Goal: Information Seeking & Learning: Find specific fact

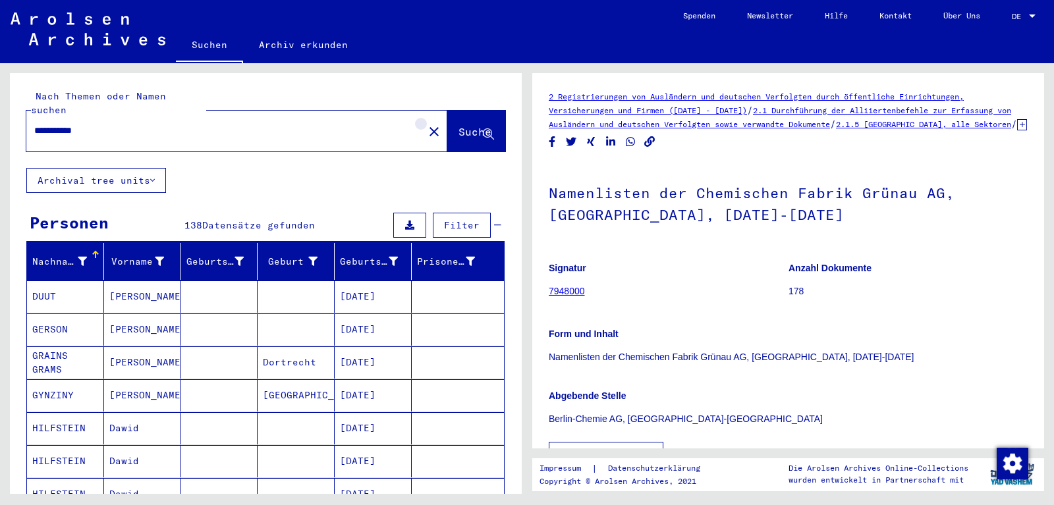
click at [426, 124] on mat-icon "close" at bounding box center [434, 132] width 16 height 16
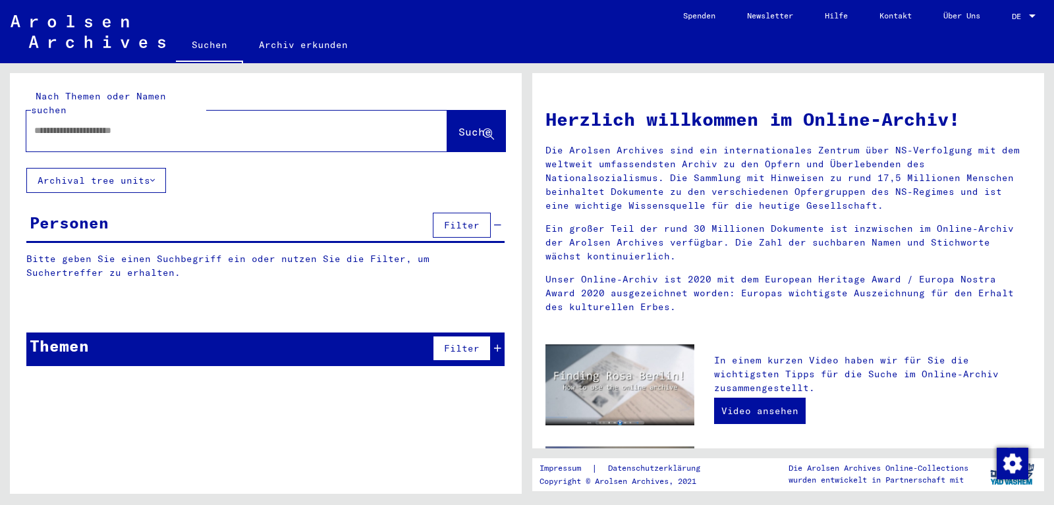
click at [307, 124] on input "text" at bounding box center [221, 131] width 374 height 14
type input "**********"
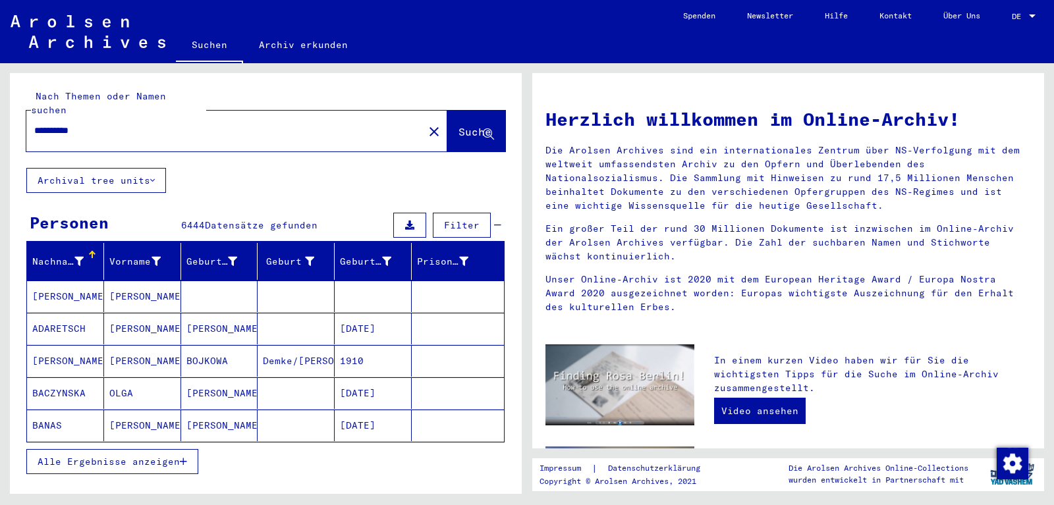
click at [104, 124] on input "**********" at bounding box center [221, 131] width 374 height 14
click at [80, 257] on icon at bounding box center [78, 261] width 9 height 9
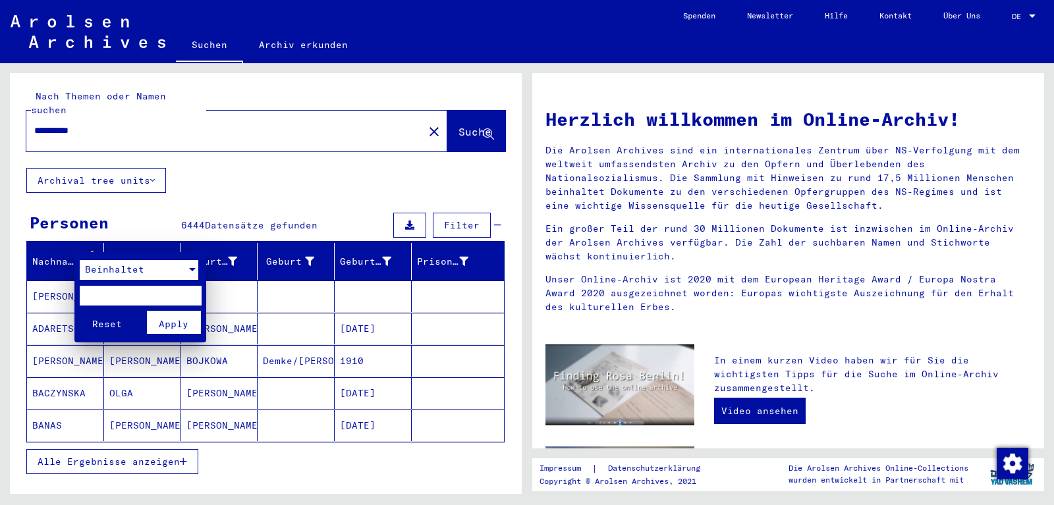
click at [99, 274] on span "Beinhaltet" at bounding box center [114, 270] width 59 height 12
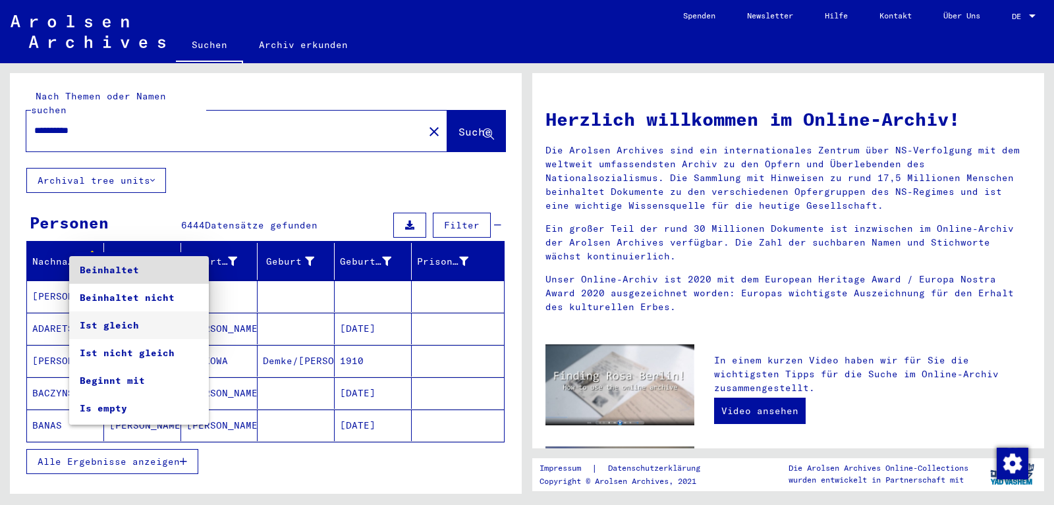
click at [103, 324] on span "Ist gleich" at bounding box center [139, 326] width 119 height 28
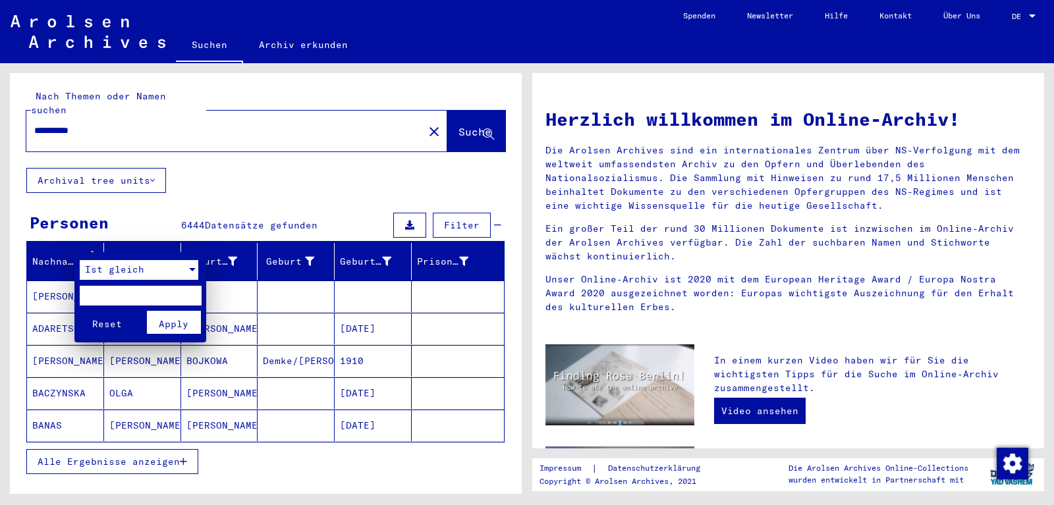
click at [102, 291] on input "text" at bounding box center [141, 296] width 122 height 20
type input "**********"
click at [182, 322] on span "Apply" at bounding box center [174, 324] width 30 height 12
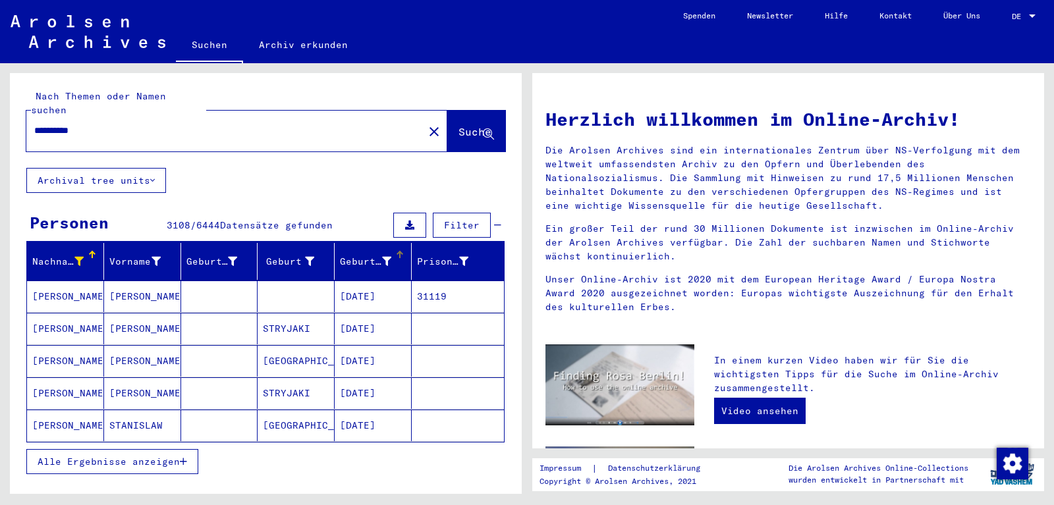
click at [387, 255] on div "Geburtsdatum" at bounding box center [365, 262] width 51 height 14
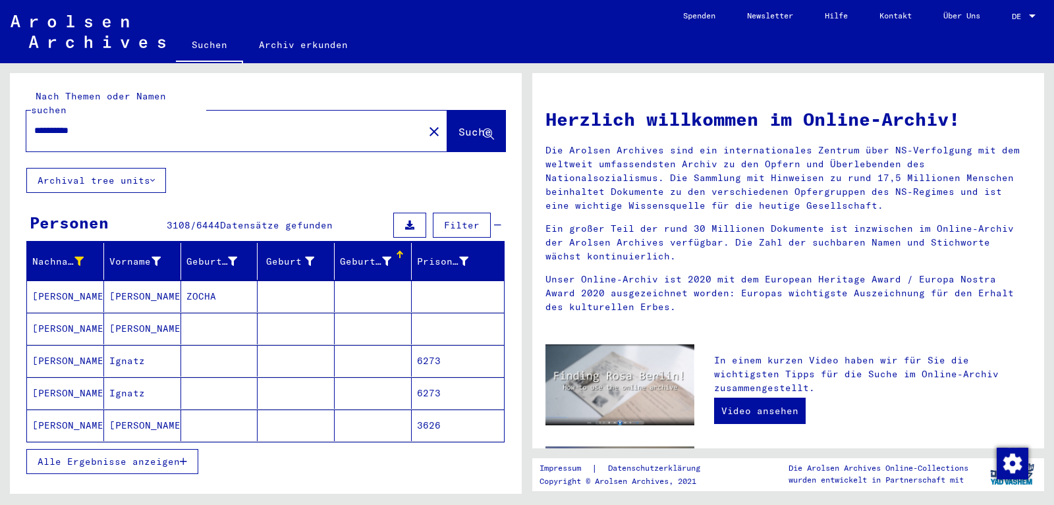
click at [179, 449] on button "Alle Ergebnisse anzeigen" at bounding box center [112, 461] width 172 height 25
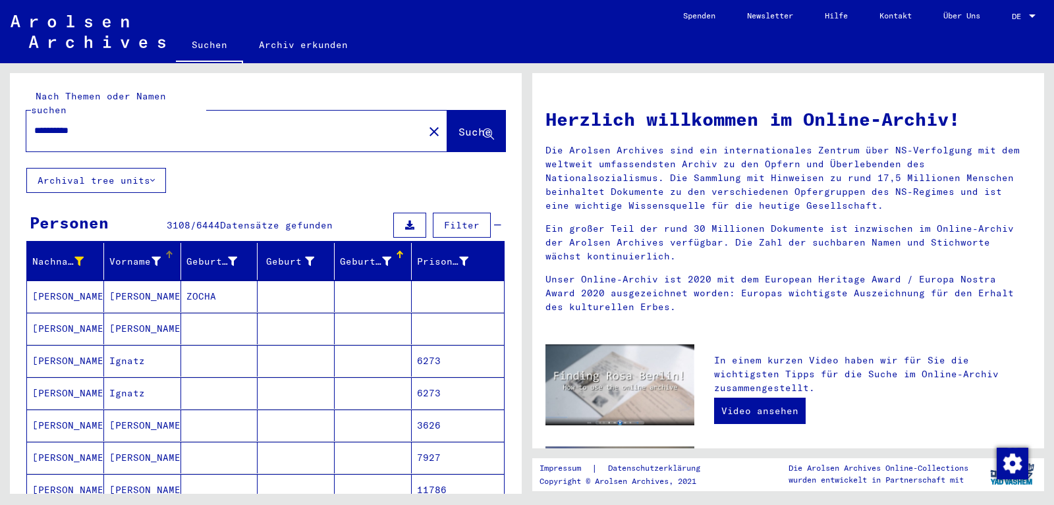
click at [155, 257] on icon at bounding box center [156, 261] width 9 height 9
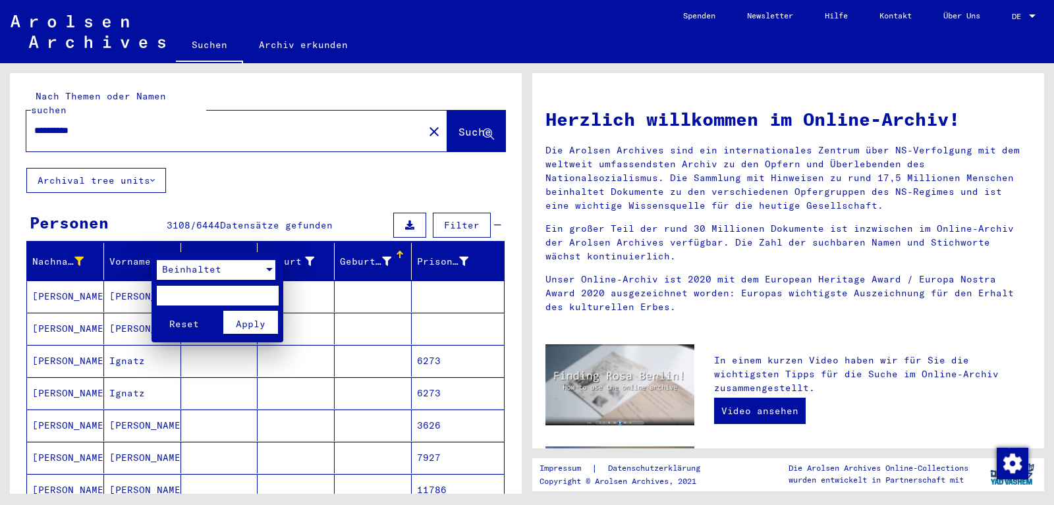
click at [174, 268] on span "Beinhaltet" at bounding box center [191, 270] width 59 height 12
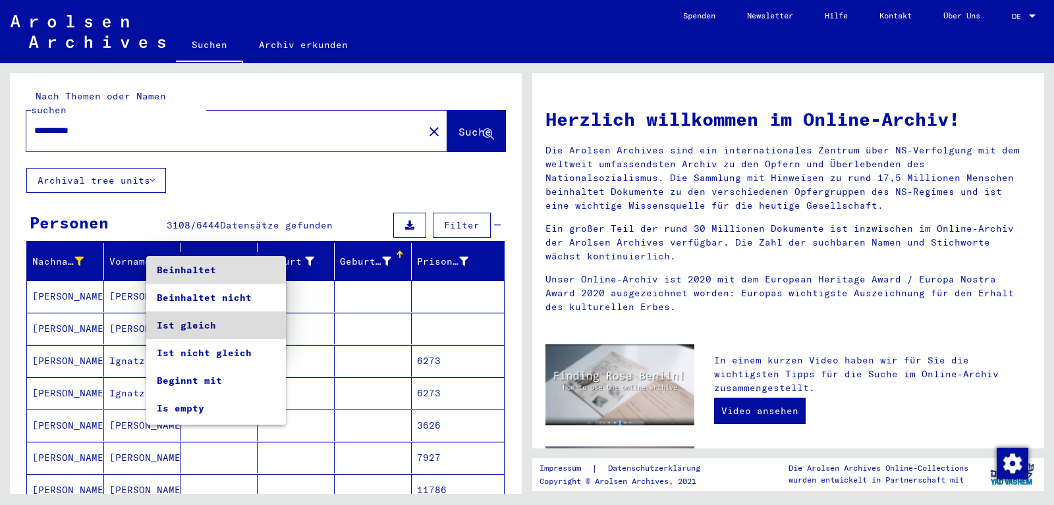
click at [188, 327] on span "Ist gleich" at bounding box center [216, 326] width 119 height 28
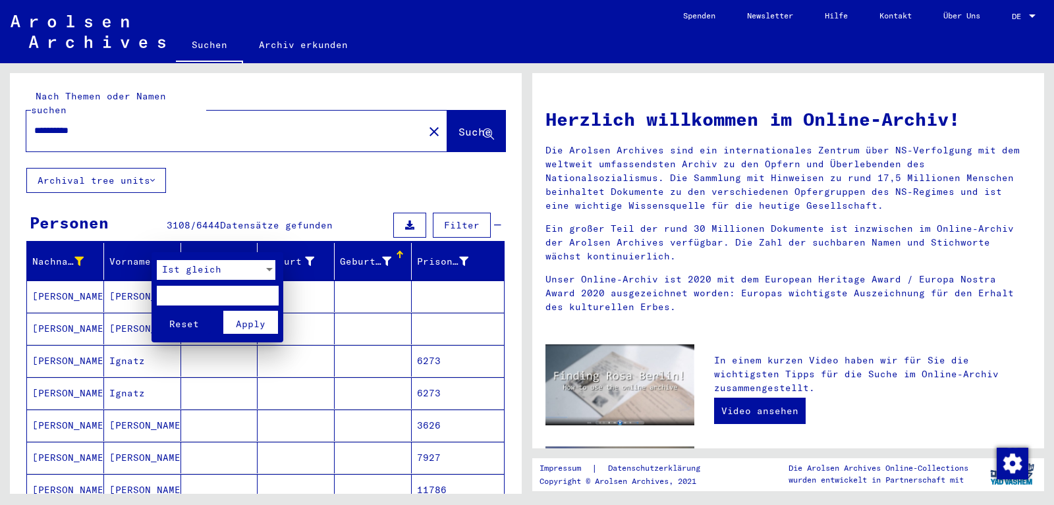
click at [192, 297] on input "text" at bounding box center [218, 296] width 122 height 20
type input "*****"
click at [252, 325] on span "Apply" at bounding box center [251, 324] width 30 height 12
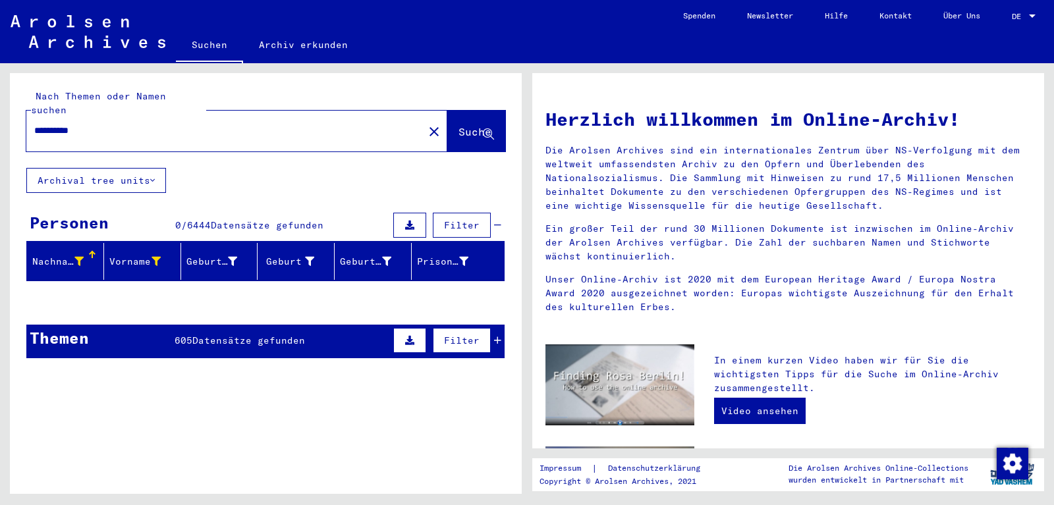
click at [128, 124] on input "**********" at bounding box center [221, 131] width 374 height 14
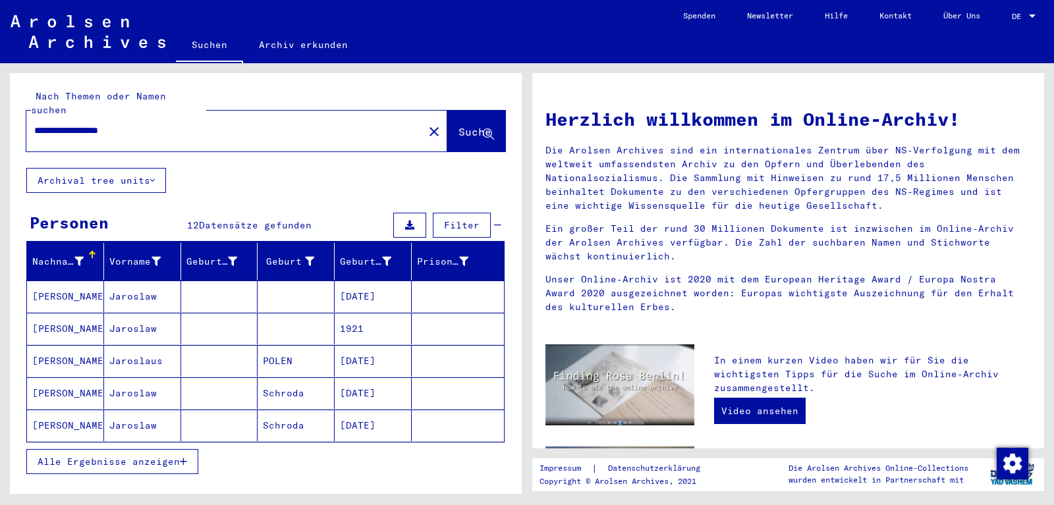
click at [94, 287] on mat-cell "[PERSON_NAME]" at bounding box center [65, 297] width 77 height 32
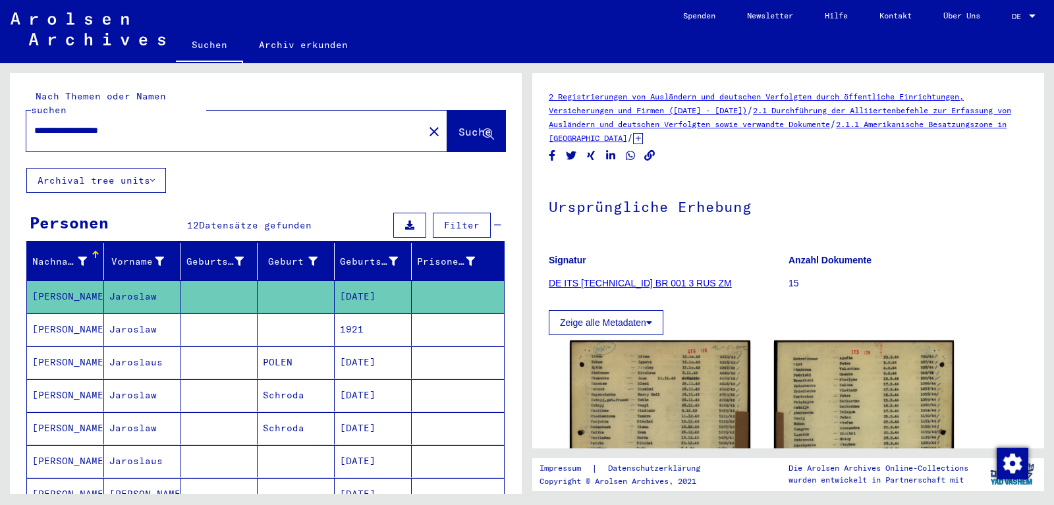
scroll to position [68, 0]
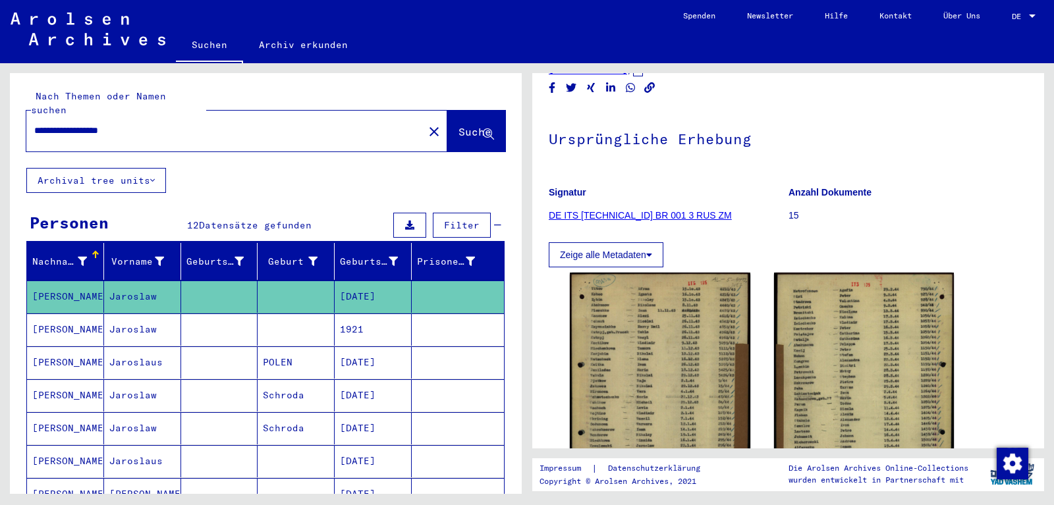
click at [354, 318] on mat-cell "1921" at bounding box center [373, 330] width 77 height 32
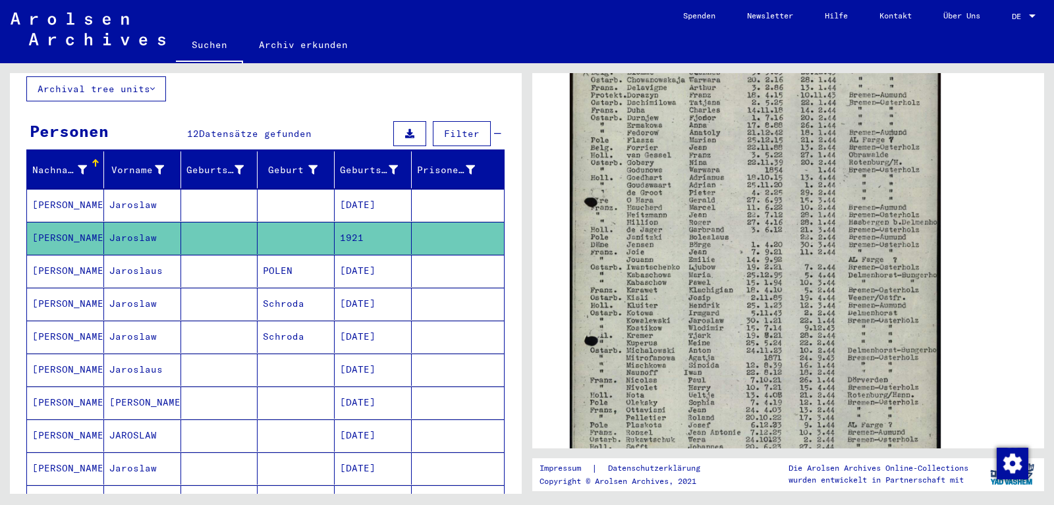
scroll to position [107, 0]
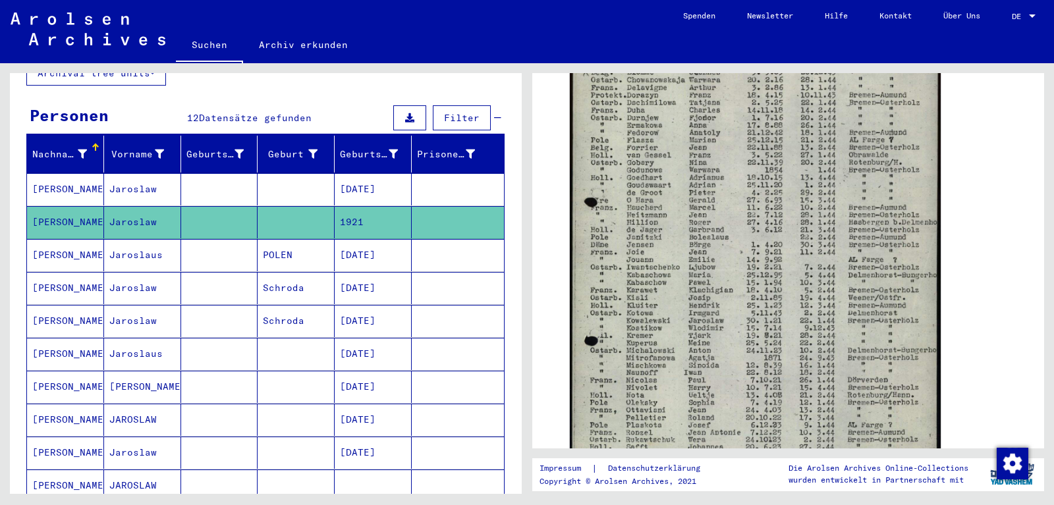
click at [354, 404] on mat-cell "[DATE]" at bounding box center [373, 420] width 77 height 32
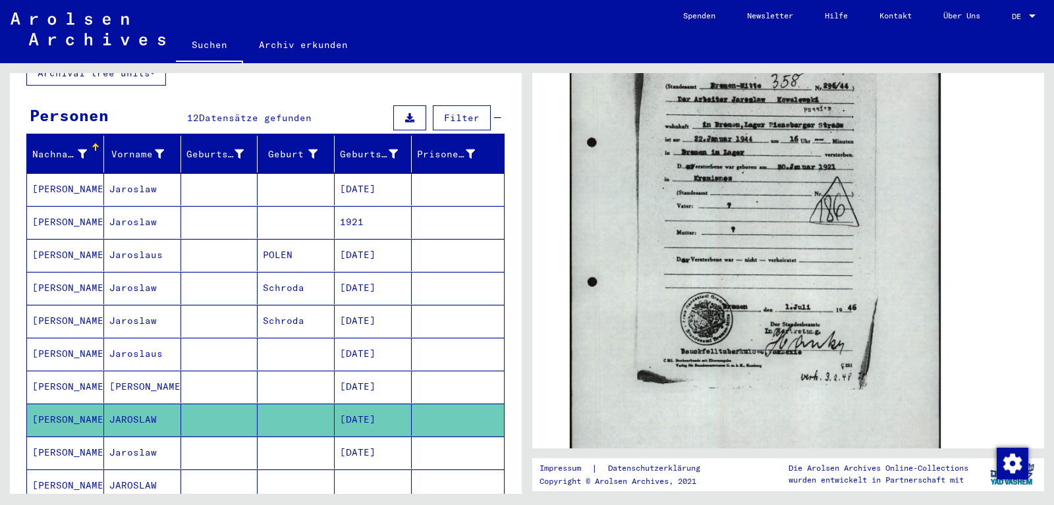
scroll to position [157, 0]
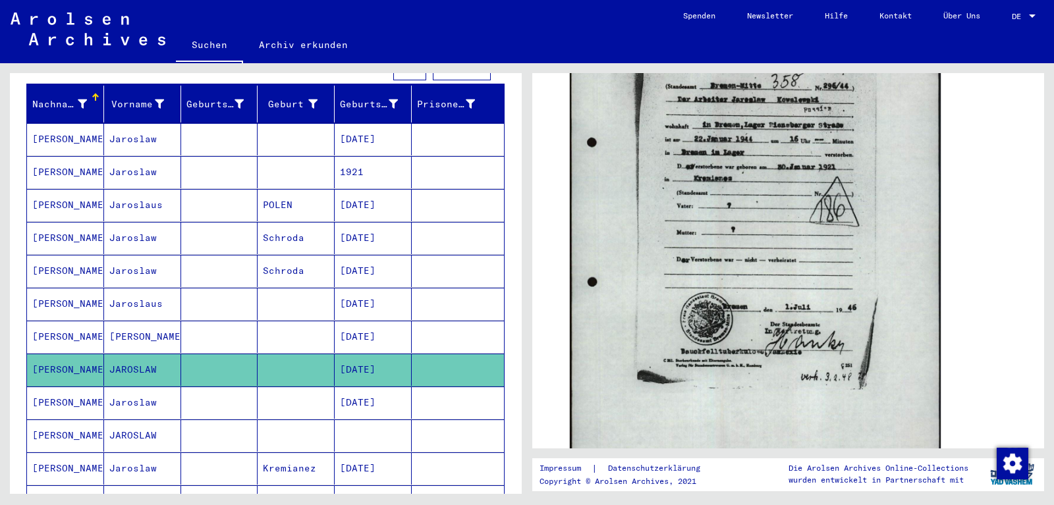
click at [379, 391] on mat-cell "[DATE]" at bounding box center [373, 403] width 77 height 32
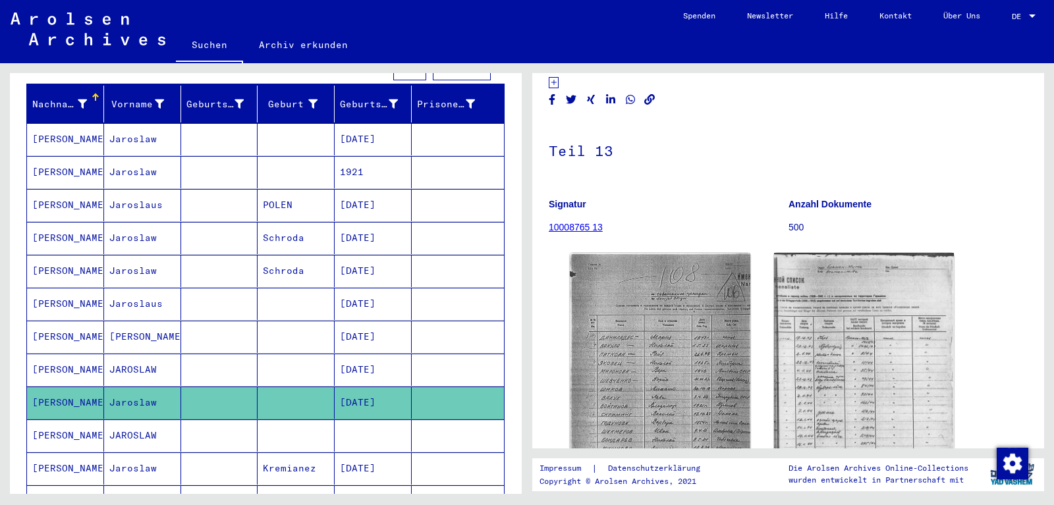
scroll to position [62, 0]
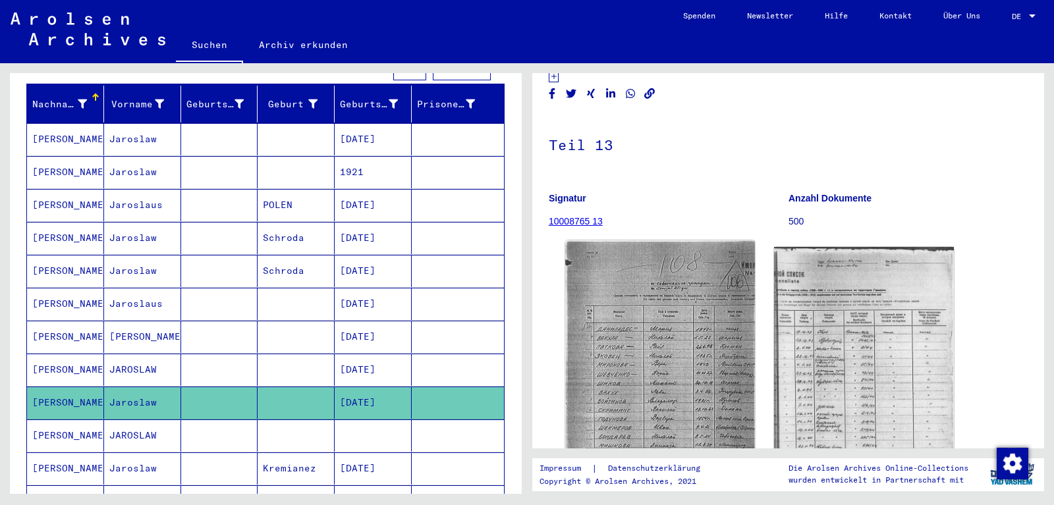
click at [684, 322] on img at bounding box center [659, 374] width 189 height 269
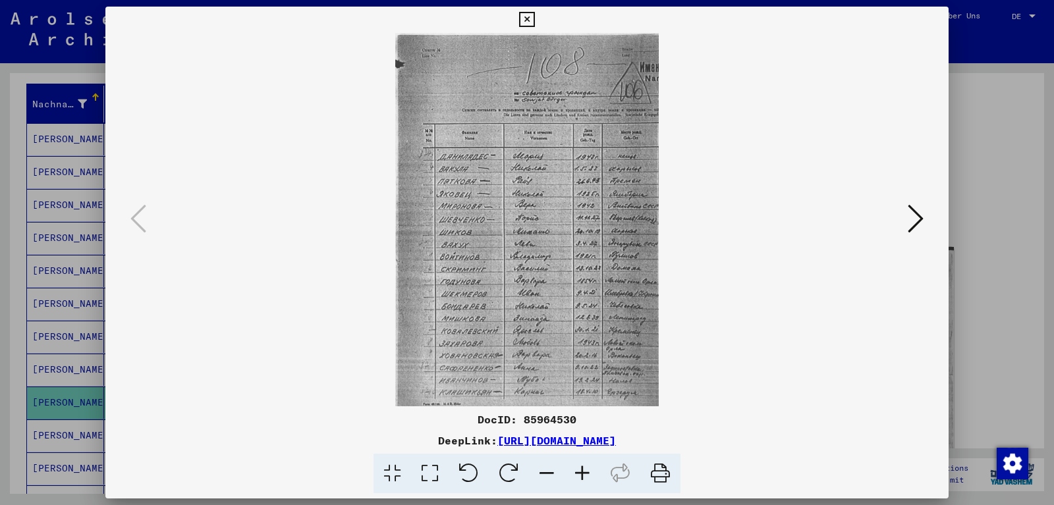
click at [908, 229] on button at bounding box center [916, 220] width 24 height 38
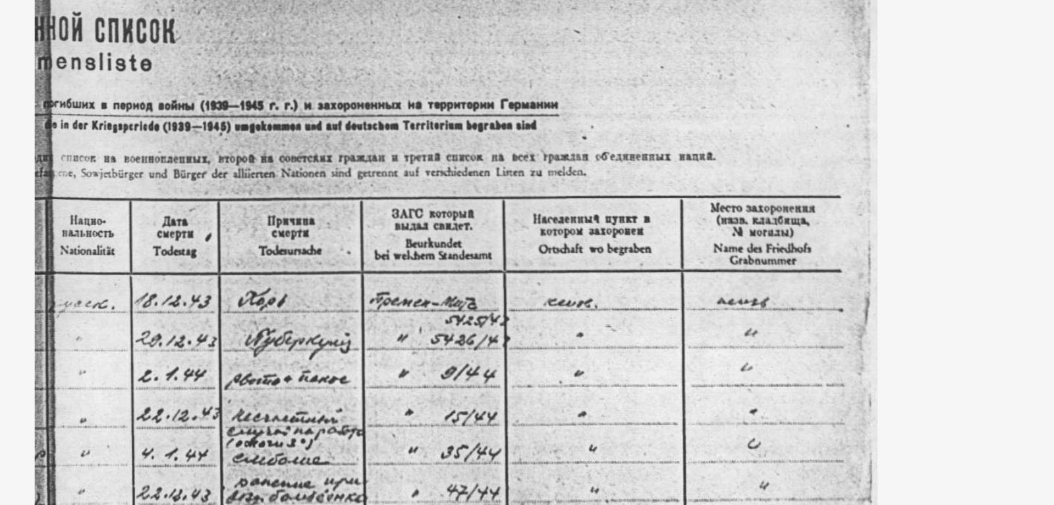
scroll to position [61, 0]
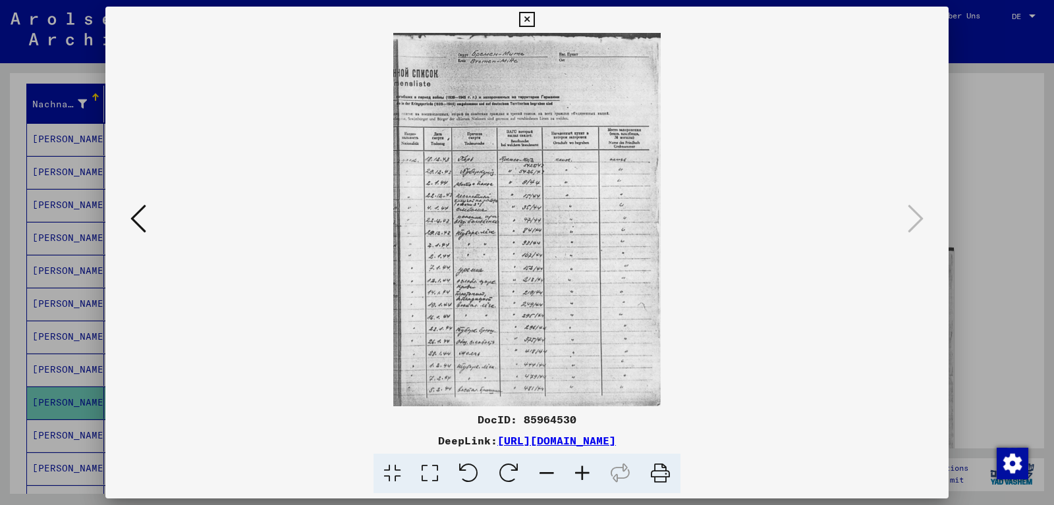
click at [128, 215] on button at bounding box center [139, 220] width 24 height 38
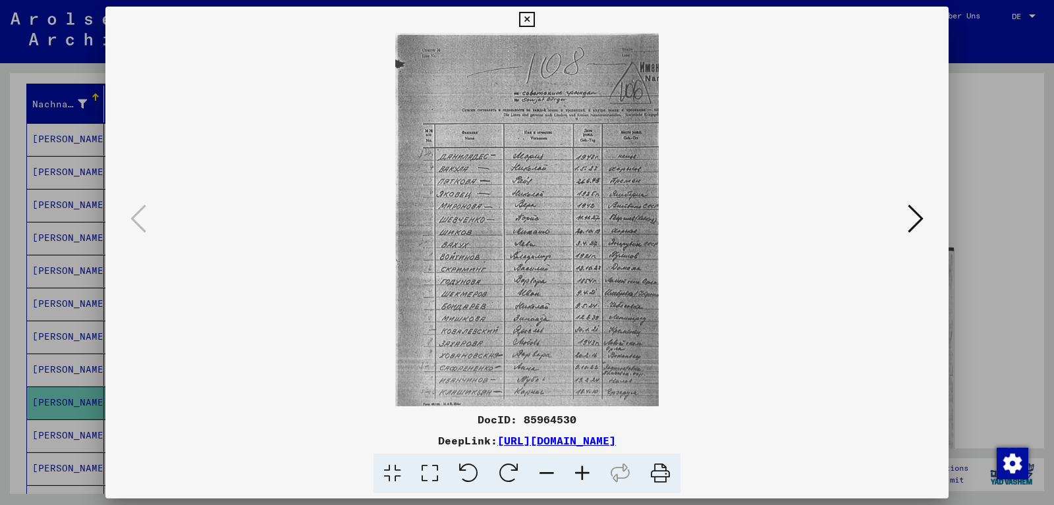
click at [69, 407] on div at bounding box center [527, 252] width 1054 height 505
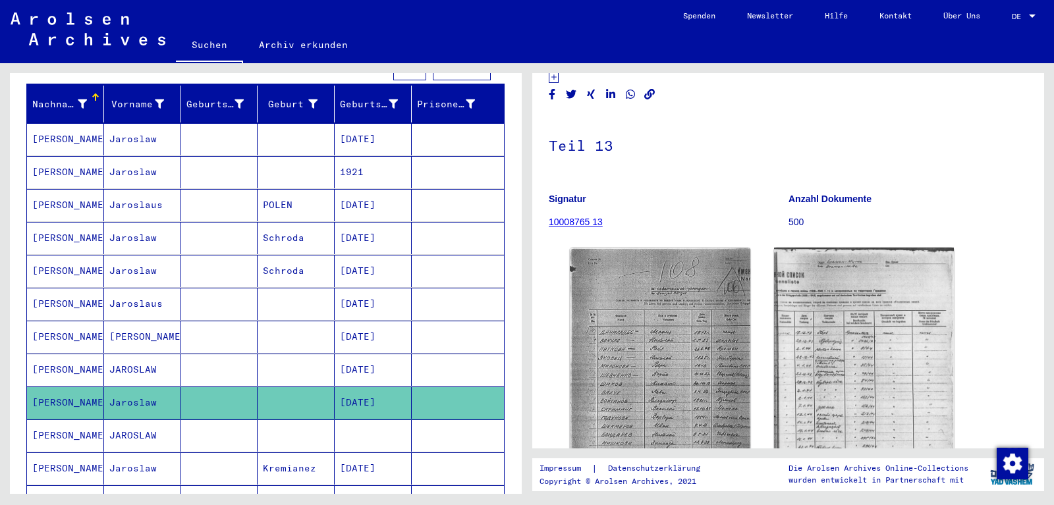
click at [73, 426] on mat-cell "[PERSON_NAME]" at bounding box center [65, 436] width 77 height 32
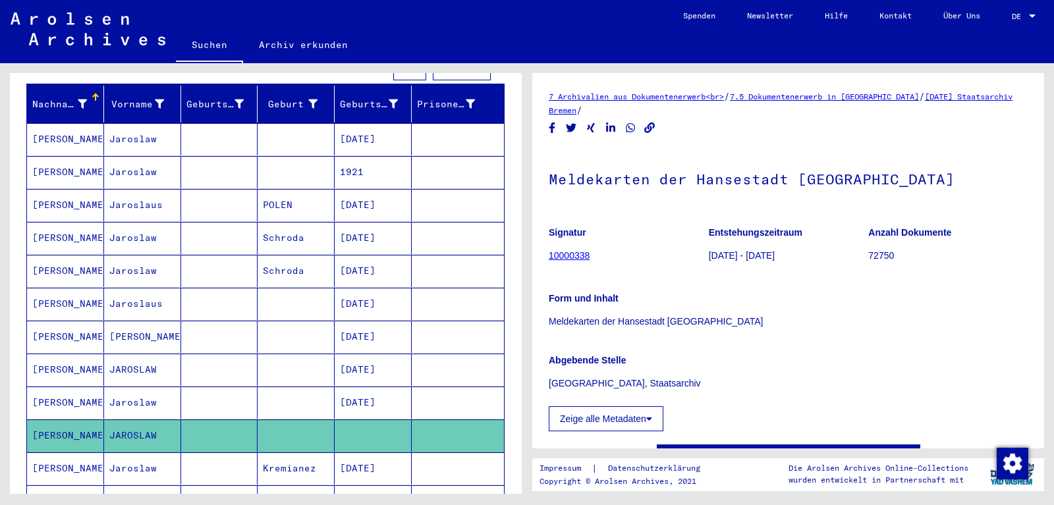
scroll to position [88, 0]
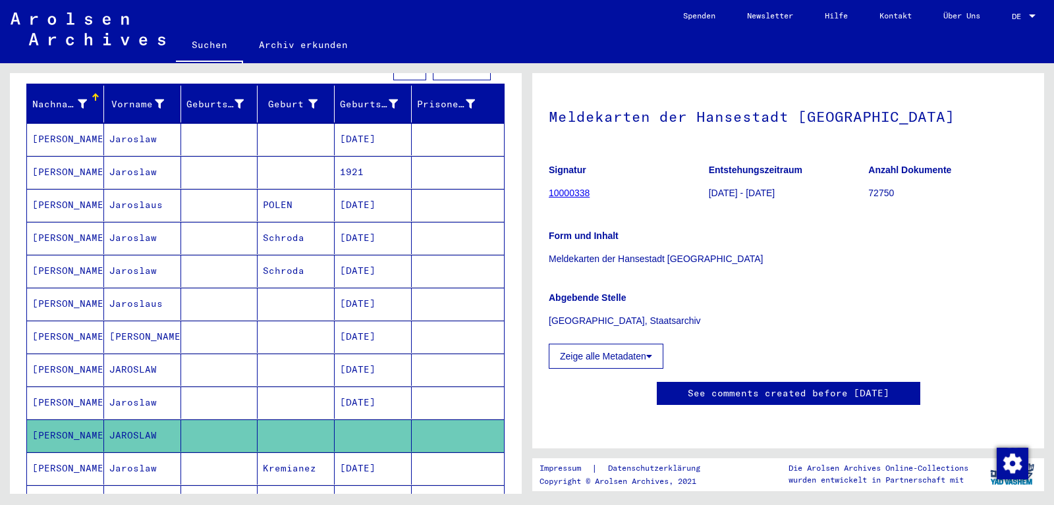
click at [427, 453] on mat-cell at bounding box center [458, 469] width 92 height 32
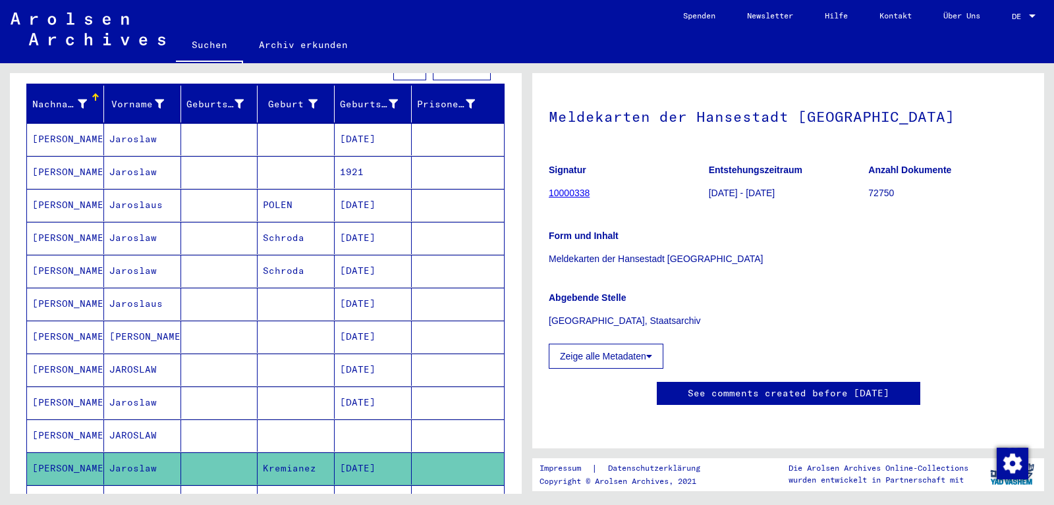
scroll to position [194, 0]
click at [362, 453] on mat-cell "[DATE]" at bounding box center [373, 469] width 77 height 32
click at [343, 430] on mat-cell at bounding box center [373, 436] width 77 height 32
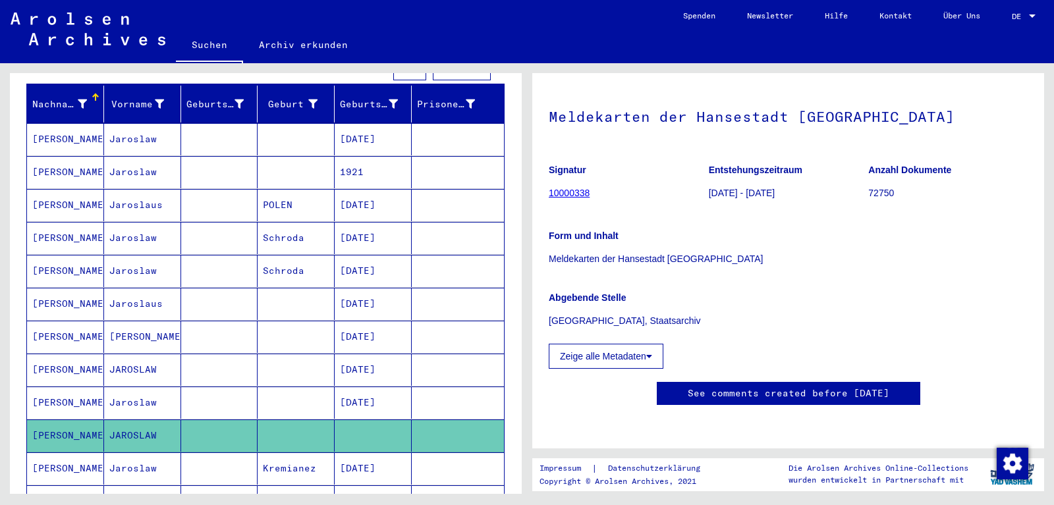
click at [339, 459] on mat-cell "[DATE]" at bounding box center [373, 469] width 77 height 32
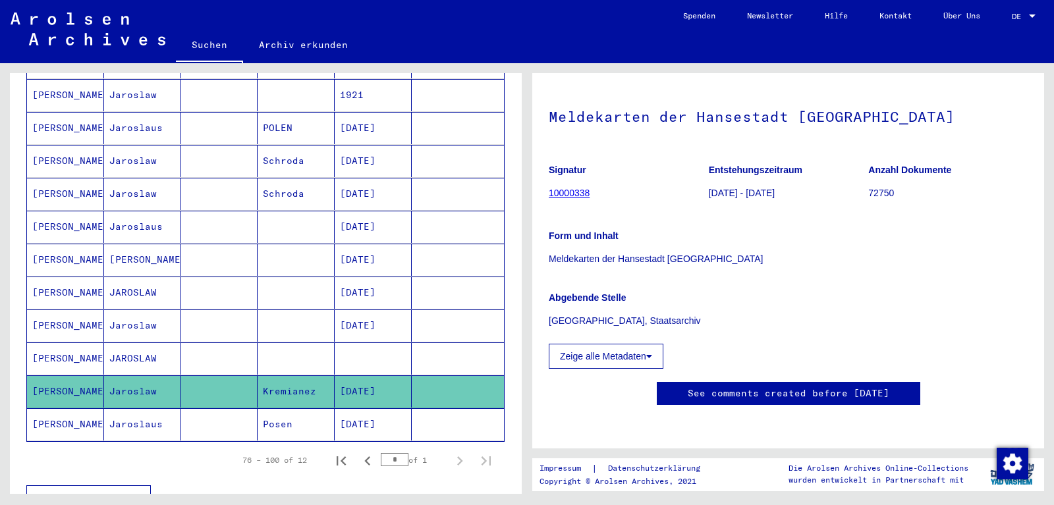
scroll to position [270, 0]
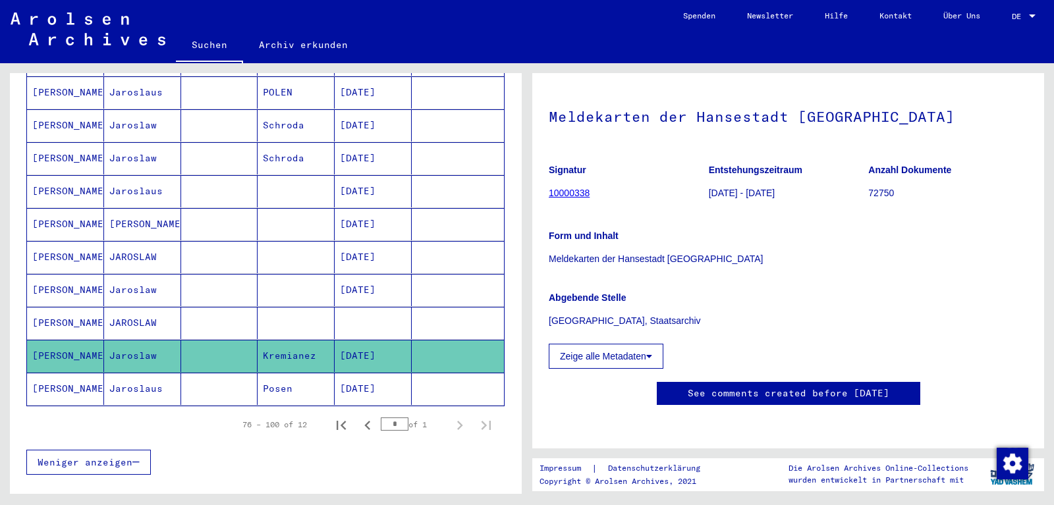
click at [358, 385] on mat-cell "[DATE]" at bounding box center [373, 389] width 77 height 32
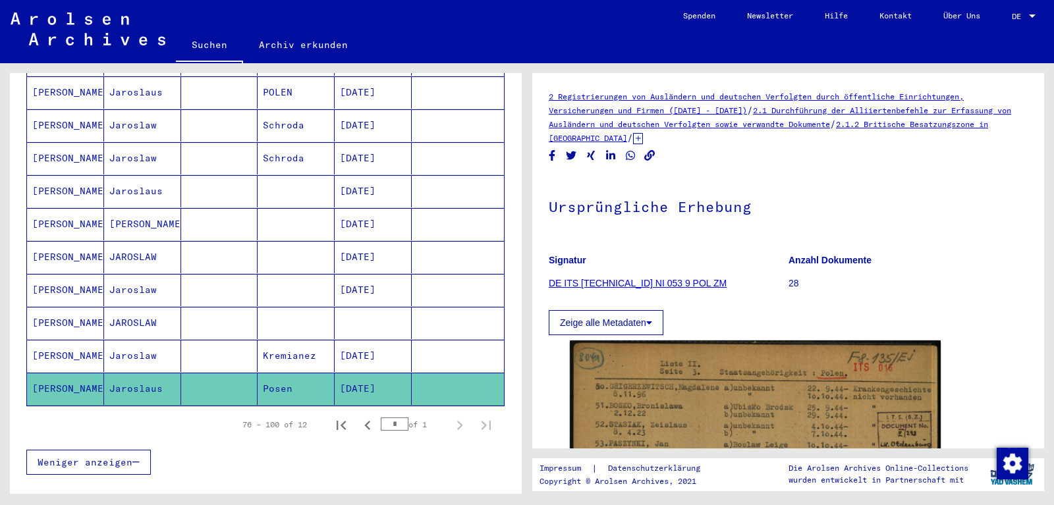
scroll to position [63, 0]
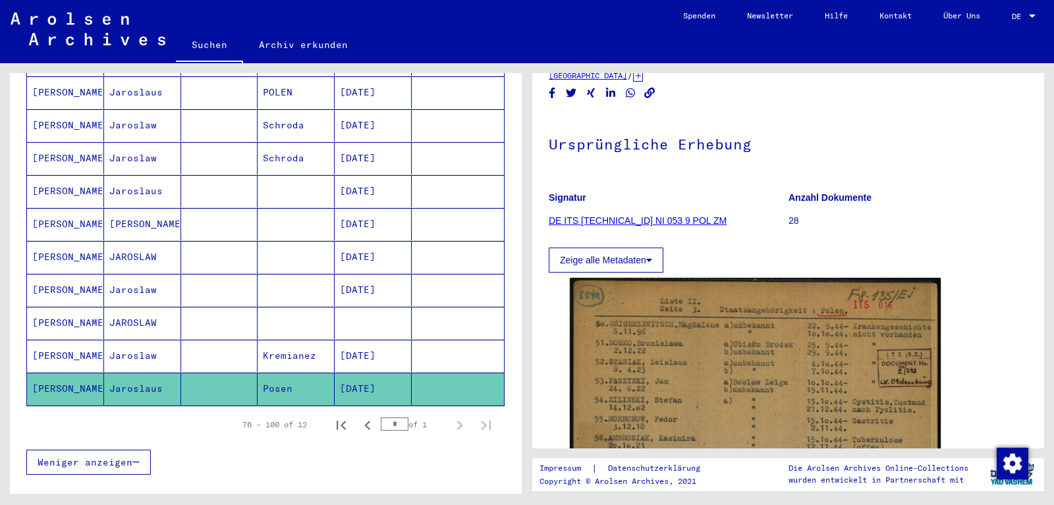
click at [366, 344] on mat-cell "[DATE]" at bounding box center [373, 356] width 77 height 32
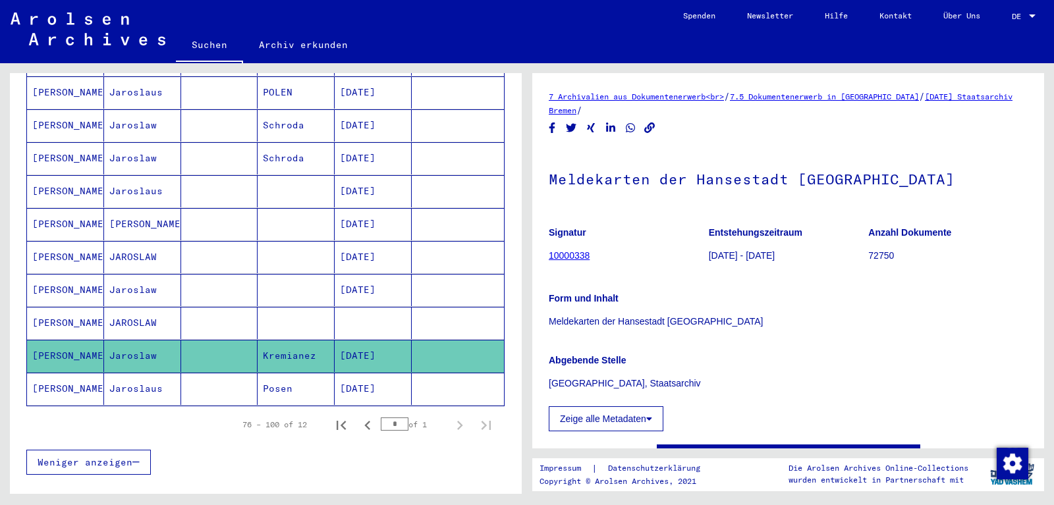
click at [363, 307] on mat-cell at bounding box center [373, 323] width 77 height 32
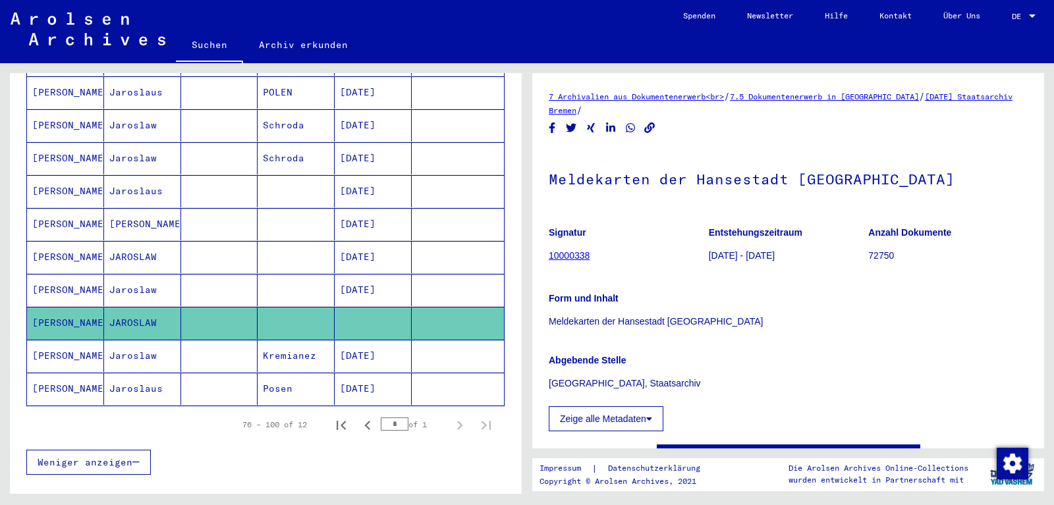
click at [360, 340] on mat-cell "[DATE]" at bounding box center [373, 356] width 77 height 32
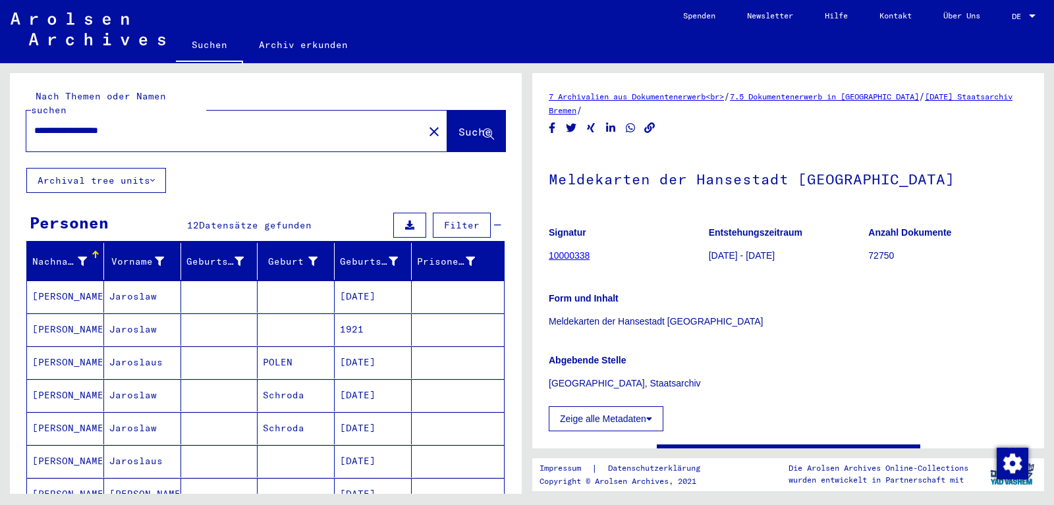
click at [271, 124] on input "**********" at bounding box center [225, 131] width 382 height 14
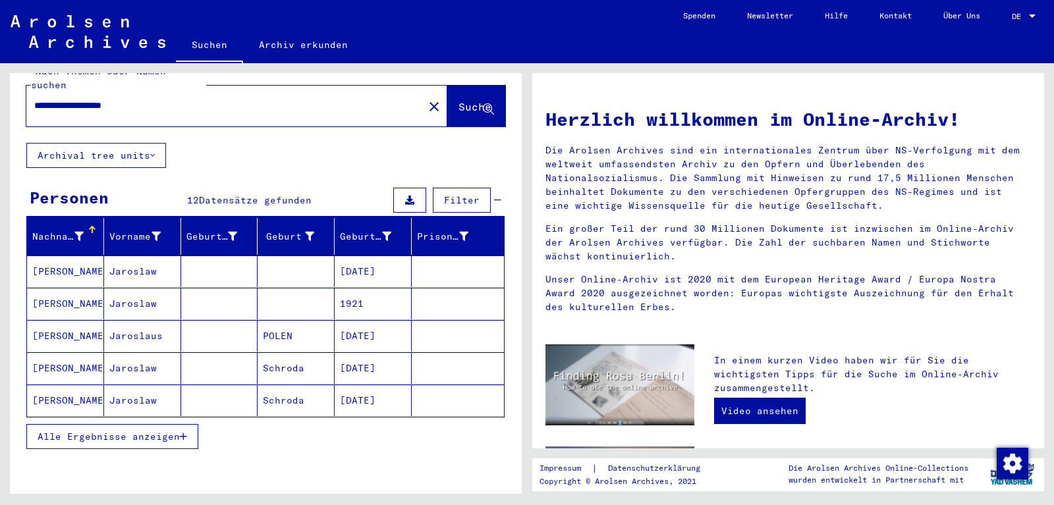
scroll to position [26, 0]
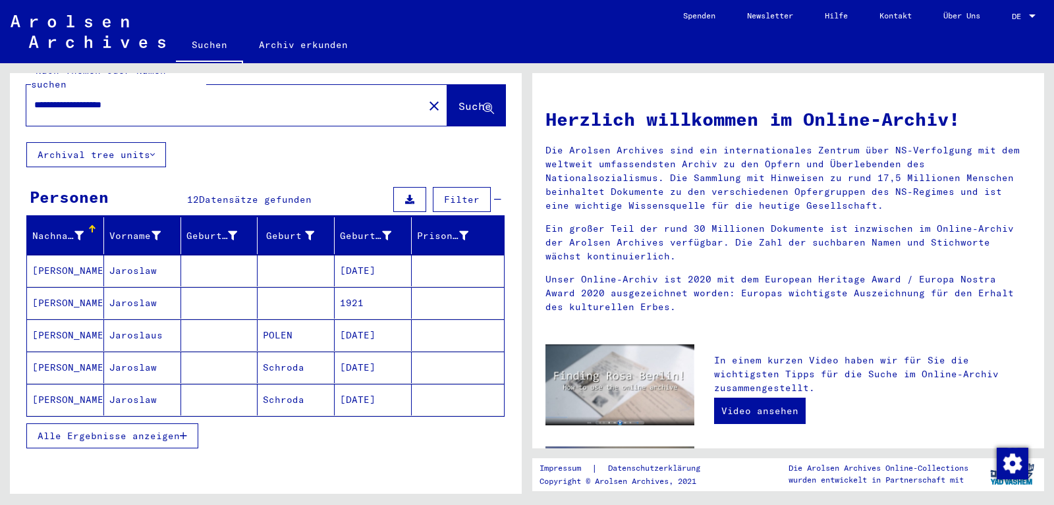
click at [153, 432] on button "Alle Ergebnisse anzeigen" at bounding box center [112, 436] width 172 height 25
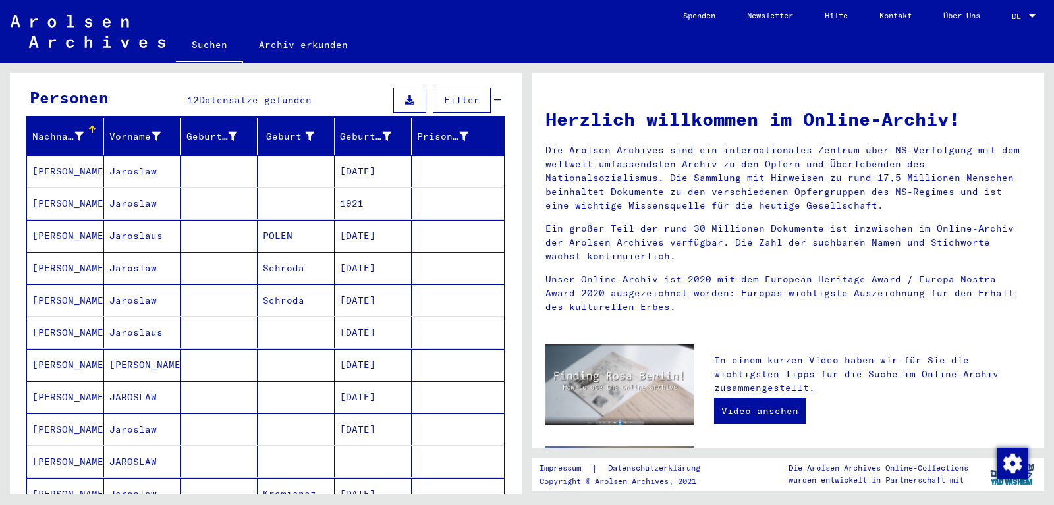
scroll to position [0, 0]
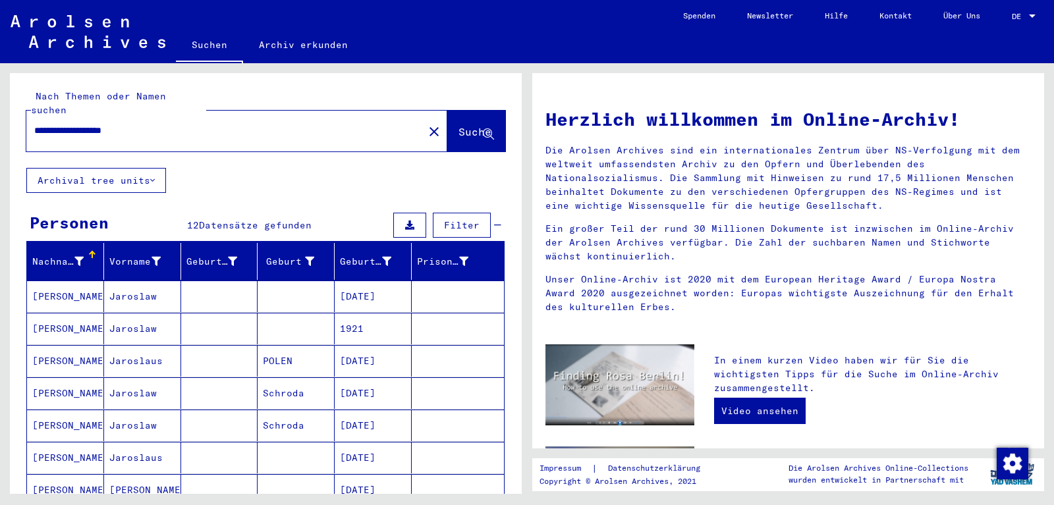
click at [243, 124] on input "**********" at bounding box center [221, 131] width 374 height 14
drag, startPoint x: 243, startPoint y: 119, endPoint x: 0, endPoint y: 123, distance: 243.2
click at [34, 124] on input "**********" at bounding box center [221, 131] width 374 height 14
type input "*"
type input "**********"
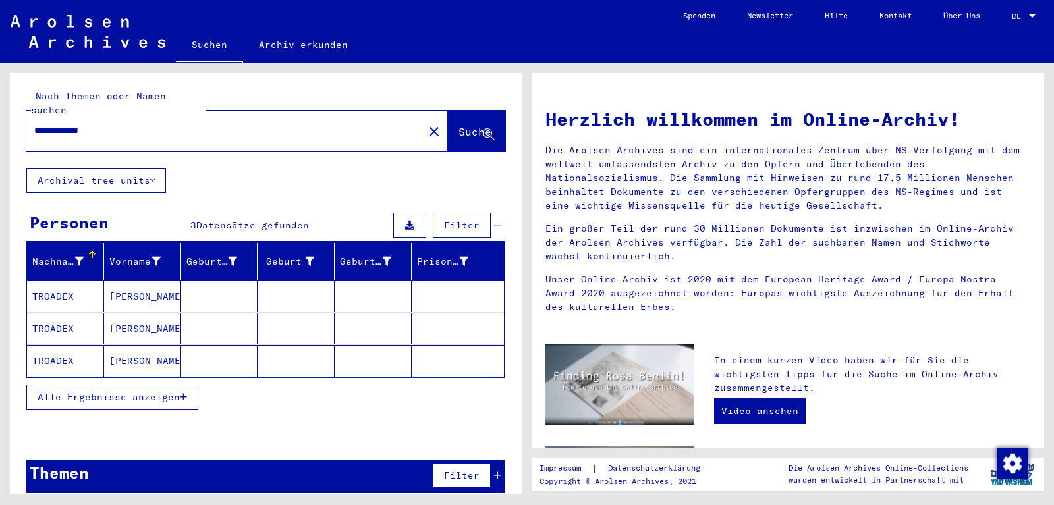
click at [66, 283] on mat-cell "TROADEX" at bounding box center [65, 297] width 77 height 32
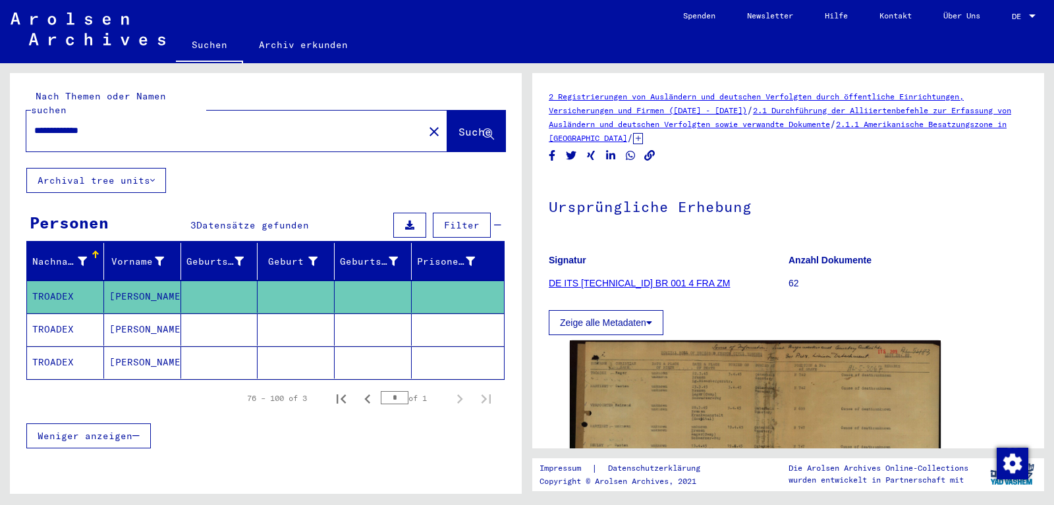
click at [664, 286] on link "DE ITS [TECHNICAL_ID] BR 001 4 FRA ZM" at bounding box center [639, 283] width 181 height 11
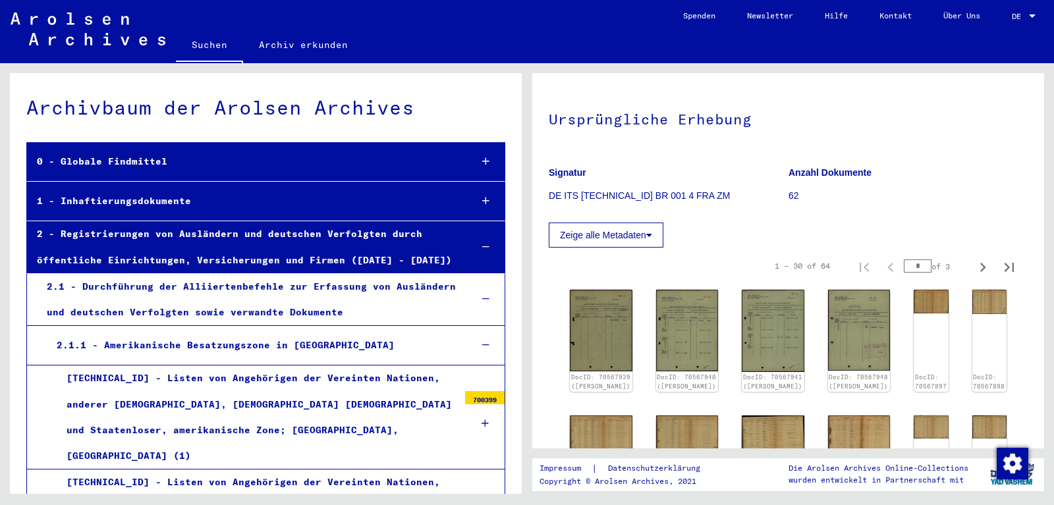
scroll to position [166, 0]
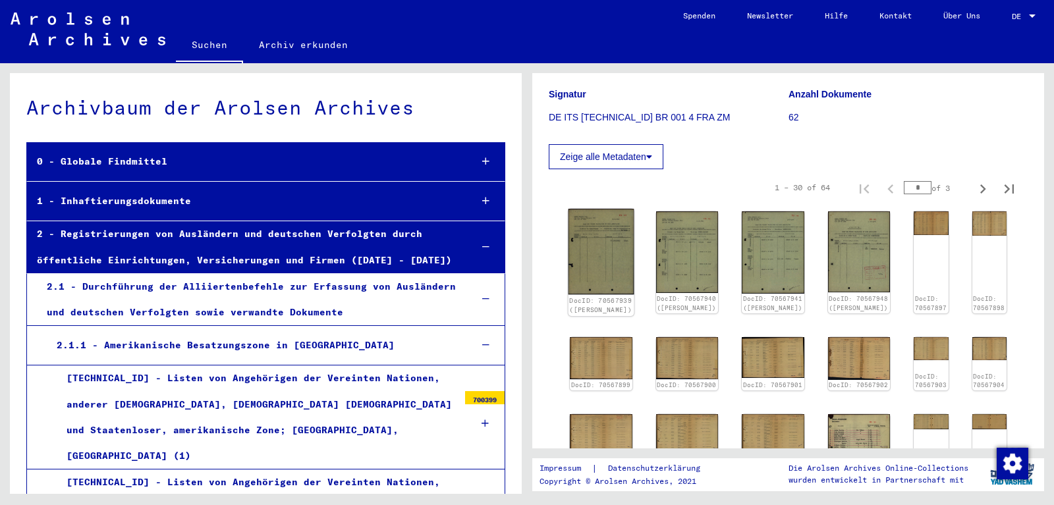
click at [616, 253] on img at bounding box center [601, 252] width 65 height 86
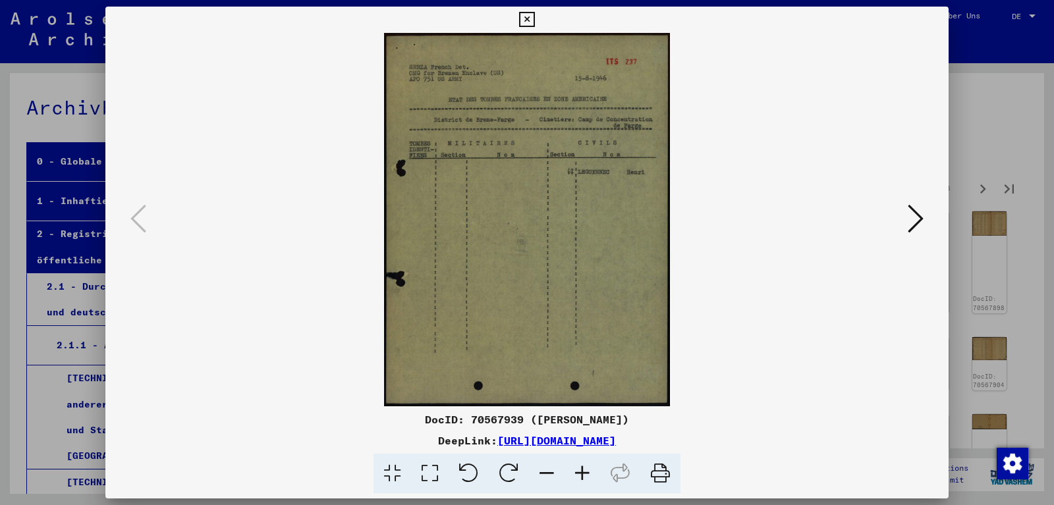
click at [426, 470] on icon at bounding box center [430, 474] width 38 height 40
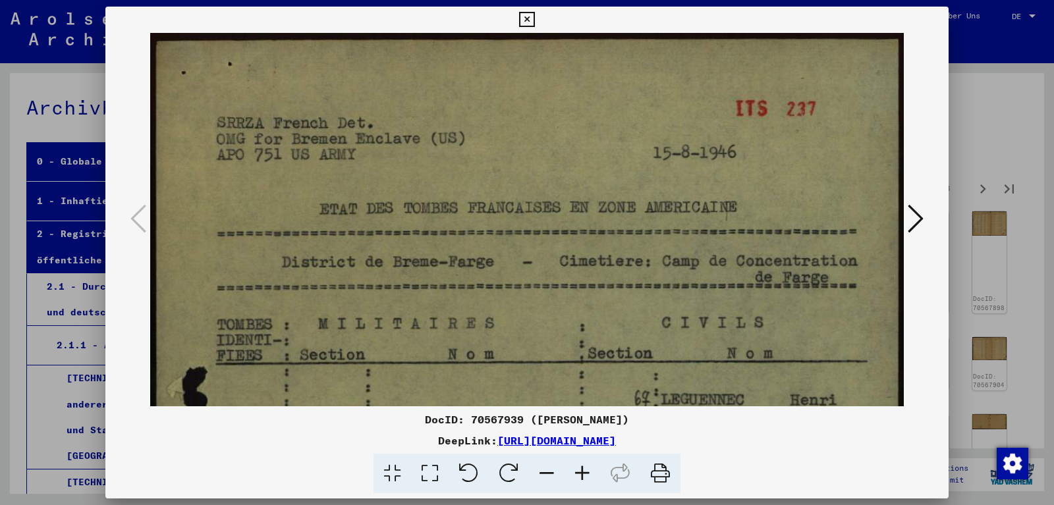
click at [909, 214] on button at bounding box center [916, 220] width 24 height 38
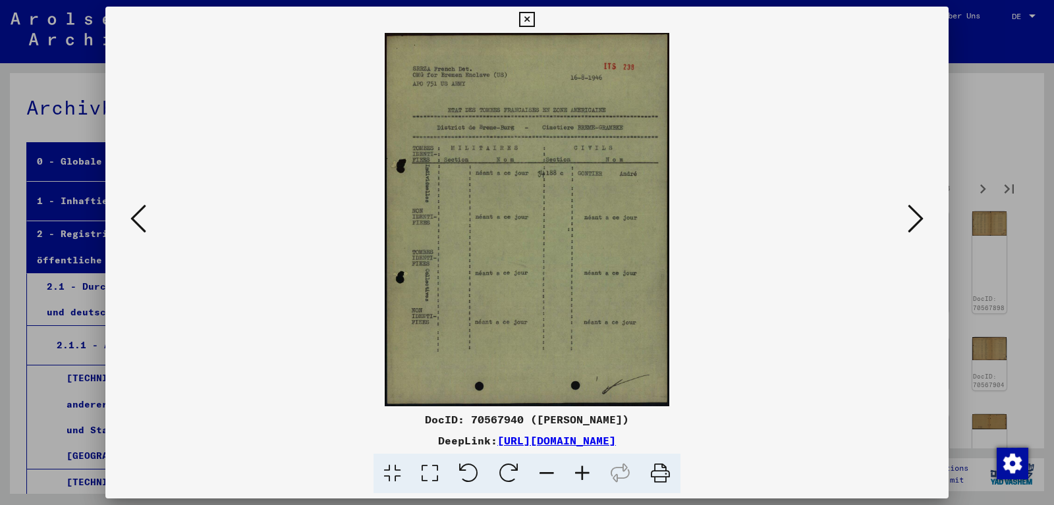
click at [909, 214] on button at bounding box center [916, 220] width 24 height 38
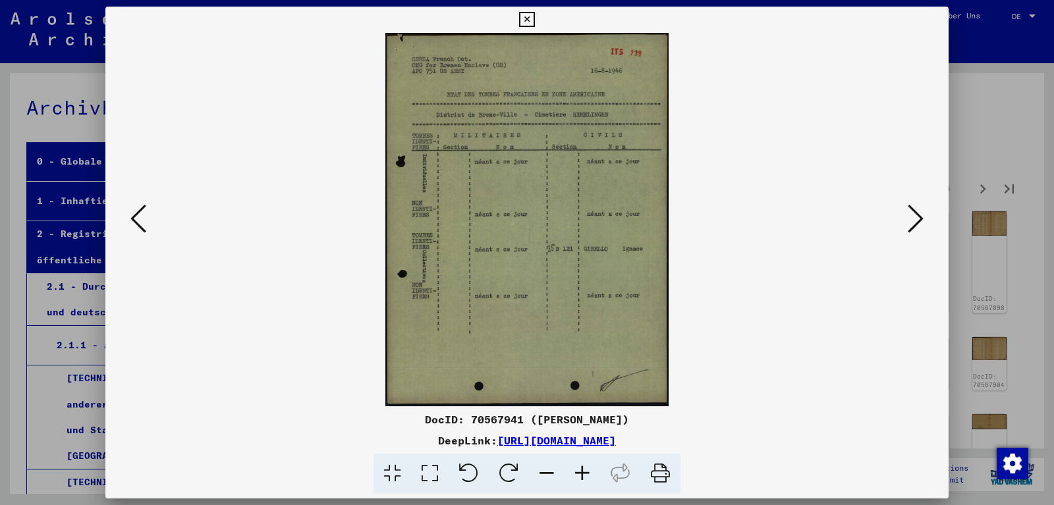
click at [909, 214] on button at bounding box center [916, 220] width 24 height 38
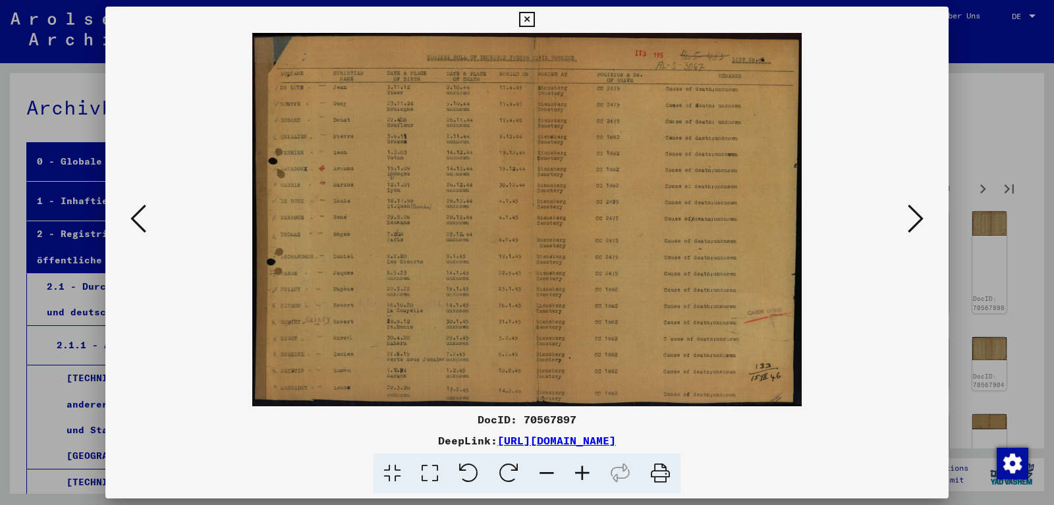
click at [909, 214] on button at bounding box center [916, 220] width 24 height 38
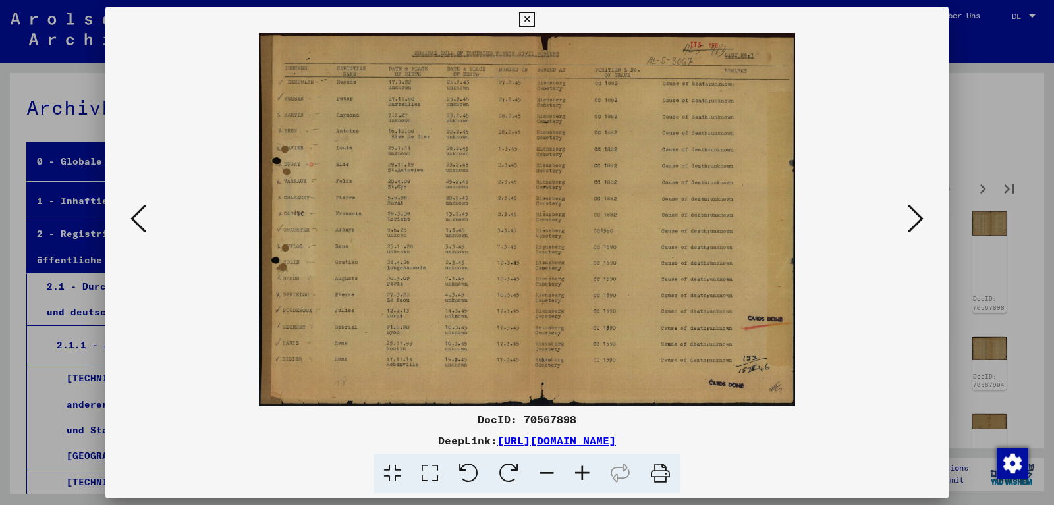
click at [909, 214] on button at bounding box center [916, 220] width 24 height 38
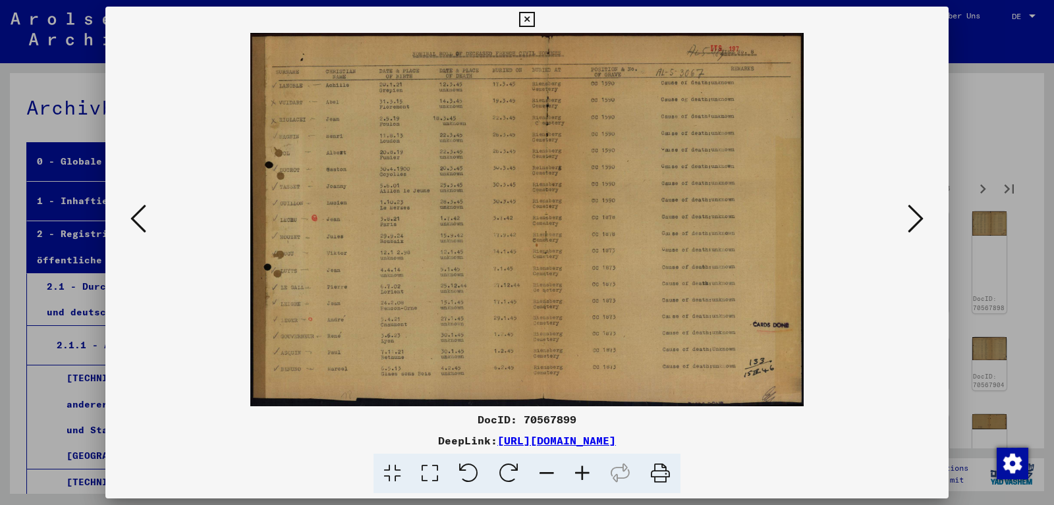
click at [909, 214] on button at bounding box center [916, 220] width 24 height 38
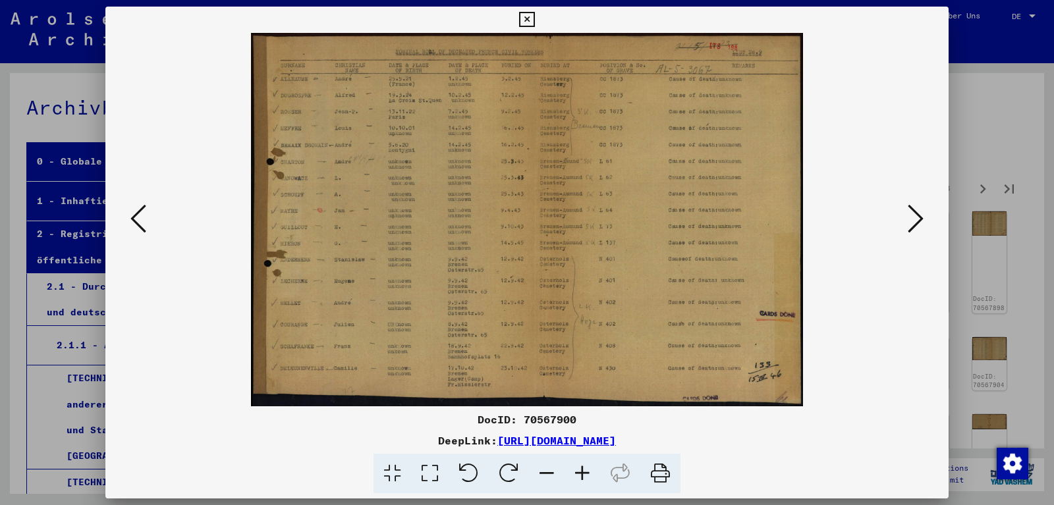
click at [909, 214] on button at bounding box center [916, 220] width 24 height 38
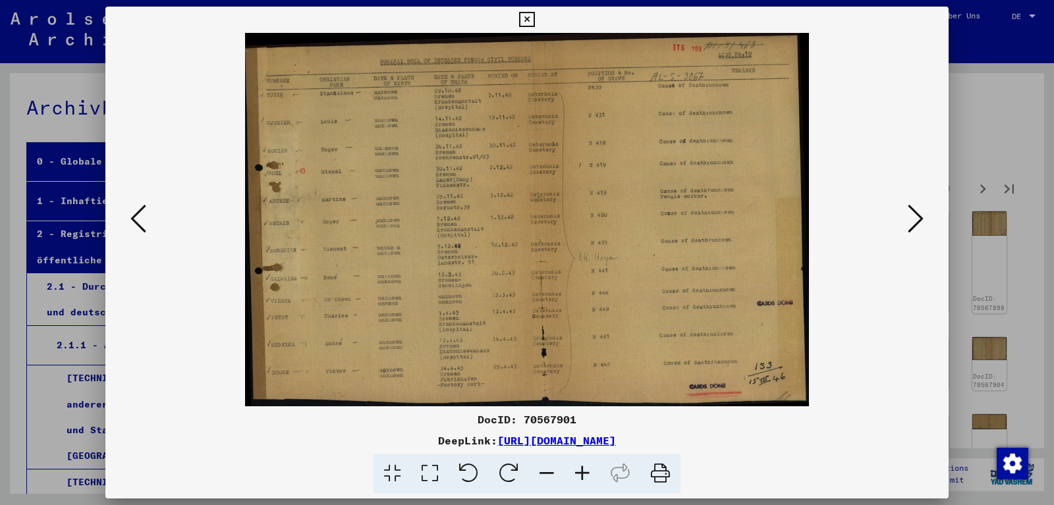
click at [126, 217] on div at bounding box center [526, 220] width 843 height 374
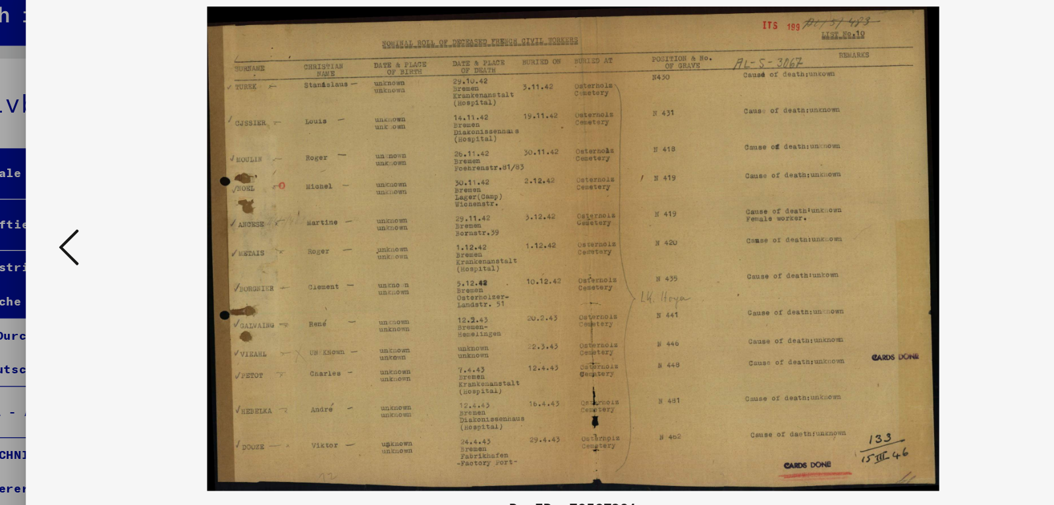
click at [147, 221] on button at bounding box center [139, 220] width 24 height 38
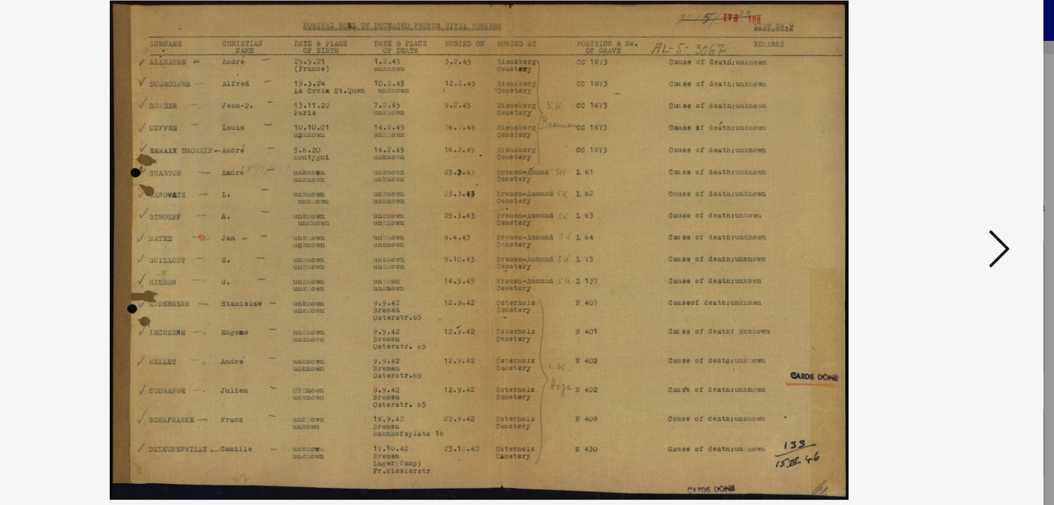
click at [921, 214] on icon at bounding box center [916, 219] width 16 height 32
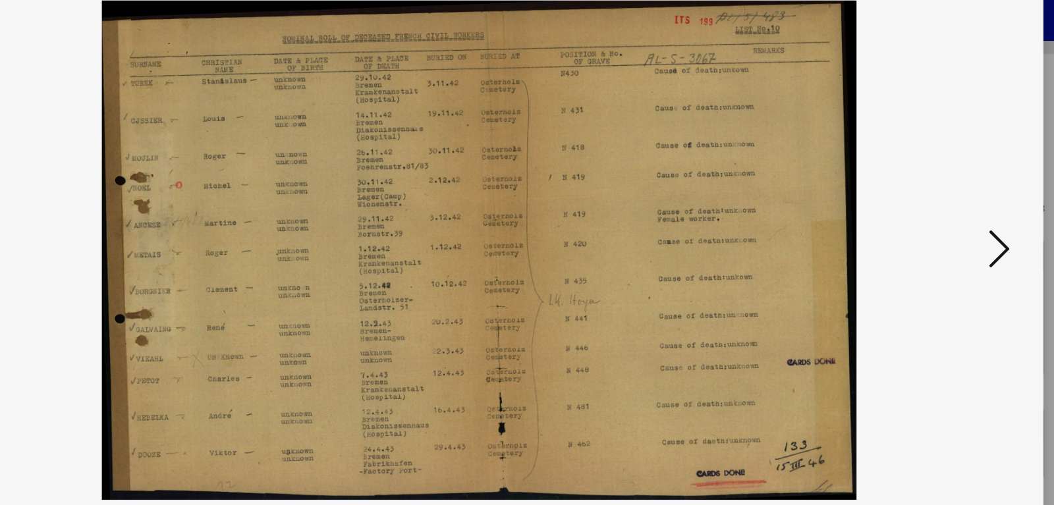
click at [921, 214] on icon at bounding box center [916, 219] width 16 height 32
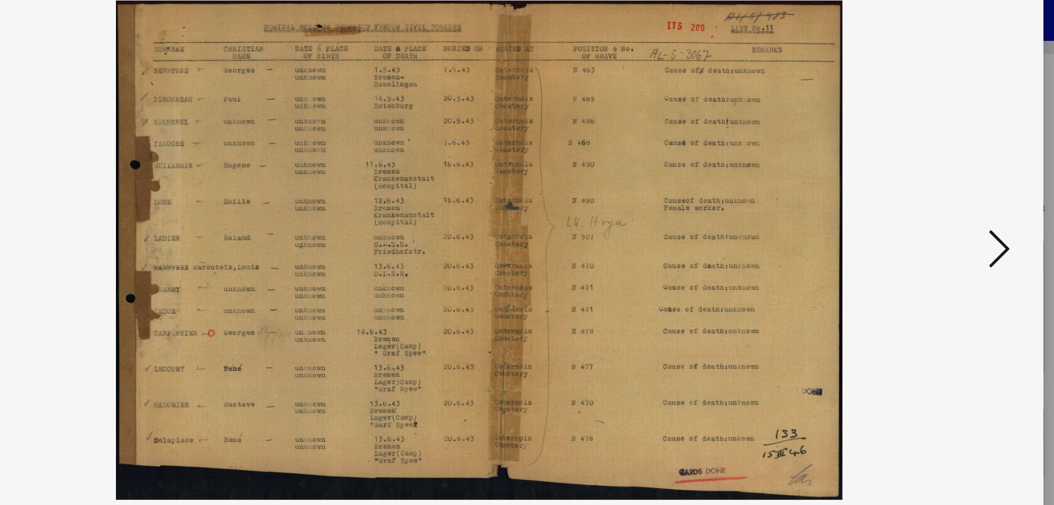
click at [913, 219] on icon at bounding box center [916, 219] width 16 height 32
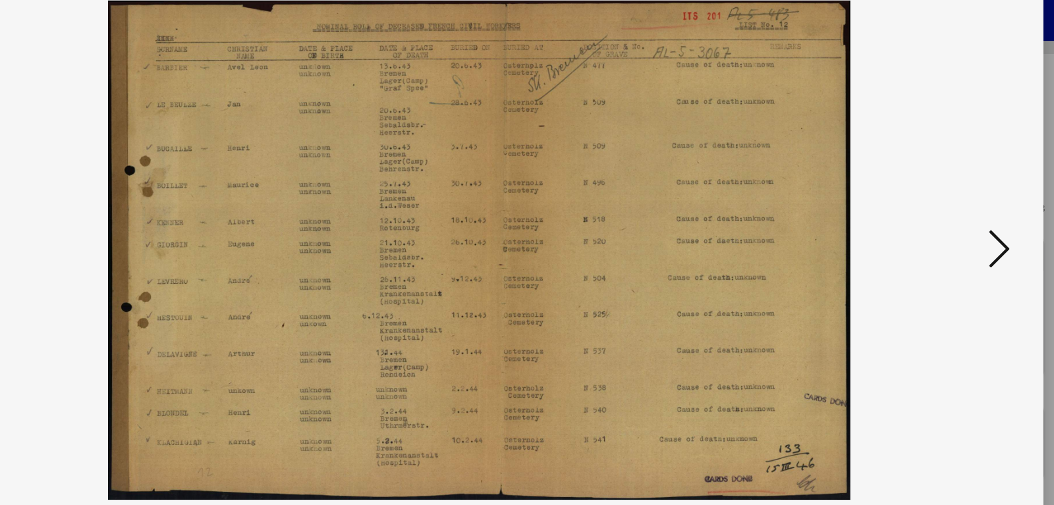
click at [913, 219] on icon at bounding box center [916, 219] width 16 height 32
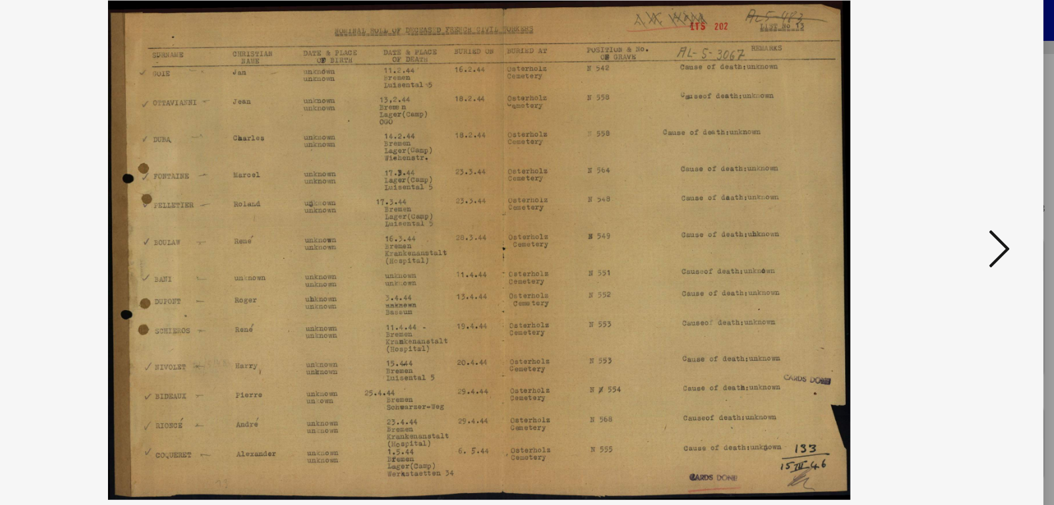
click at [913, 219] on icon at bounding box center [916, 219] width 16 height 32
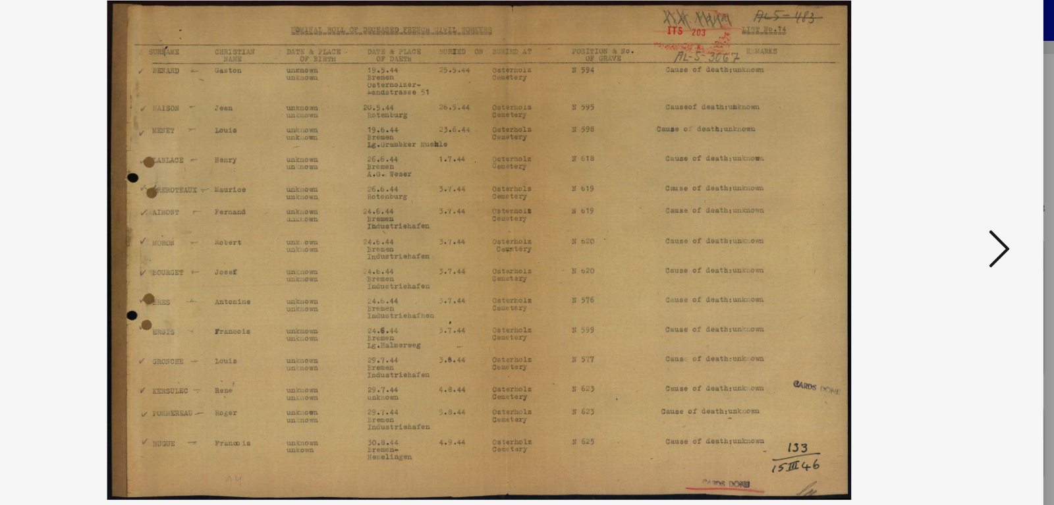
click at [913, 219] on icon at bounding box center [916, 219] width 16 height 32
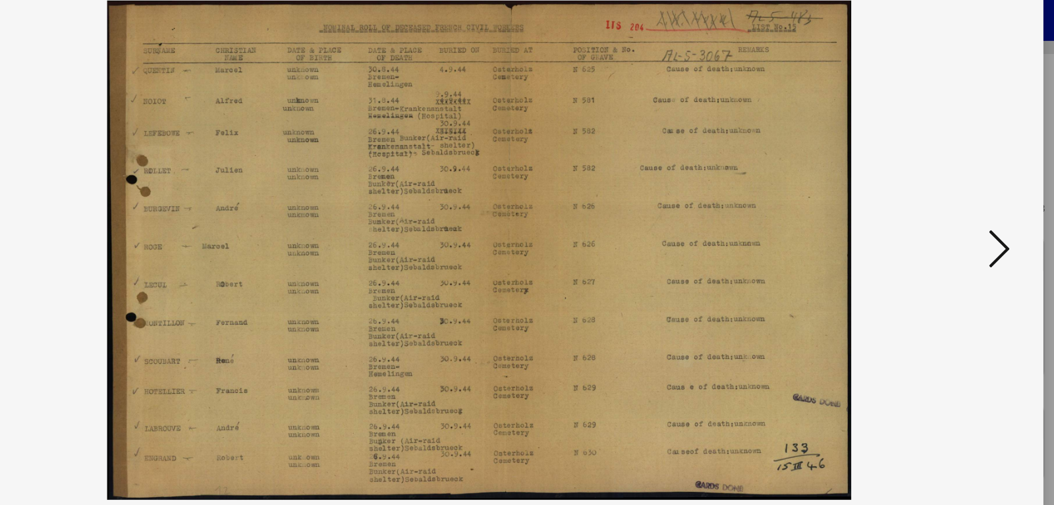
click at [913, 219] on icon at bounding box center [916, 219] width 16 height 32
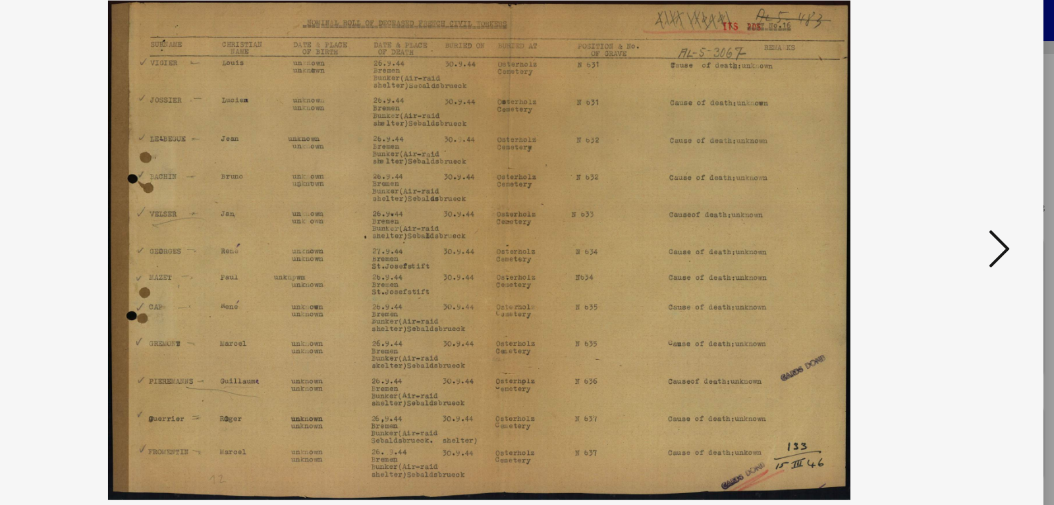
click at [913, 219] on icon at bounding box center [916, 219] width 16 height 32
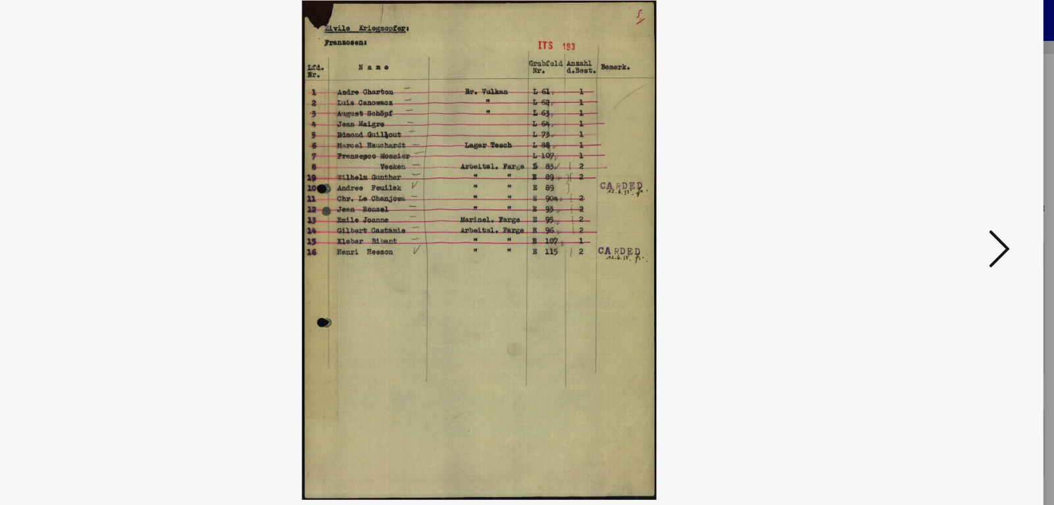
click at [913, 219] on icon at bounding box center [916, 219] width 16 height 32
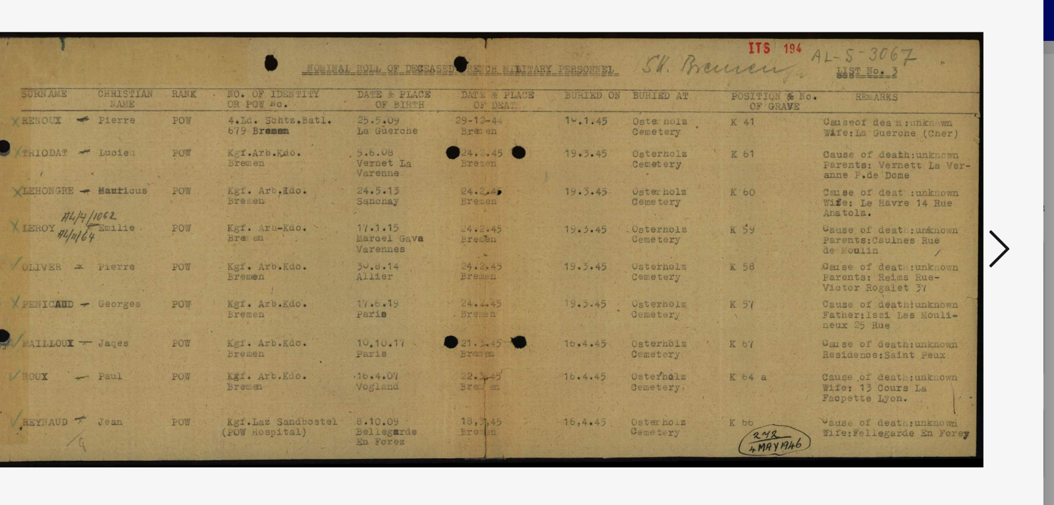
click at [919, 216] on icon at bounding box center [916, 219] width 16 height 32
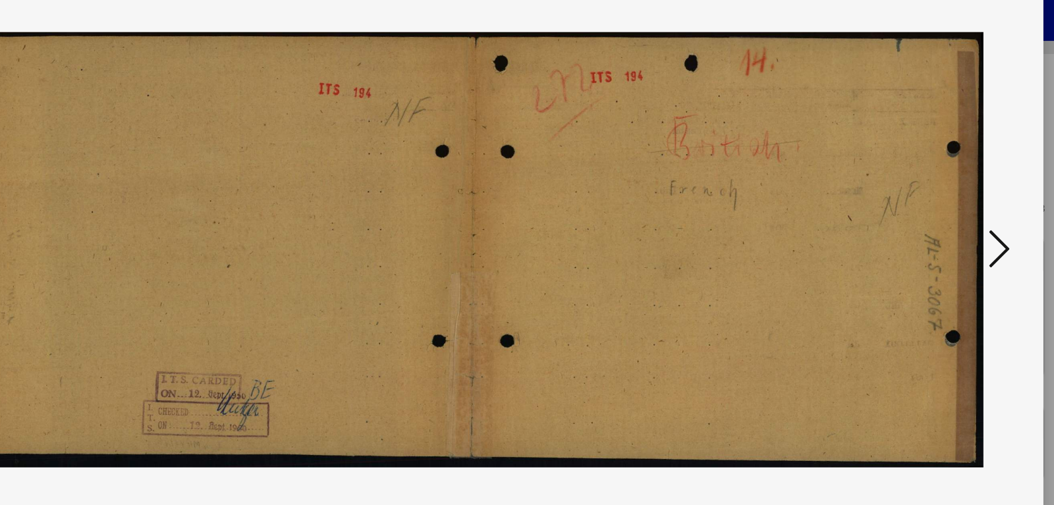
click at [919, 216] on icon at bounding box center [916, 219] width 16 height 32
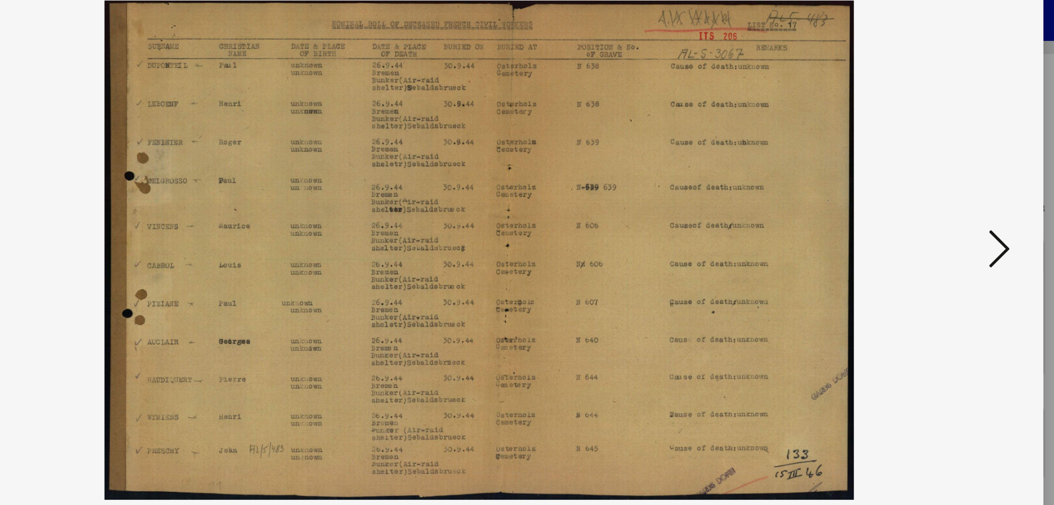
click at [919, 216] on icon at bounding box center [916, 219] width 16 height 32
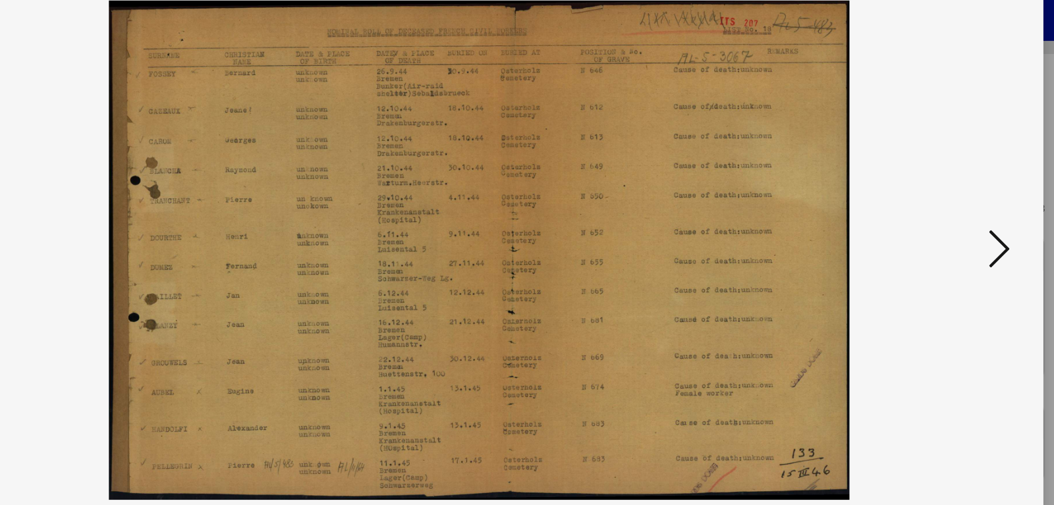
click at [919, 216] on icon at bounding box center [916, 219] width 16 height 32
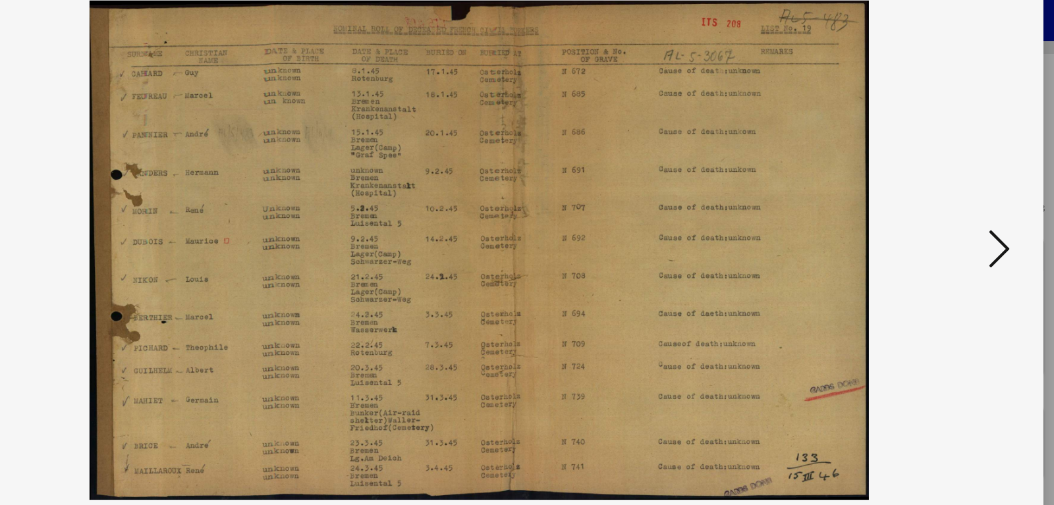
click at [919, 216] on icon at bounding box center [916, 219] width 16 height 32
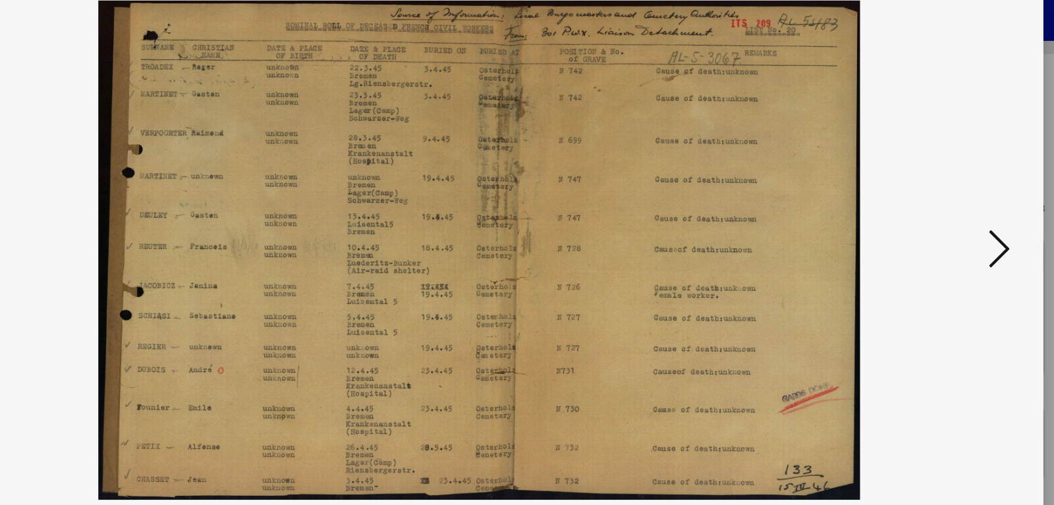
click at [919, 216] on icon at bounding box center [916, 219] width 16 height 32
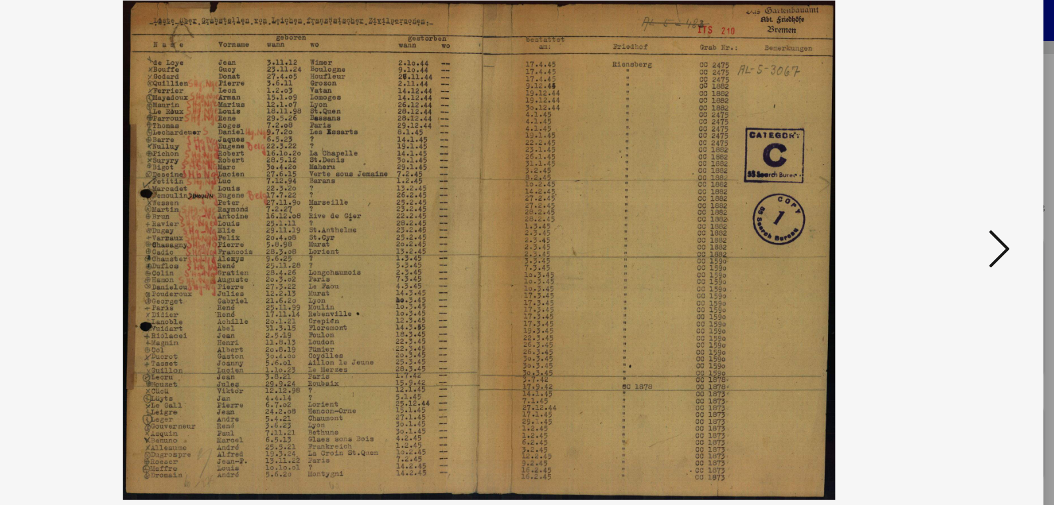
click at [919, 216] on icon at bounding box center [916, 219] width 16 height 32
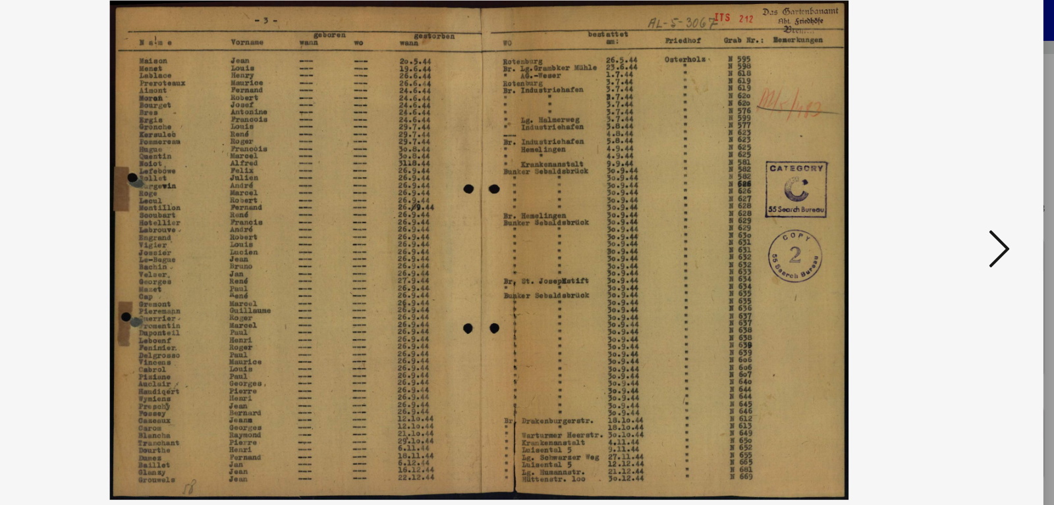
click at [919, 216] on icon at bounding box center [916, 219] width 16 height 32
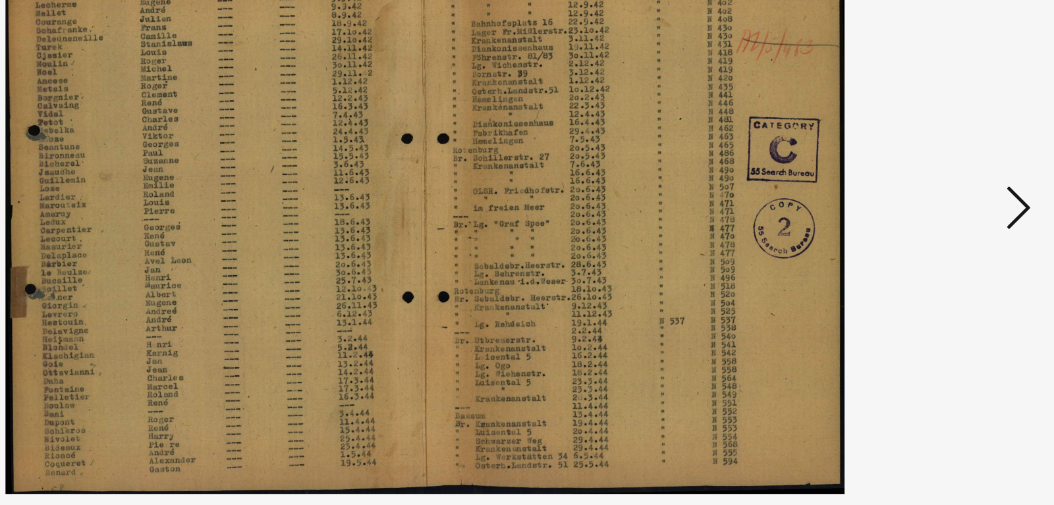
click at [912, 218] on icon at bounding box center [916, 219] width 16 height 32
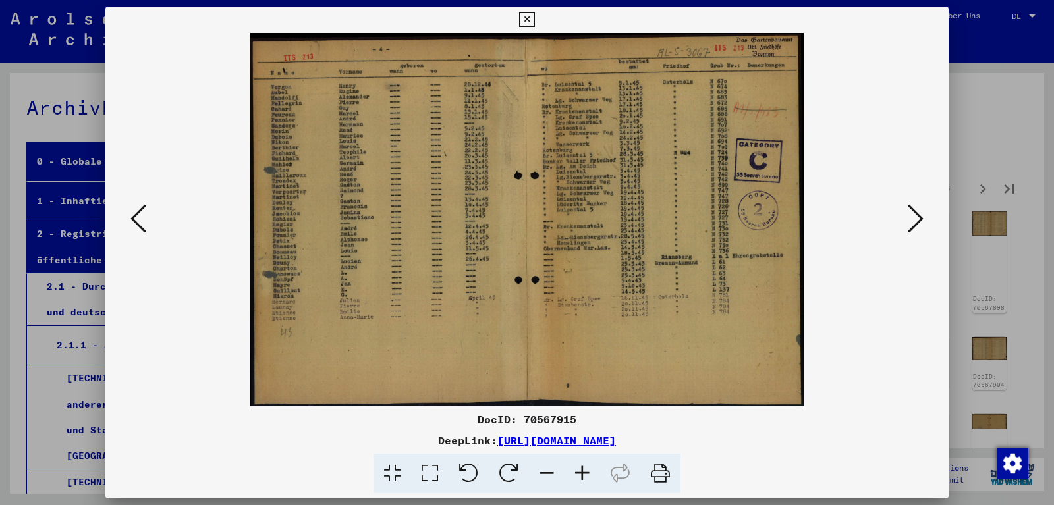
click at [922, 219] on icon at bounding box center [916, 219] width 16 height 32
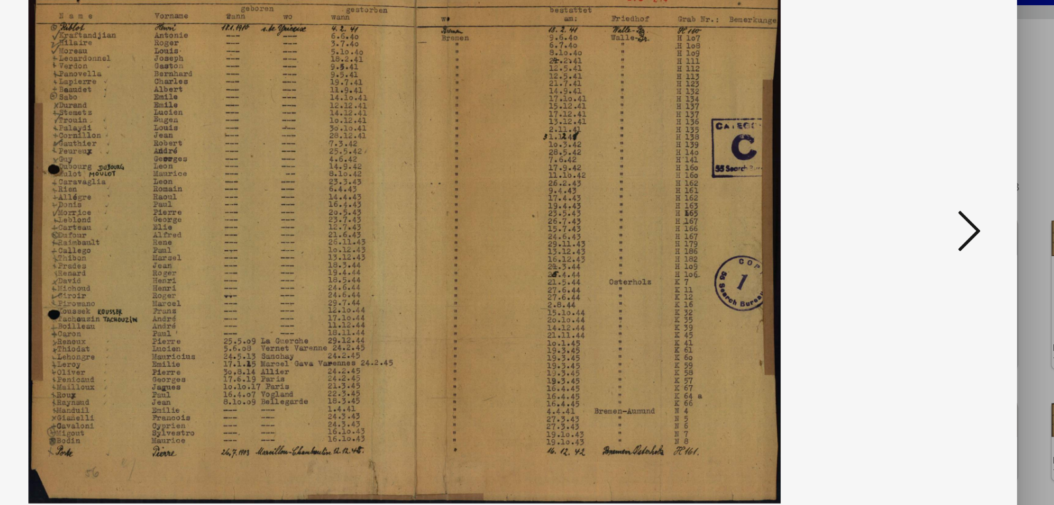
click at [919, 211] on icon at bounding box center [916, 219] width 16 height 32
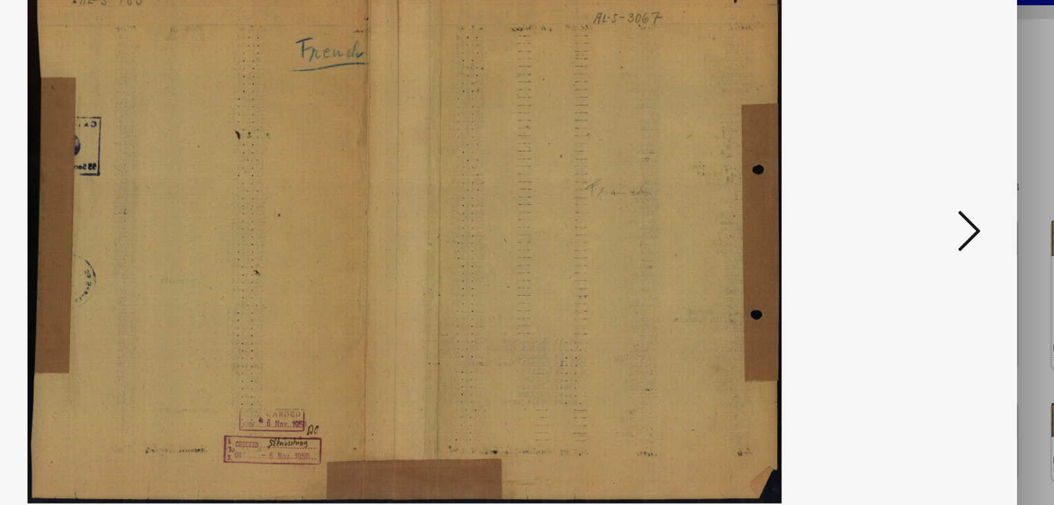
click at [919, 211] on icon at bounding box center [916, 219] width 16 height 32
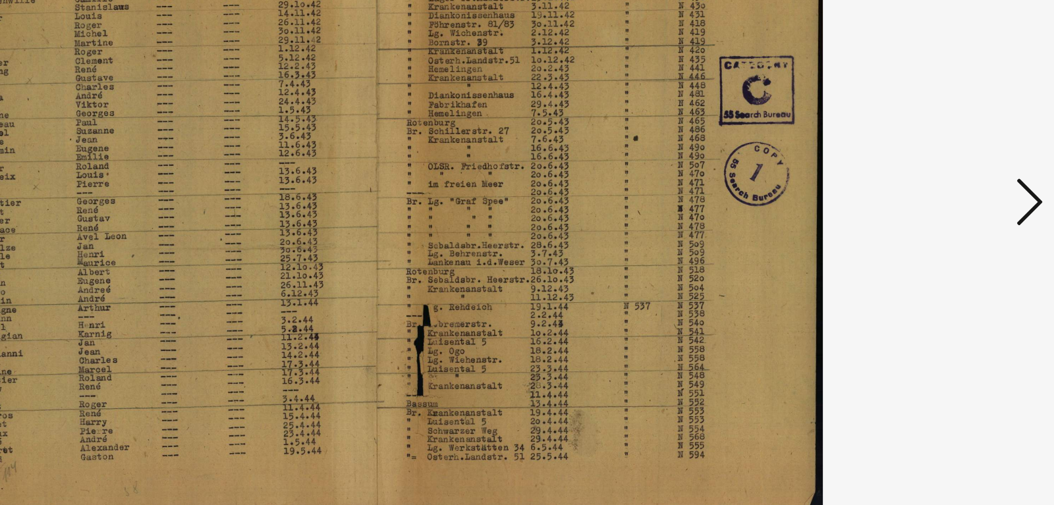
click at [904, 222] on img at bounding box center [527, 220] width 754 height 374
click at [914, 219] on icon at bounding box center [916, 219] width 16 height 32
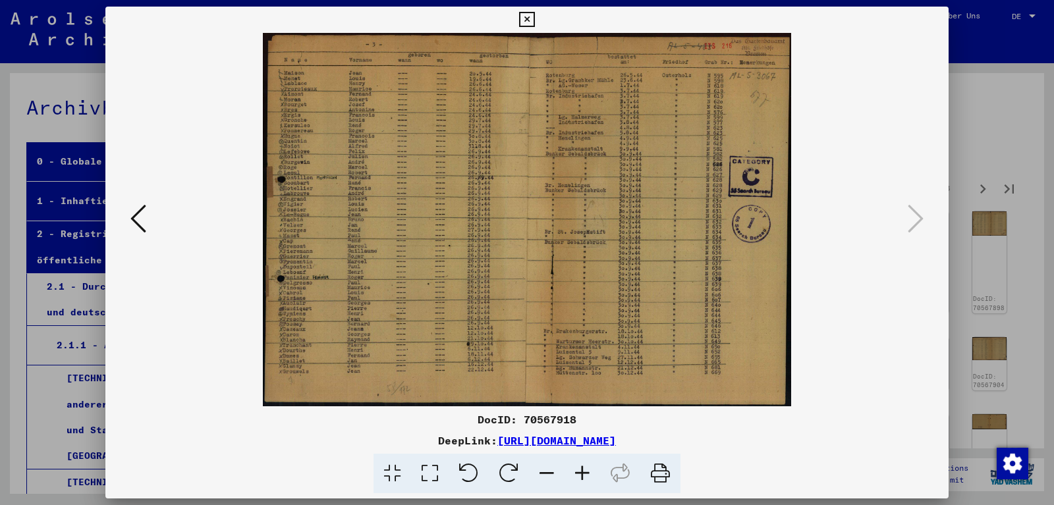
click at [903, 214] on img at bounding box center [527, 220] width 754 height 374
click at [998, 221] on div at bounding box center [527, 252] width 1054 height 505
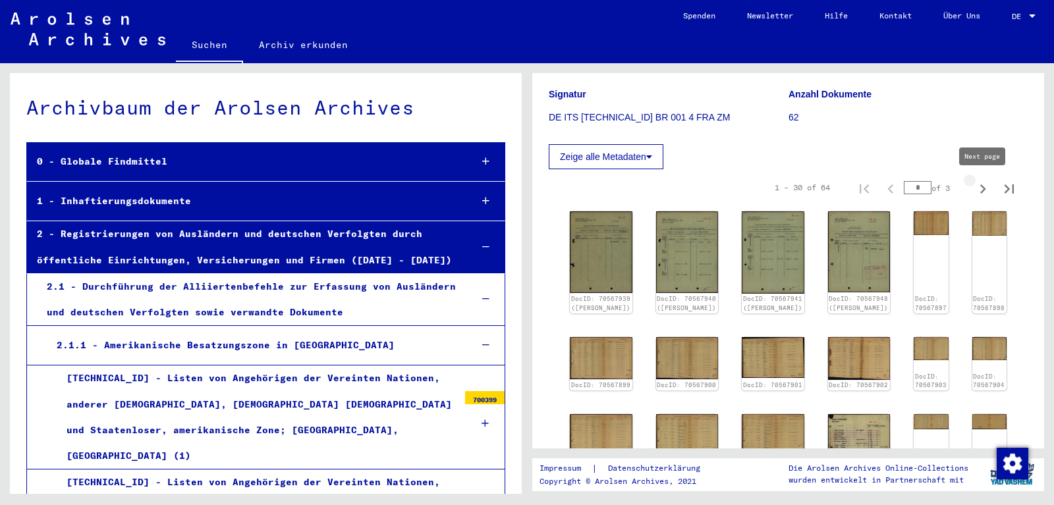
click at [978, 192] on icon "Next page" at bounding box center [983, 189] width 18 height 18
type input "*"
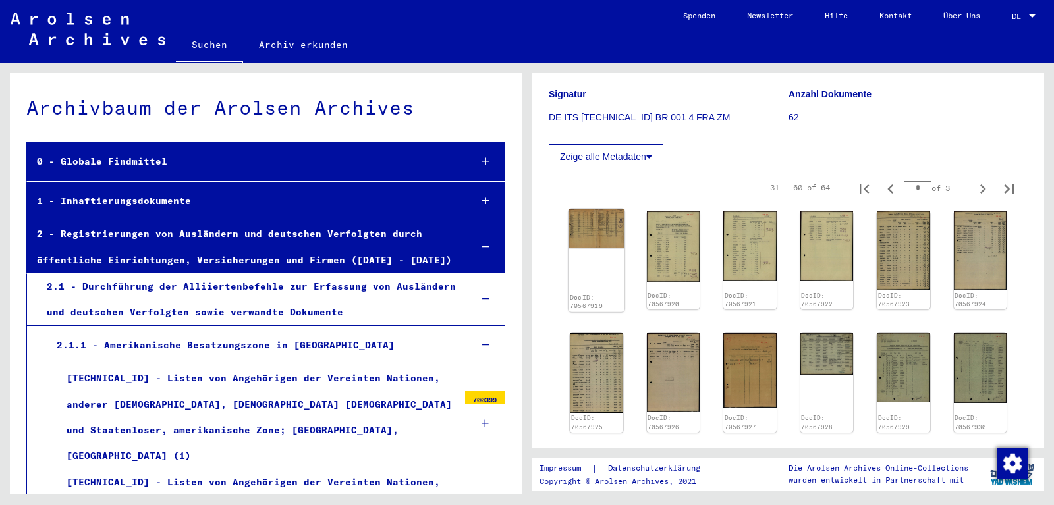
click at [593, 248] on img at bounding box center [597, 229] width 56 height 40
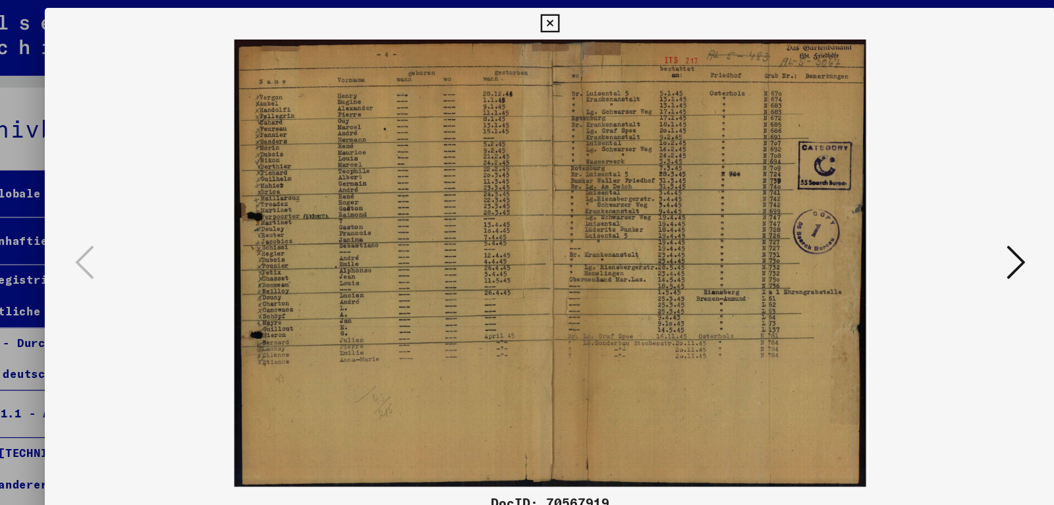
click at [910, 233] on icon at bounding box center [916, 219] width 16 height 32
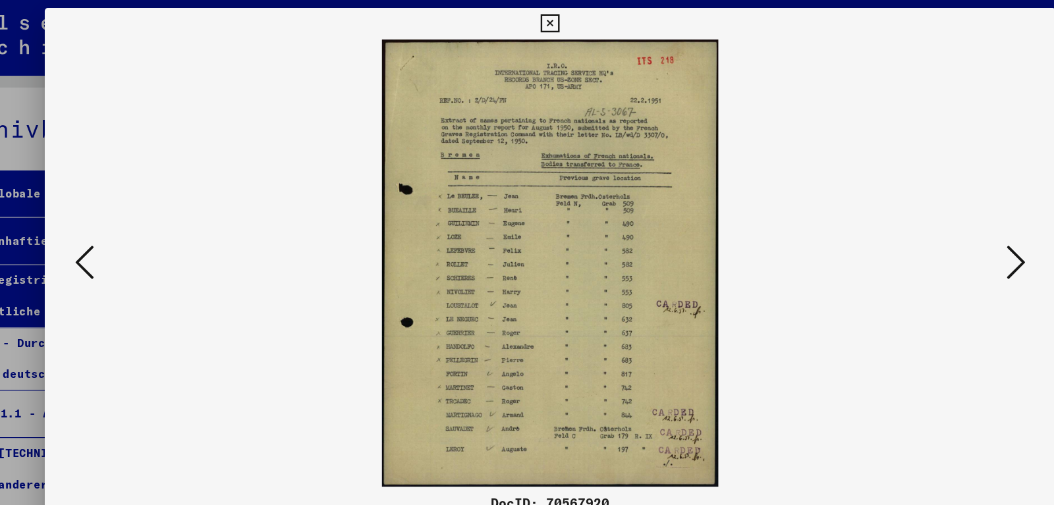
click at [915, 228] on icon at bounding box center [916, 219] width 16 height 32
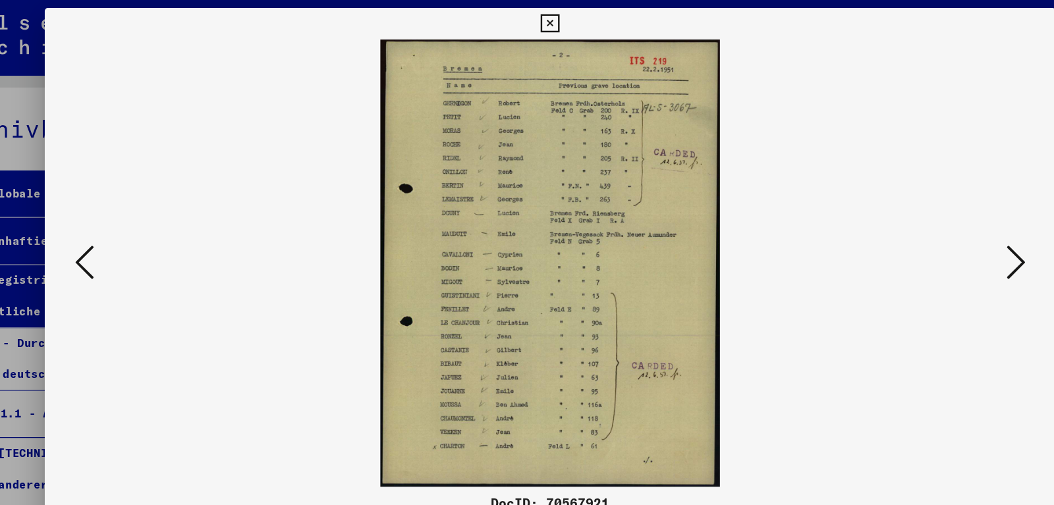
click at [915, 228] on icon at bounding box center [916, 219] width 16 height 32
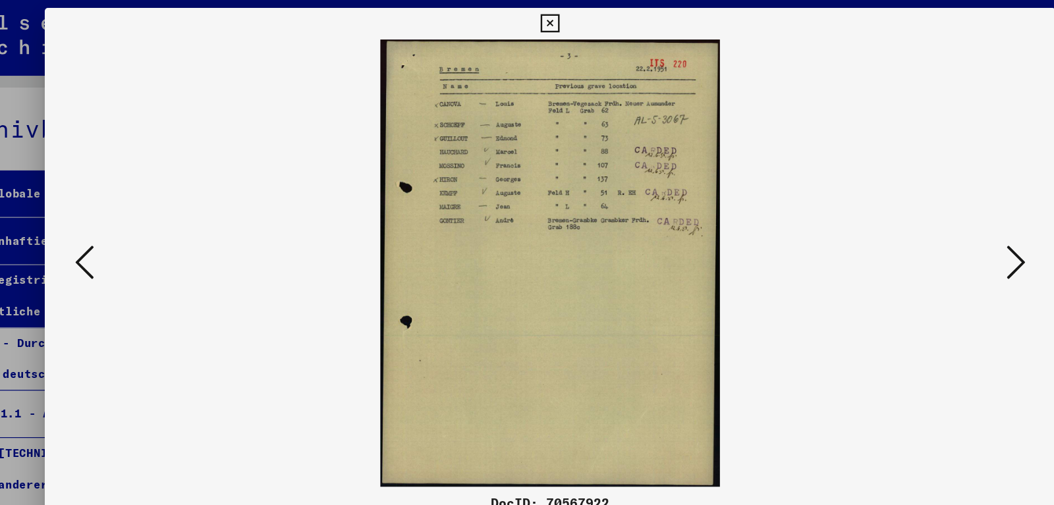
click at [915, 228] on icon at bounding box center [916, 219] width 16 height 32
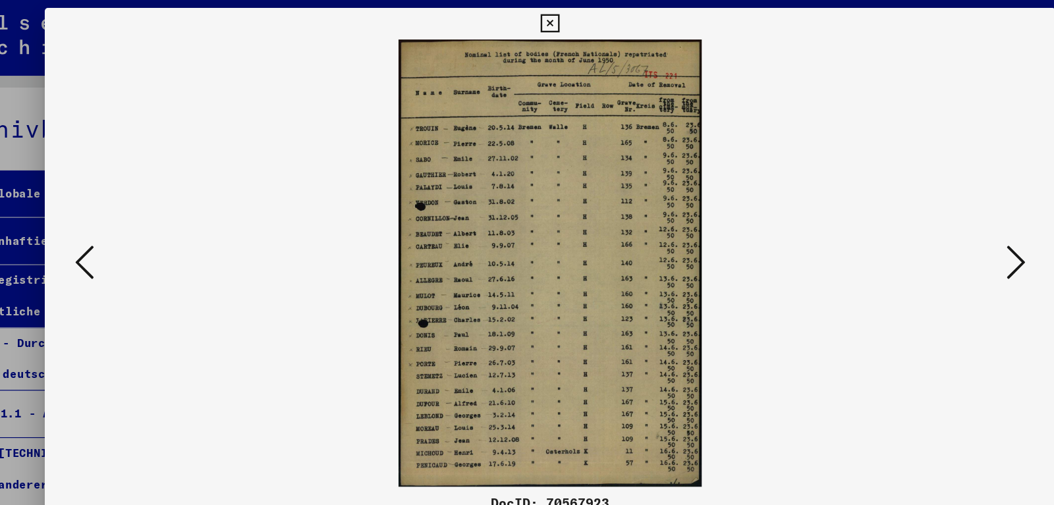
click at [915, 228] on icon at bounding box center [916, 219] width 16 height 32
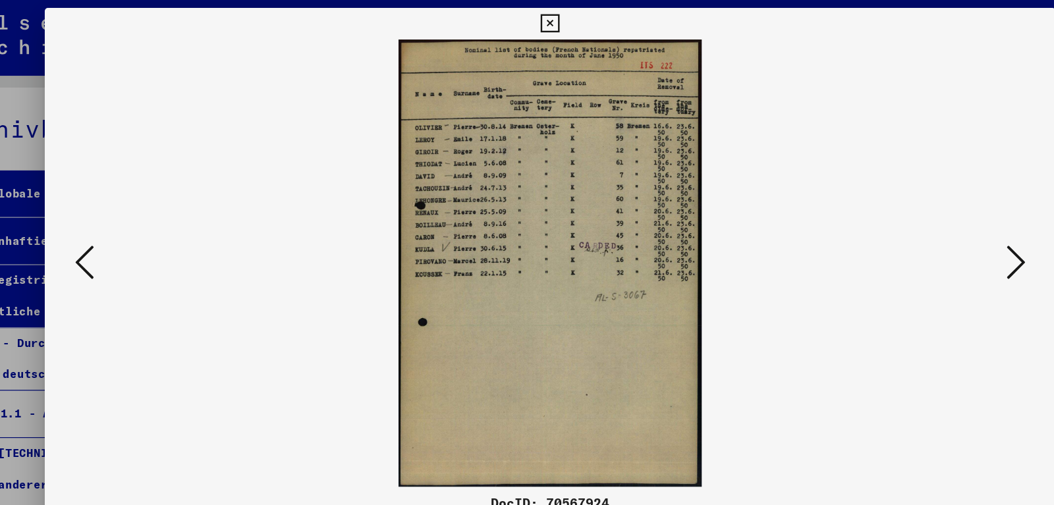
click at [915, 228] on icon at bounding box center [916, 219] width 16 height 32
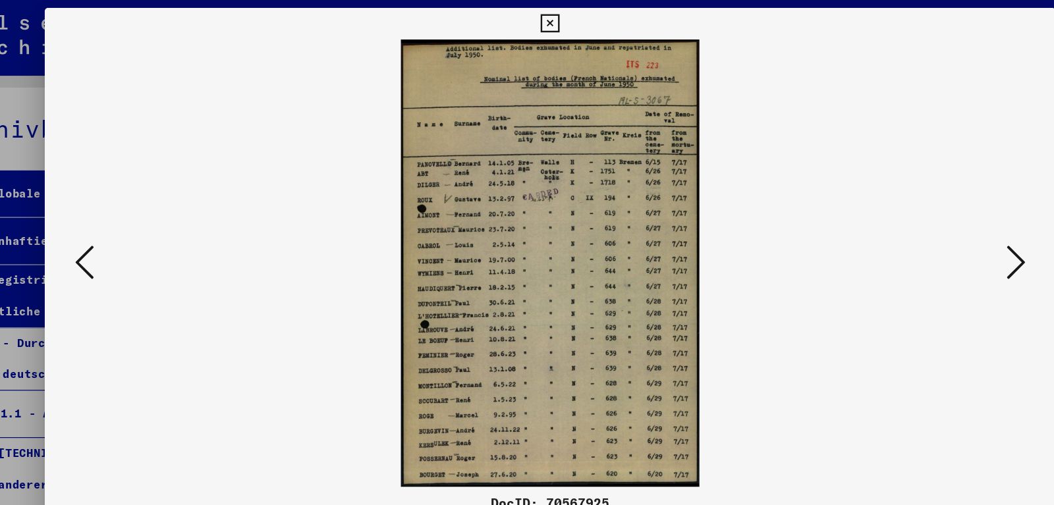
click at [915, 228] on icon at bounding box center [916, 219] width 16 height 32
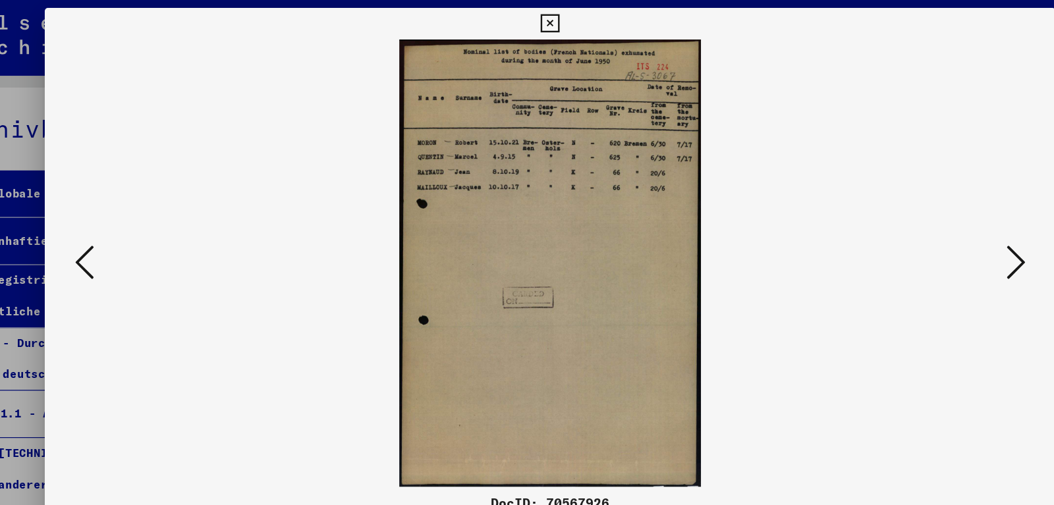
click at [915, 228] on icon at bounding box center [916, 219] width 16 height 32
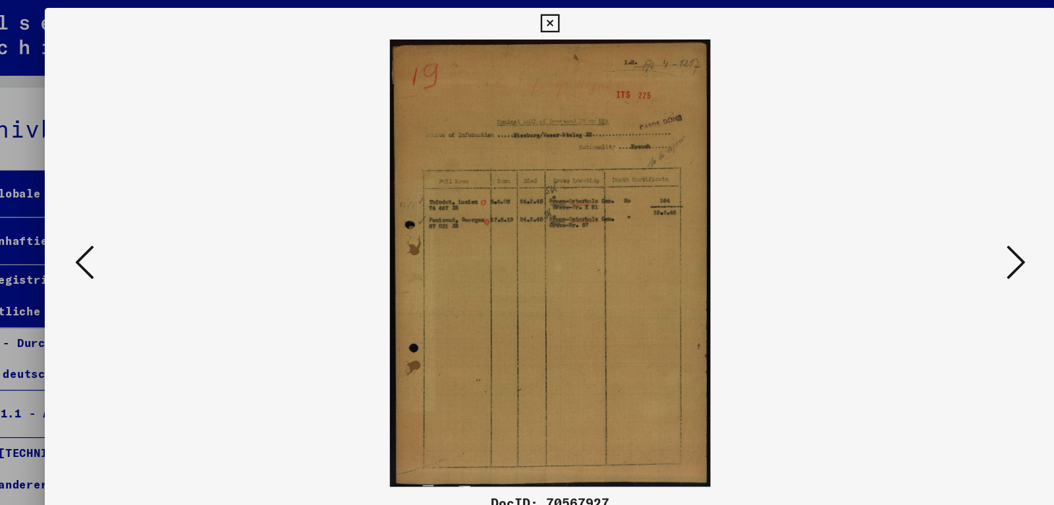
click at [901, 214] on img at bounding box center [527, 220] width 754 height 374
click at [918, 217] on icon at bounding box center [916, 219] width 16 height 32
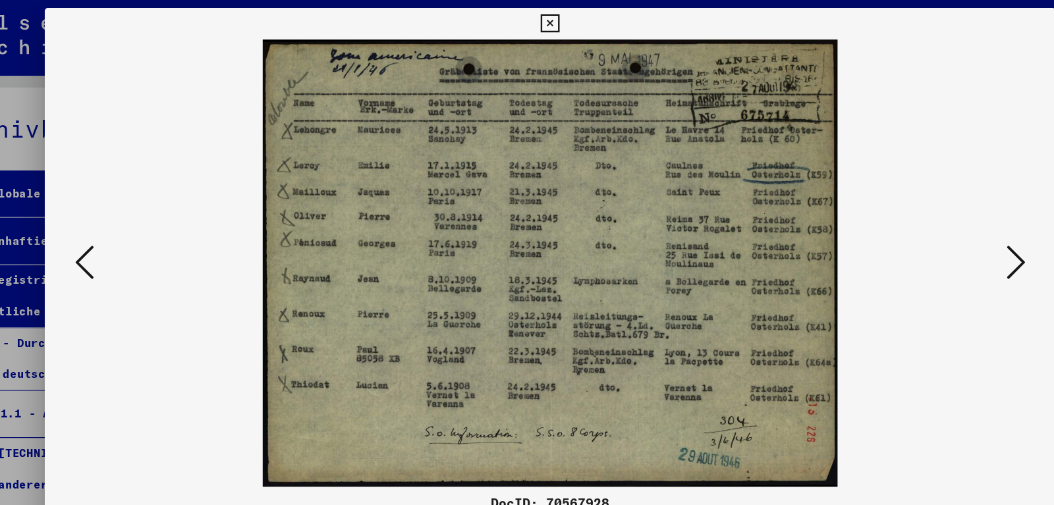
click at [918, 217] on icon at bounding box center [916, 219] width 16 height 32
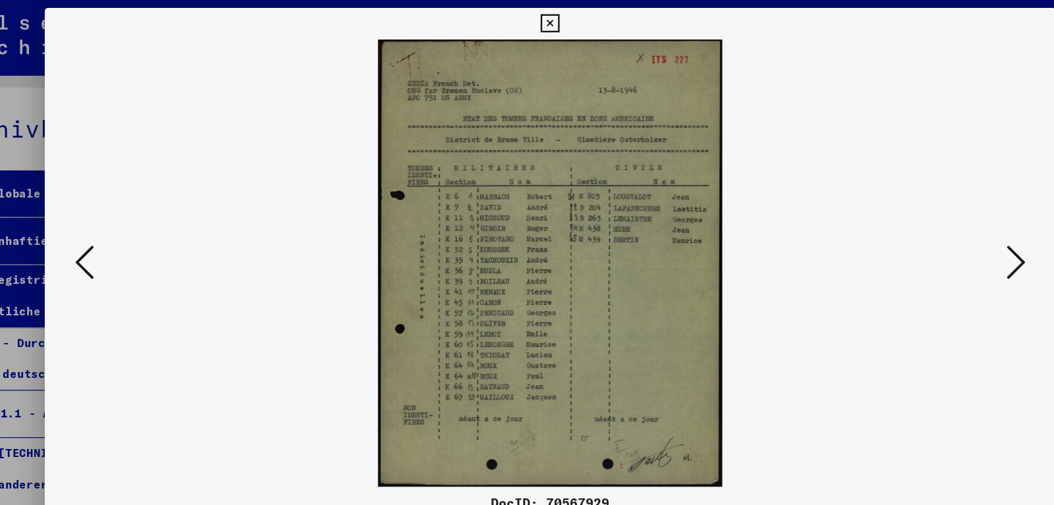
click at [918, 217] on icon at bounding box center [916, 219] width 16 height 32
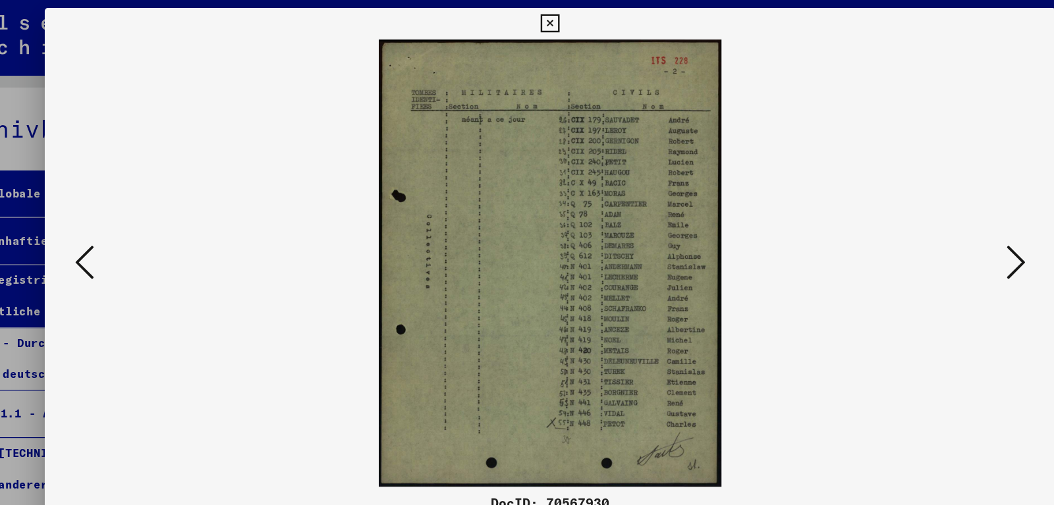
click at [918, 217] on icon at bounding box center [916, 219] width 16 height 32
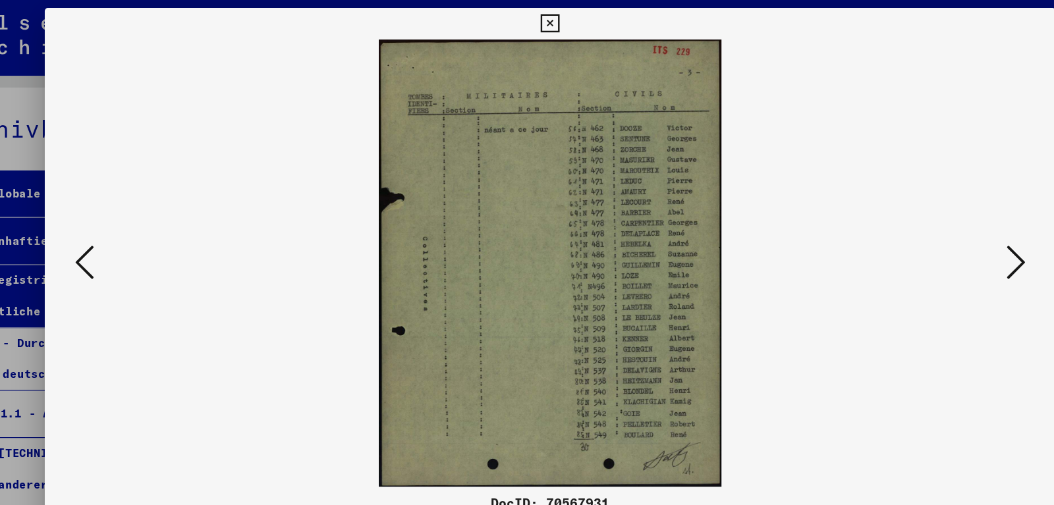
click at [918, 217] on icon at bounding box center [916, 219] width 16 height 32
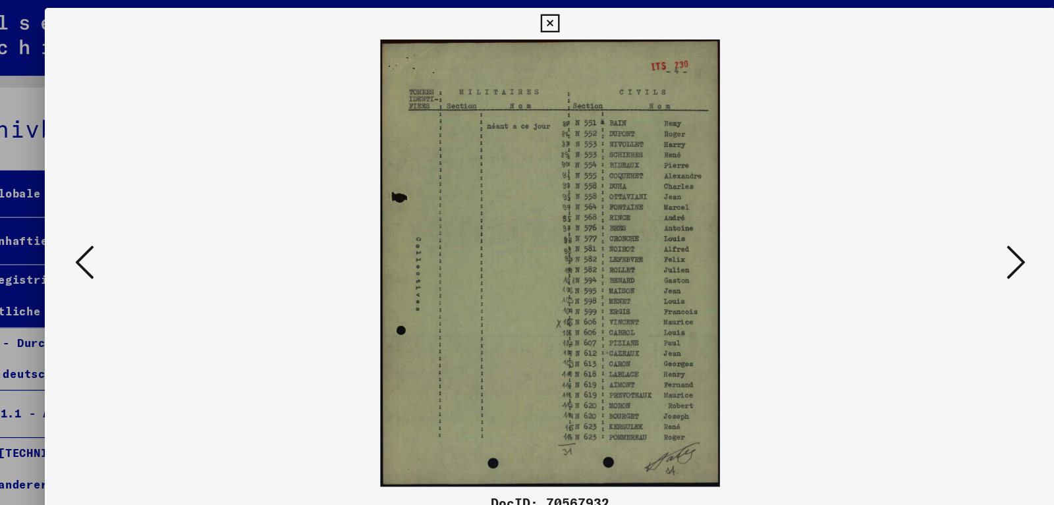
click at [918, 217] on icon at bounding box center [916, 219] width 16 height 32
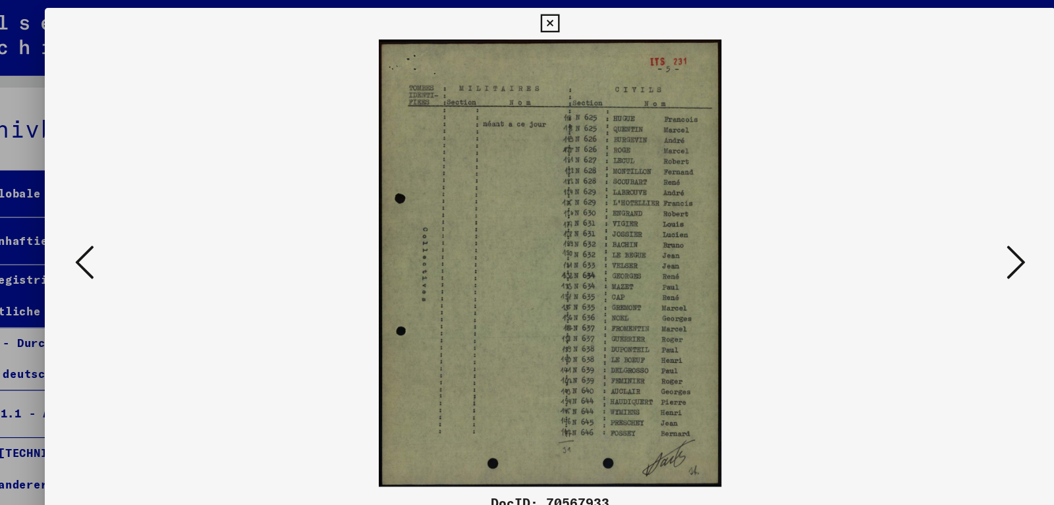
click at [918, 217] on icon at bounding box center [916, 219] width 16 height 32
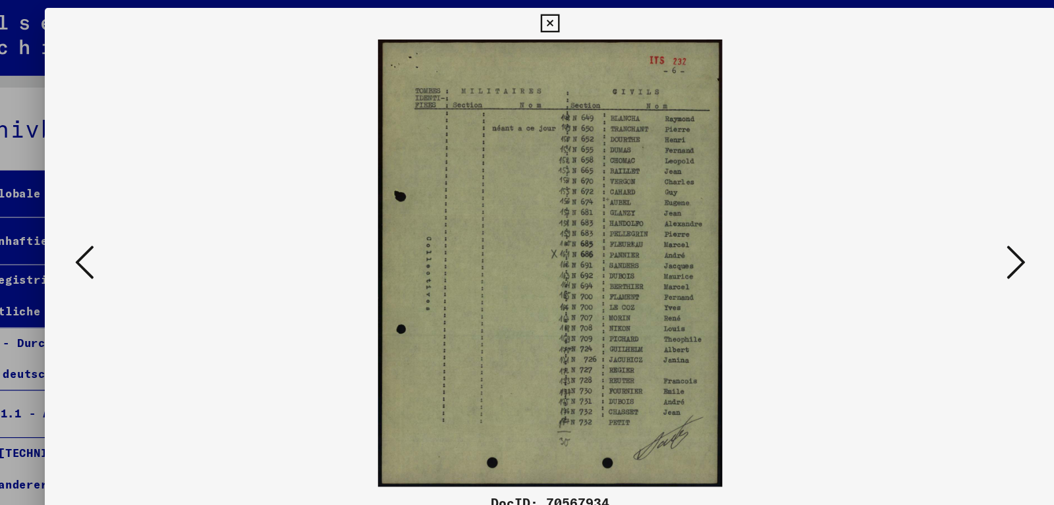
click at [918, 217] on icon at bounding box center [916, 219] width 16 height 32
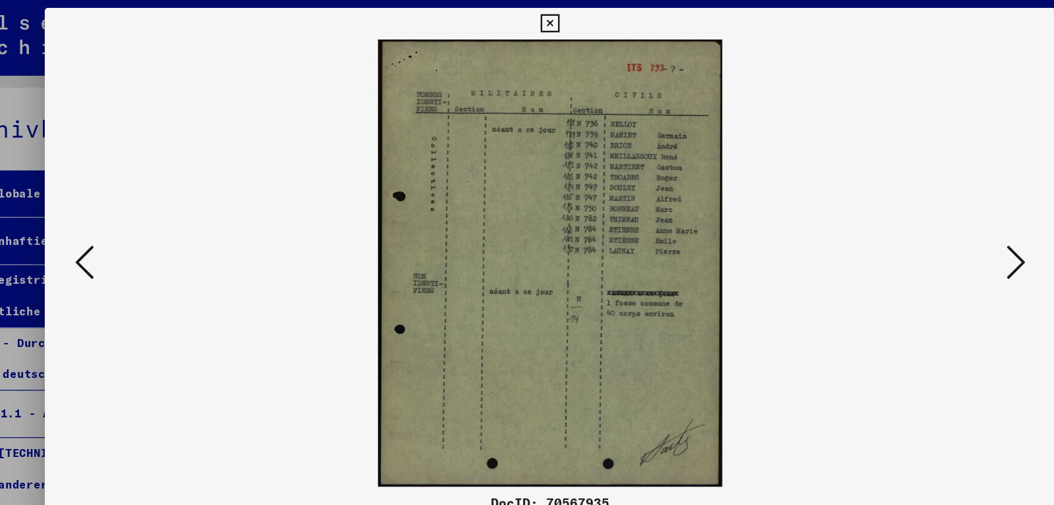
click at [918, 217] on icon at bounding box center [916, 219] width 16 height 32
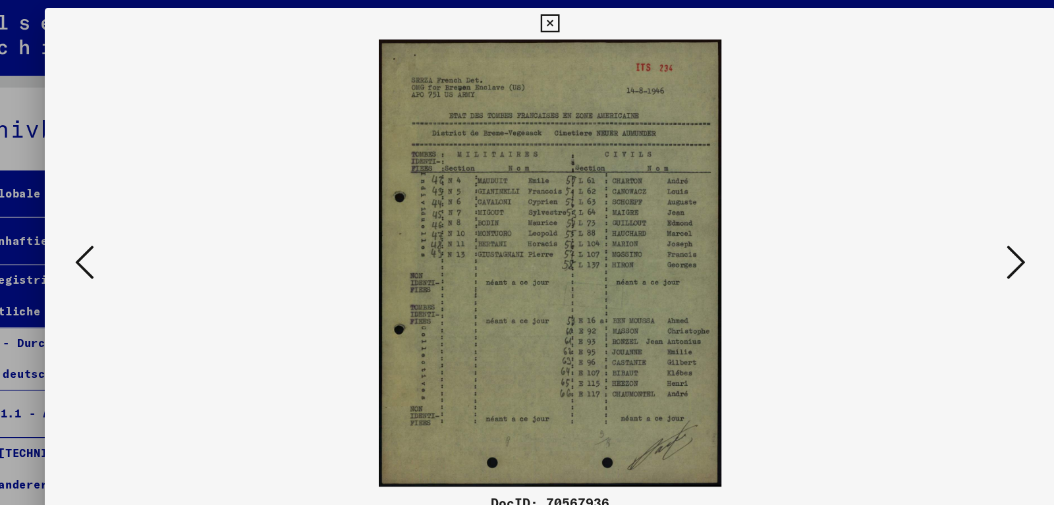
click at [919, 219] on icon at bounding box center [916, 219] width 16 height 32
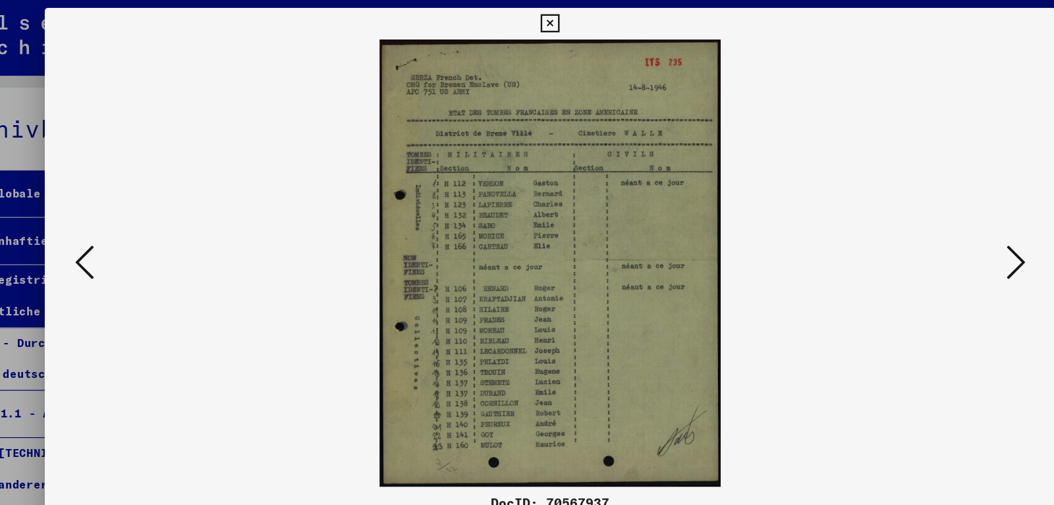
click at [919, 219] on icon at bounding box center [916, 219] width 16 height 32
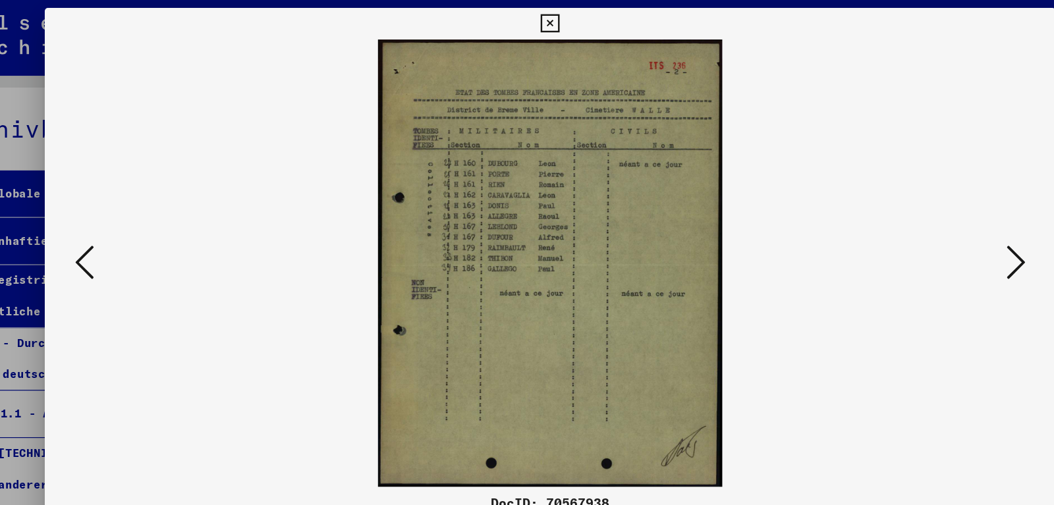
click at [919, 219] on icon at bounding box center [916, 219] width 16 height 32
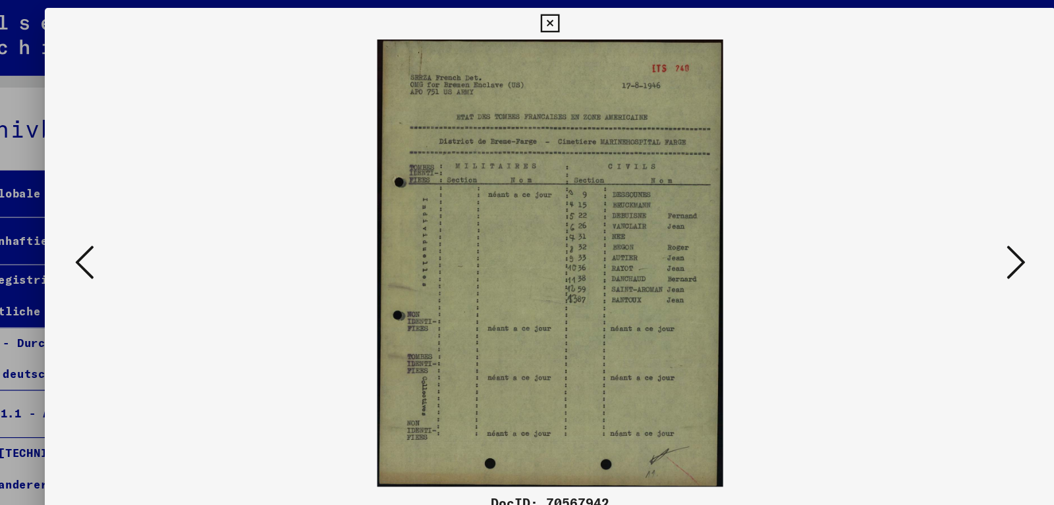
click at [919, 219] on icon at bounding box center [916, 219] width 16 height 32
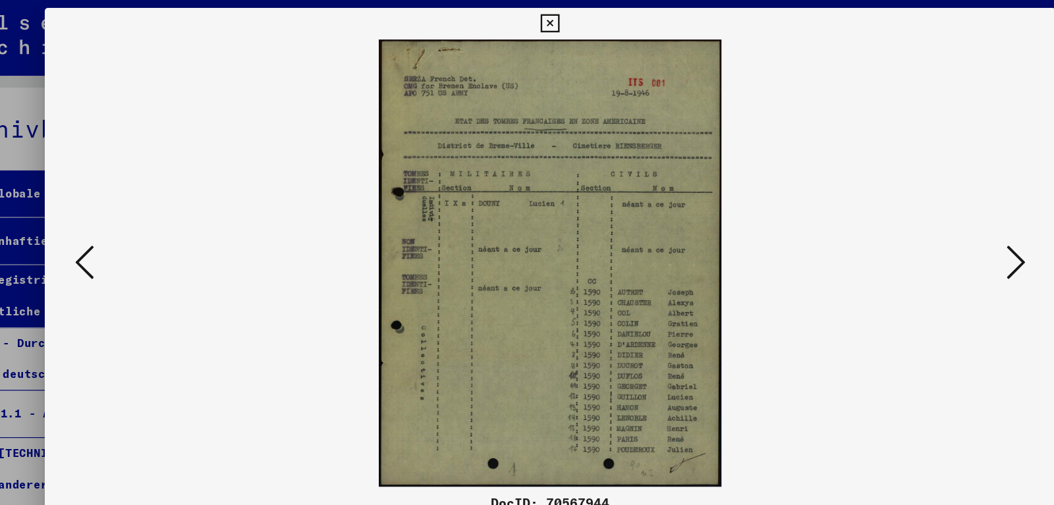
click at [919, 219] on icon at bounding box center [916, 219] width 16 height 32
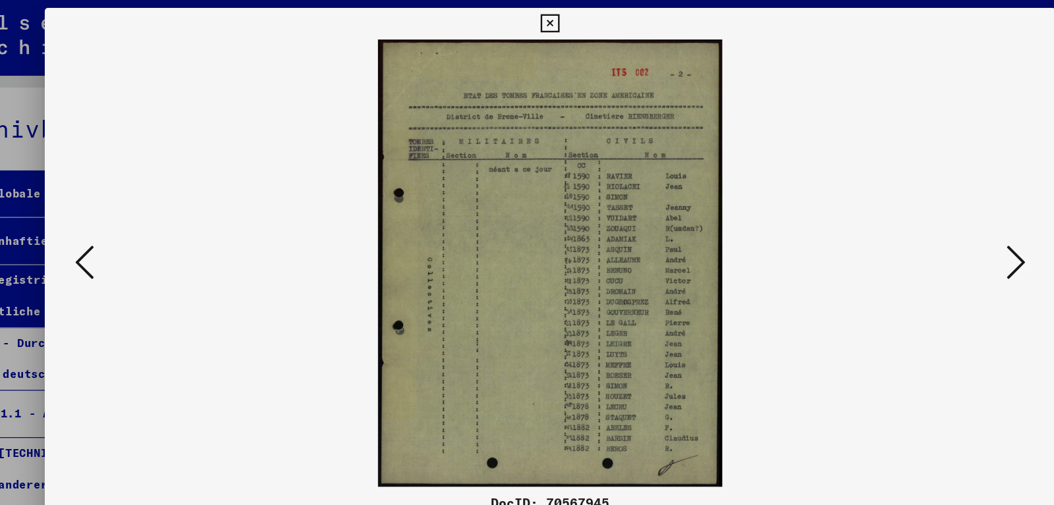
click at [919, 219] on icon at bounding box center [916, 219] width 16 height 32
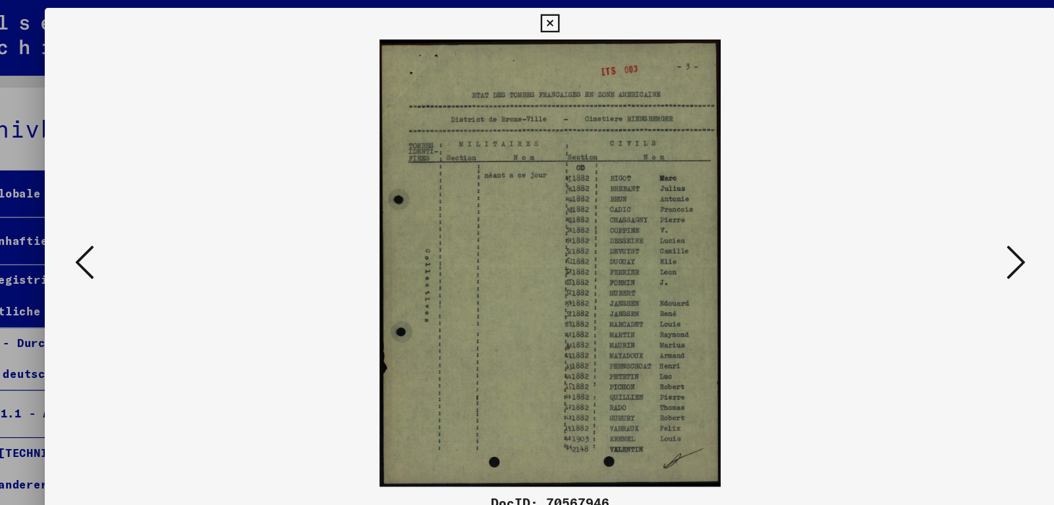
click at [919, 219] on icon at bounding box center [916, 219] width 16 height 32
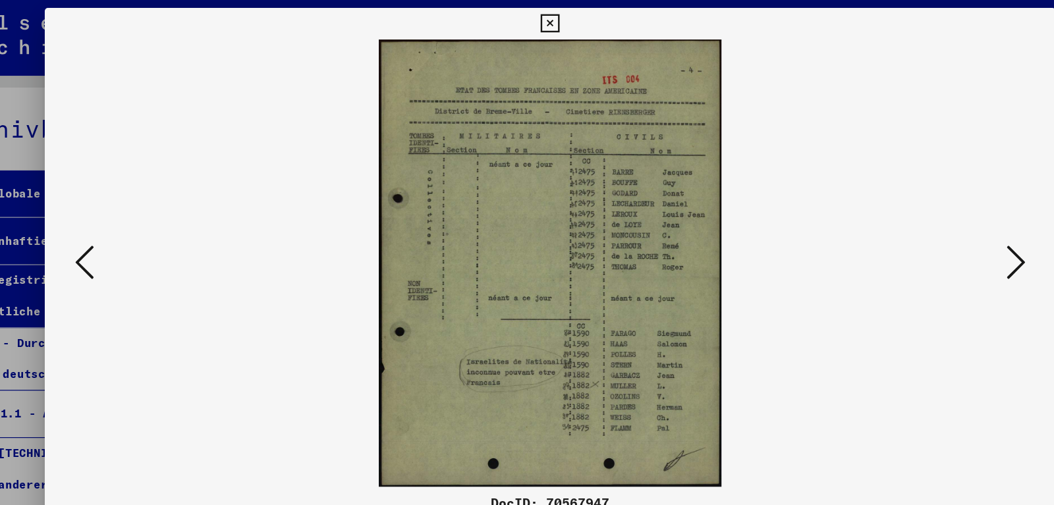
click at [919, 219] on icon at bounding box center [916, 219] width 16 height 32
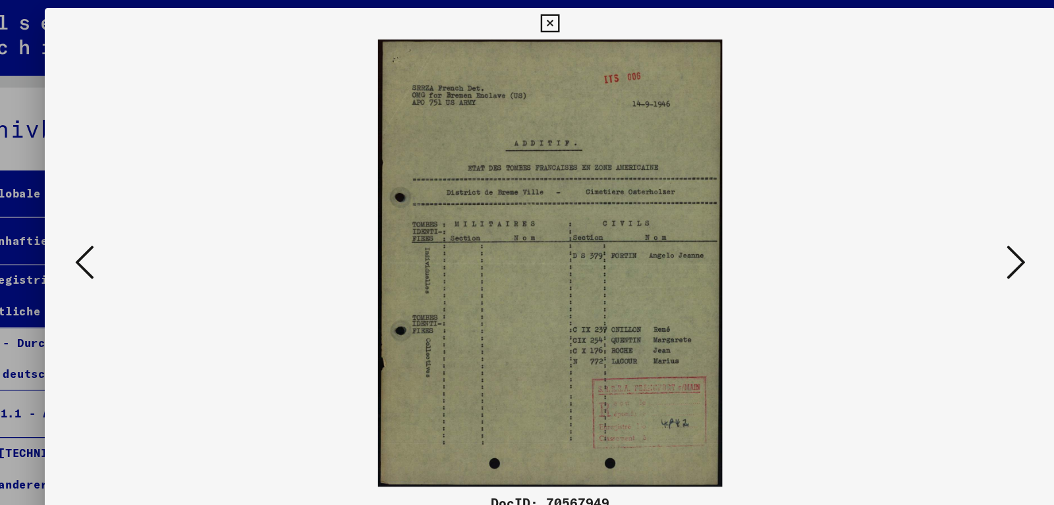
click at [919, 219] on icon at bounding box center [916, 219] width 16 height 32
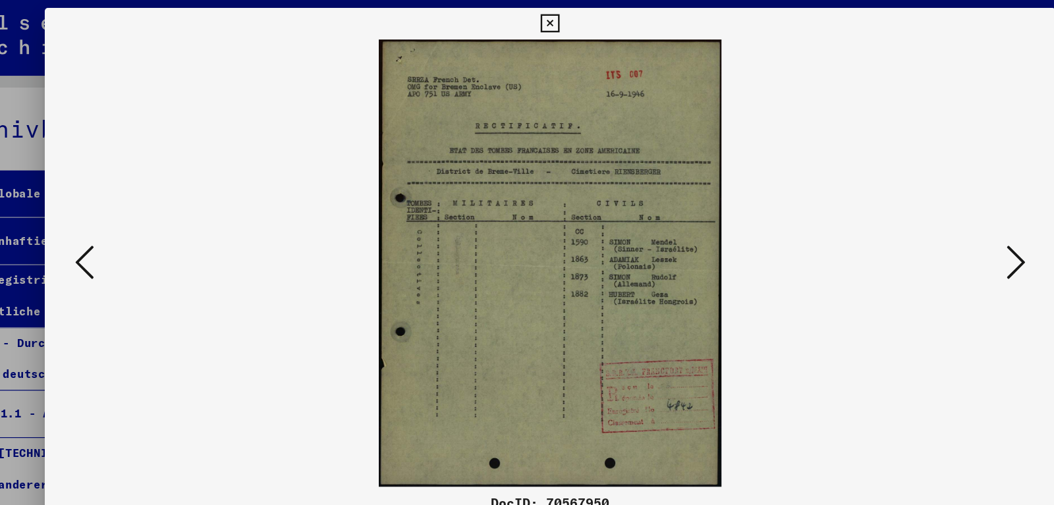
click at [919, 219] on icon at bounding box center [916, 219] width 16 height 32
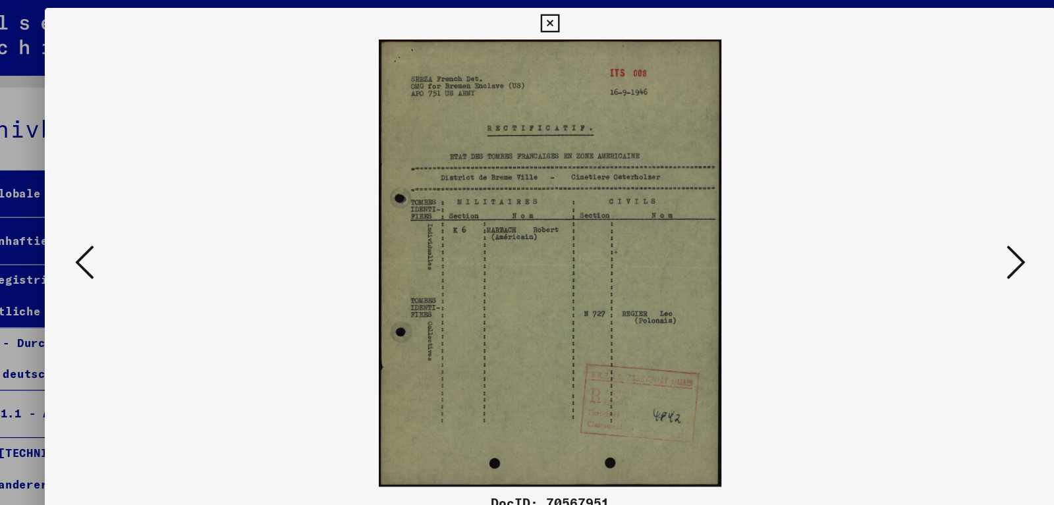
click at [919, 219] on icon at bounding box center [916, 219] width 16 height 32
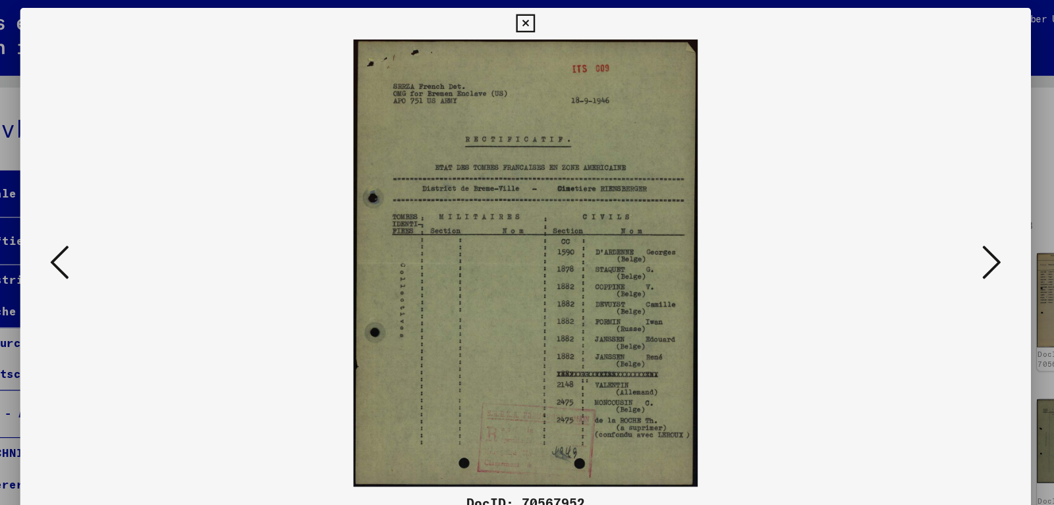
click at [940, 219] on div at bounding box center [526, 220] width 843 height 374
click at [917, 215] on icon at bounding box center [916, 219] width 16 height 32
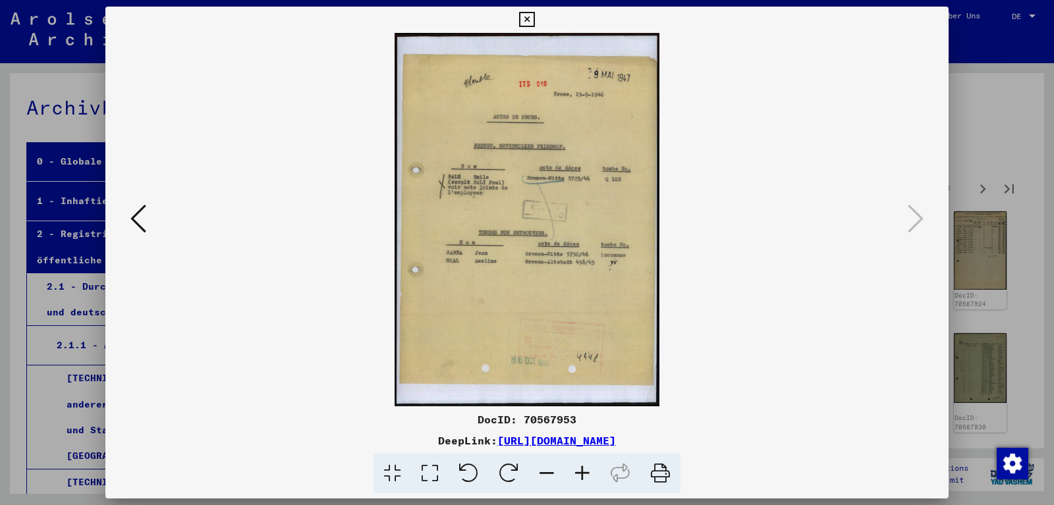
click at [975, 133] on div at bounding box center [527, 252] width 1054 height 505
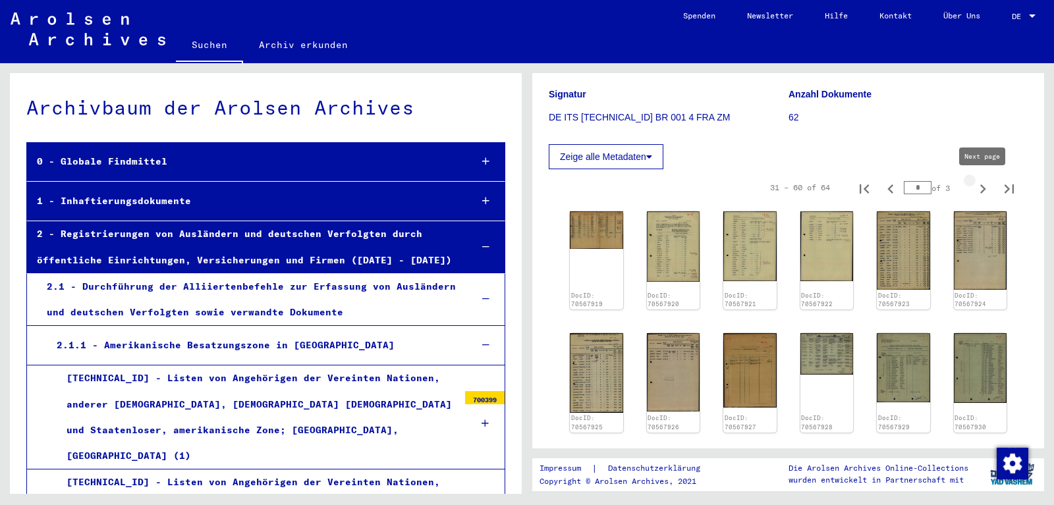
click at [986, 190] on icon "Next page" at bounding box center [983, 189] width 18 height 18
type input "*"
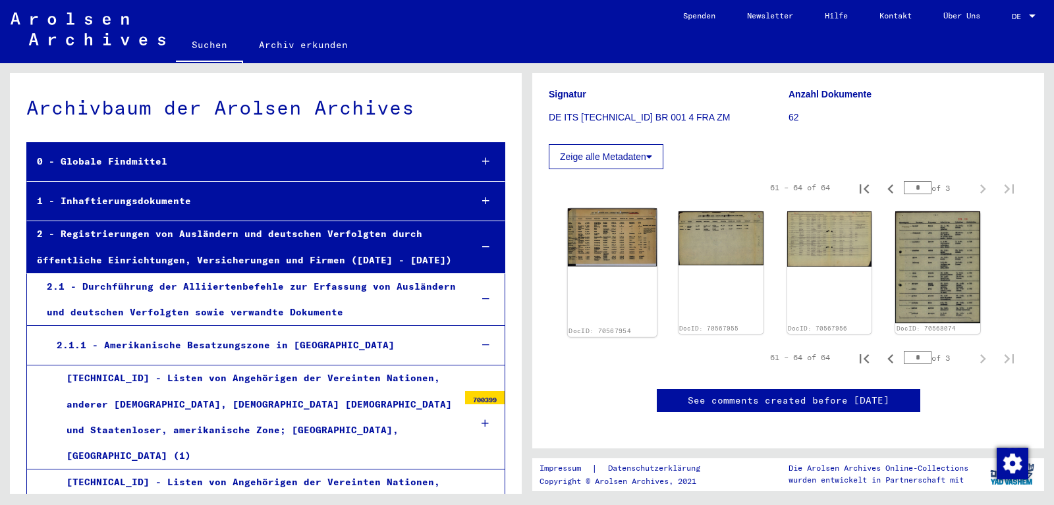
click at [596, 239] on img at bounding box center [612, 238] width 89 height 58
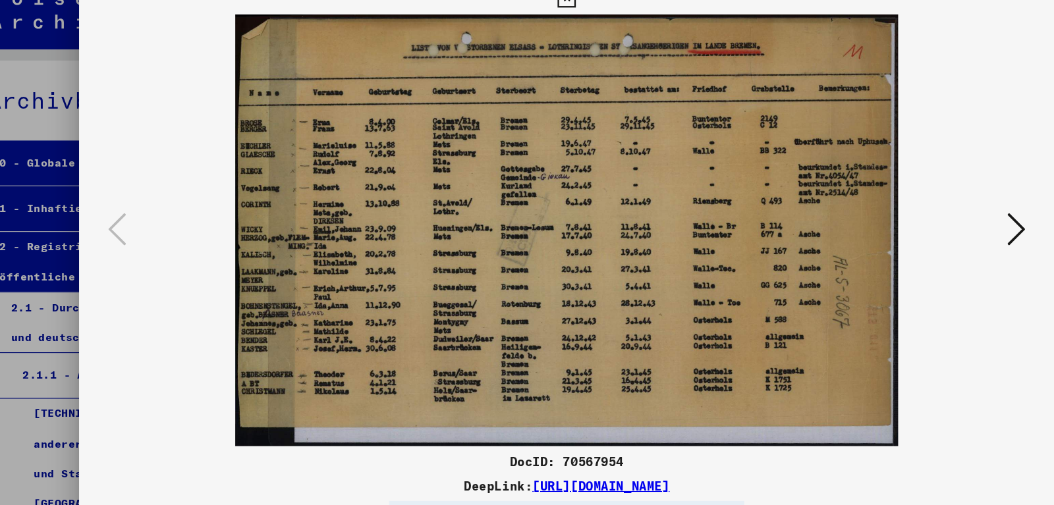
click at [920, 215] on icon at bounding box center [916, 219] width 16 height 32
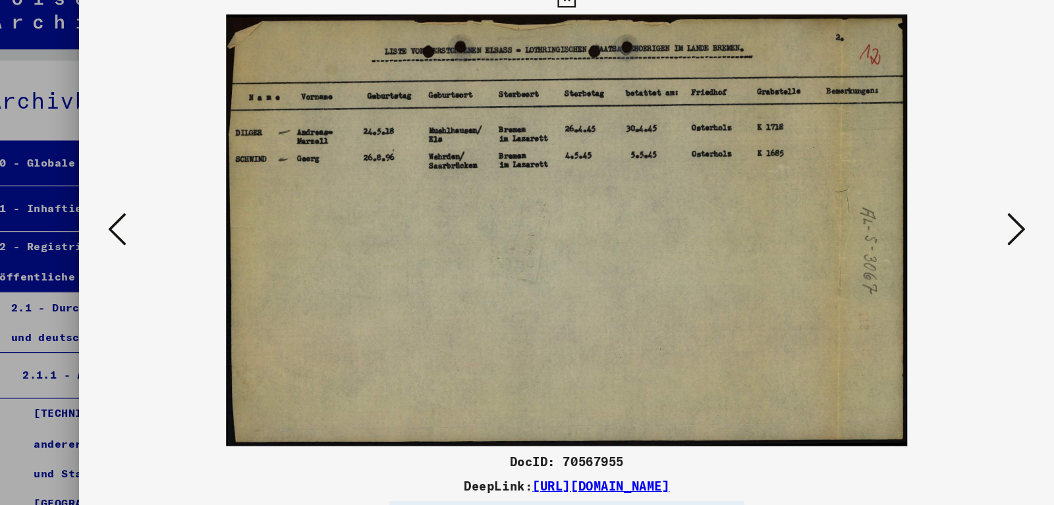
click at [920, 215] on icon at bounding box center [916, 219] width 16 height 32
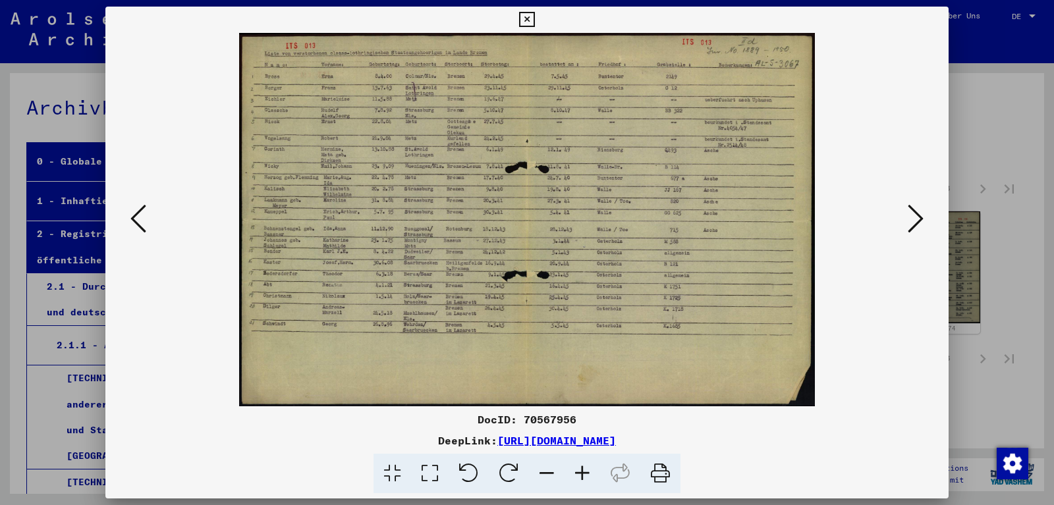
click at [912, 223] on icon at bounding box center [916, 219] width 16 height 32
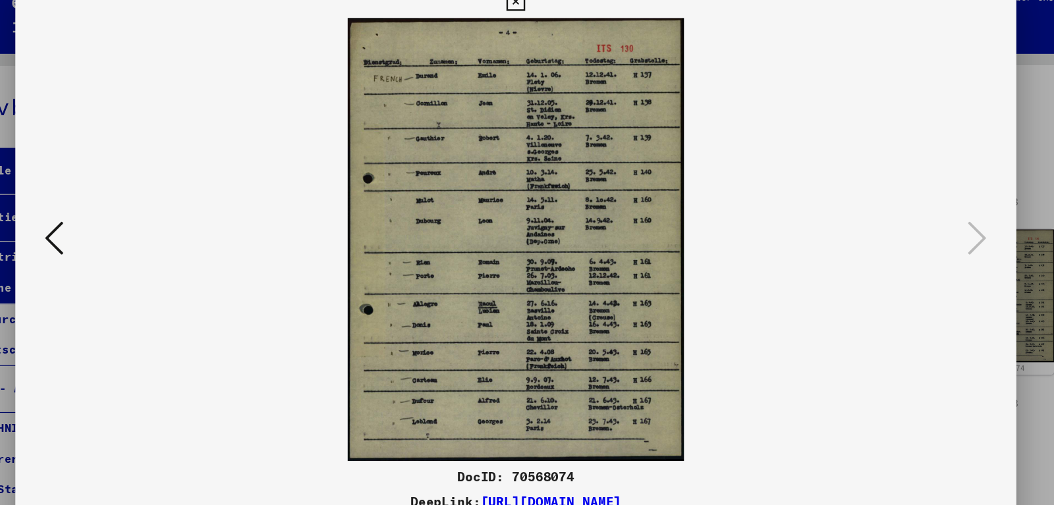
click at [951, 189] on div at bounding box center [527, 252] width 1054 height 505
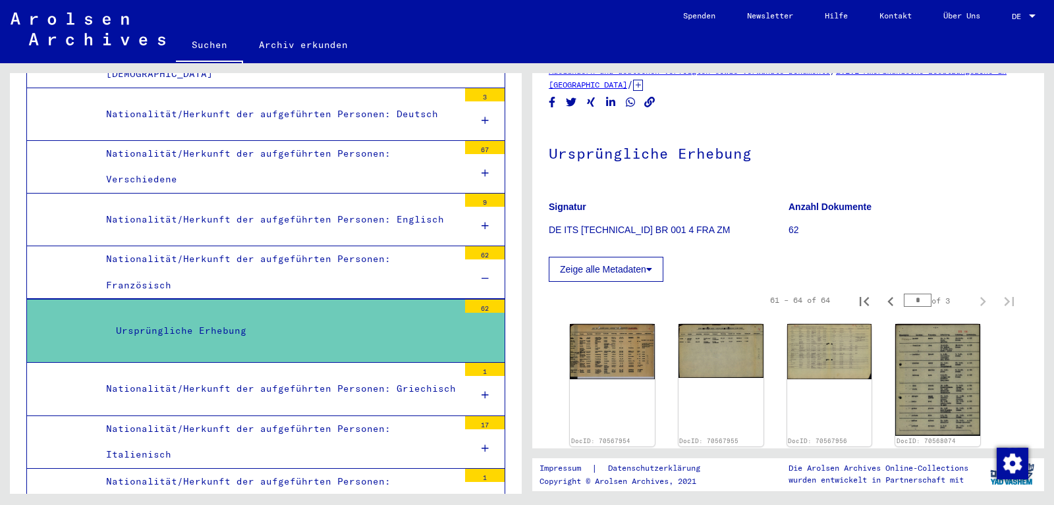
scroll to position [880, 0]
click at [493, 260] on div at bounding box center [485, 279] width 40 height 39
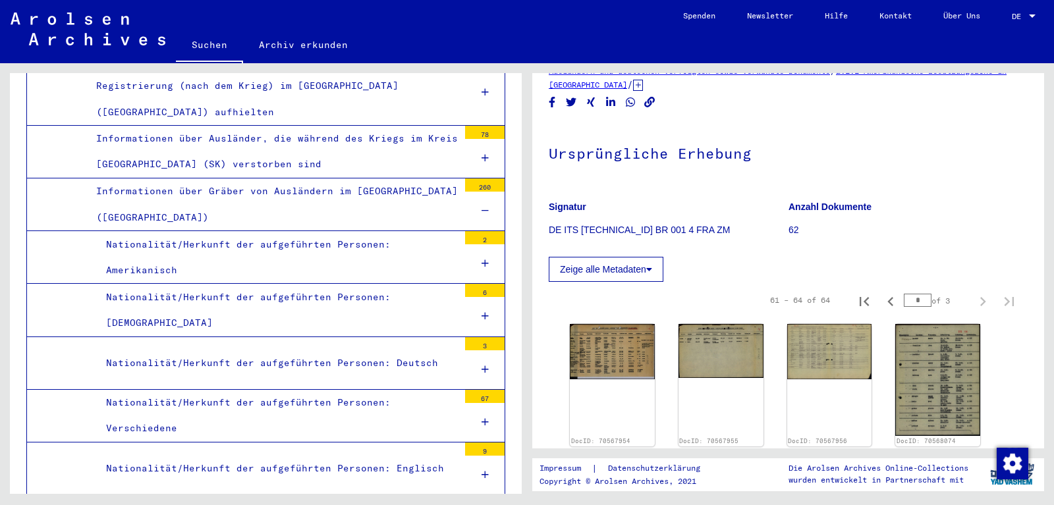
scroll to position [636, 0]
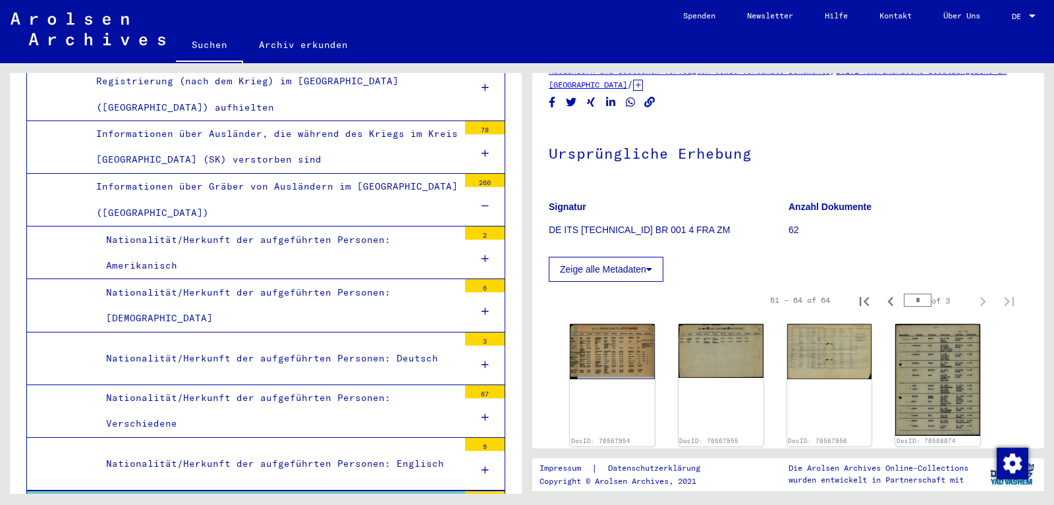
click at [476, 293] on div at bounding box center [485, 312] width 40 height 39
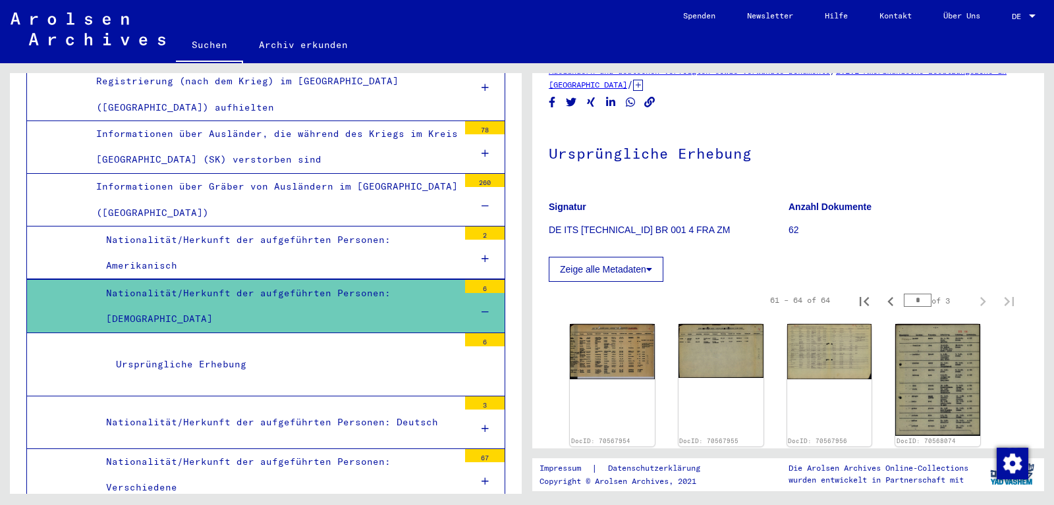
click at [361, 352] on div "Ursprüngliche Erhebung" at bounding box center [282, 365] width 353 height 26
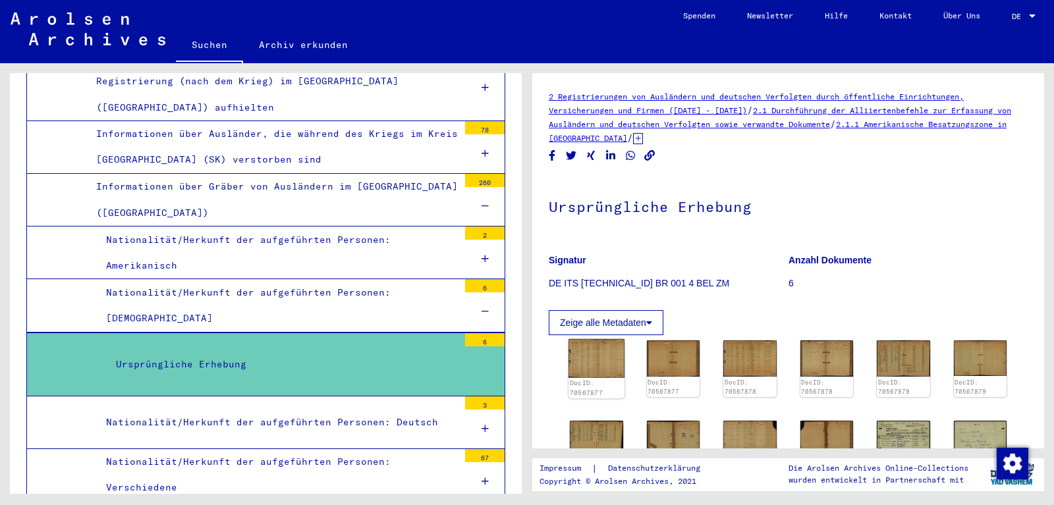
click at [604, 349] on img at bounding box center [597, 358] width 56 height 38
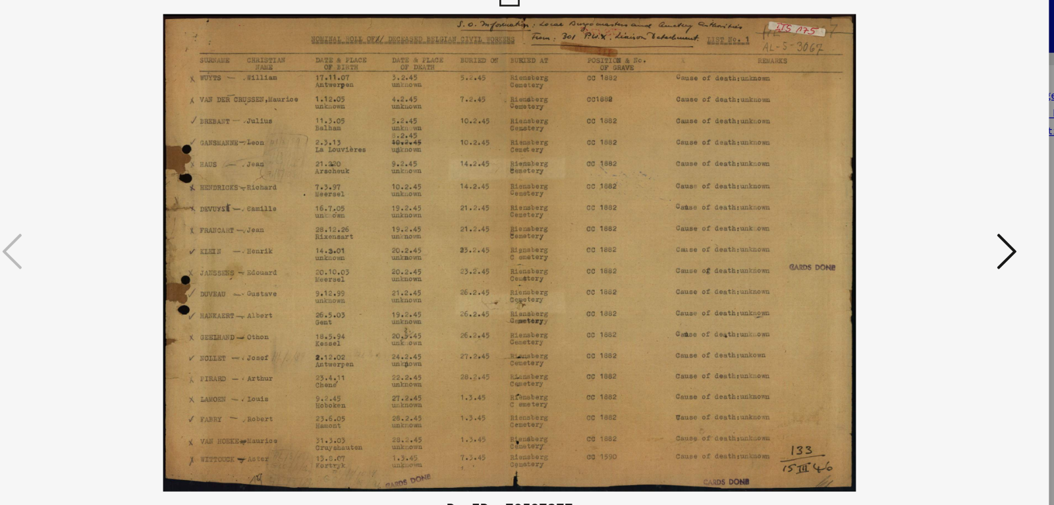
click at [913, 217] on icon at bounding box center [916, 219] width 16 height 32
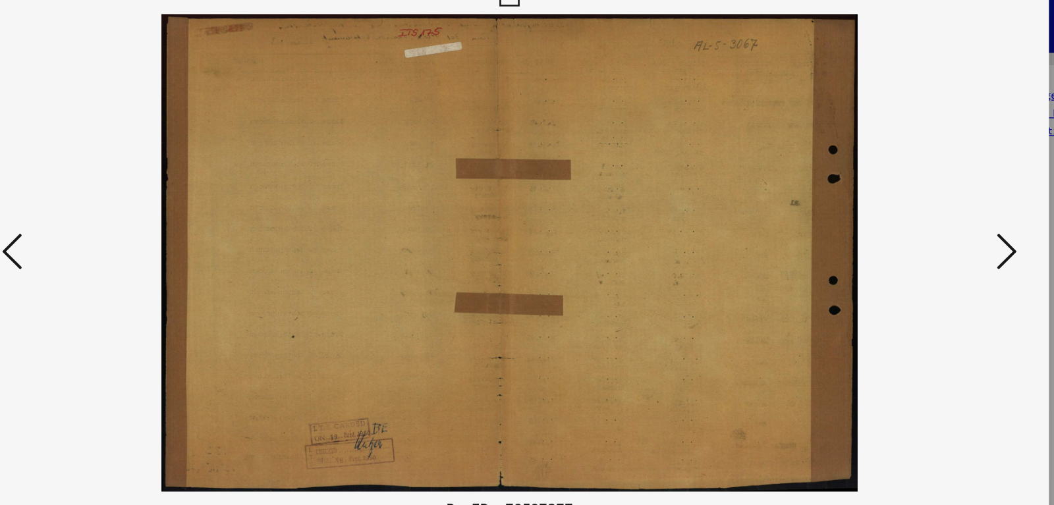
click at [913, 217] on icon at bounding box center [916, 219] width 16 height 32
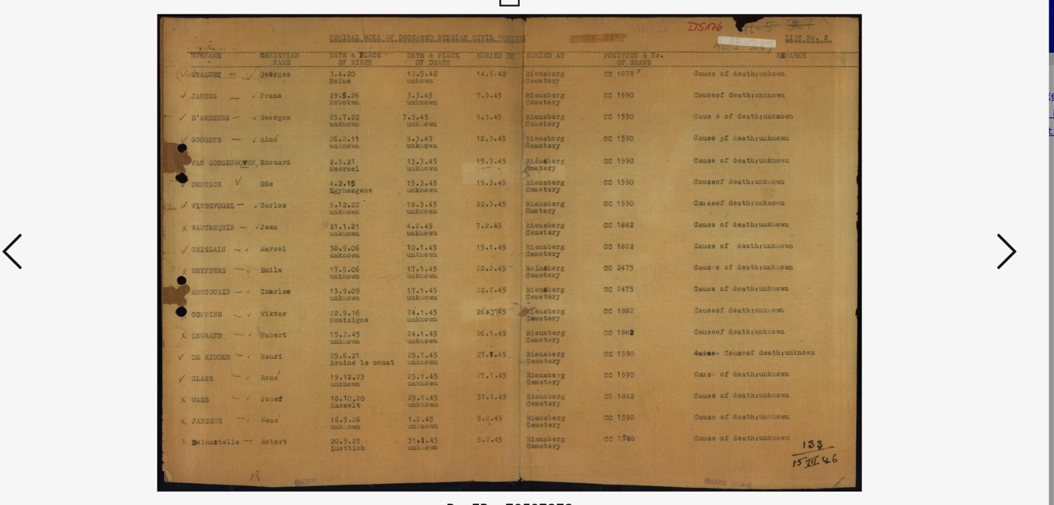
click at [913, 217] on icon at bounding box center [916, 219] width 16 height 32
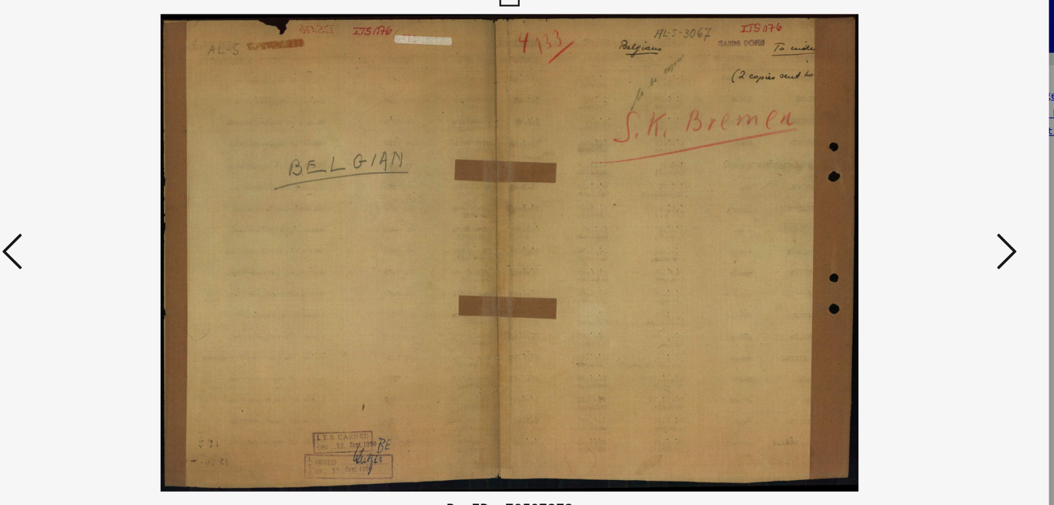
click at [913, 217] on icon at bounding box center [916, 219] width 16 height 32
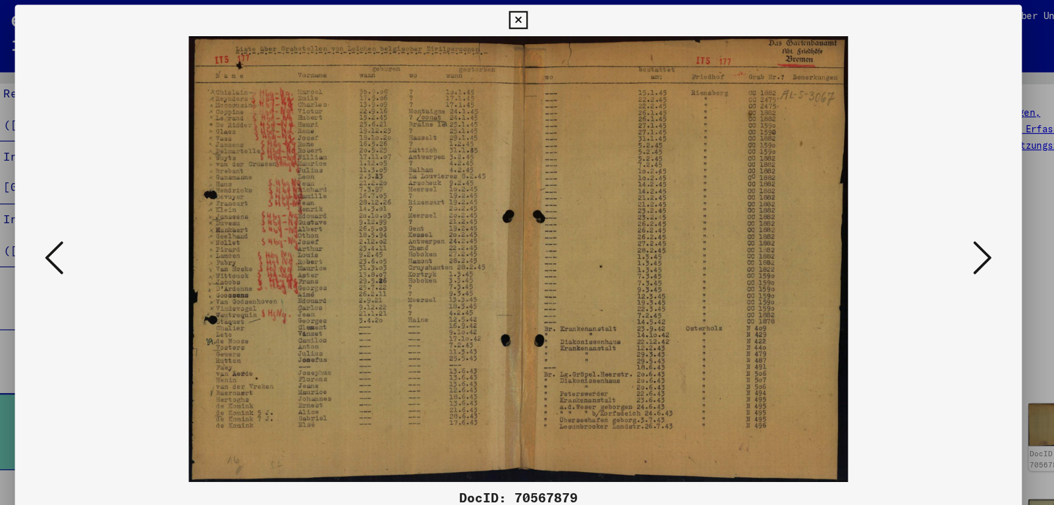
click at [919, 209] on icon at bounding box center [916, 219] width 16 height 32
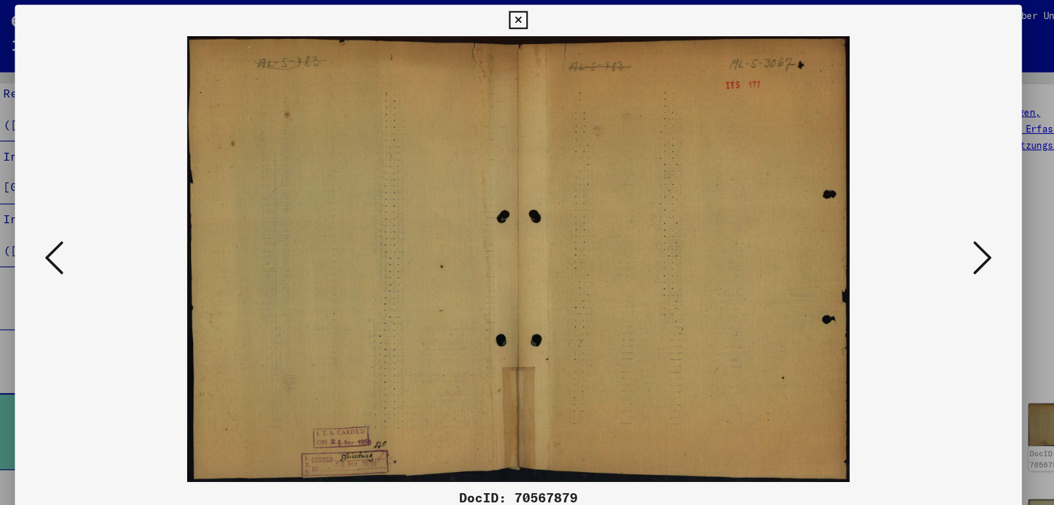
click at [919, 209] on icon at bounding box center [916, 219] width 16 height 32
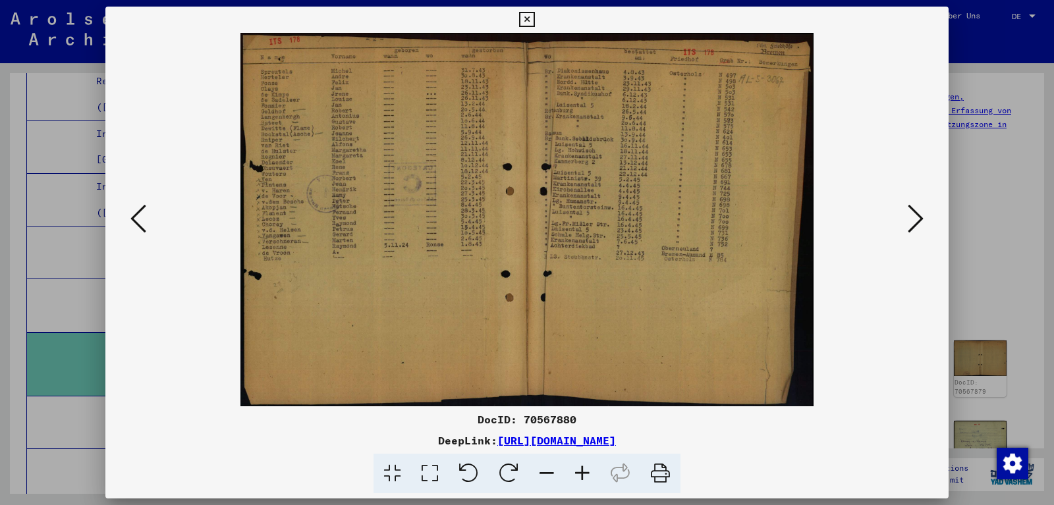
click at [912, 219] on icon at bounding box center [916, 219] width 16 height 32
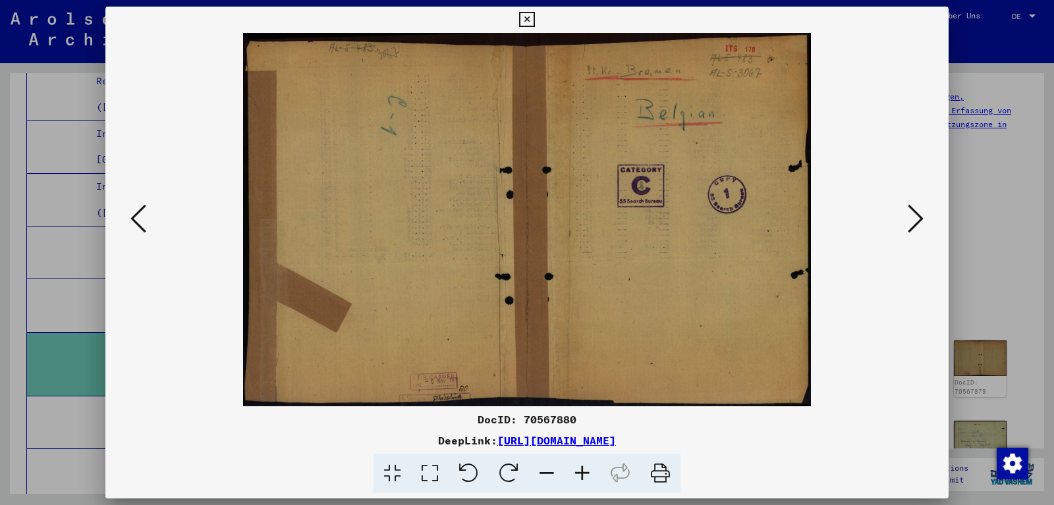
click at [912, 219] on icon at bounding box center [916, 219] width 16 height 32
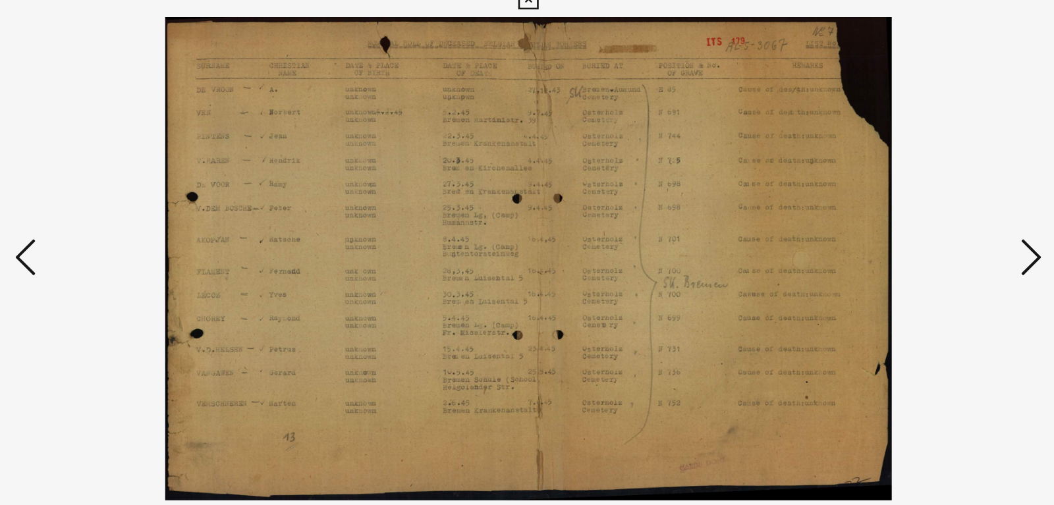
click at [910, 235] on icon at bounding box center [916, 219] width 16 height 32
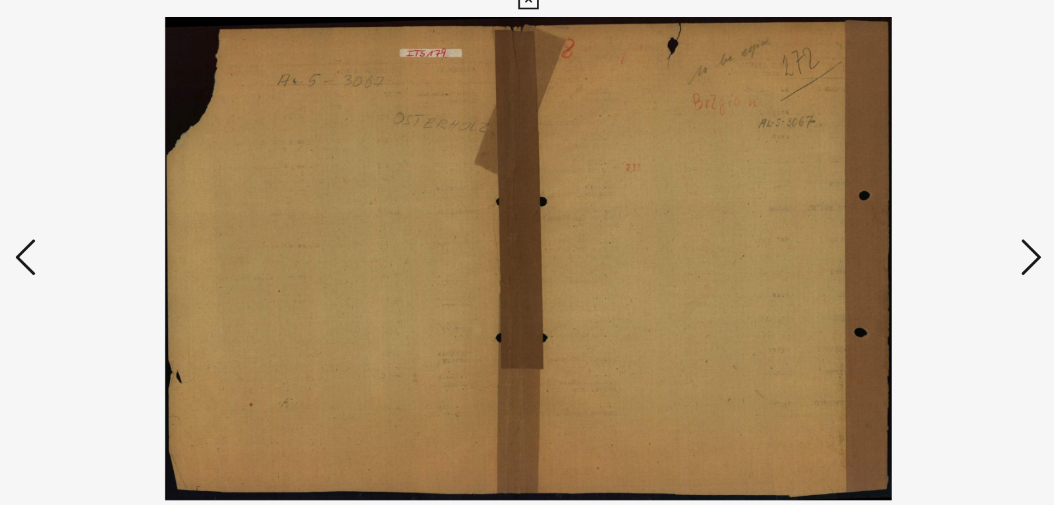
click at [910, 235] on icon at bounding box center [916, 219] width 16 height 32
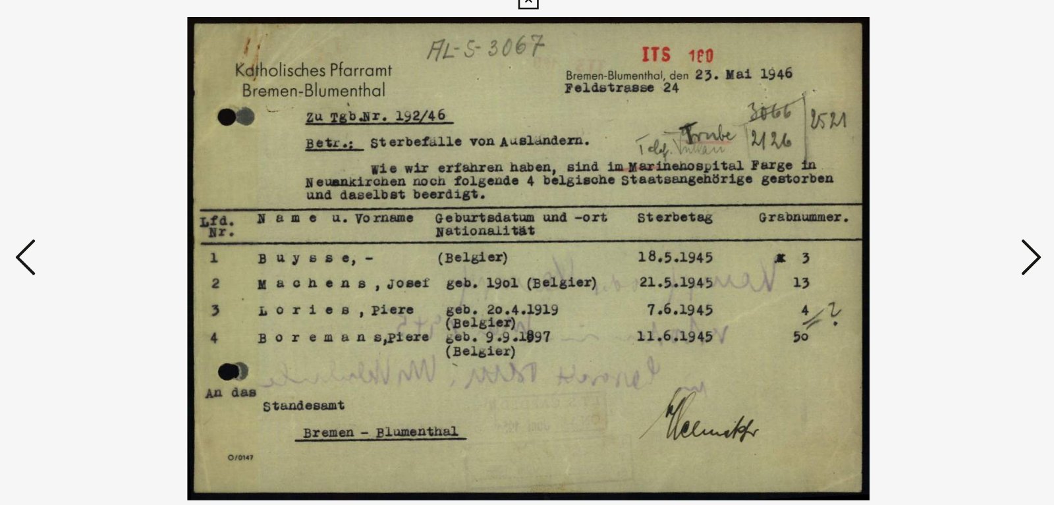
click at [910, 235] on icon at bounding box center [916, 219] width 16 height 32
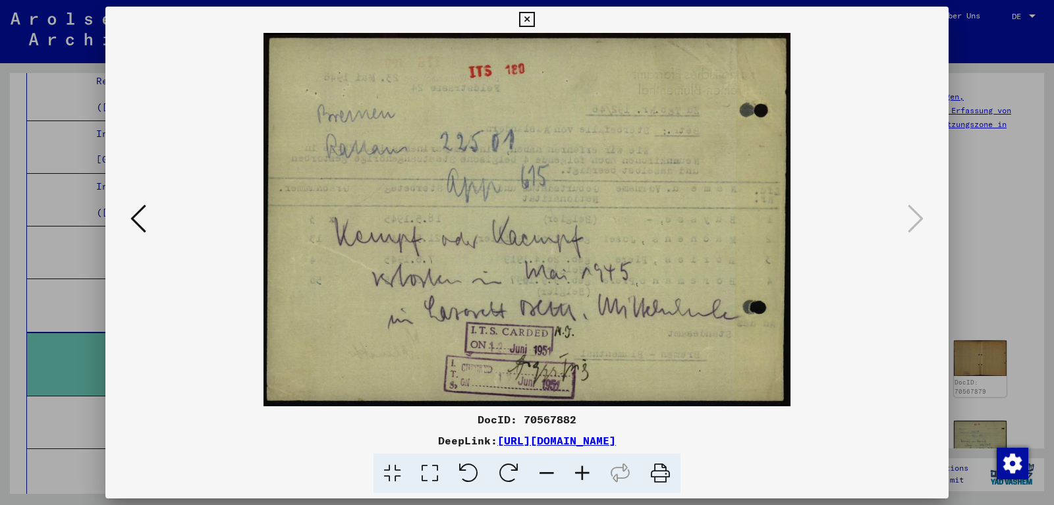
click at [1001, 216] on div at bounding box center [527, 252] width 1054 height 505
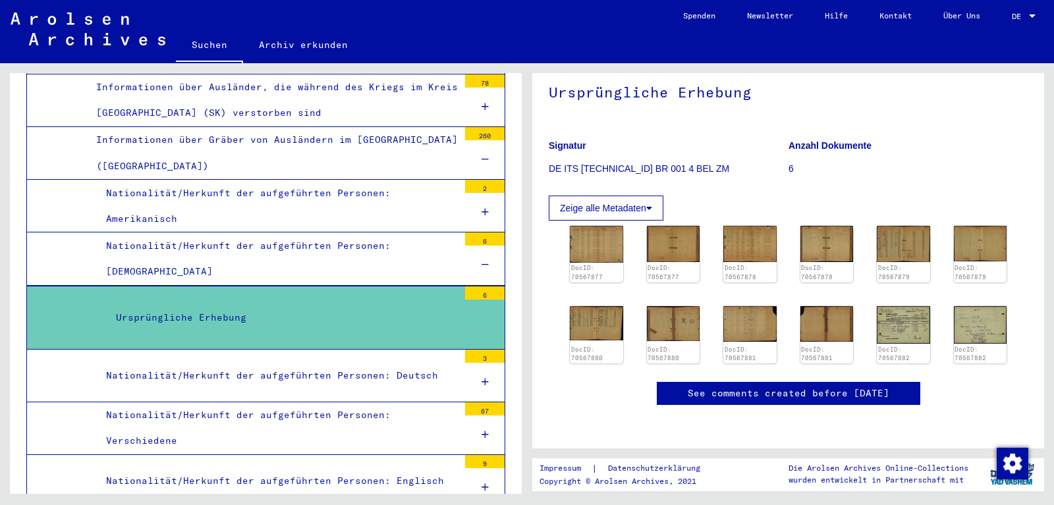
scroll to position [686, 0]
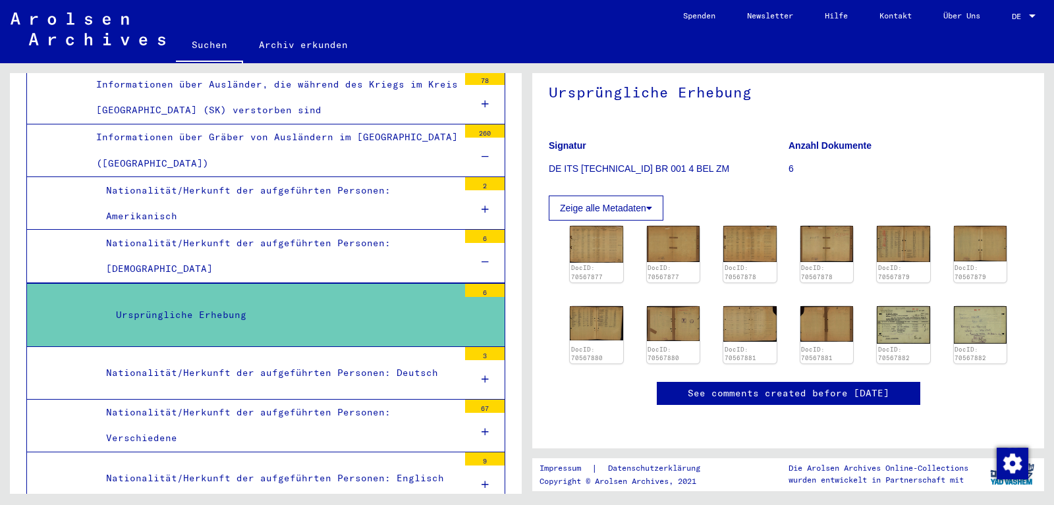
click at [483, 243] on div at bounding box center [485, 262] width 40 height 39
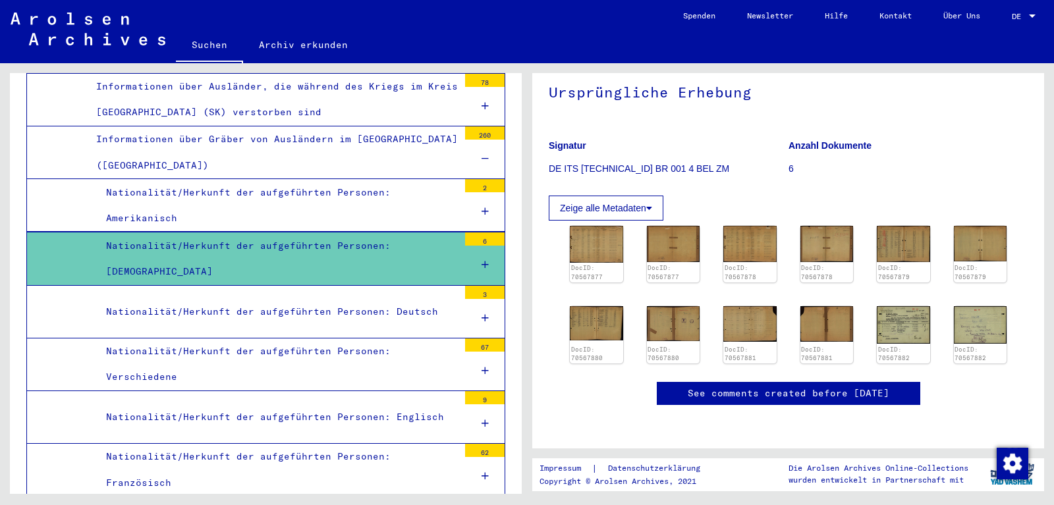
scroll to position [718, 0]
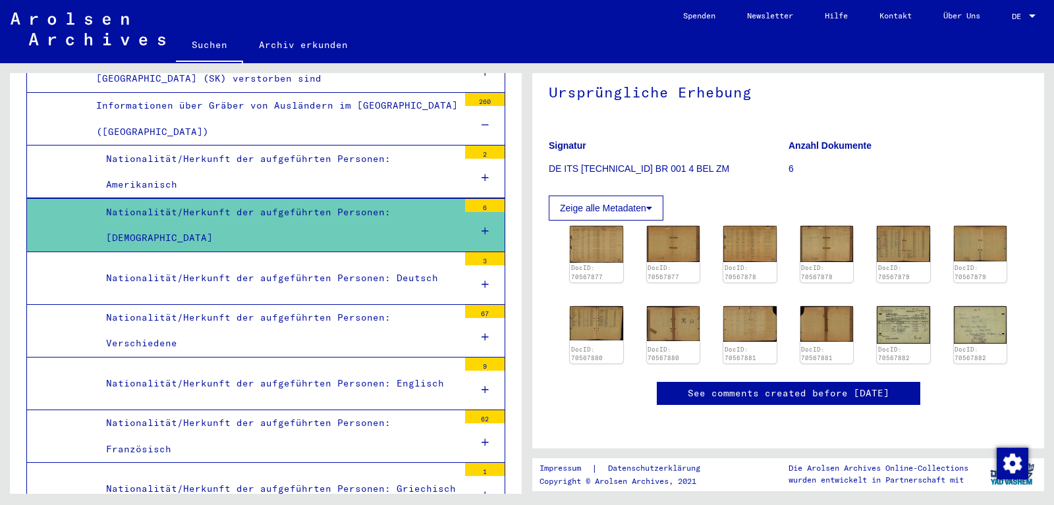
click at [436, 305] on div "Nationalität/Herkunft der aufgeführten Personen: Verschiedene" at bounding box center [277, 330] width 362 height 51
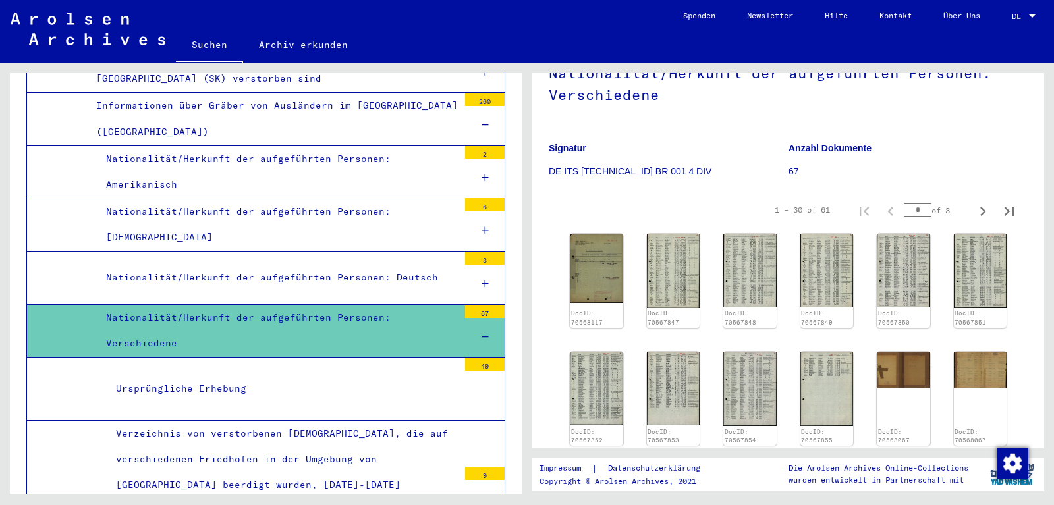
scroll to position [136, 0]
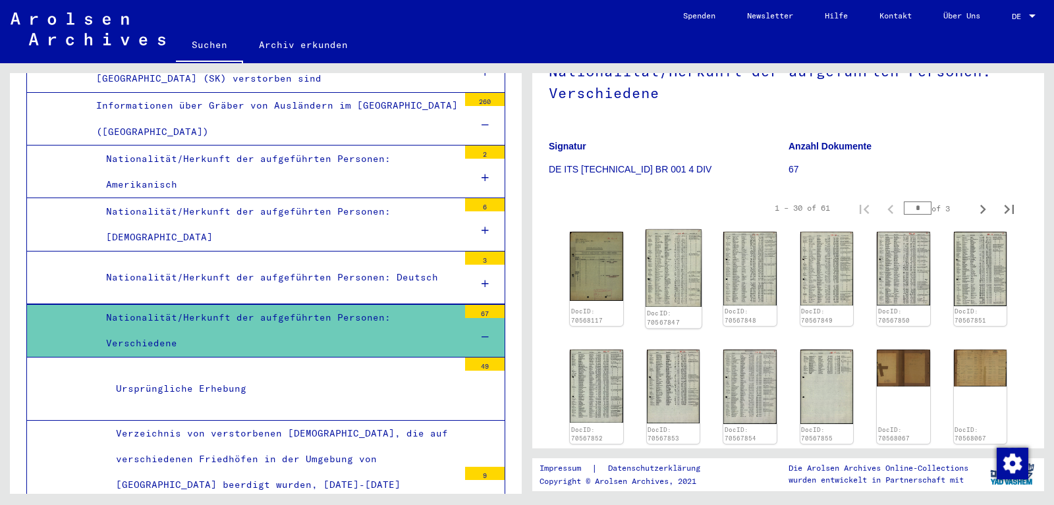
click at [669, 255] on img at bounding box center [673, 269] width 56 height 78
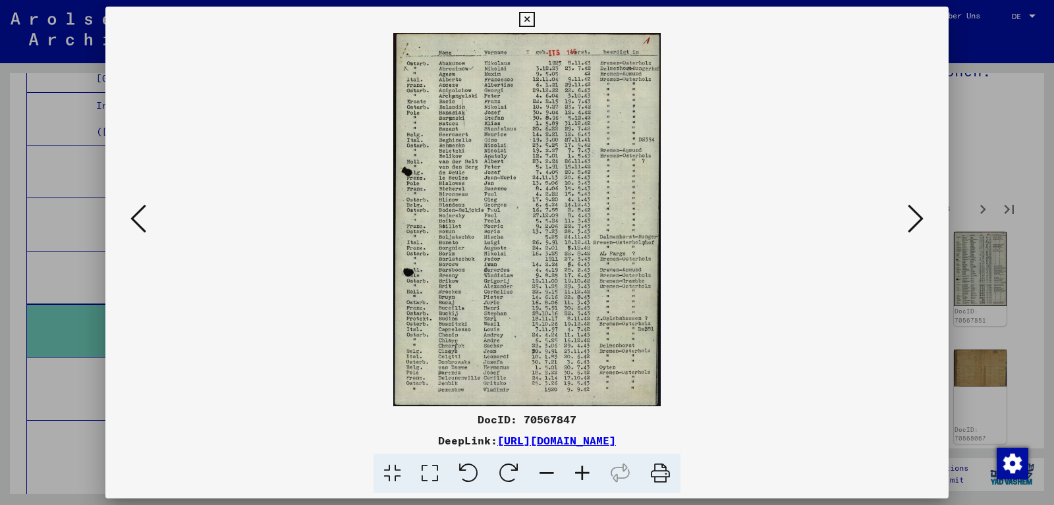
click at [910, 219] on icon at bounding box center [916, 219] width 16 height 32
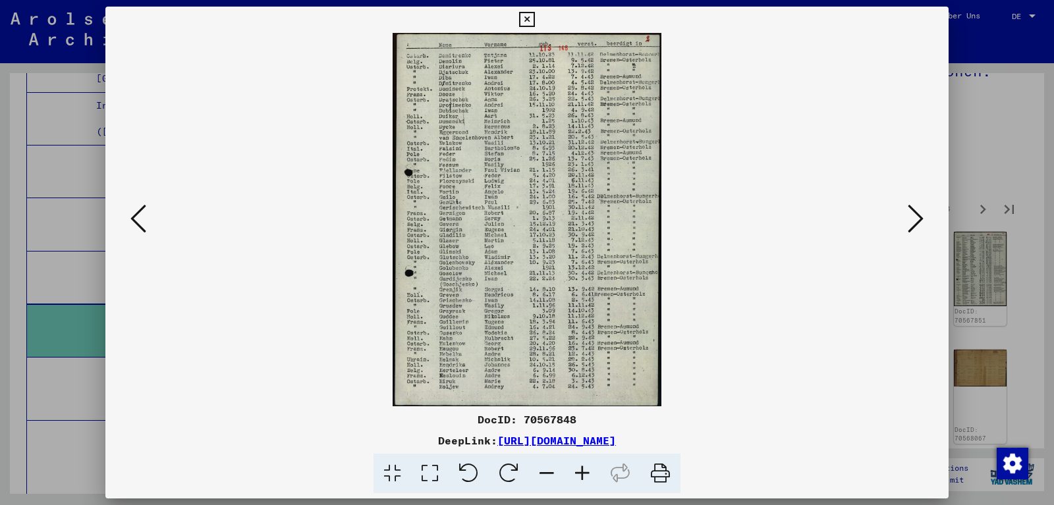
click at [910, 219] on icon at bounding box center [916, 219] width 16 height 32
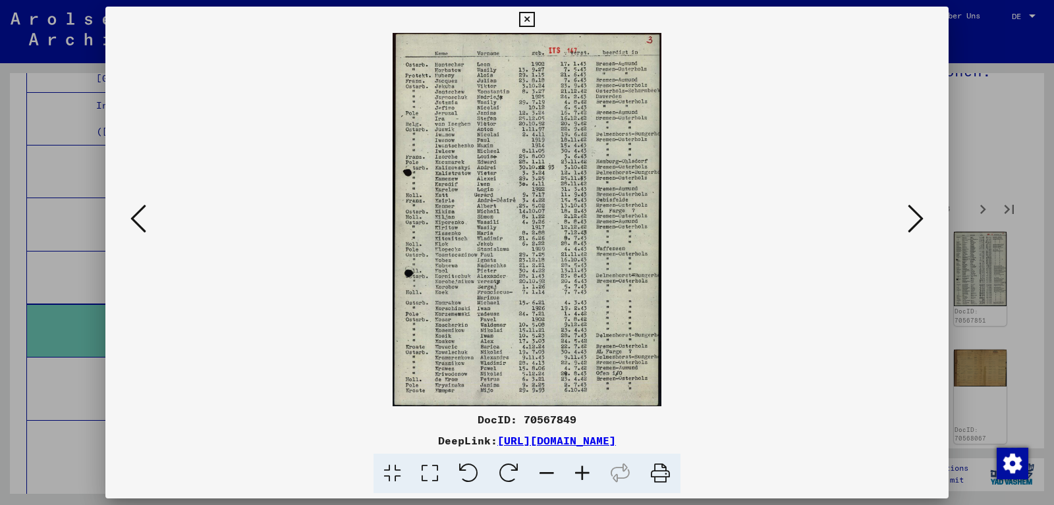
click at [910, 219] on icon at bounding box center [916, 219] width 16 height 32
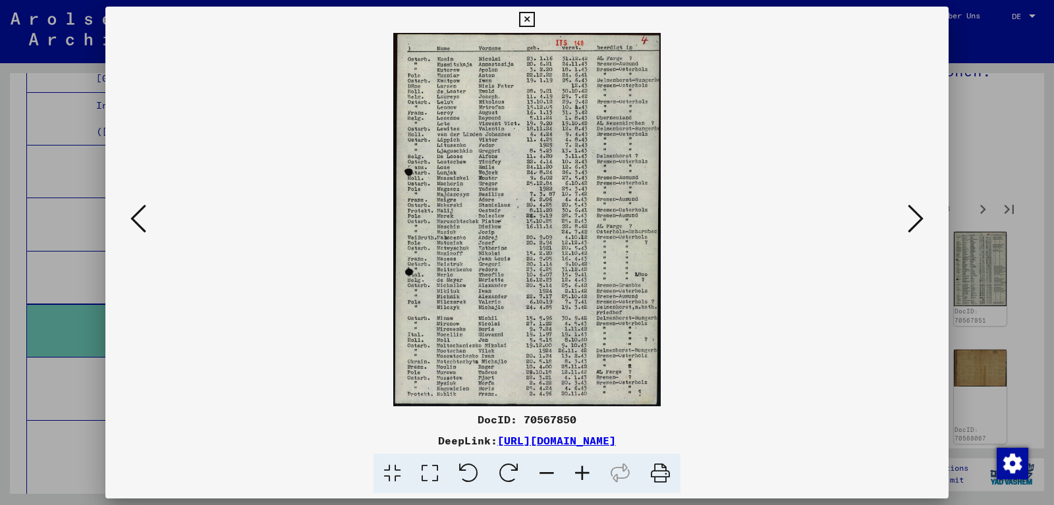
click at [910, 219] on icon at bounding box center [916, 219] width 16 height 32
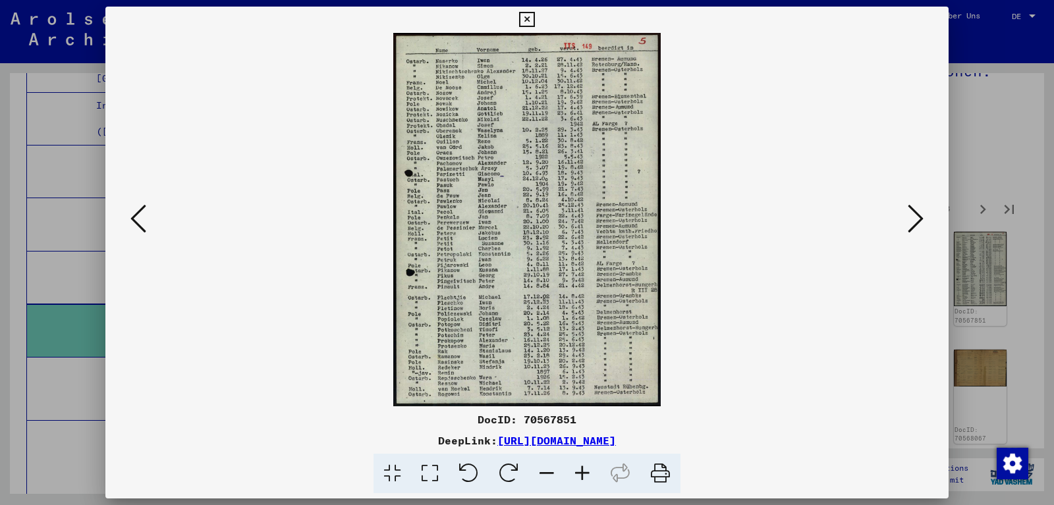
click at [910, 219] on icon at bounding box center [916, 219] width 16 height 32
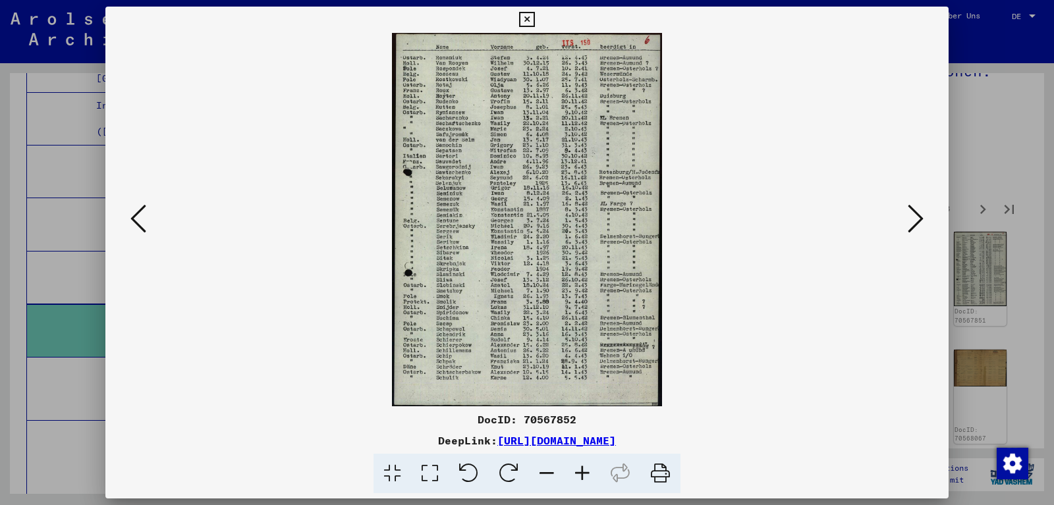
click at [910, 219] on icon at bounding box center [916, 219] width 16 height 32
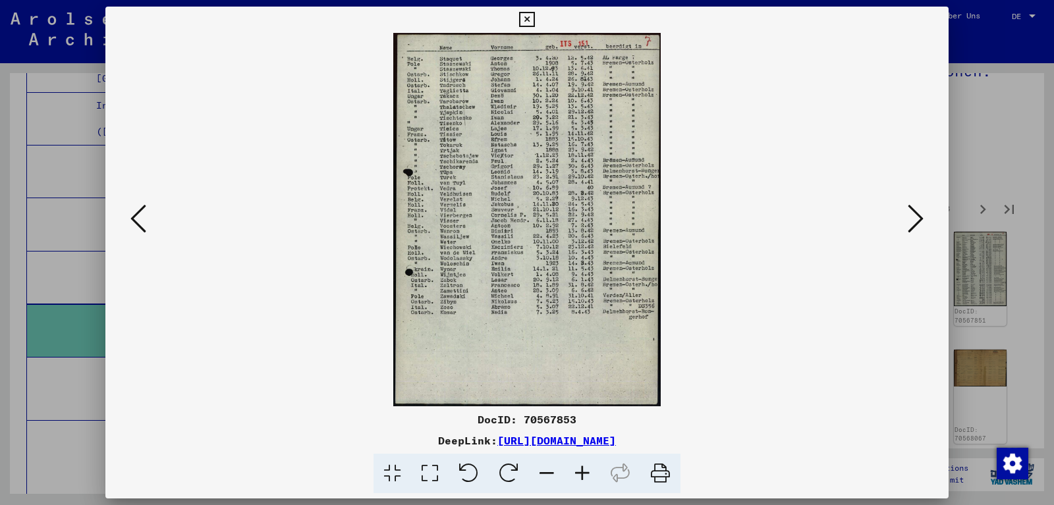
click at [910, 219] on icon at bounding box center [916, 219] width 16 height 32
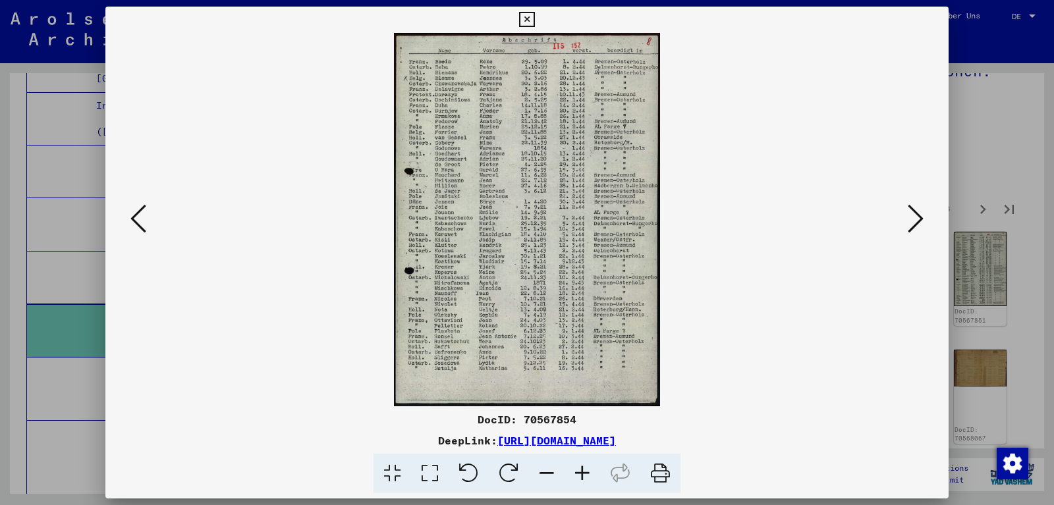
click at [910, 219] on icon at bounding box center [916, 219] width 16 height 32
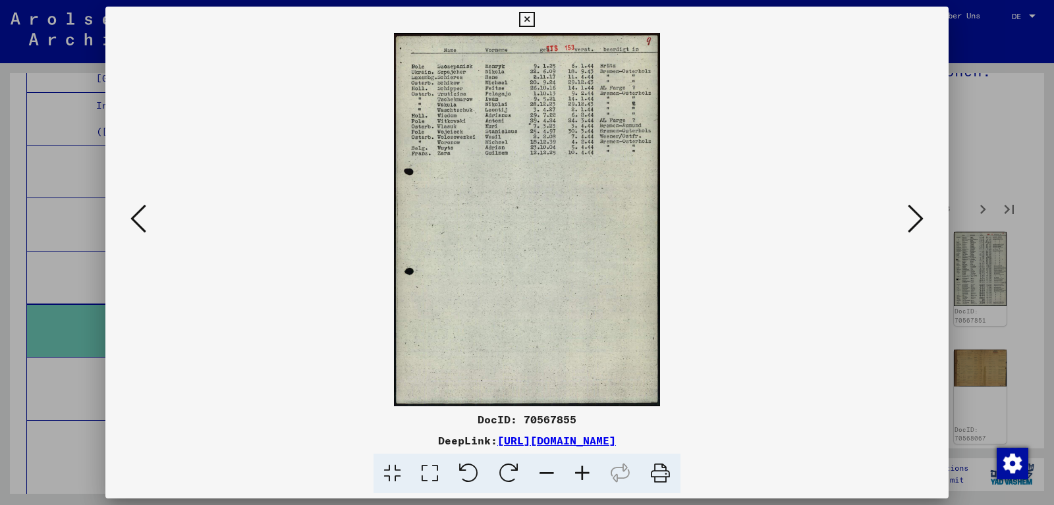
click at [910, 219] on icon at bounding box center [916, 219] width 16 height 32
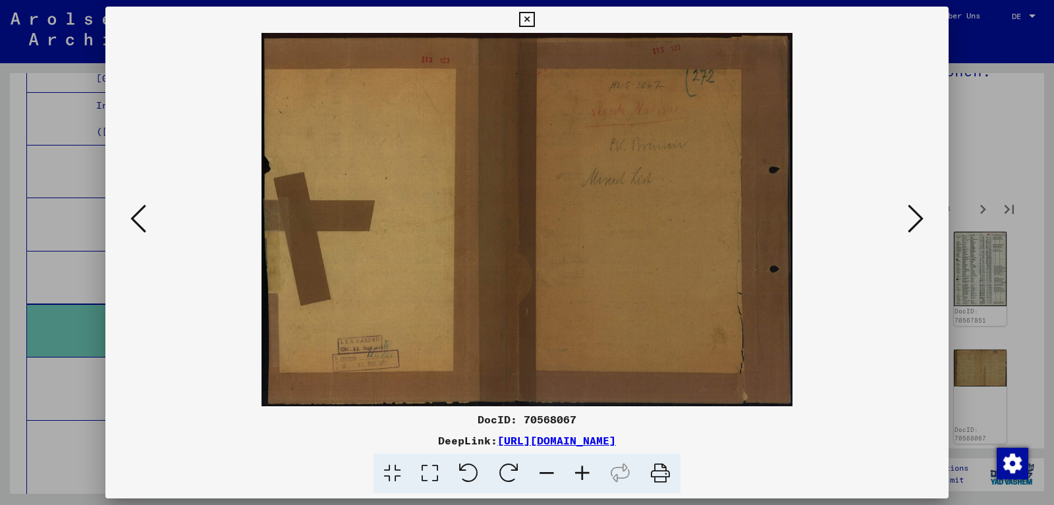
click at [910, 219] on icon at bounding box center [916, 219] width 16 height 32
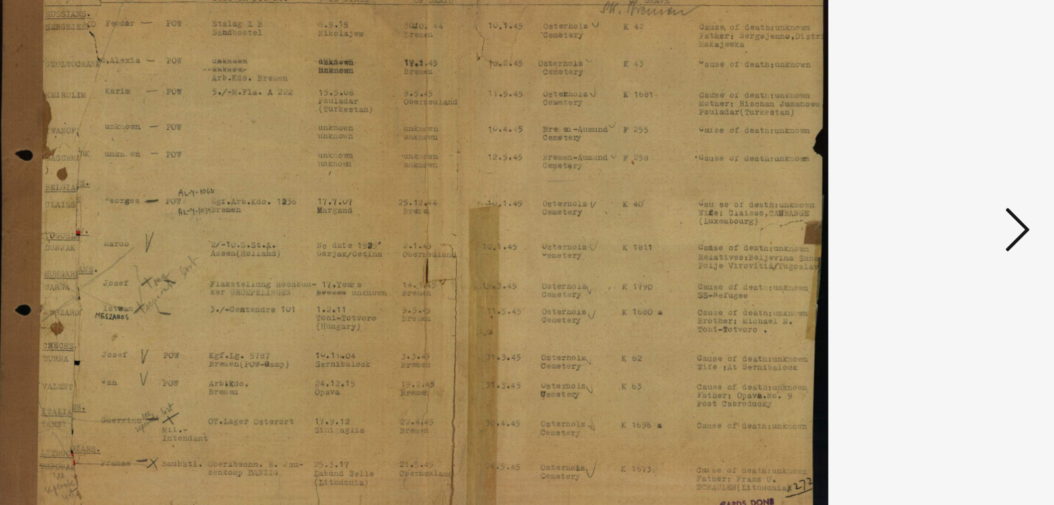
scroll to position [718, 0]
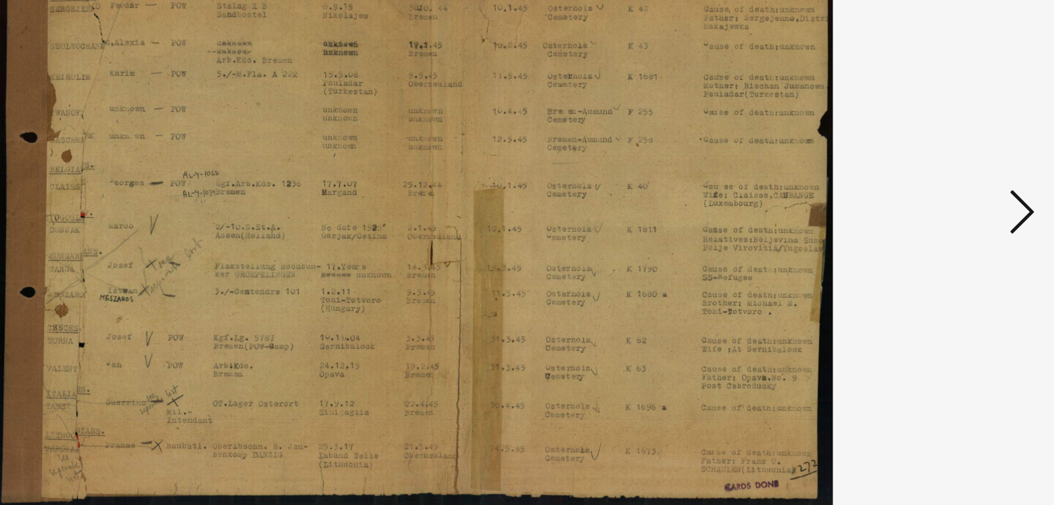
click at [917, 219] on icon at bounding box center [916, 219] width 16 height 32
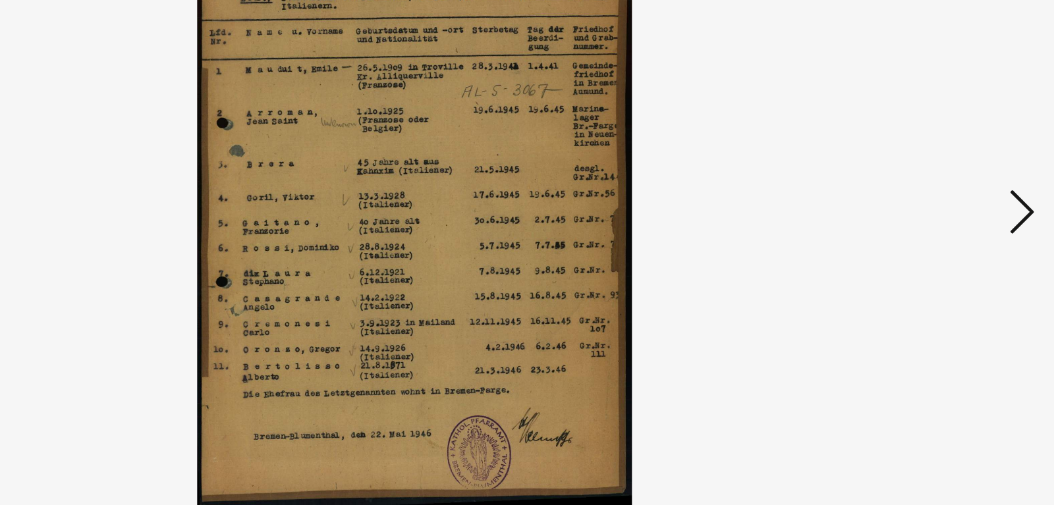
click at [917, 219] on icon at bounding box center [916, 219] width 16 height 32
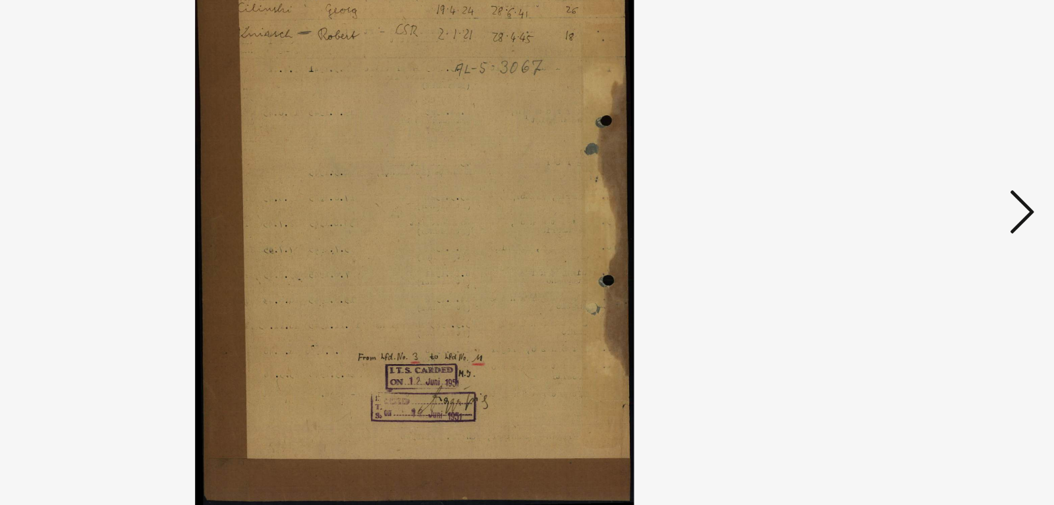
click at [917, 219] on icon at bounding box center [916, 219] width 16 height 32
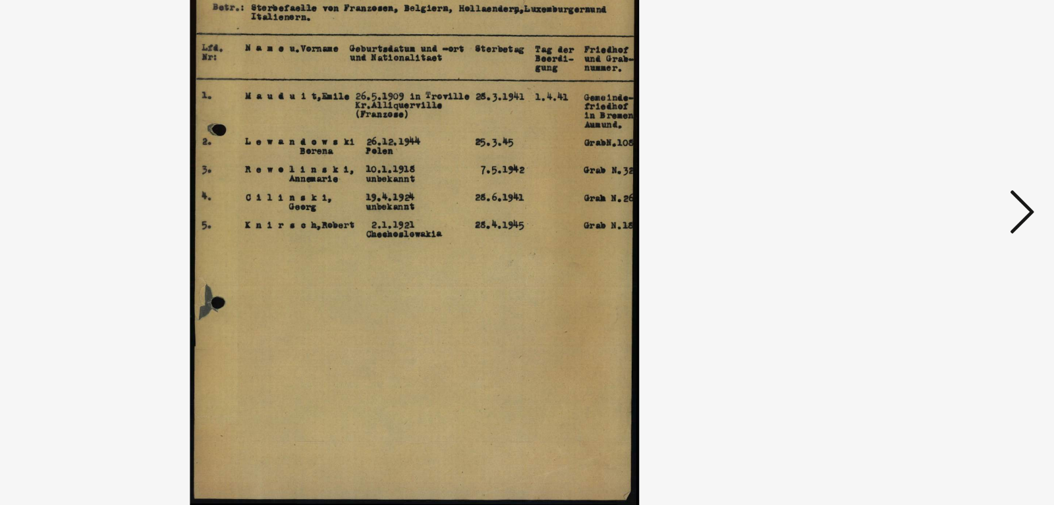
click at [917, 219] on icon at bounding box center [916, 219] width 16 height 32
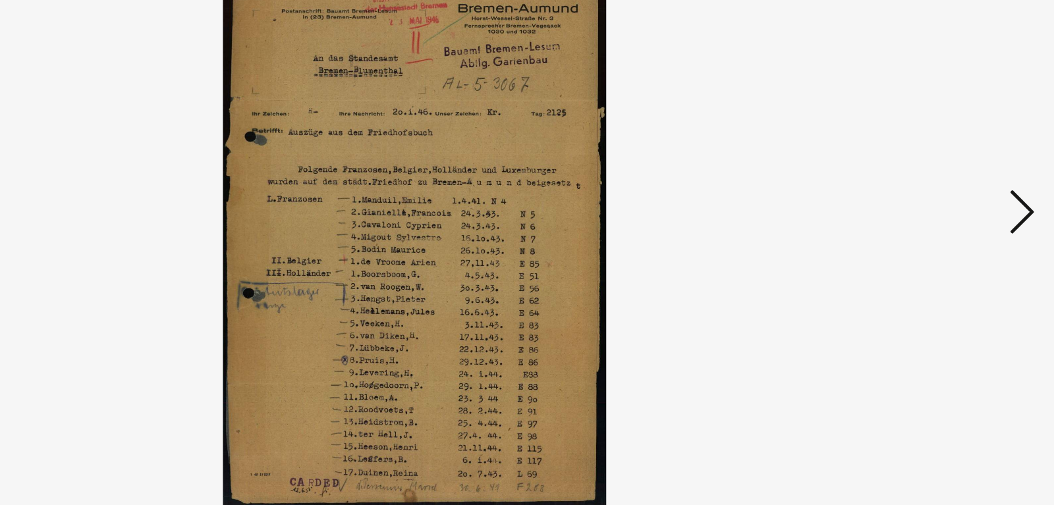
click at [917, 219] on icon at bounding box center [916, 219] width 16 height 32
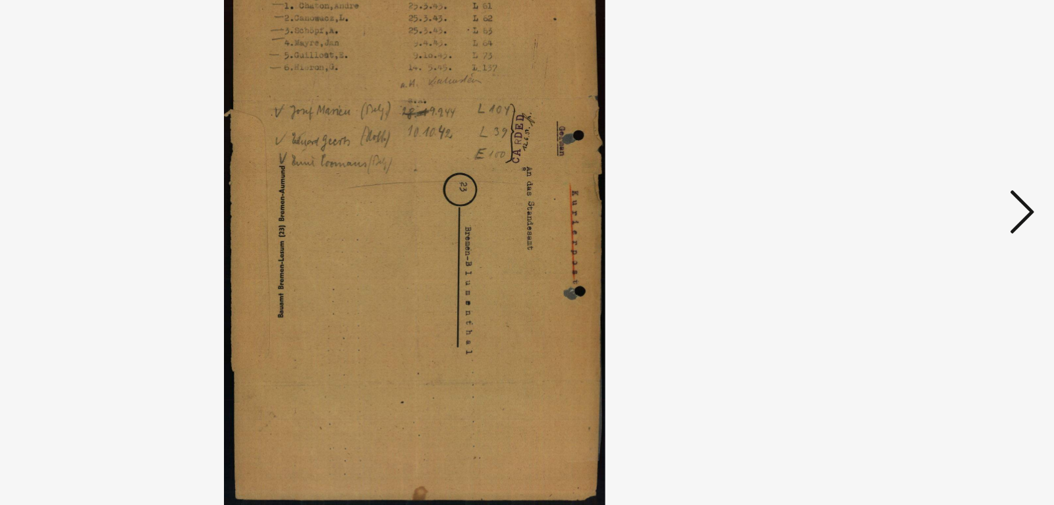
click at [917, 219] on icon at bounding box center [916, 219] width 16 height 32
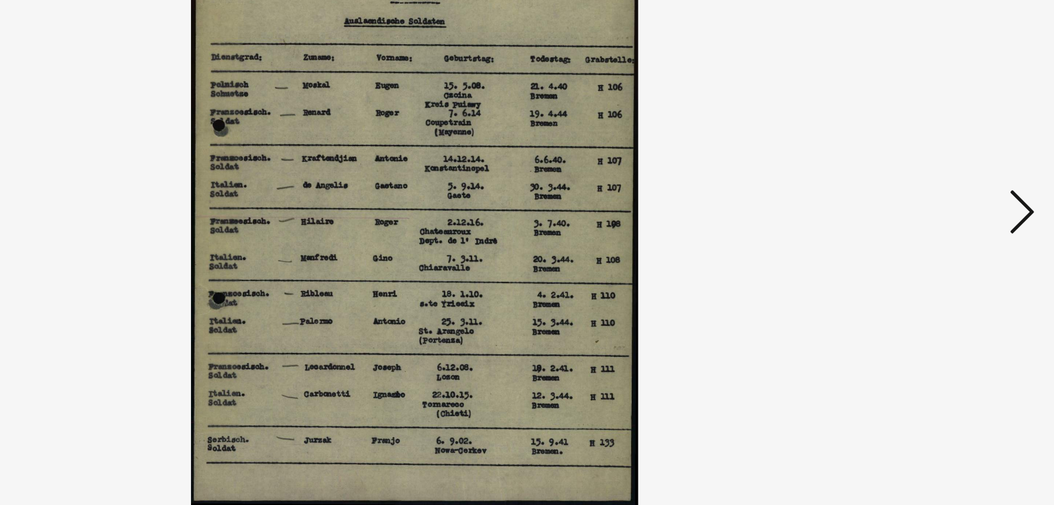
click at [917, 219] on icon at bounding box center [916, 219] width 16 height 32
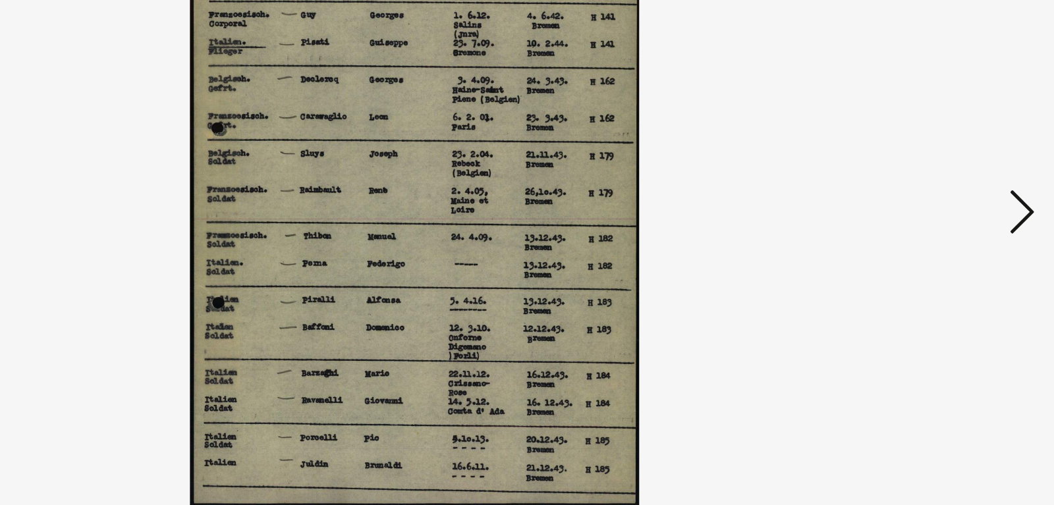
click at [917, 219] on icon at bounding box center [916, 219] width 16 height 32
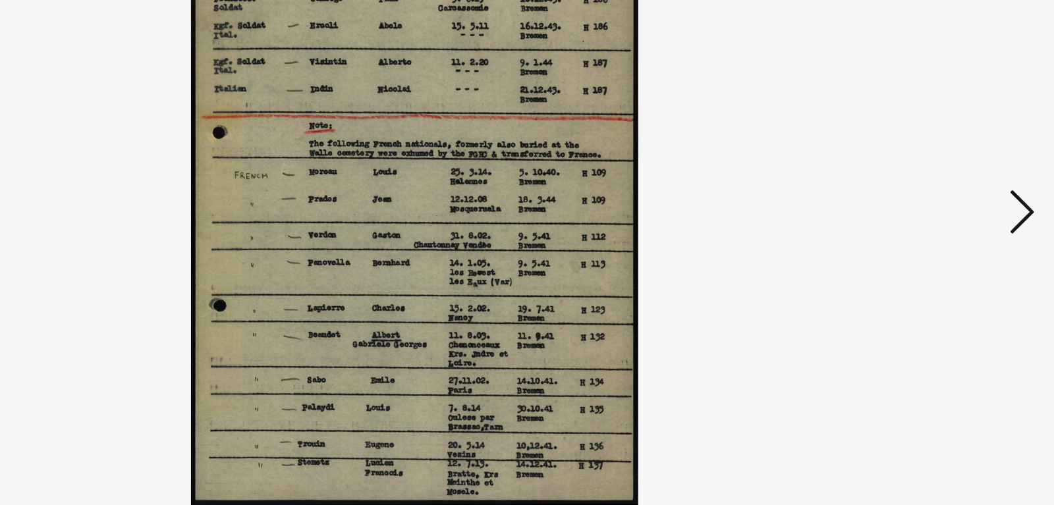
click at [917, 219] on icon at bounding box center [916, 219] width 16 height 32
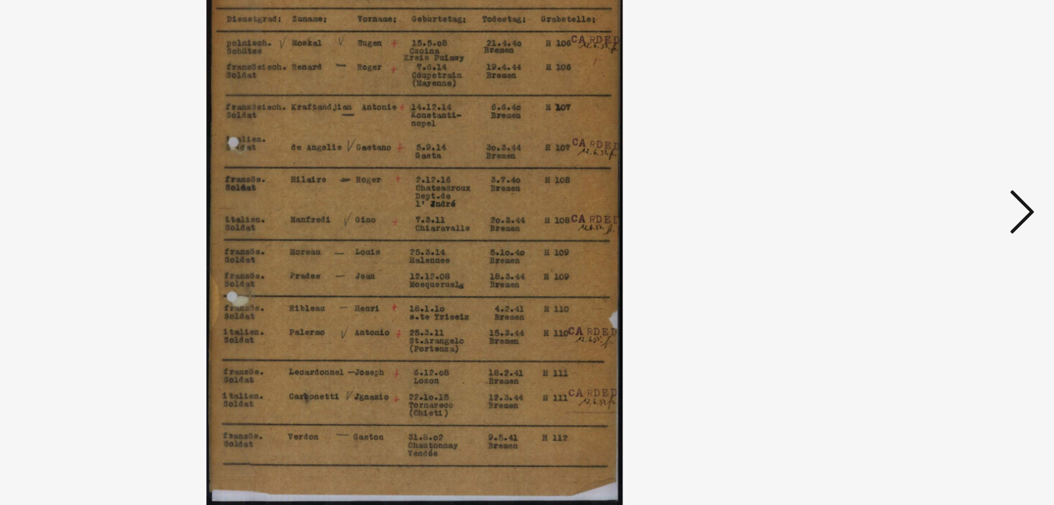
click at [917, 219] on icon at bounding box center [916, 219] width 16 height 32
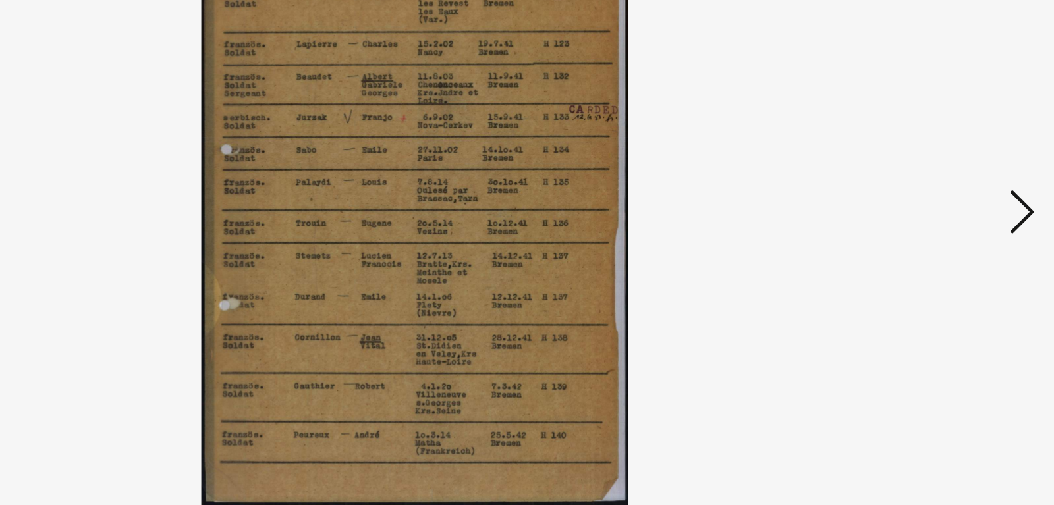
click at [917, 219] on icon at bounding box center [916, 219] width 16 height 32
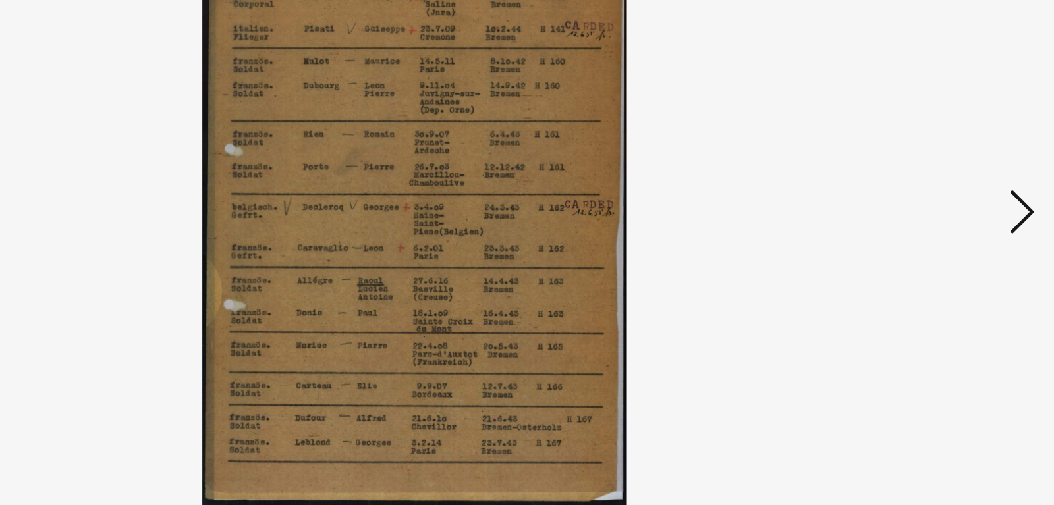
click at [917, 219] on icon at bounding box center [916, 219] width 16 height 32
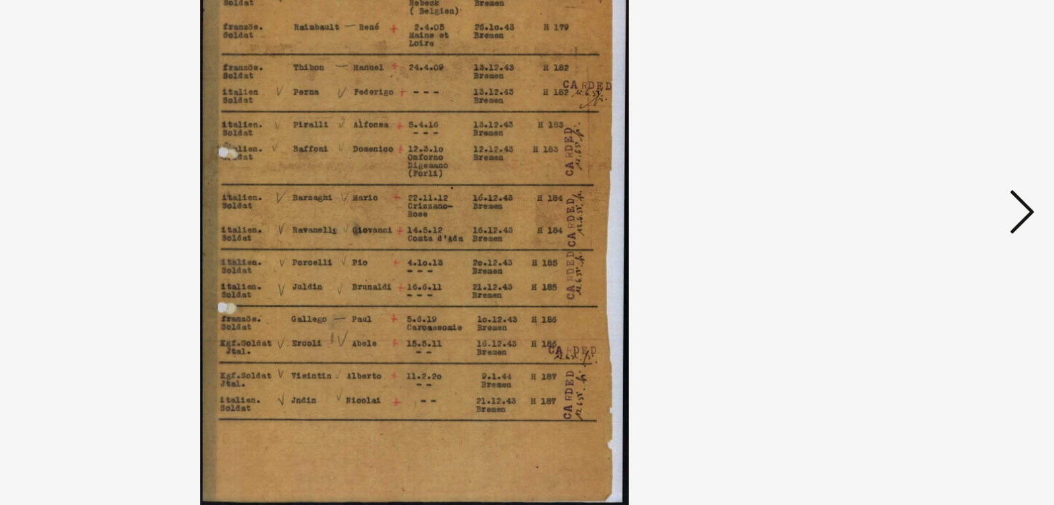
click at [917, 219] on icon at bounding box center [916, 219] width 16 height 32
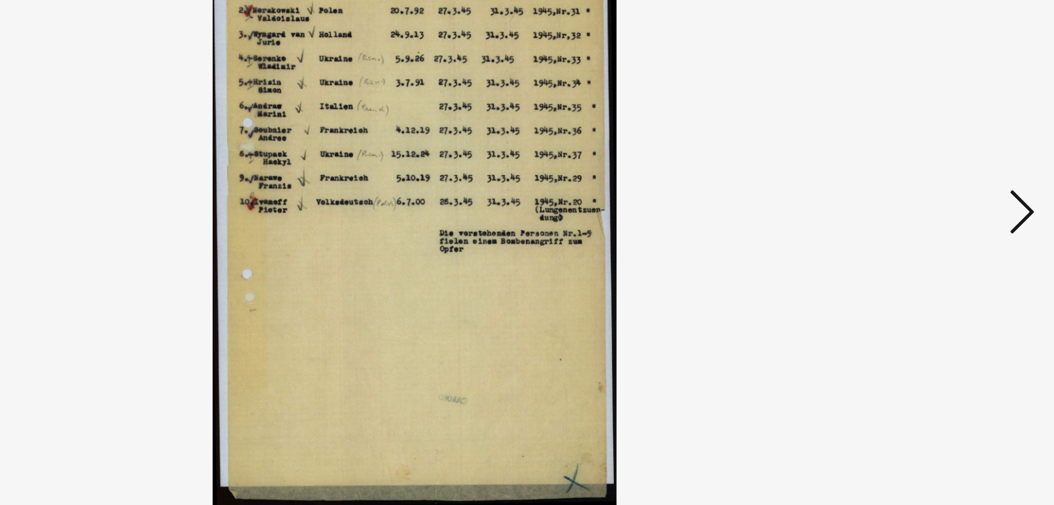
click at [917, 219] on icon at bounding box center [916, 219] width 16 height 32
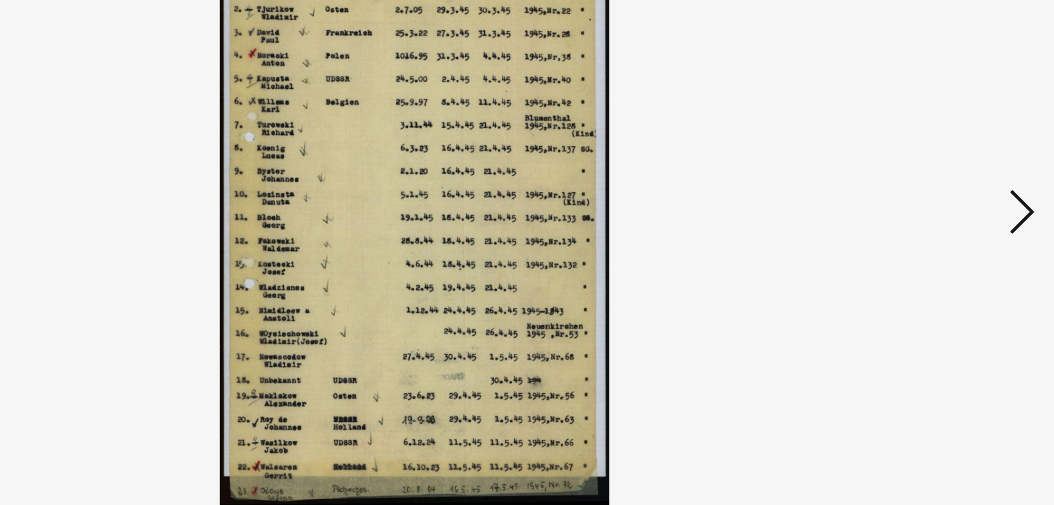
click at [917, 219] on icon at bounding box center [916, 219] width 16 height 32
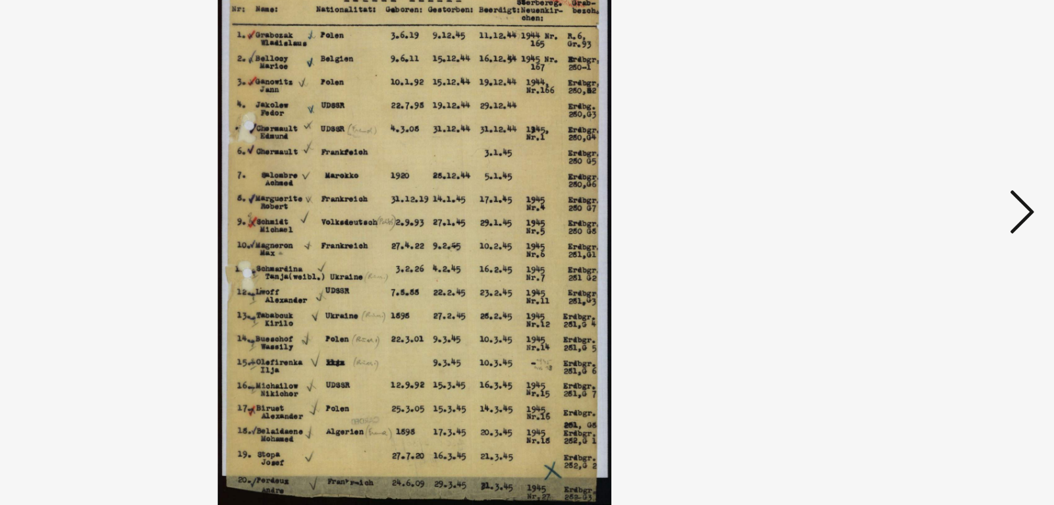
click at [917, 219] on icon at bounding box center [916, 219] width 16 height 32
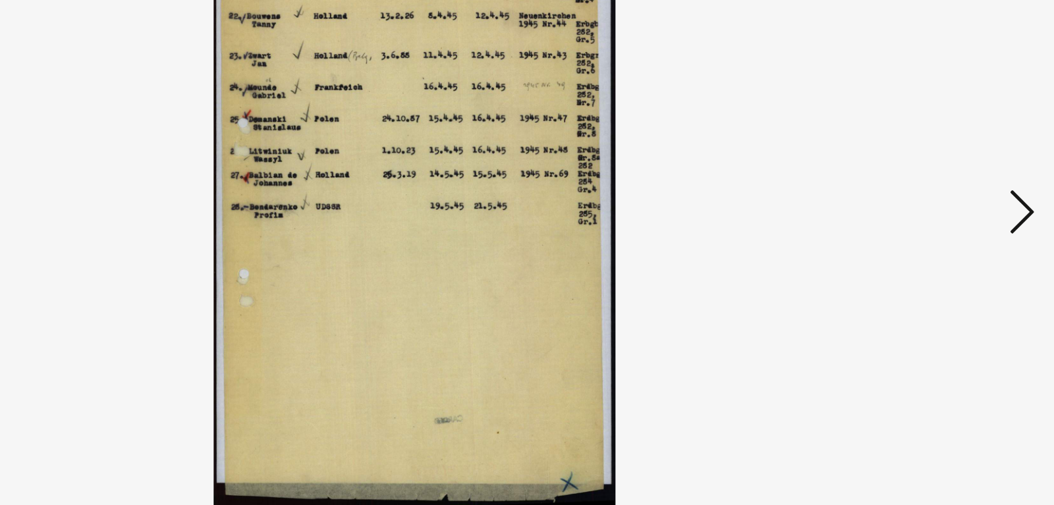
click at [917, 219] on icon at bounding box center [916, 219] width 16 height 32
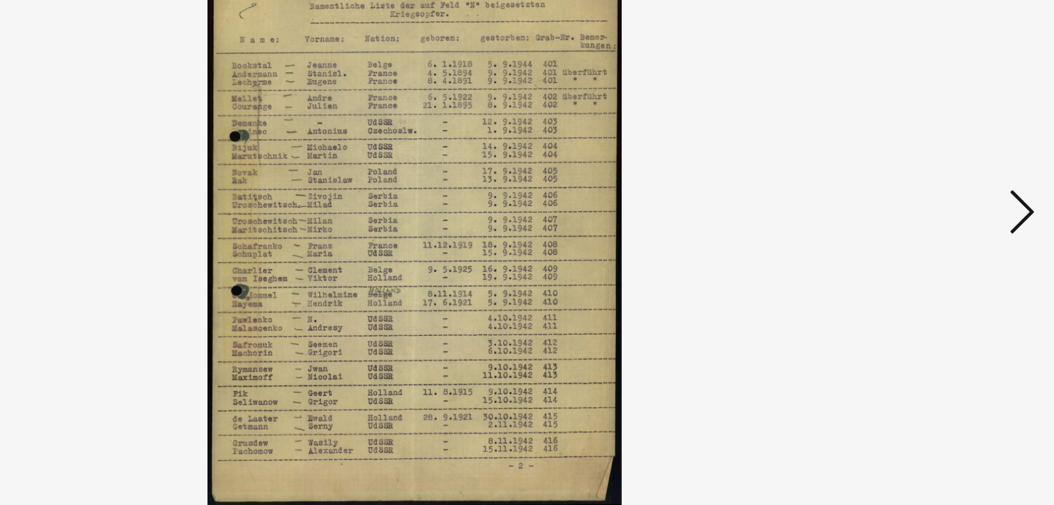
click at [917, 219] on icon at bounding box center [916, 219] width 16 height 32
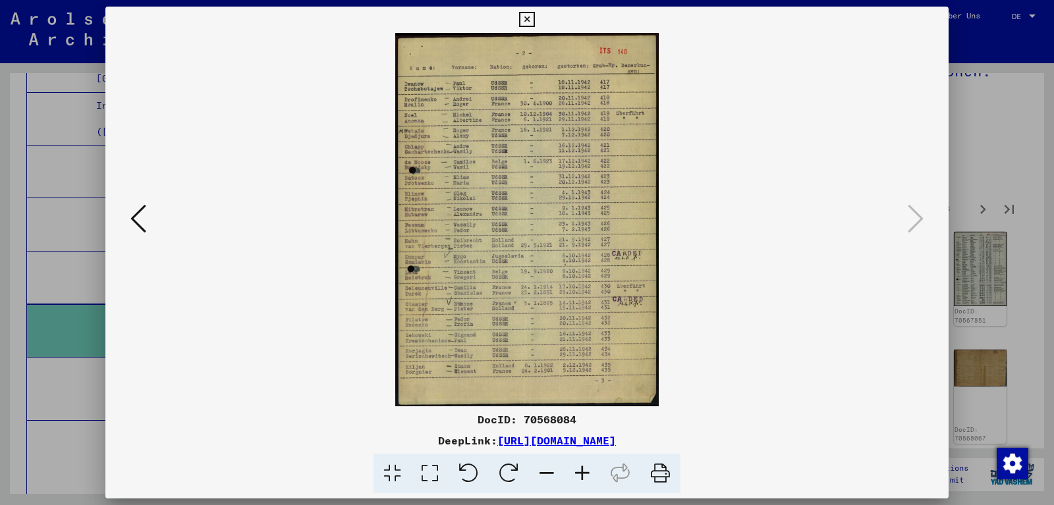
click at [990, 231] on div at bounding box center [527, 252] width 1054 height 505
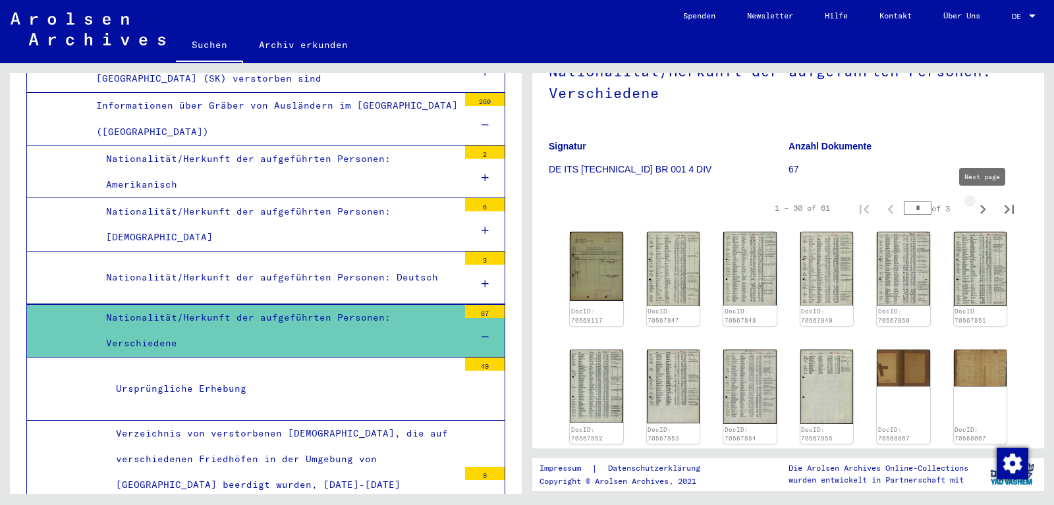
click at [986, 204] on icon "Next page" at bounding box center [983, 209] width 18 height 18
type input "*"
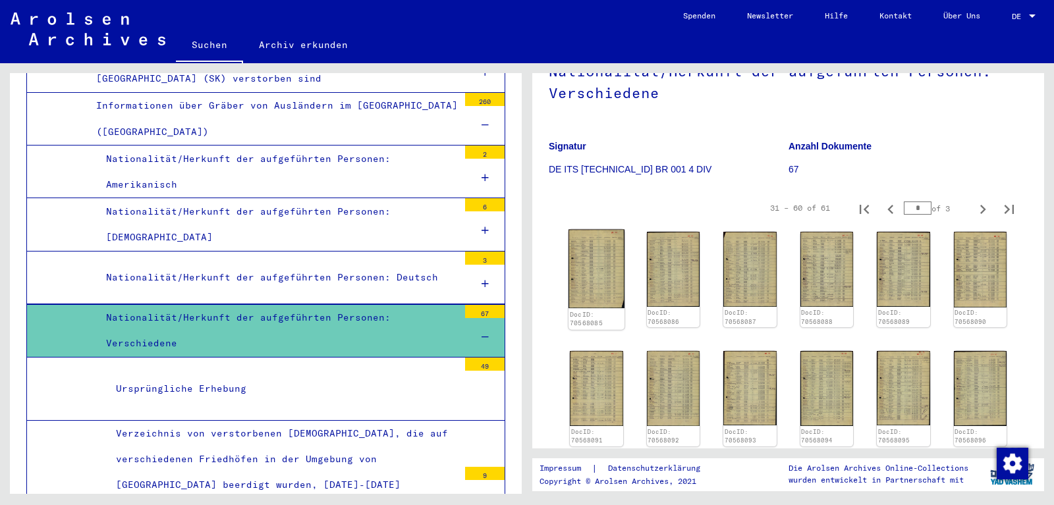
click at [613, 247] on img at bounding box center [597, 269] width 56 height 78
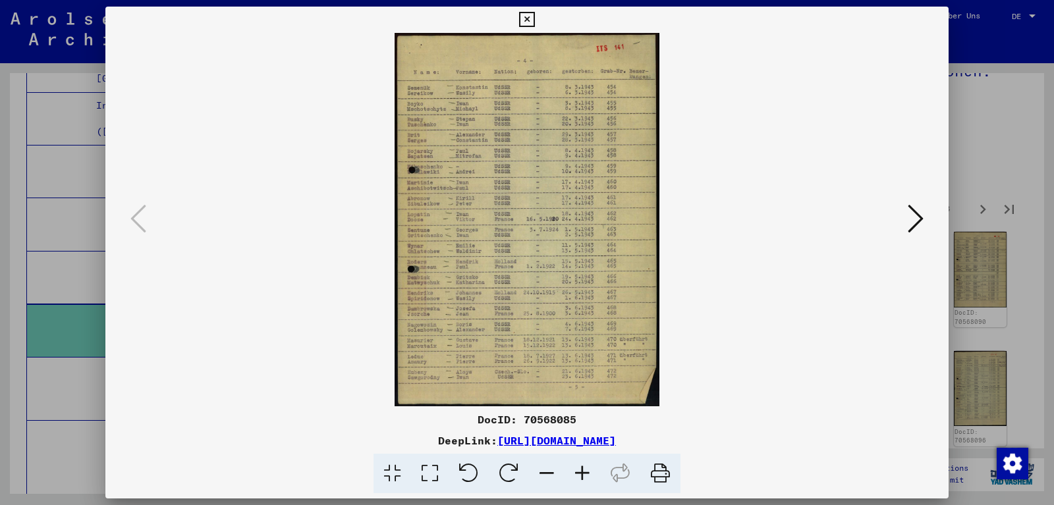
click at [969, 127] on div at bounding box center [527, 252] width 1054 height 505
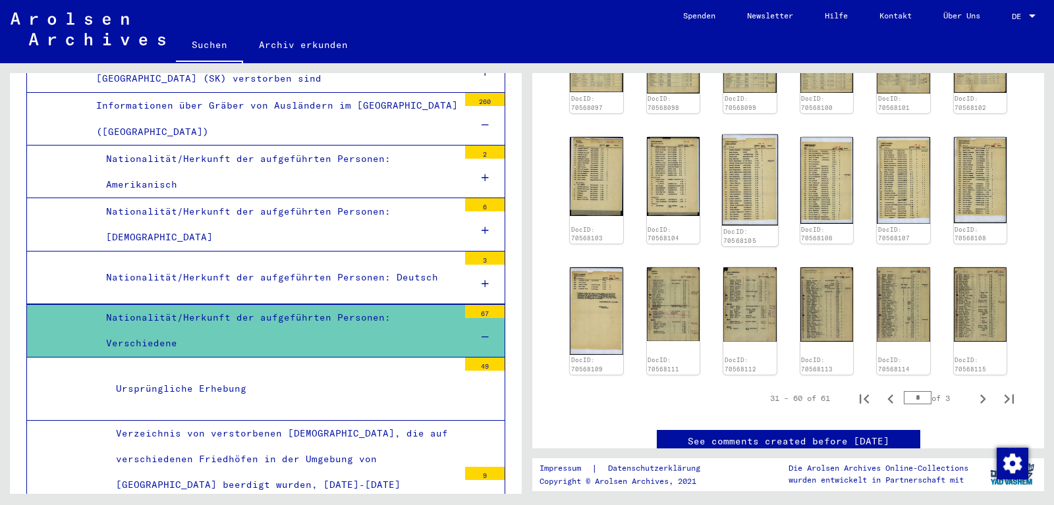
scroll to position [492, 0]
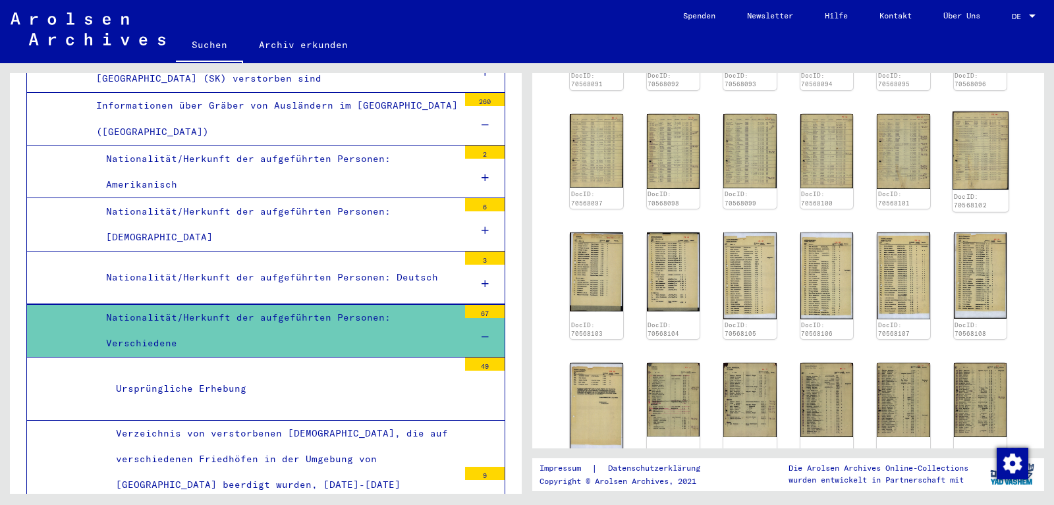
click at [978, 142] on img at bounding box center [980, 150] width 56 height 78
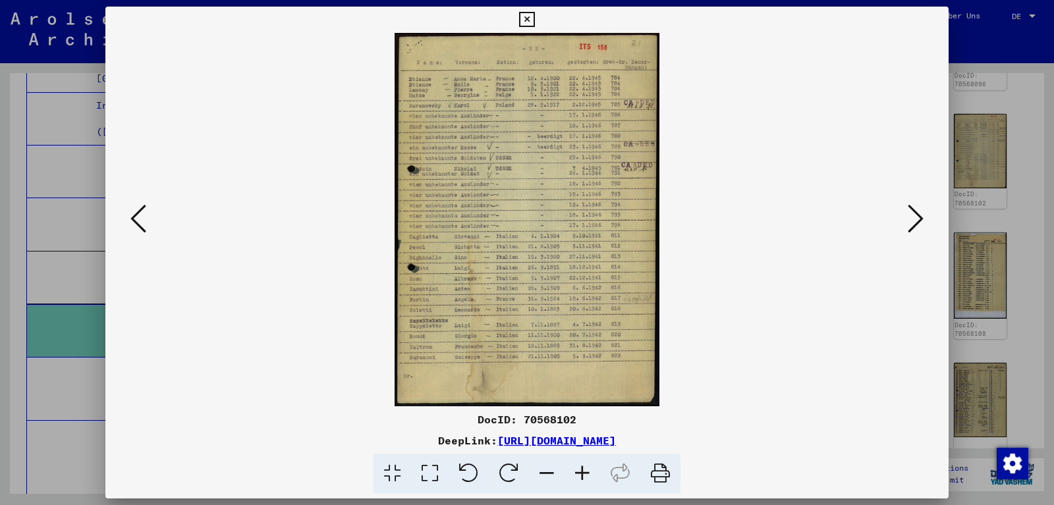
click at [917, 220] on icon at bounding box center [916, 219] width 16 height 32
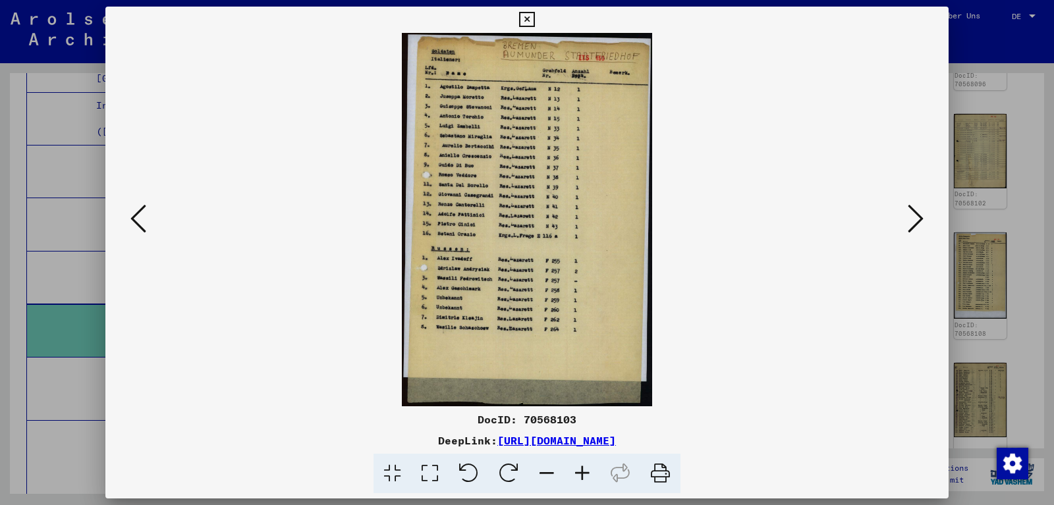
click at [1004, 231] on div at bounding box center [527, 252] width 1054 height 505
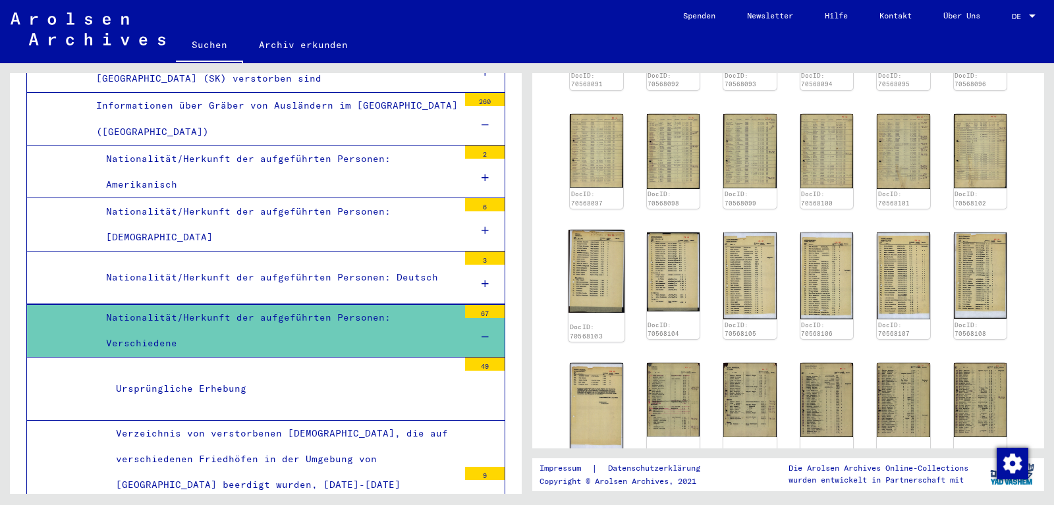
click at [594, 296] on img at bounding box center [597, 271] width 56 height 83
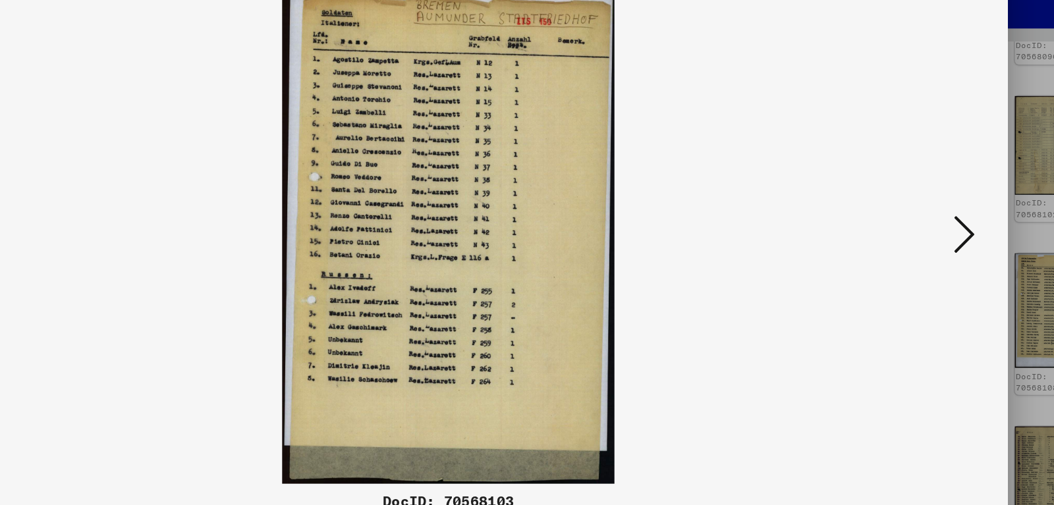
click at [911, 219] on icon at bounding box center [916, 219] width 16 height 32
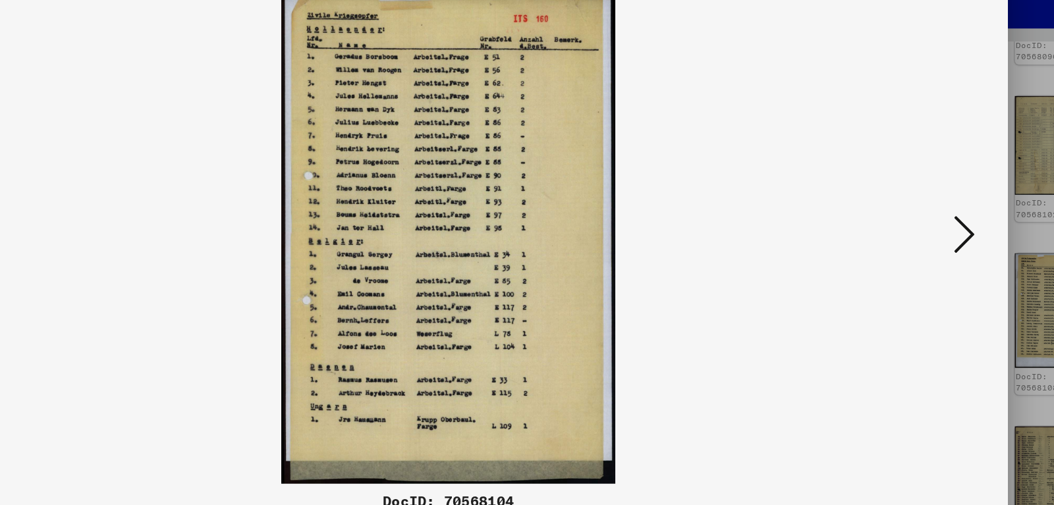
click at [911, 219] on icon at bounding box center [916, 219] width 16 height 32
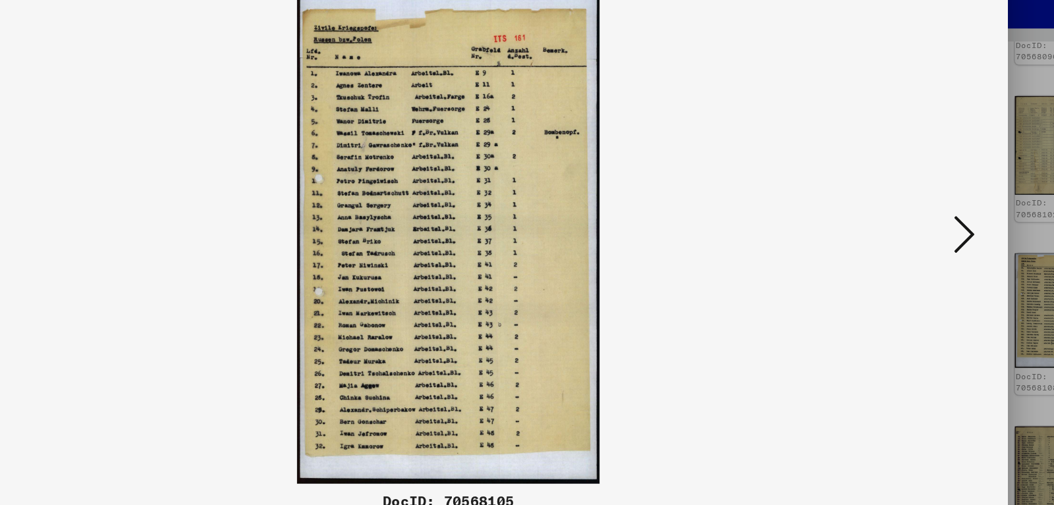
click at [911, 219] on icon at bounding box center [916, 219] width 16 height 32
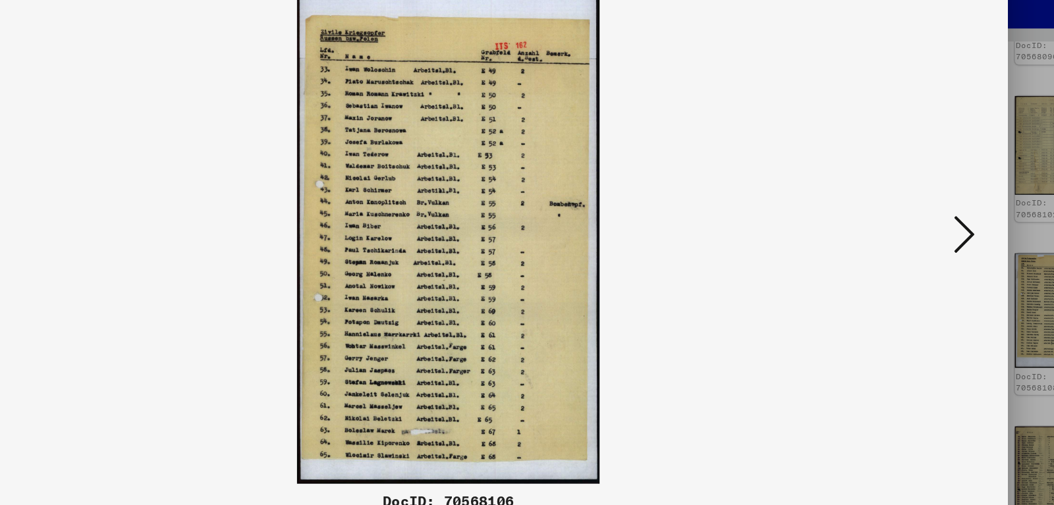
click at [911, 219] on icon at bounding box center [916, 219] width 16 height 32
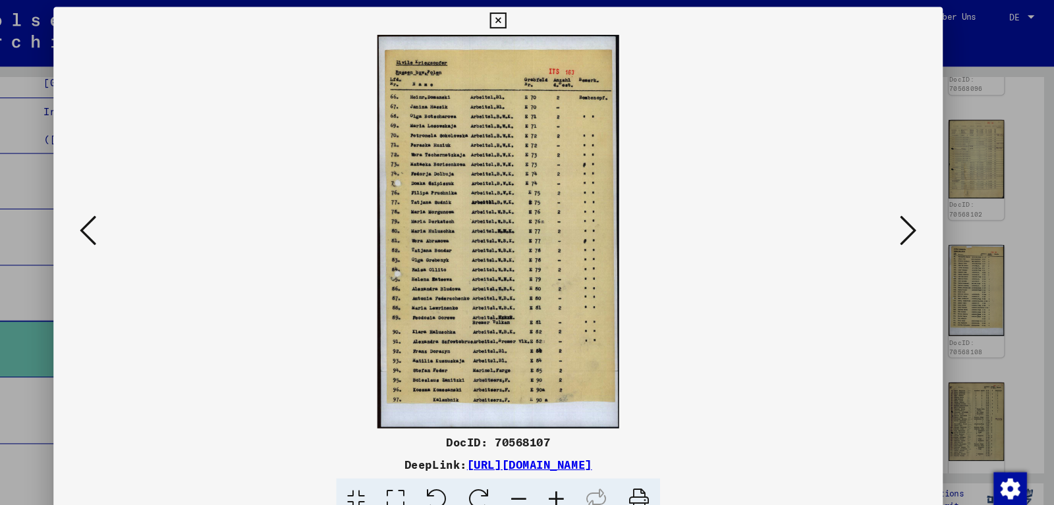
click at [127, 215] on button at bounding box center [139, 220] width 24 height 38
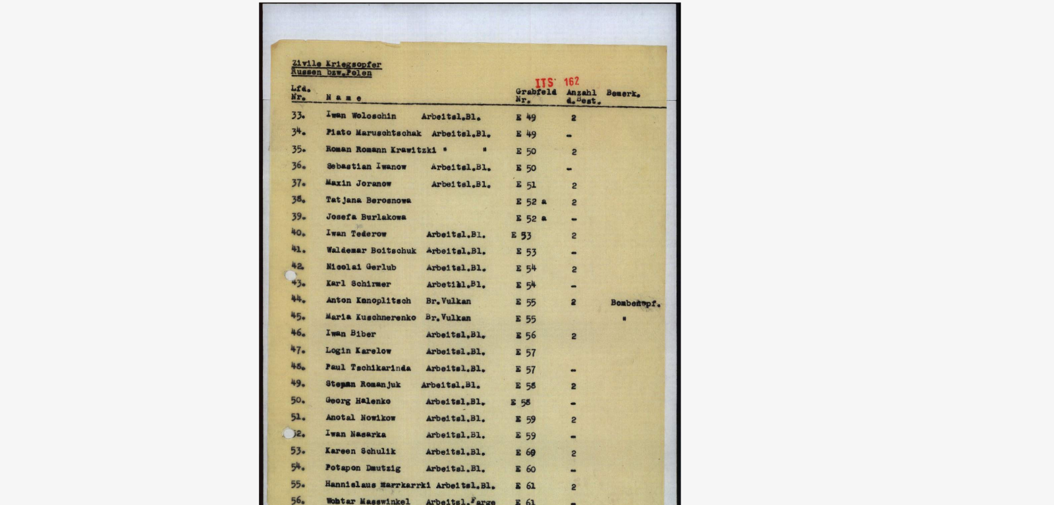
scroll to position [718, 0]
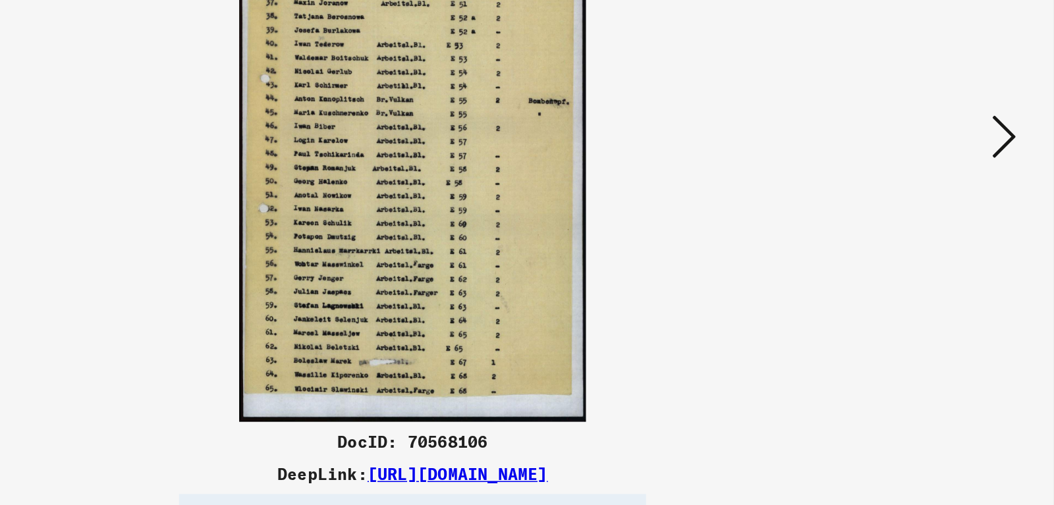
click at [916, 215] on icon at bounding box center [916, 219] width 16 height 32
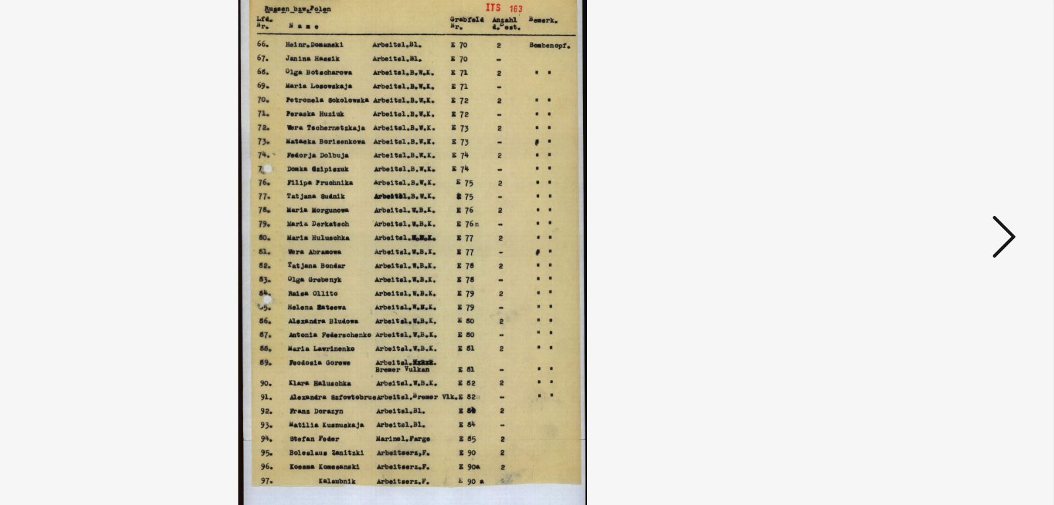
click at [920, 239] on button at bounding box center [916, 220] width 24 height 38
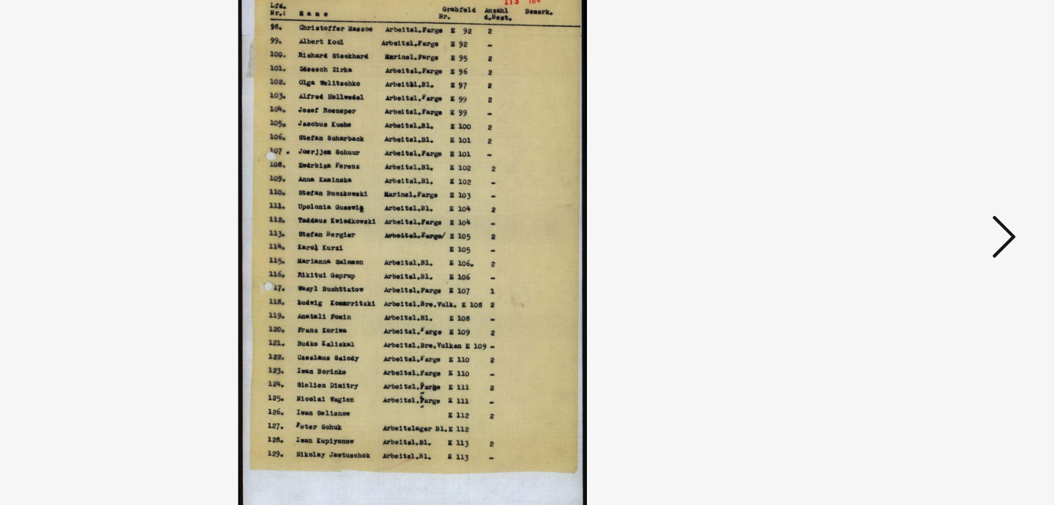
click at [918, 230] on icon at bounding box center [916, 219] width 16 height 32
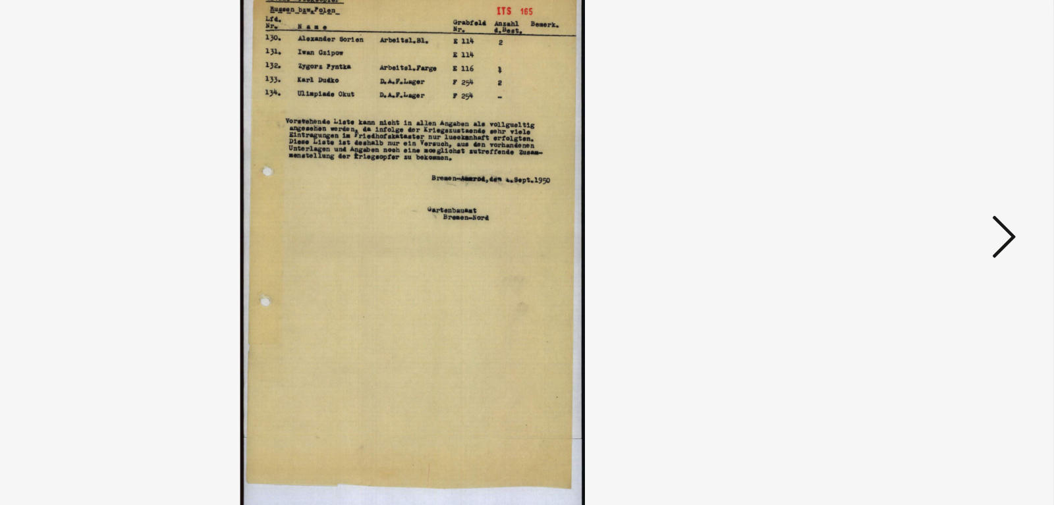
click at [918, 230] on icon at bounding box center [916, 219] width 16 height 32
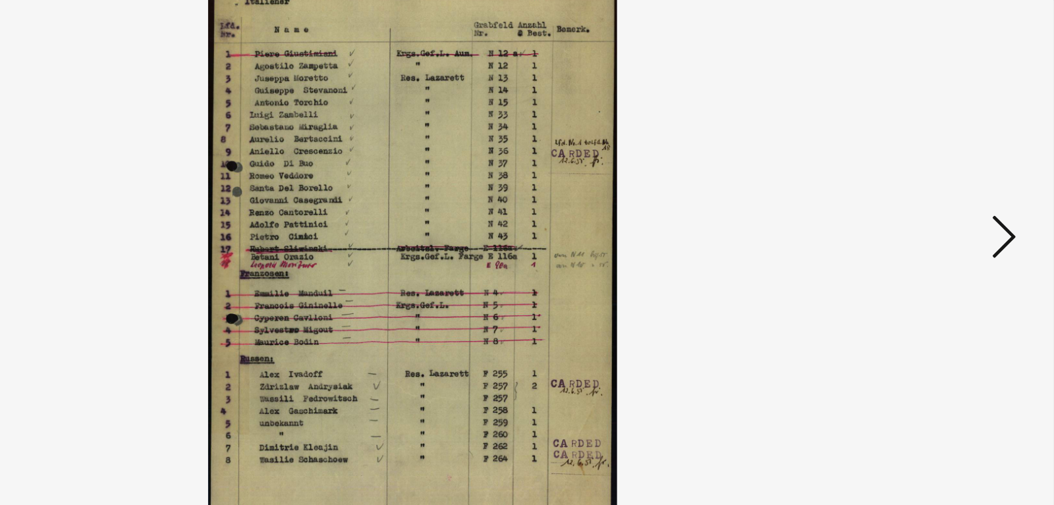
click at [915, 229] on icon at bounding box center [916, 219] width 16 height 32
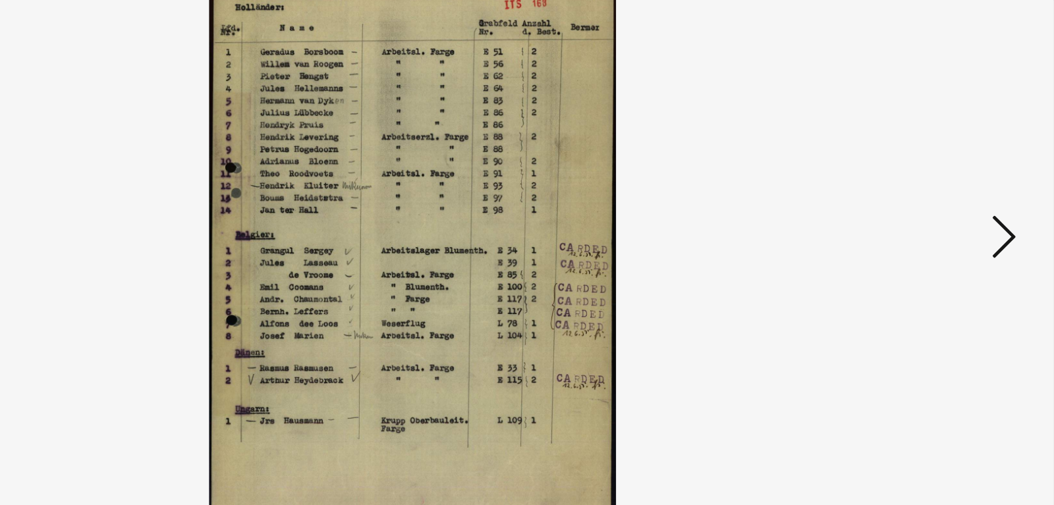
click at [915, 229] on icon at bounding box center [916, 219] width 16 height 32
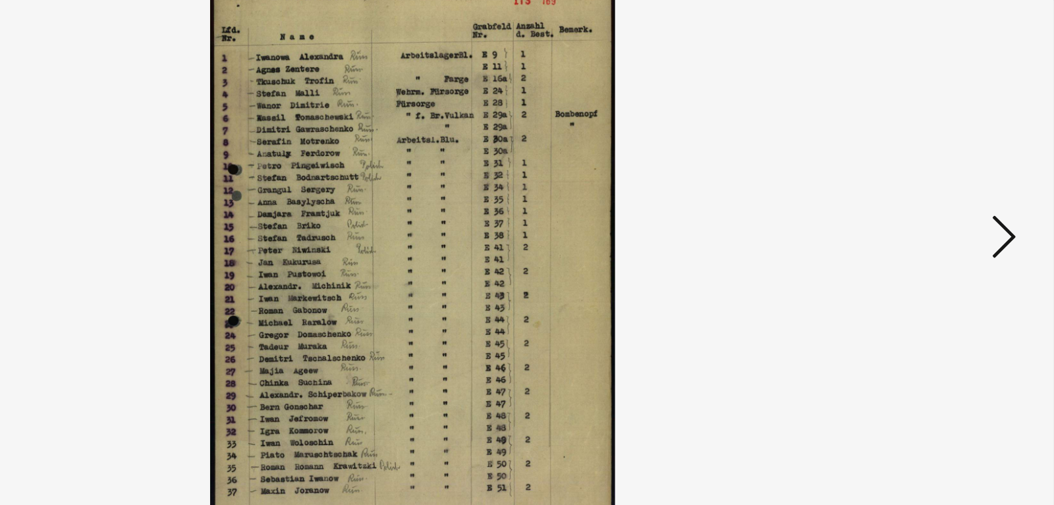
click at [915, 229] on icon at bounding box center [916, 219] width 16 height 32
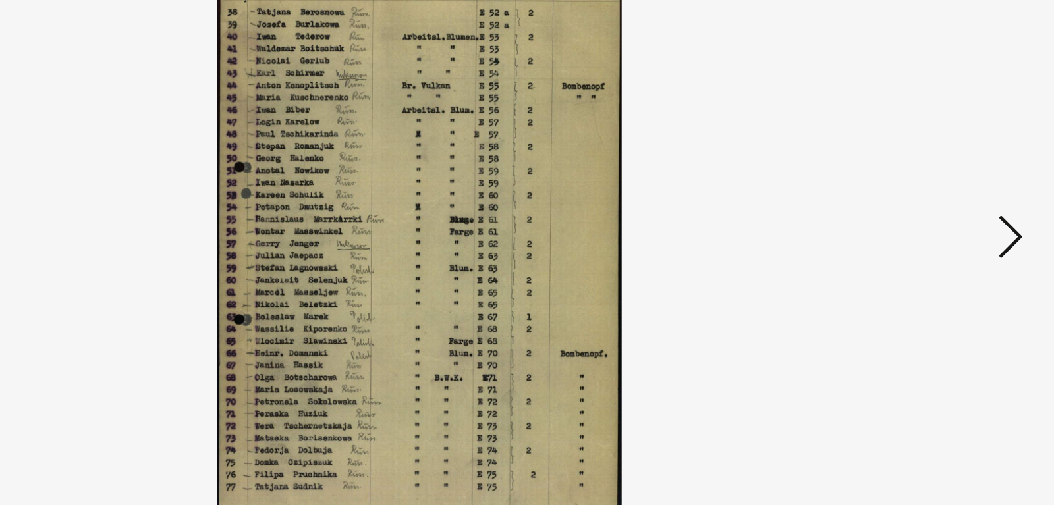
click at [922, 213] on icon at bounding box center [916, 219] width 16 height 32
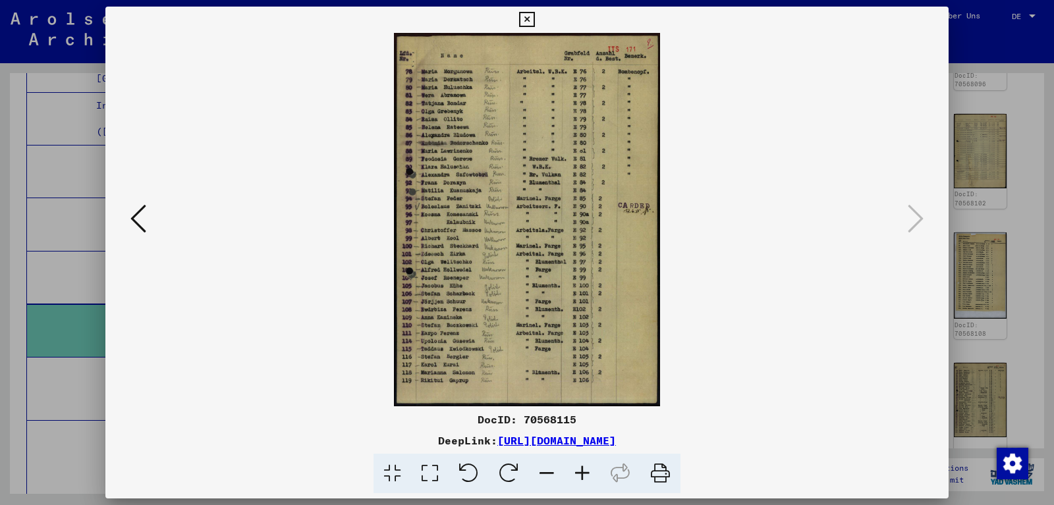
click at [988, 290] on div at bounding box center [527, 252] width 1054 height 505
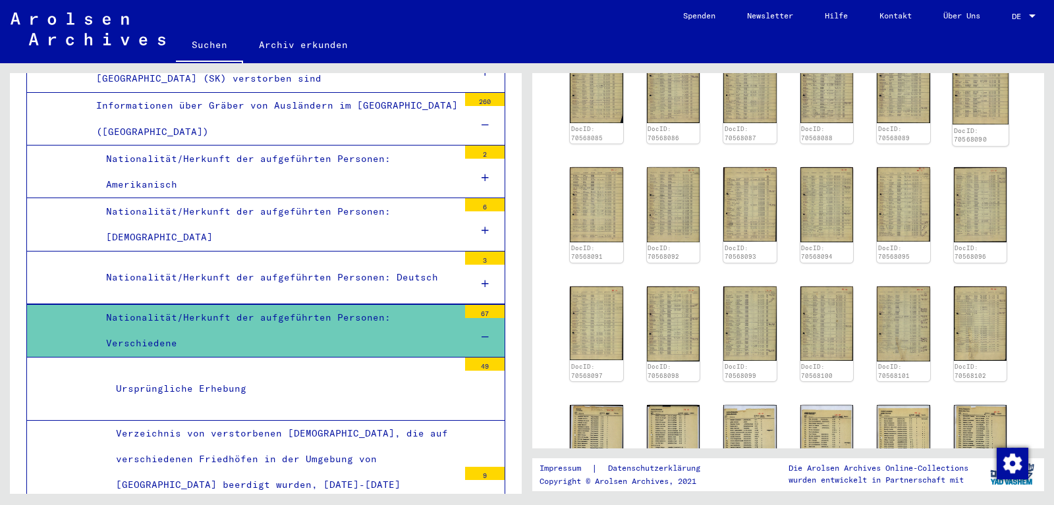
scroll to position [88, 0]
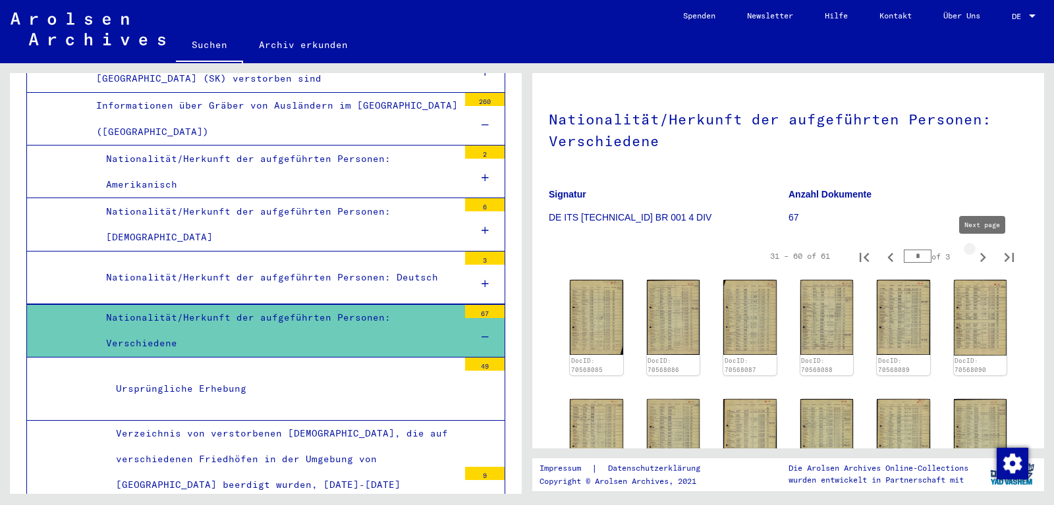
click at [978, 258] on icon "Next page" at bounding box center [983, 257] width 18 height 18
type input "*"
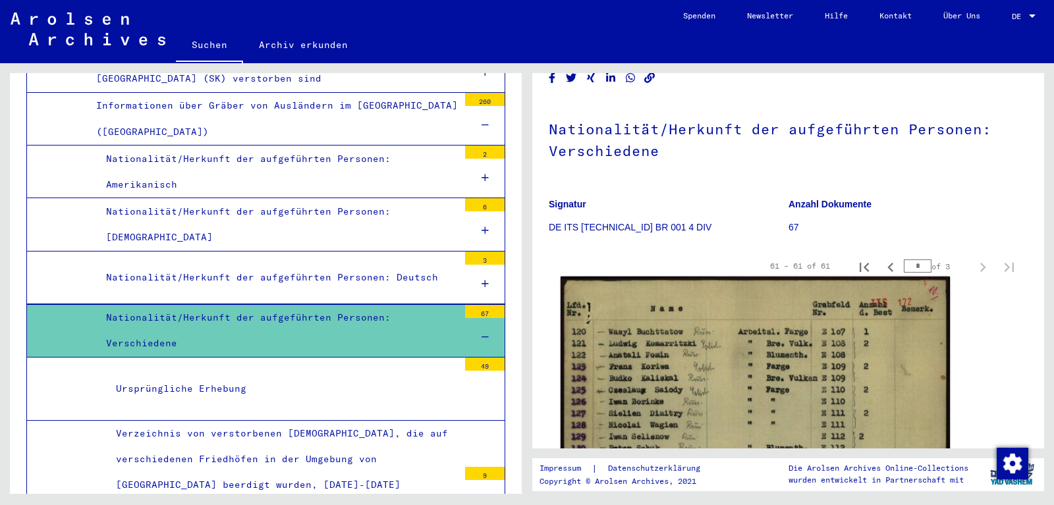
scroll to position [69, 0]
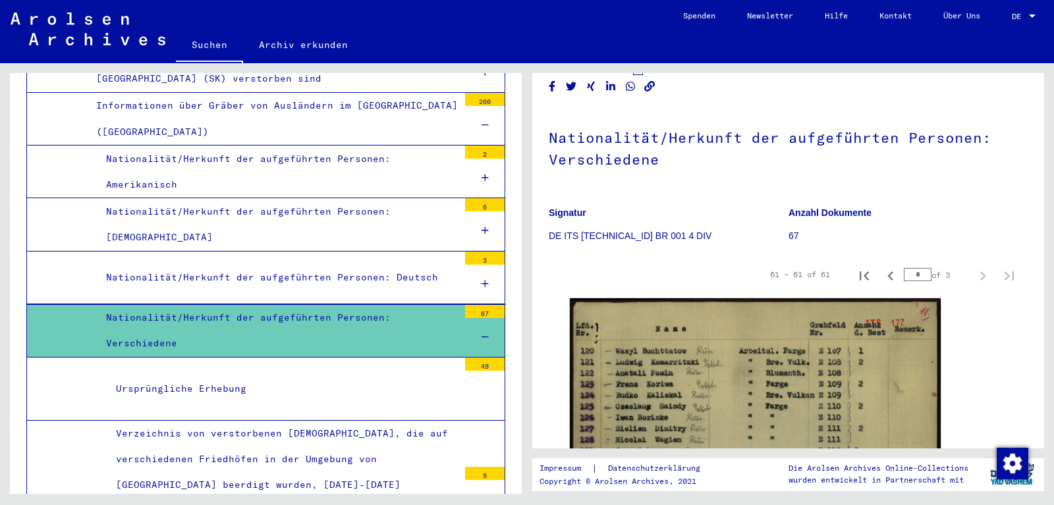
click at [476, 318] on div at bounding box center [485, 337] width 40 height 39
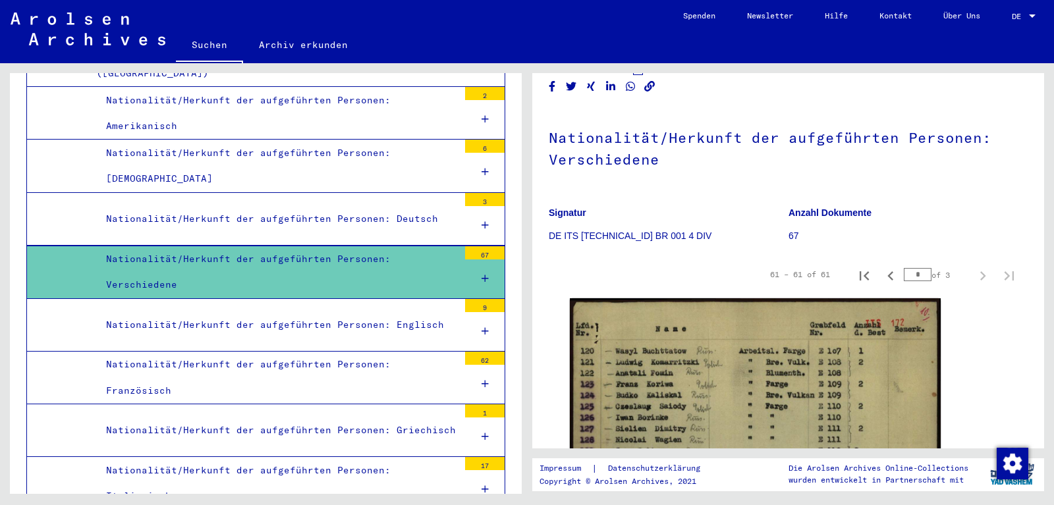
scroll to position [835, 0]
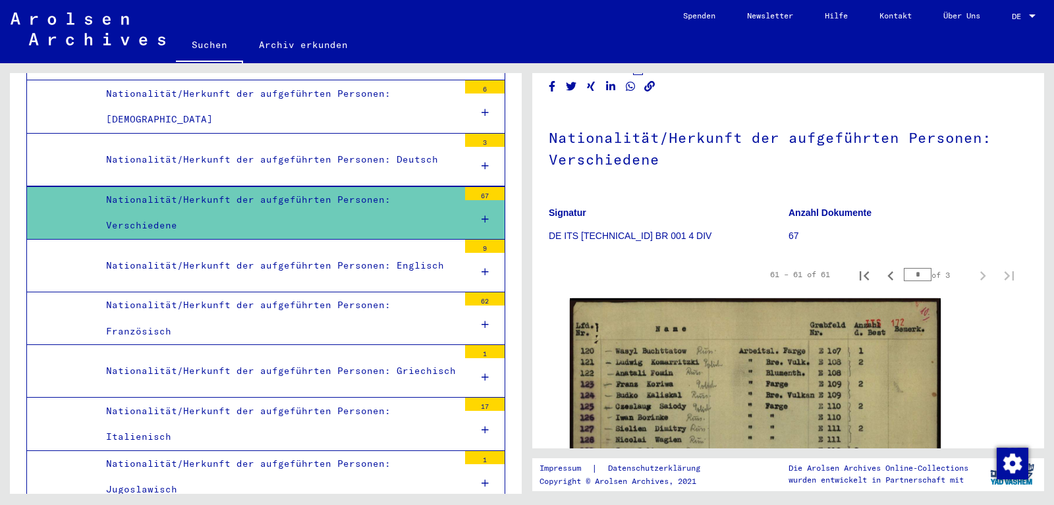
click at [473, 306] on div at bounding box center [485, 325] width 40 height 39
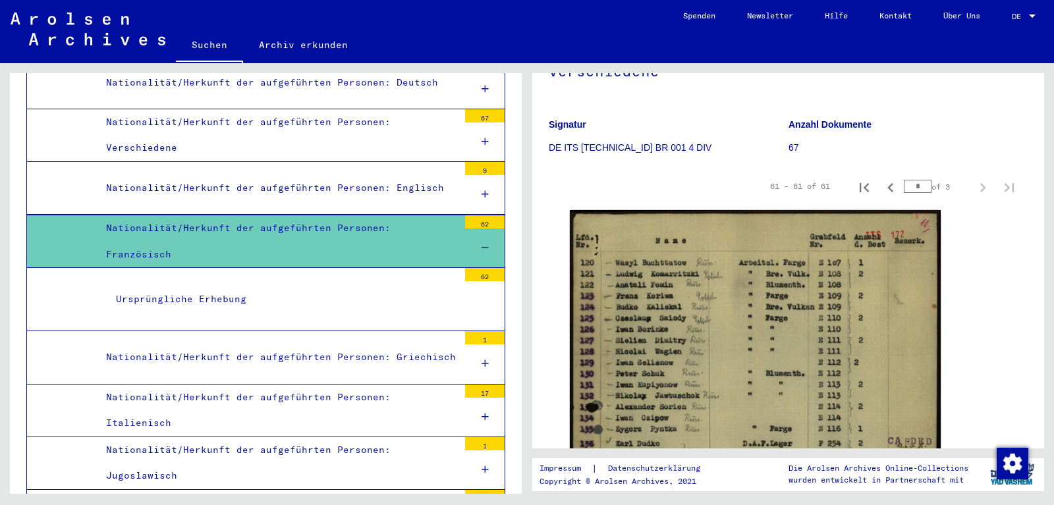
scroll to position [158, 0]
click at [424, 287] on div "Ursprüngliche Erhebung" at bounding box center [282, 300] width 353 height 26
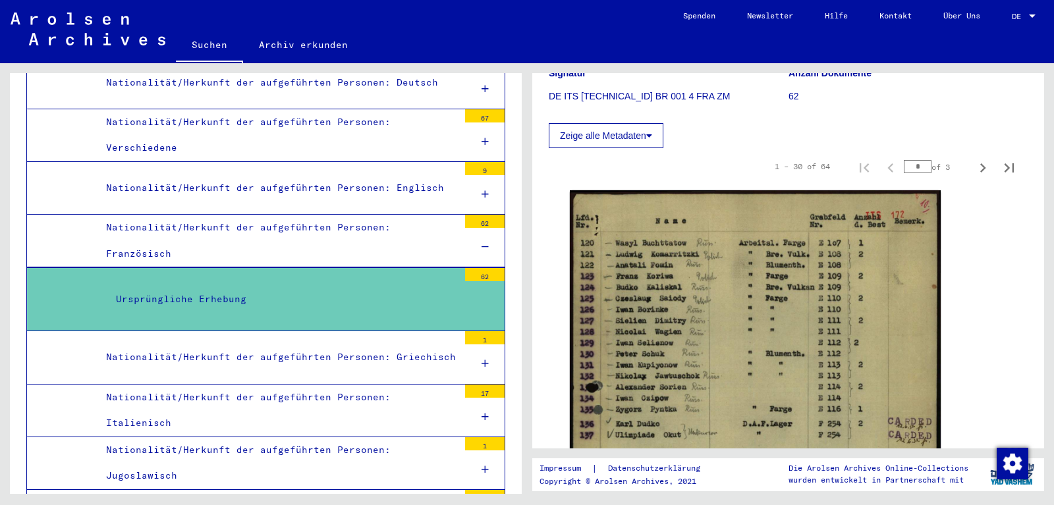
scroll to position [254, 0]
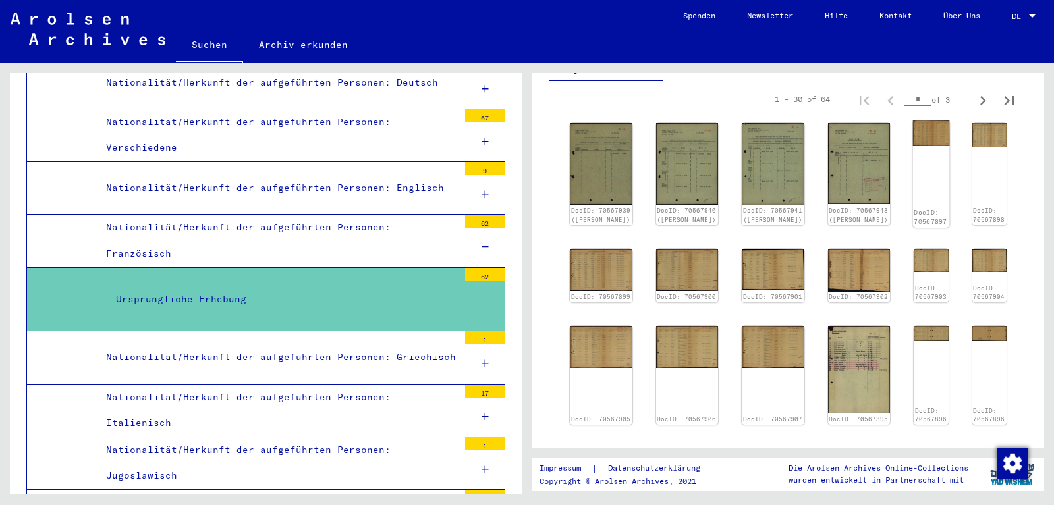
click at [914, 125] on img at bounding box center [931, 133] width 36 height 24
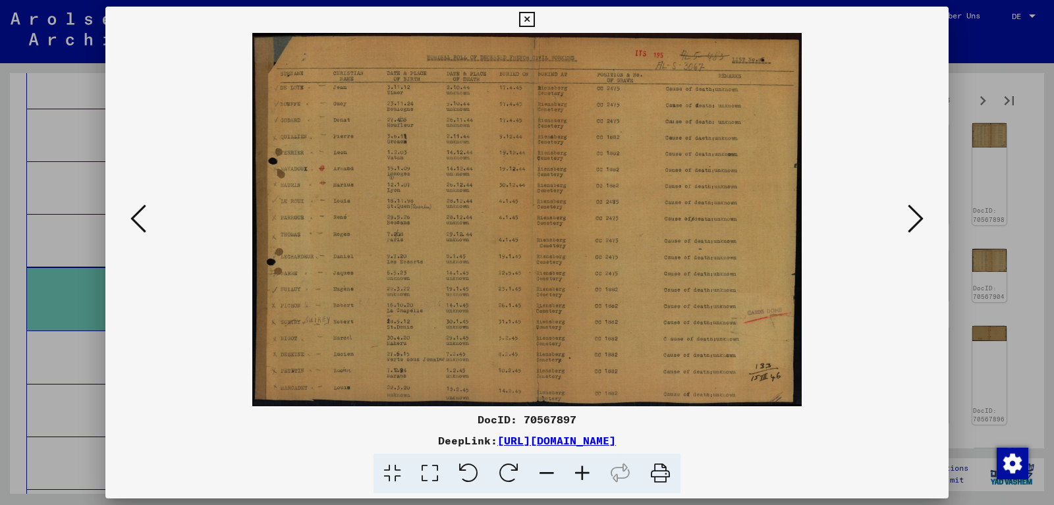
click at [917, 220] on icon at bounding box center [916, 219] width 16 height 32
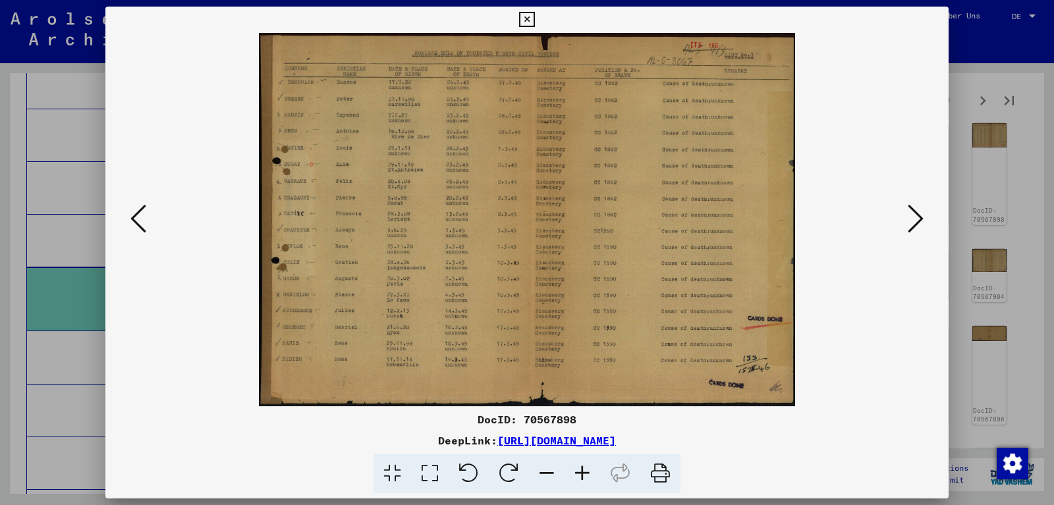
click at [917, 220] on icon at bounding box center [916, 219] width 16 height 32
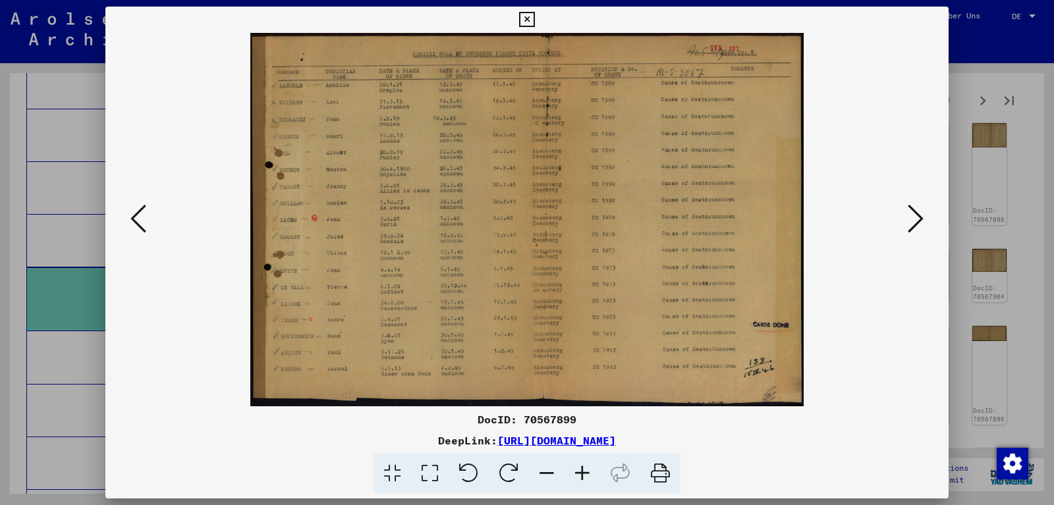
click at [917, 220] on icon at bounding box center [916, 219] width 16 height 32
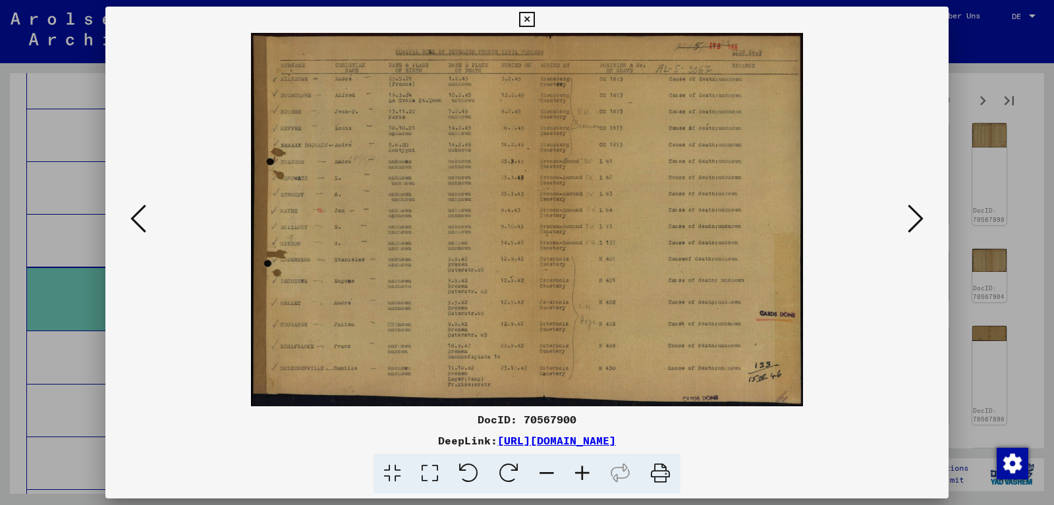
click at [917, 220] on icon at bounding box center [916, 219] width 16 height 32
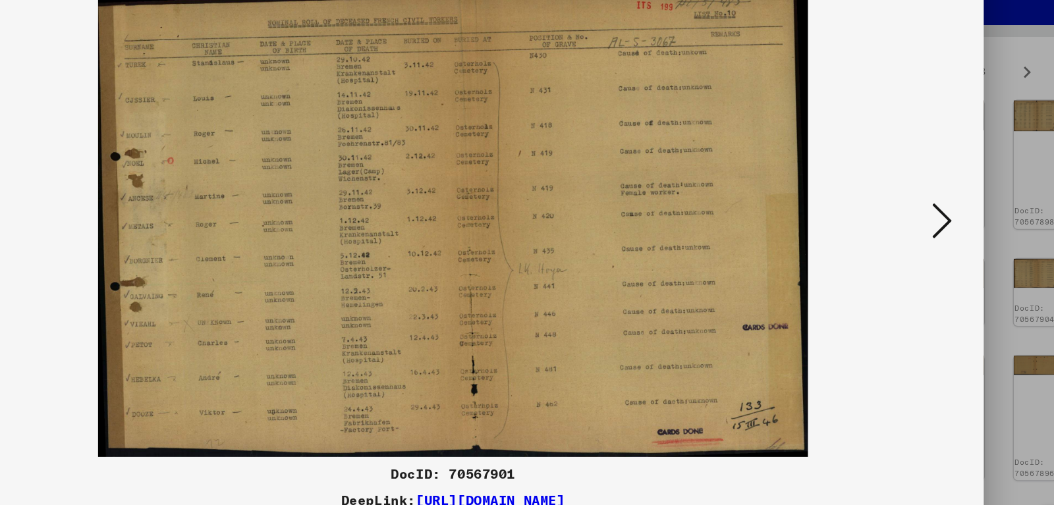
click at [920, 217] on icon at bounding box center [916, 219] width 16 height 32
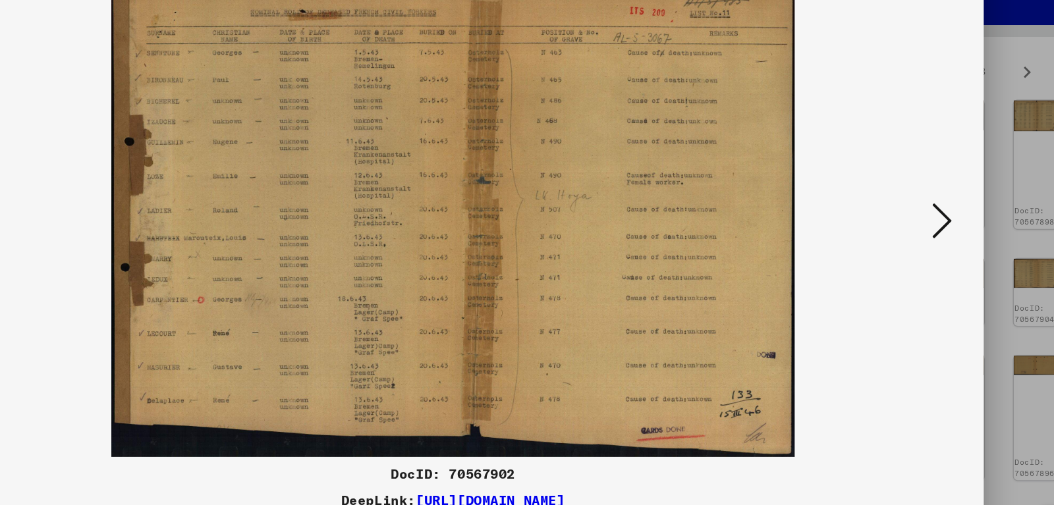
click at [920, 217] on icon at bounding box center [916, 219] width 16 height 32
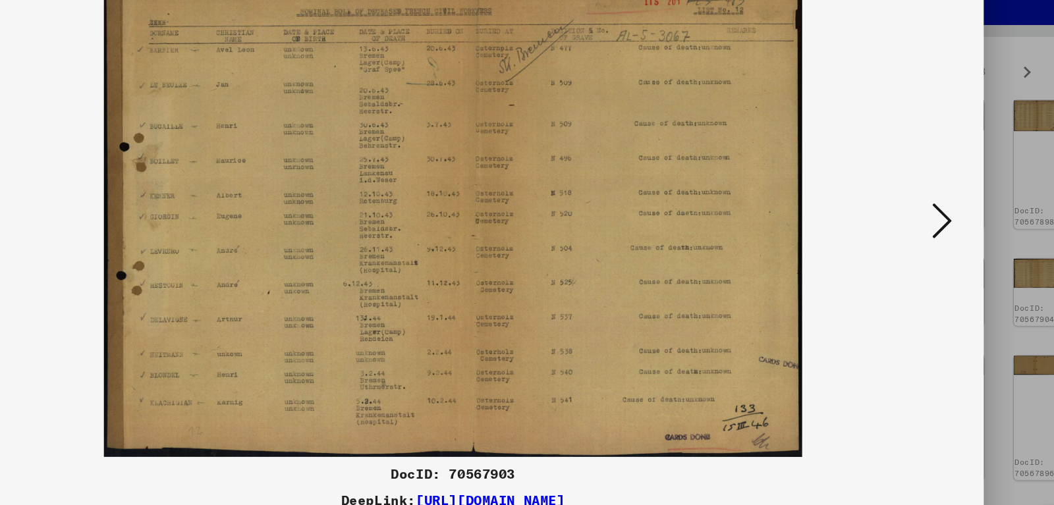
click at [920, 217] on icon at bounding box center [916, 219] width 16 height 32
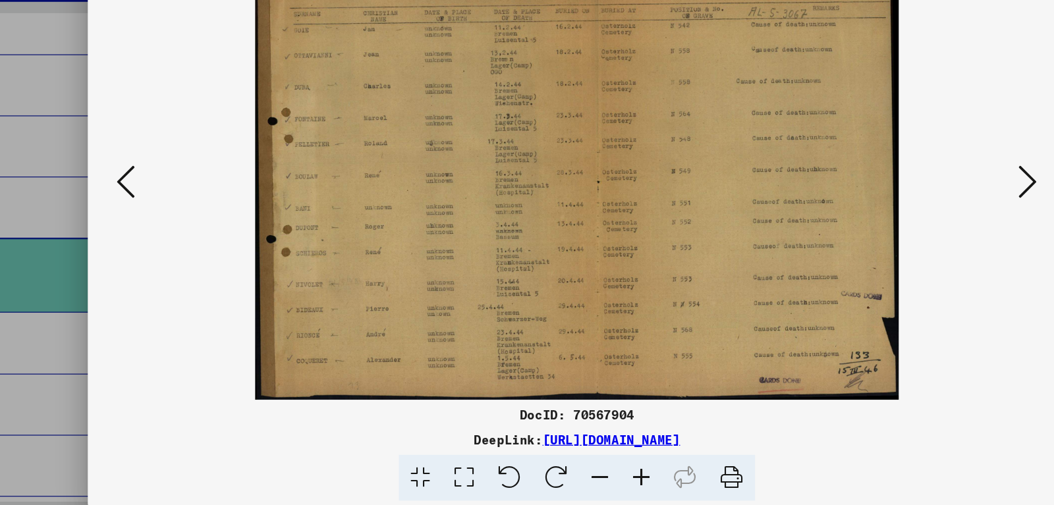
click at [910, 219] on icon at bounding box center [916, 219] width 16 height 32
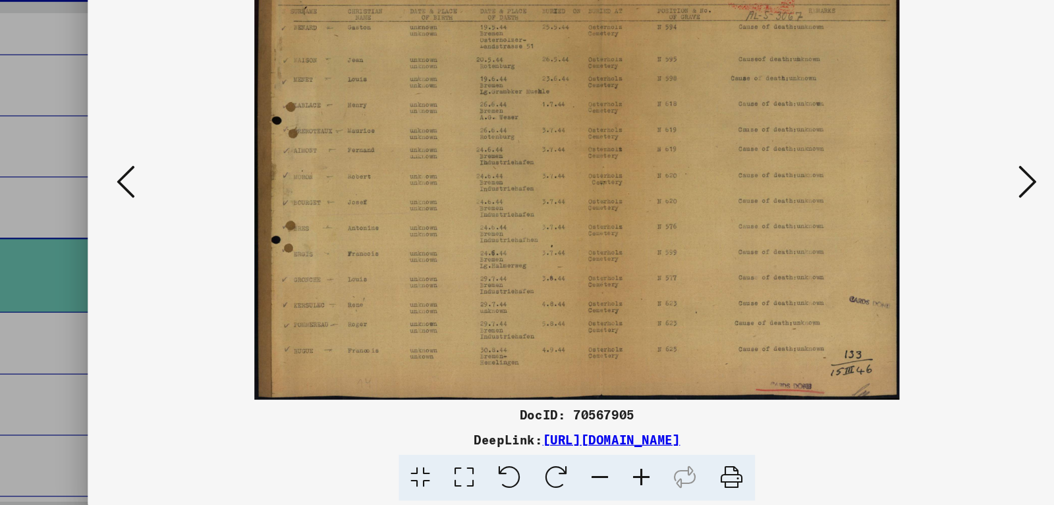
click at [910, 218] on icon at bounding box center [916, 219] width 16 height 32
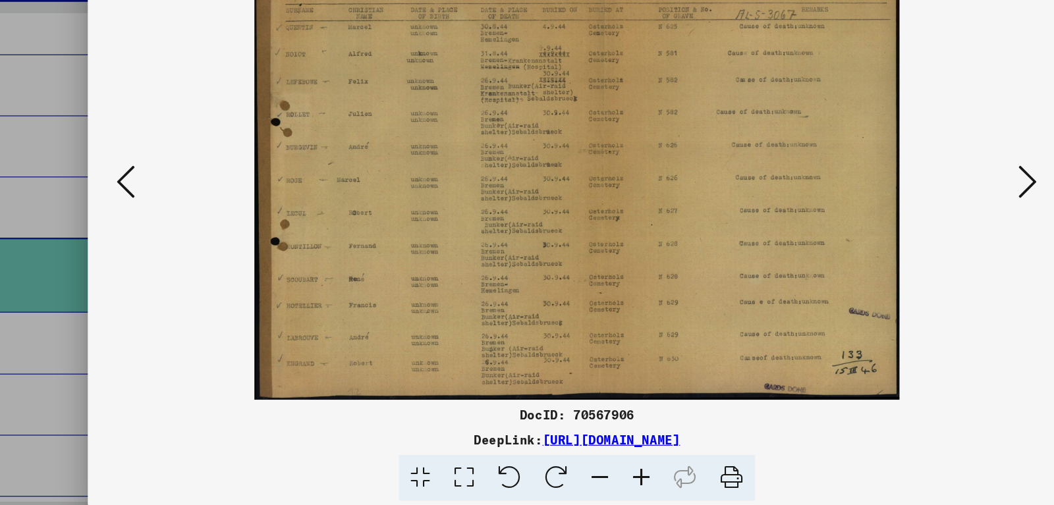
click at [910, 218] on icon at bounding box center [916, 219] width 16 height 32
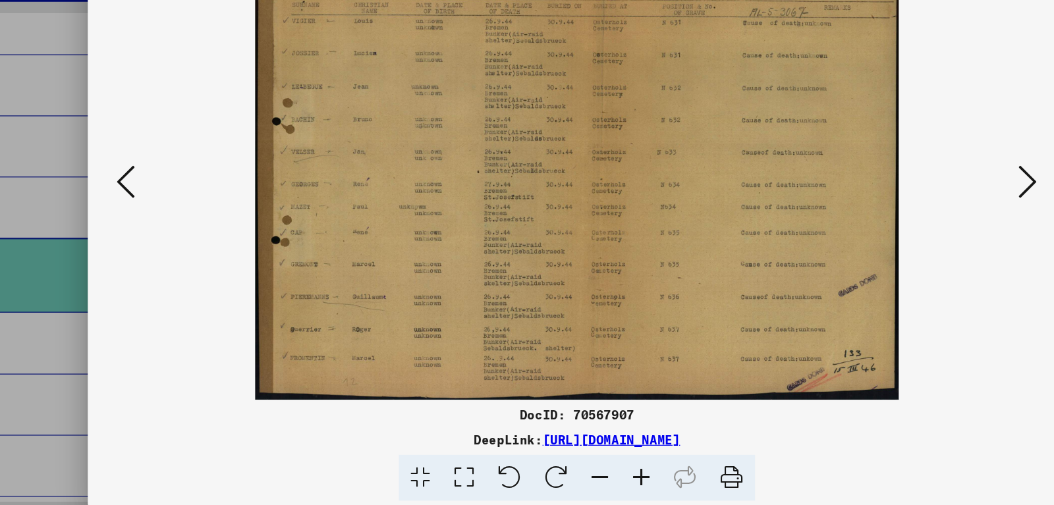
click at [910, 218] on icon at bounding box center [916, 219] width 16 height 32
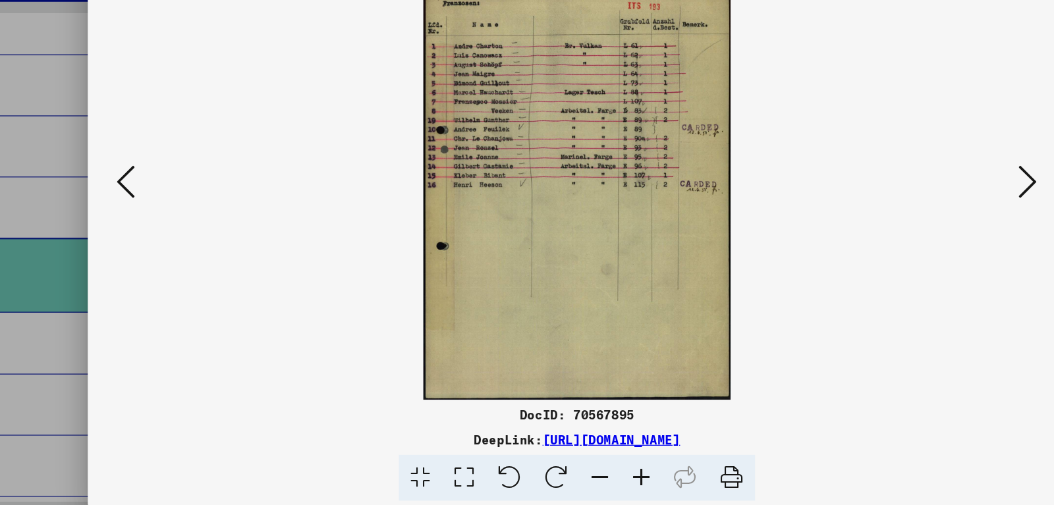
click at [910, 218] on icon at bounding box center [916, 219] width 16 height 32
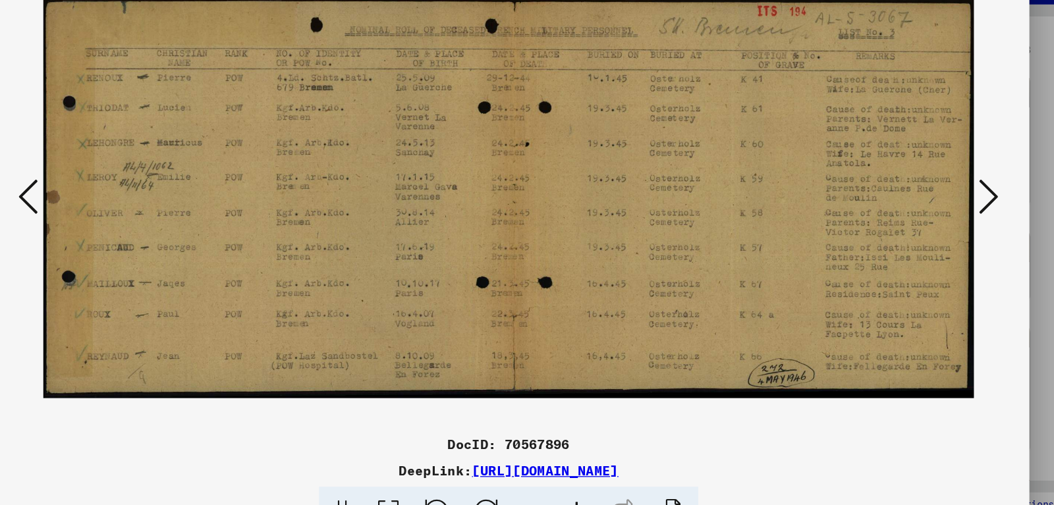
click at [918, 210] on icon at bounding box center [916, 219] width 16 height 32
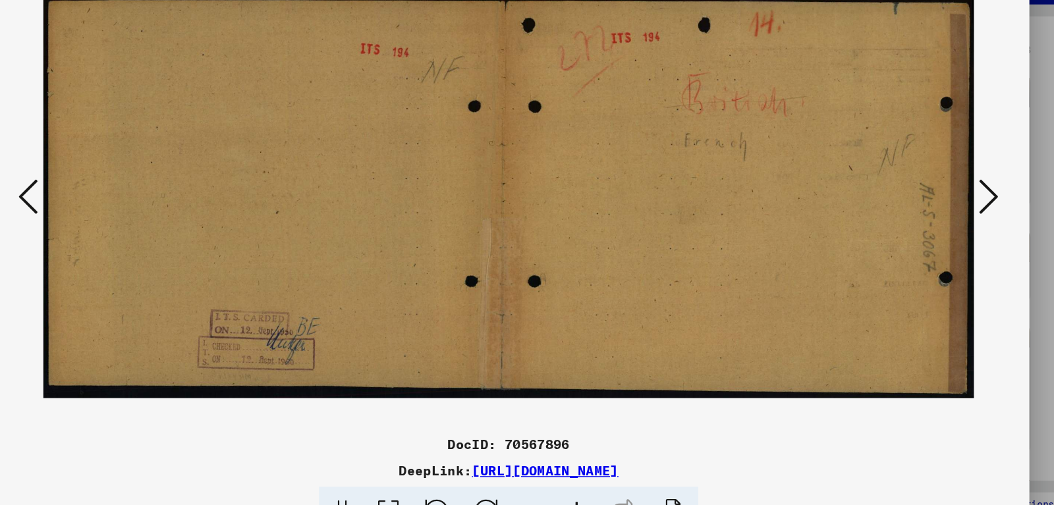
click at [918, 210] on icon at bounding box center [916, 219] width 16 height 32
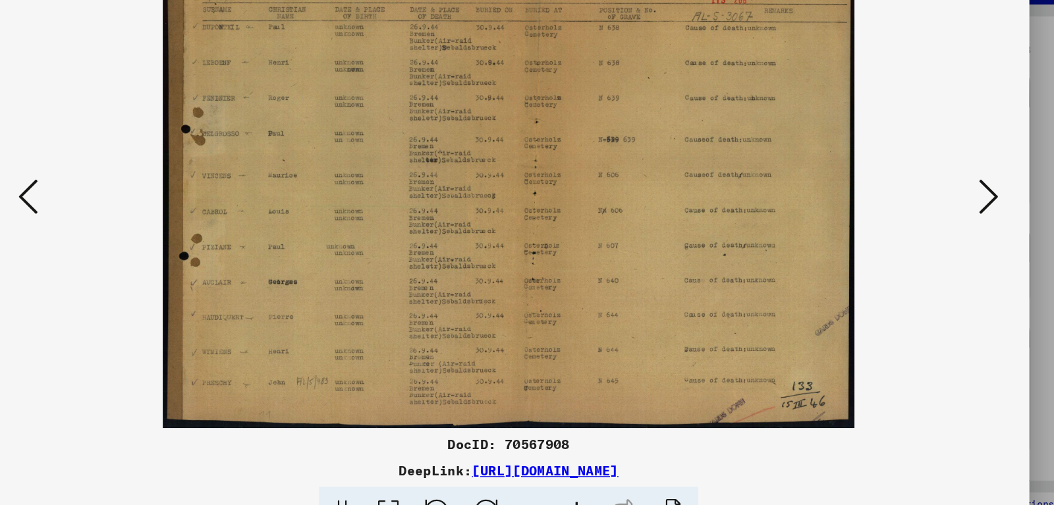
click at [918, 210] on icon at bounding box center [916, 219] width 16 height 32
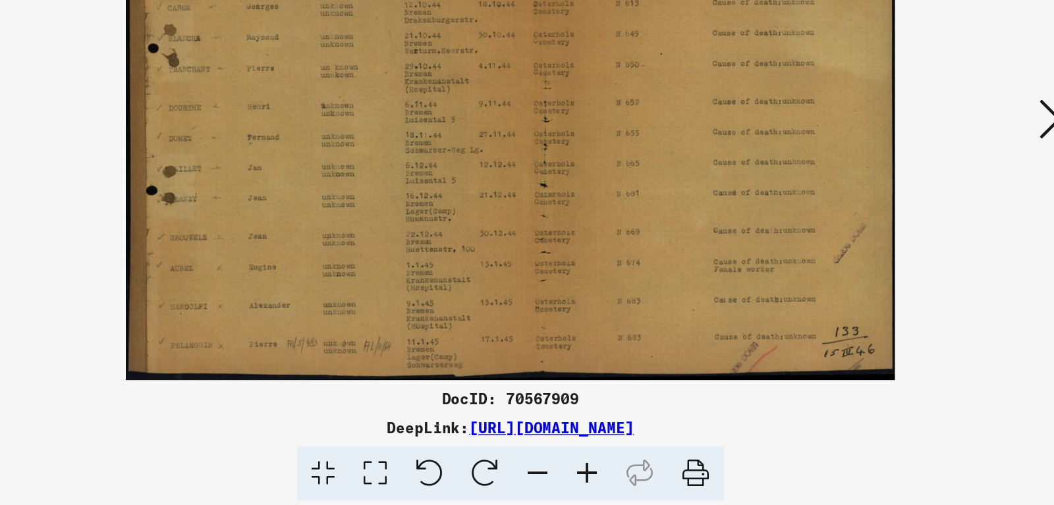
click at [911, 221] on icon at bounding box center [916, 219] width 16 height 32
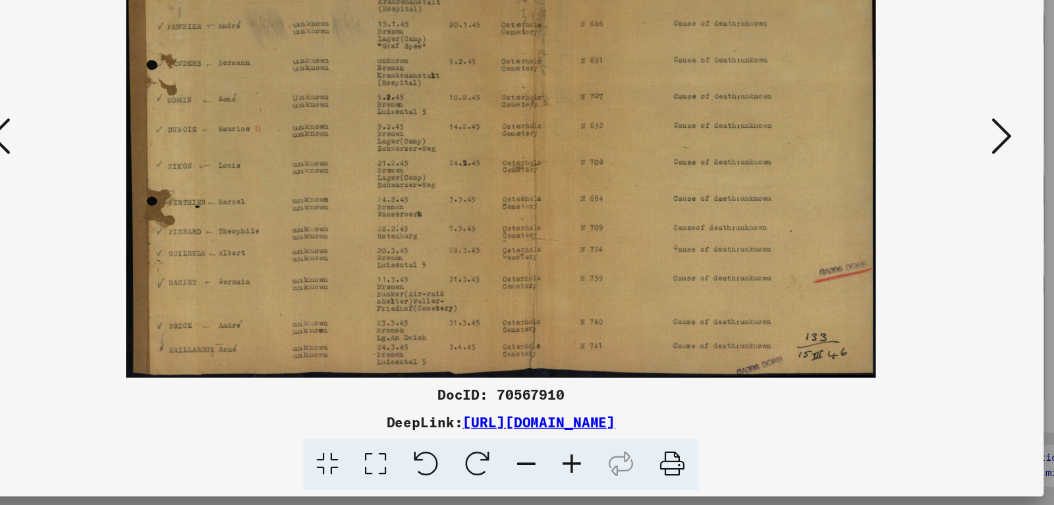
click at [908, 224] on button at bounding box center [916, 220] width 24 height 38
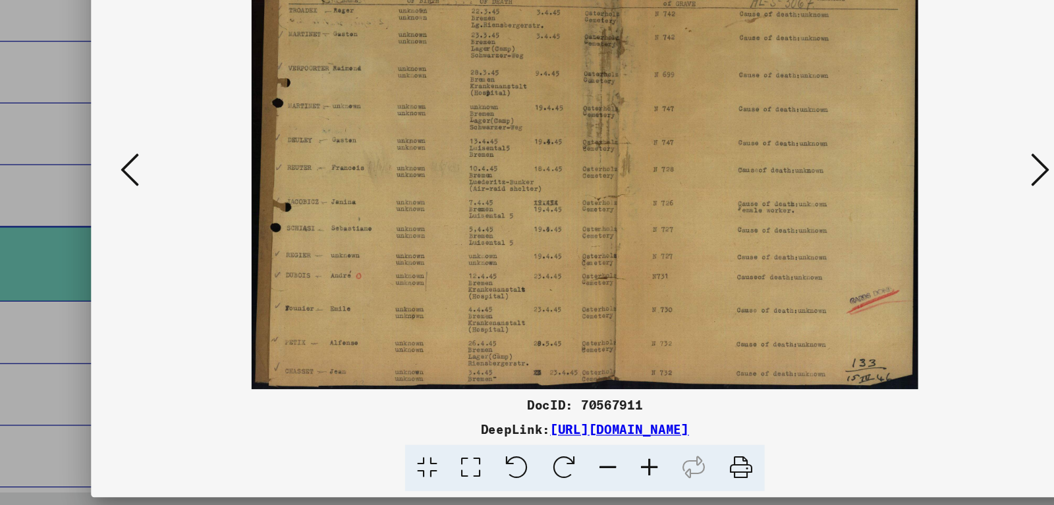
click at [915, 223] on icon at bounding box center [916, 219] width 16 height 32
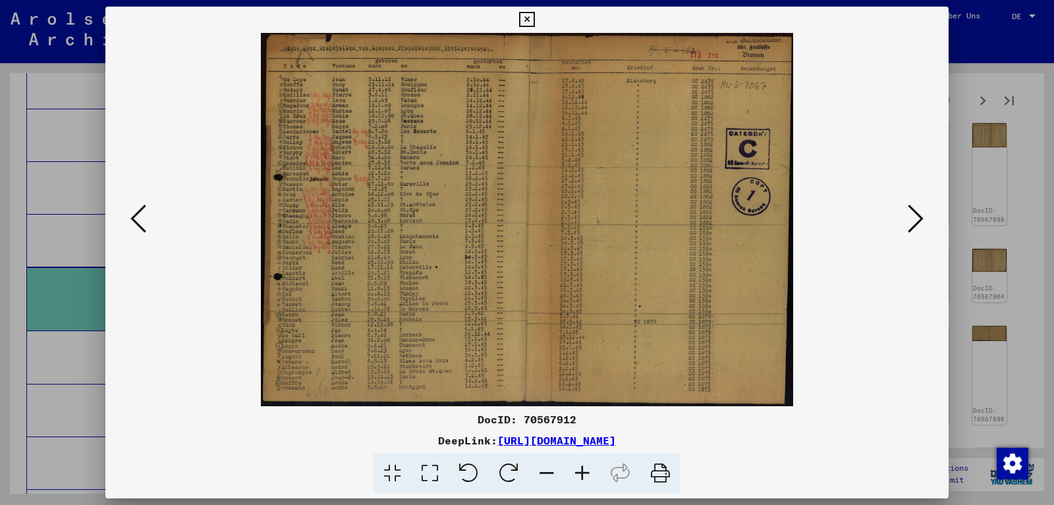
click at [68, 252] on div at bounding box center [527, 252] width 1054 height 505
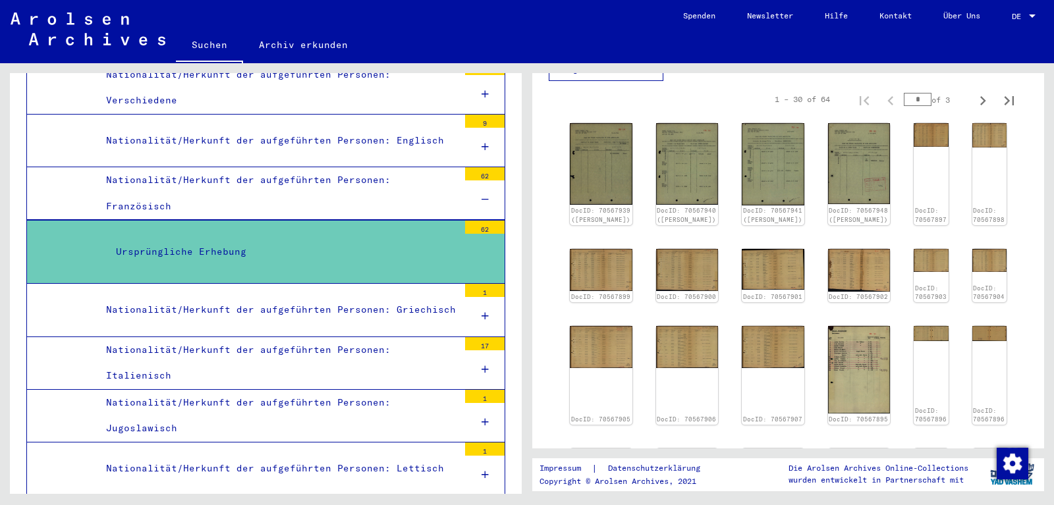
scroll to position [967, 0]
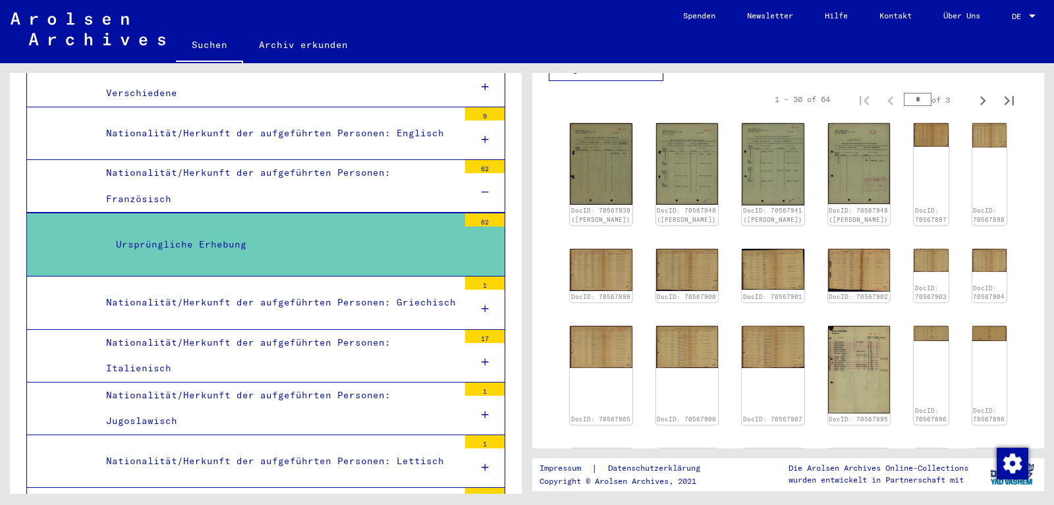
click at [350, 330] on div "Nationalität/Herkunft der aufgeführten Personen: Italienisch" at bounding box center [277, 355] width 362 height 51
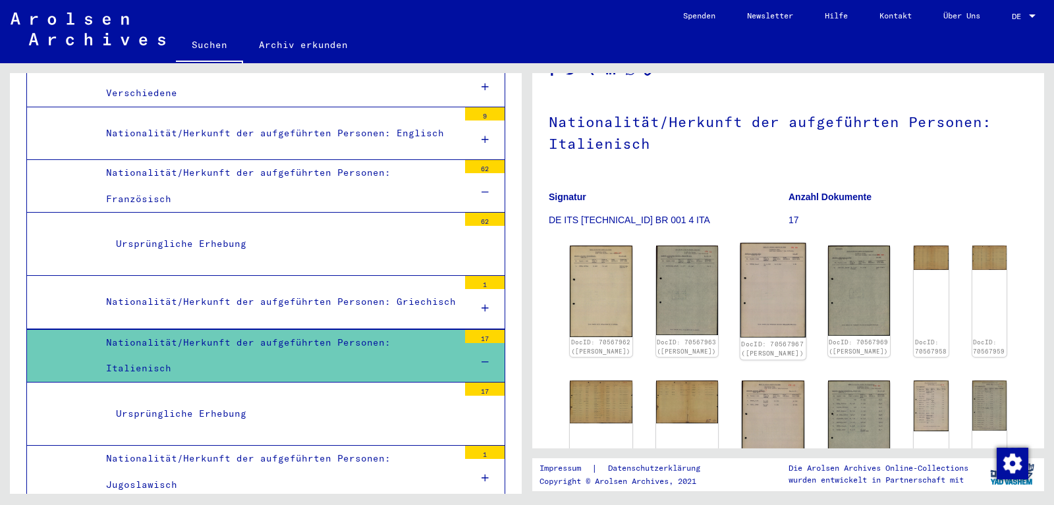
scroll to position [206, 0]
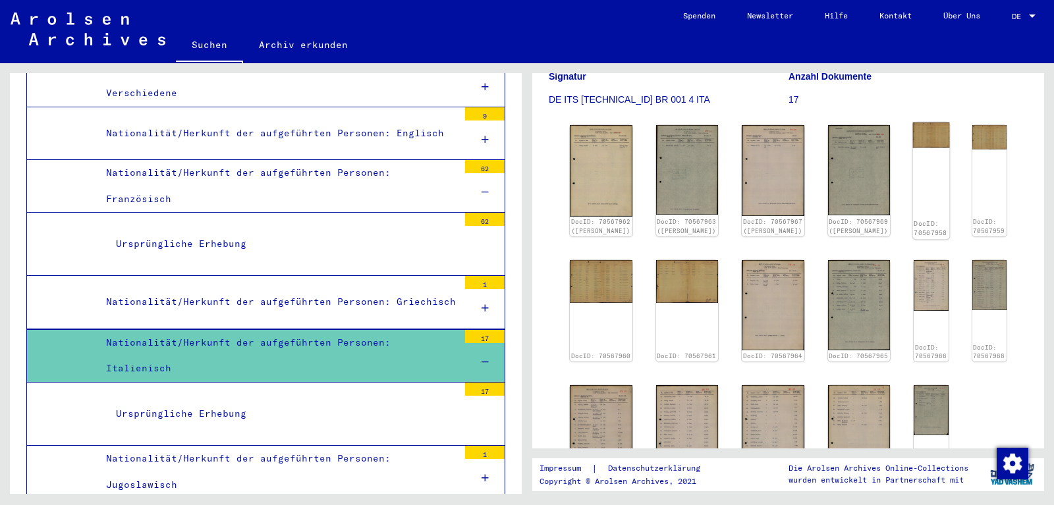
click at [913, 144] on img at bounding box center [931, 135] width 36 height 25
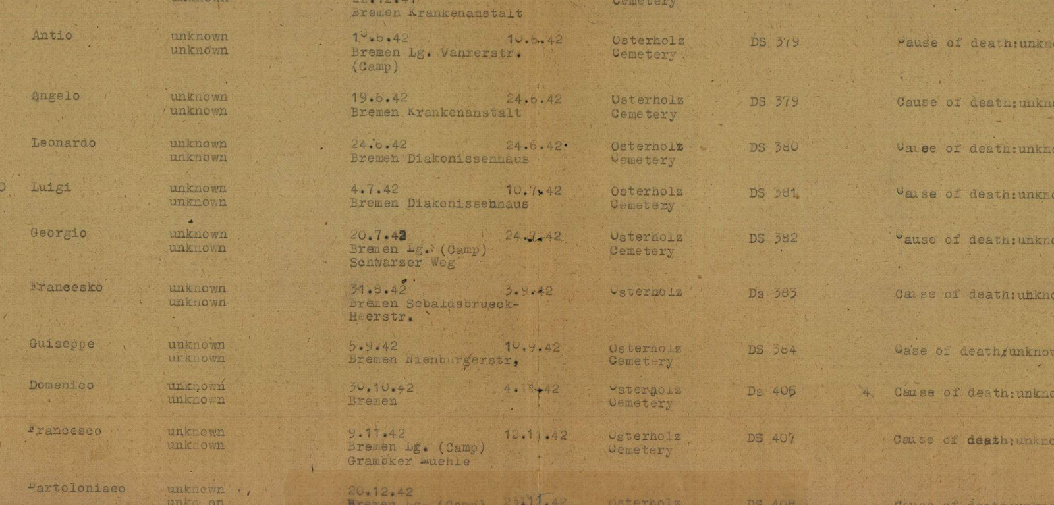
scroll to position [967, 0]
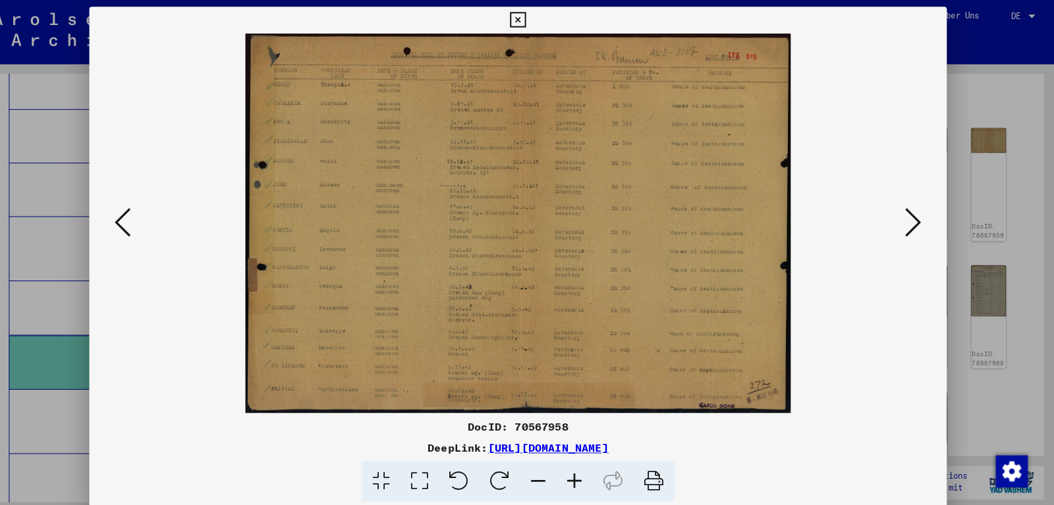
click at [923, 204] on button at bounding box center [916, 220] width 24 height 38
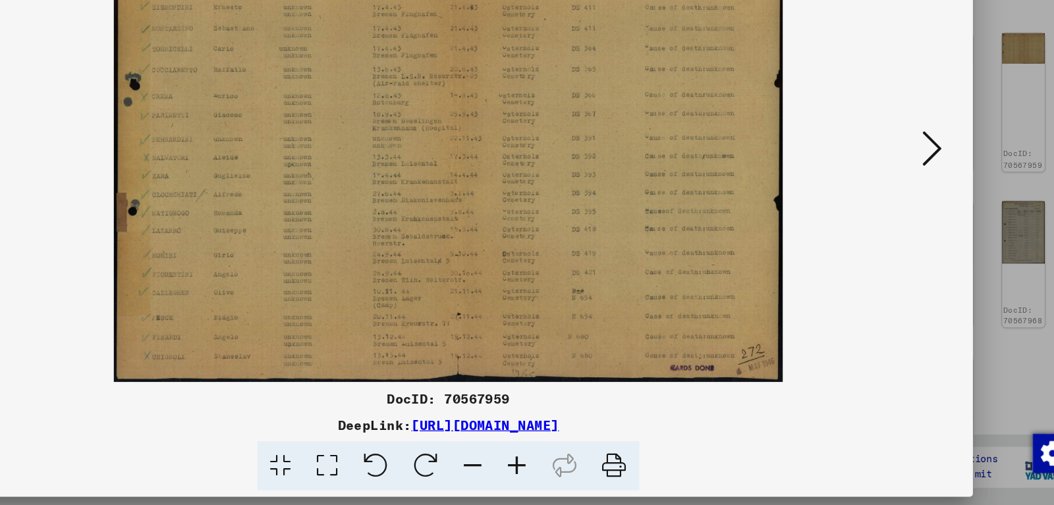
click at [916, 213] on icon at bounding box center [916, 219] width 16 height 32
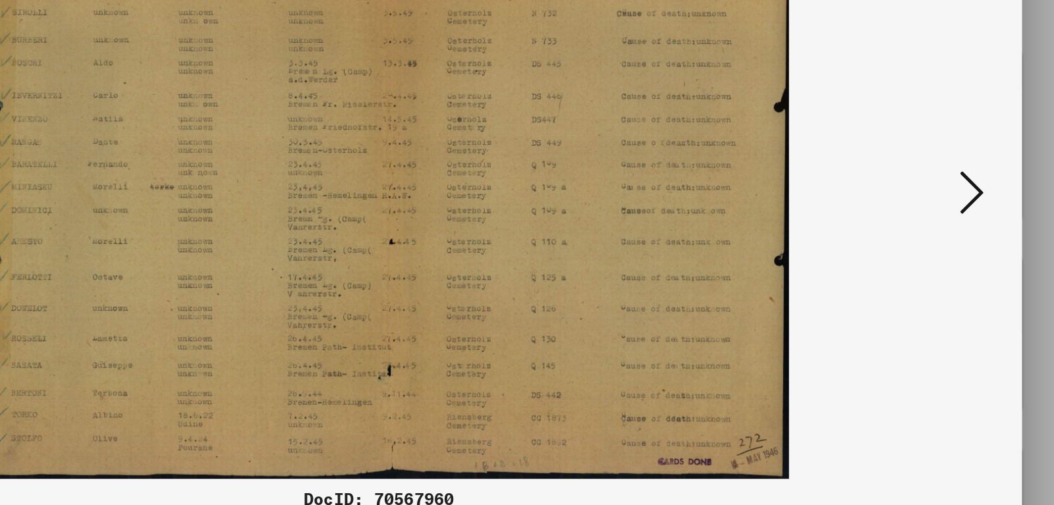
click at [911, 203] on button at bounding box center [916, 220] width 24 height 38
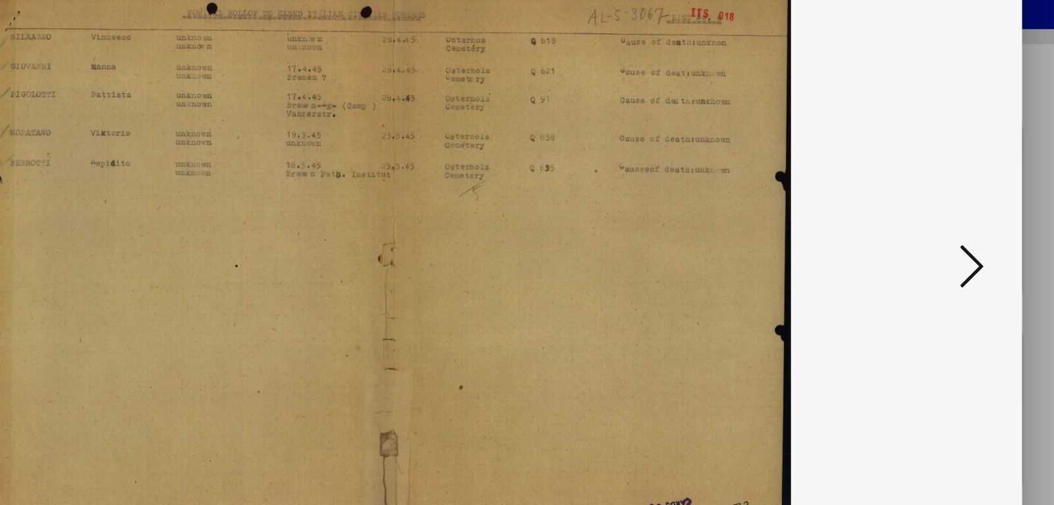
click at [916, 221] on icon at bounding box center [916, 219] width 16 height 32
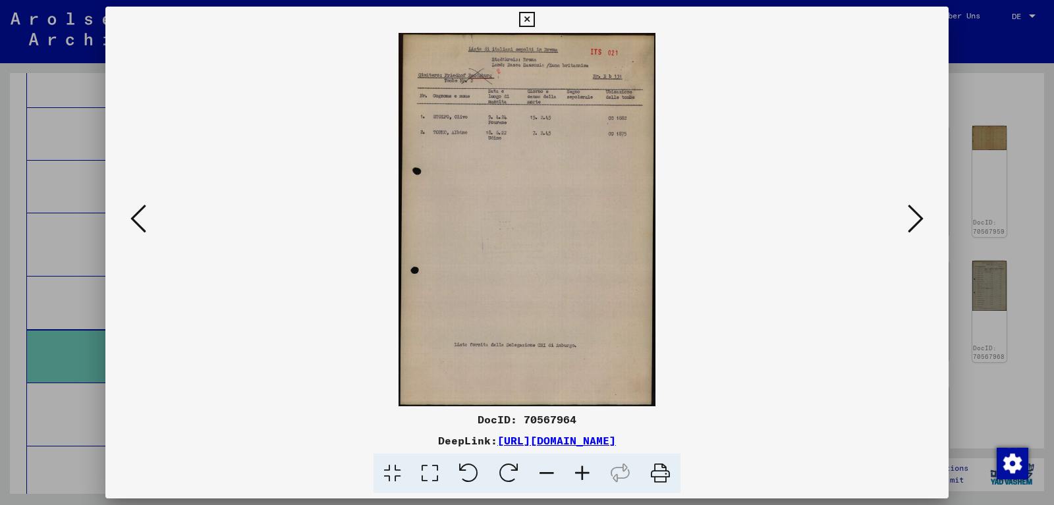
click at [1009, 271] on div at bounding box center [527, 252] width 1054 height 505
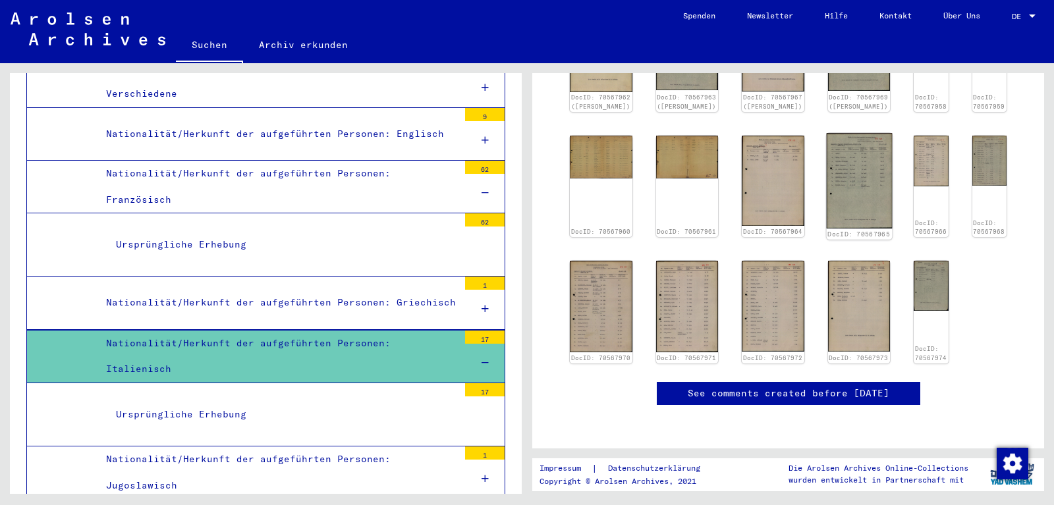
scroll to position [394, 0]
click at [488, 344] on div at bounding box center [485, 363] width 40 height 39
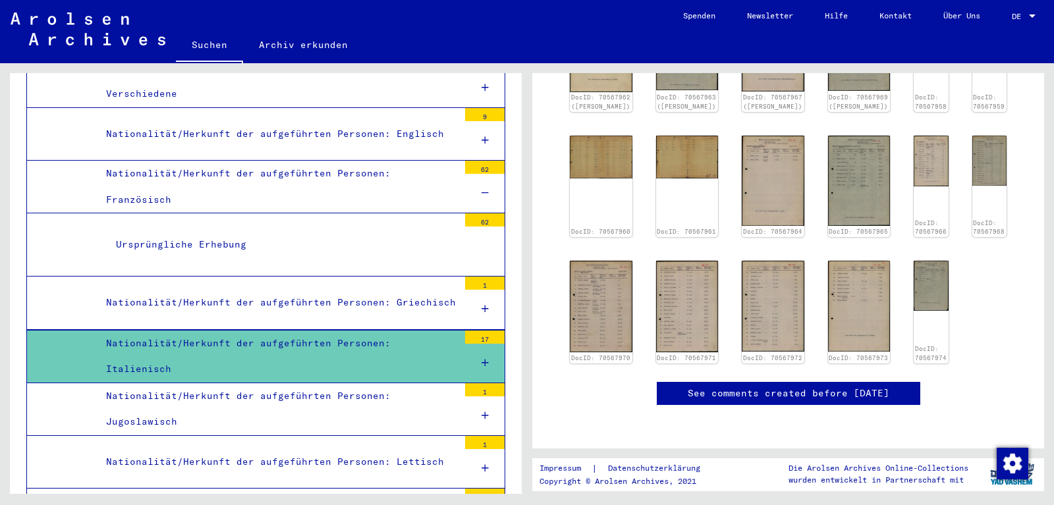
click at [480, 397] on div at bounding box center [485, 416] width 40 height 39
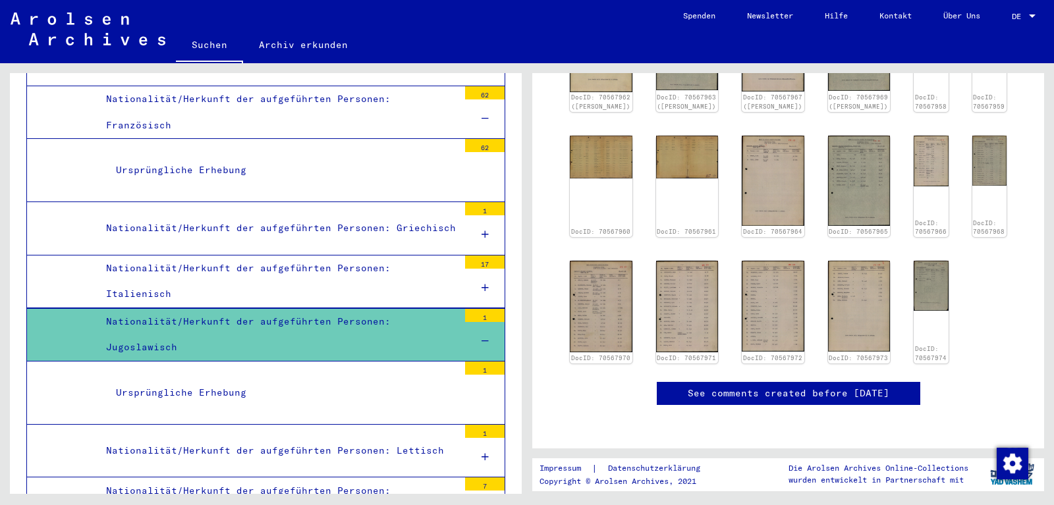
scroll to position [1042, 0]
click at [417, 380] on div "Ursprüngliche Erhebung" at bounding box center [282, 393] width 353 height 26
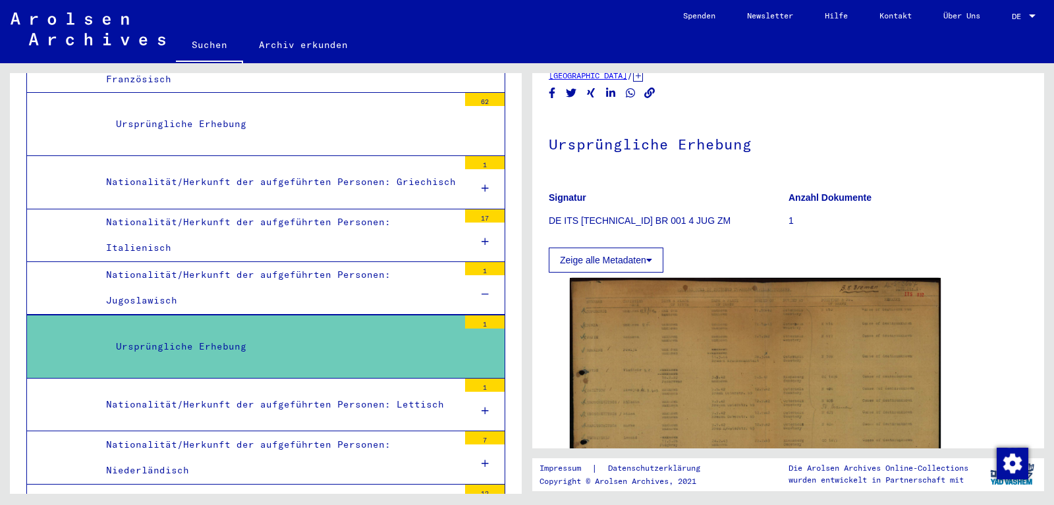
scroll to position [70, 0]
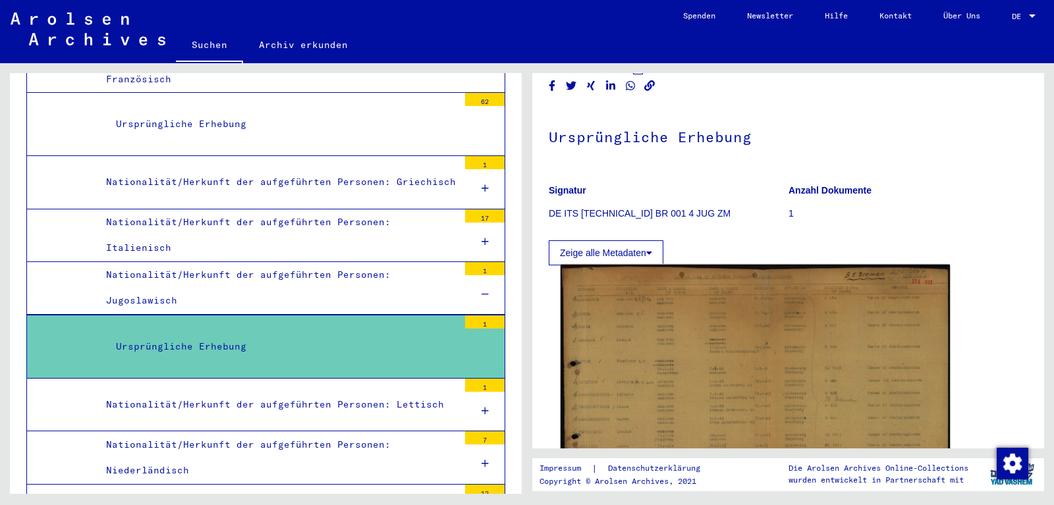
click at [623, 318] on img at bounding box center [755, 388] width 389 height 247
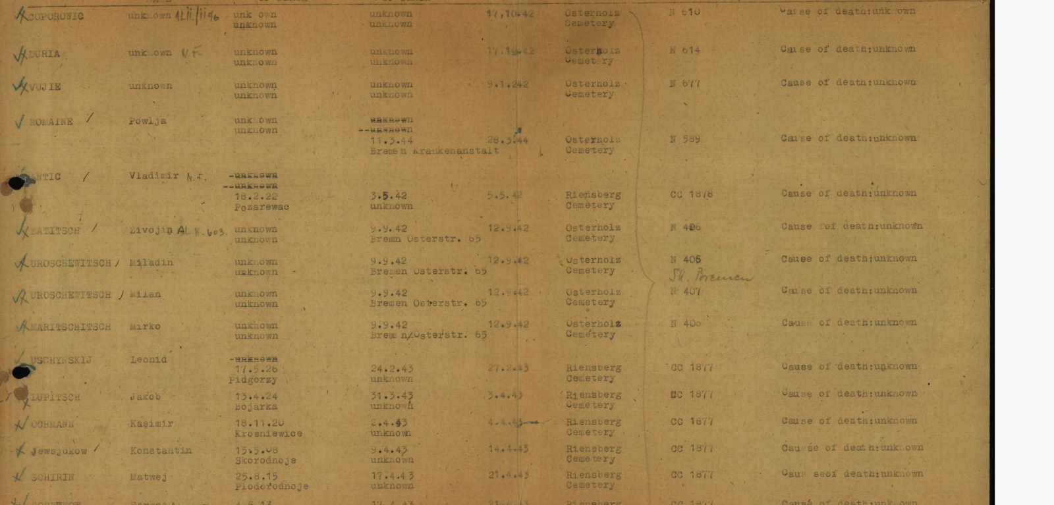
scroll to position [1088, 0]
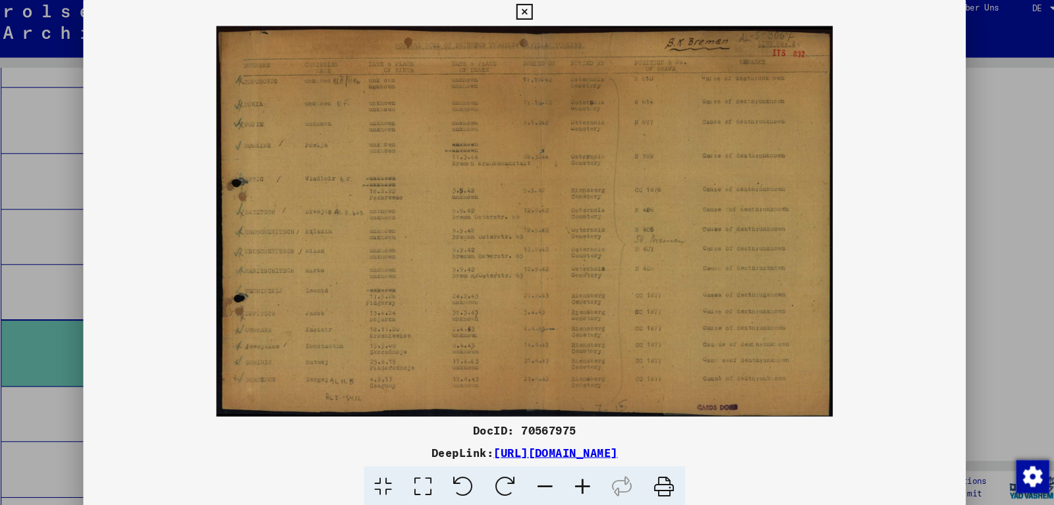
click at [79, 328] on div at bounding box center [527, 252] width 1054 height 505
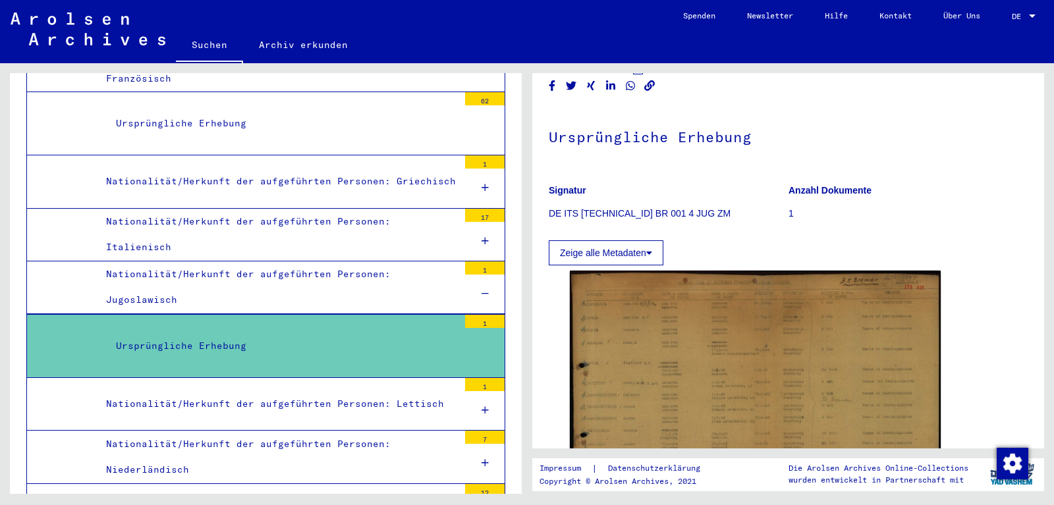
click at [470, 444] on div at bounding box center [485, 463] width 40 height 39
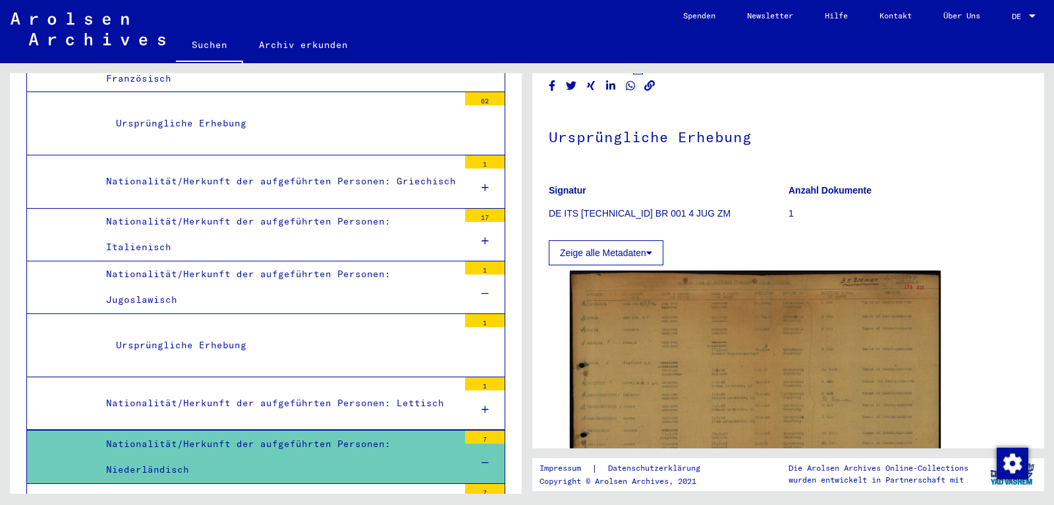
scroll to position [1111, 0]
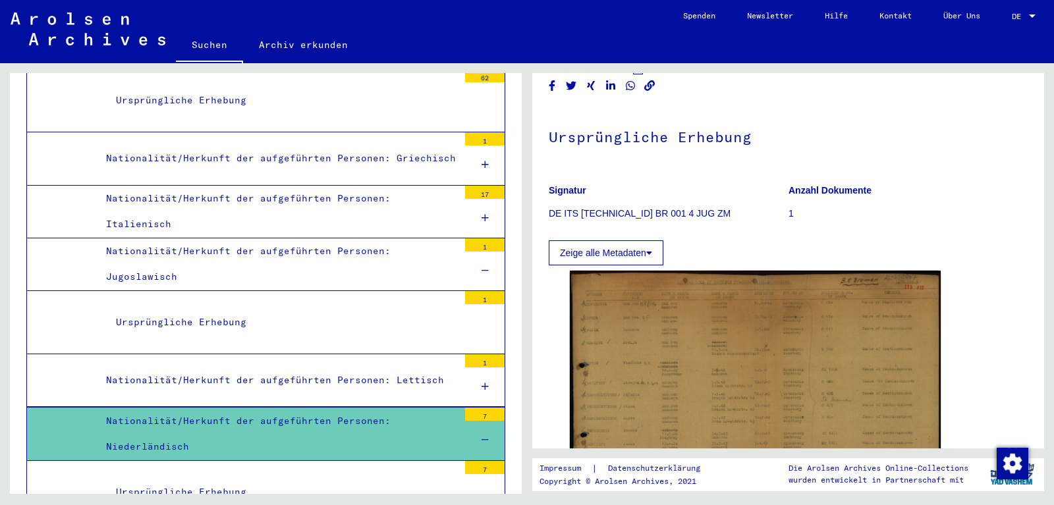
click at [235, 480] on div "Ursprüngliche Erhebung" at bounding box center [282, 493] width 353 height 26
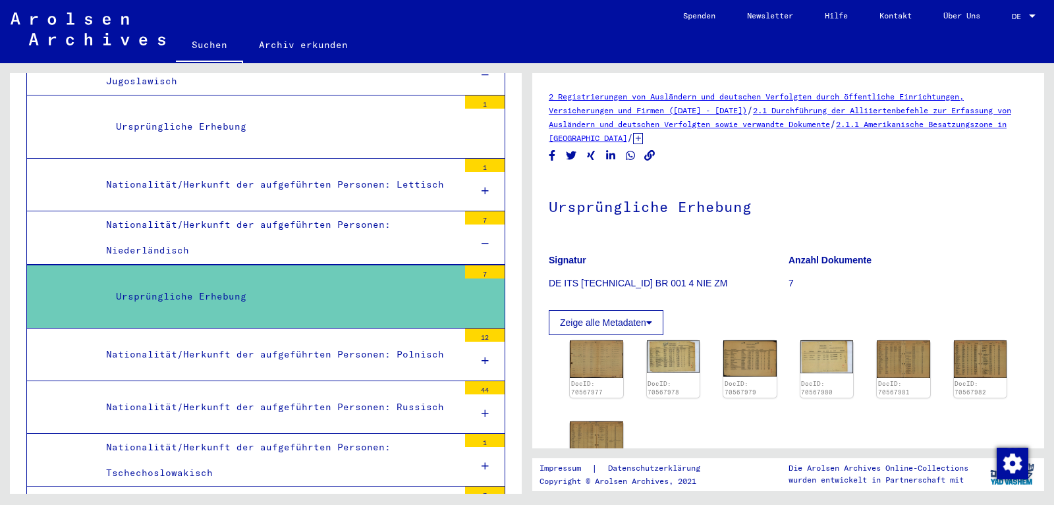
scroll to position [1322, 0]
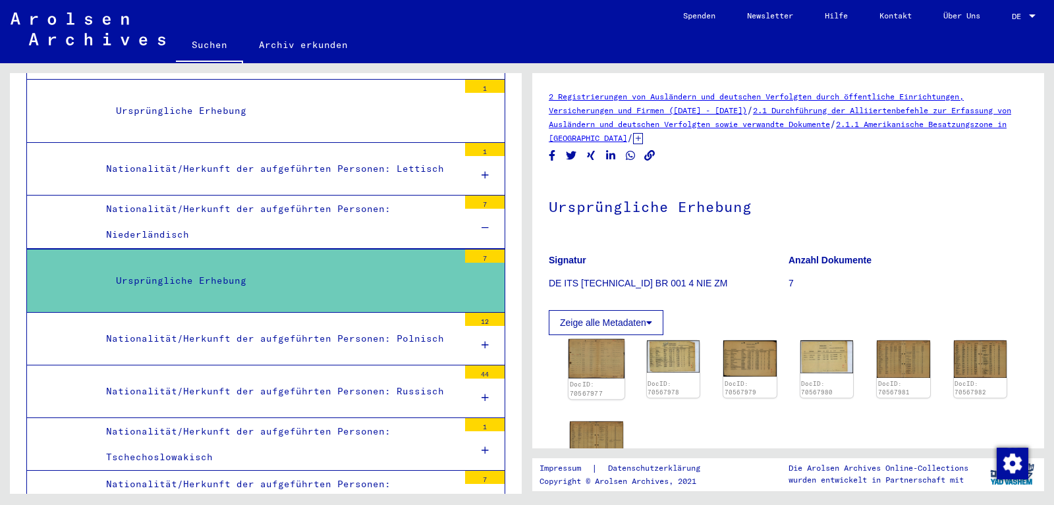
click at [602, 361] on img at bounding box center [597, 359] width 56 height 40
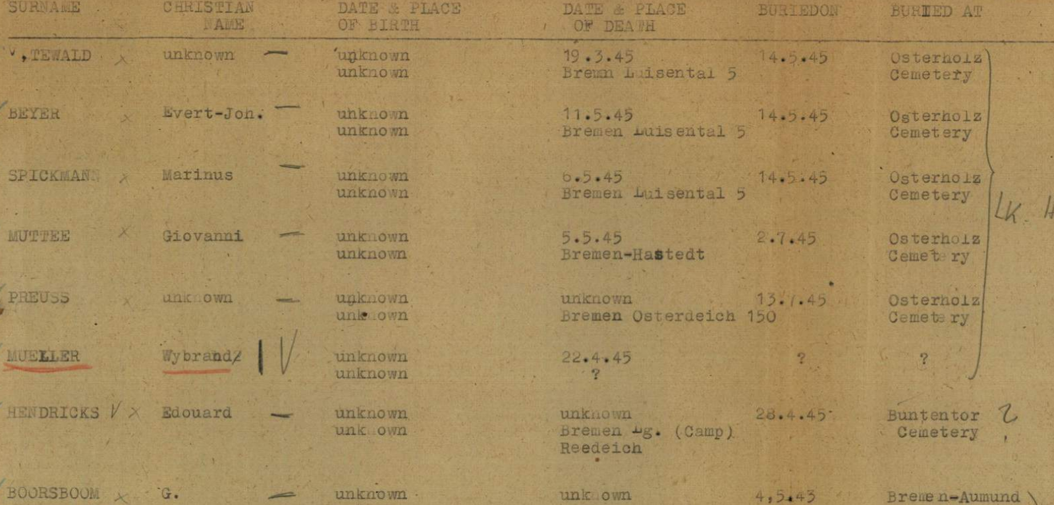
scroll to position [1322, 0]
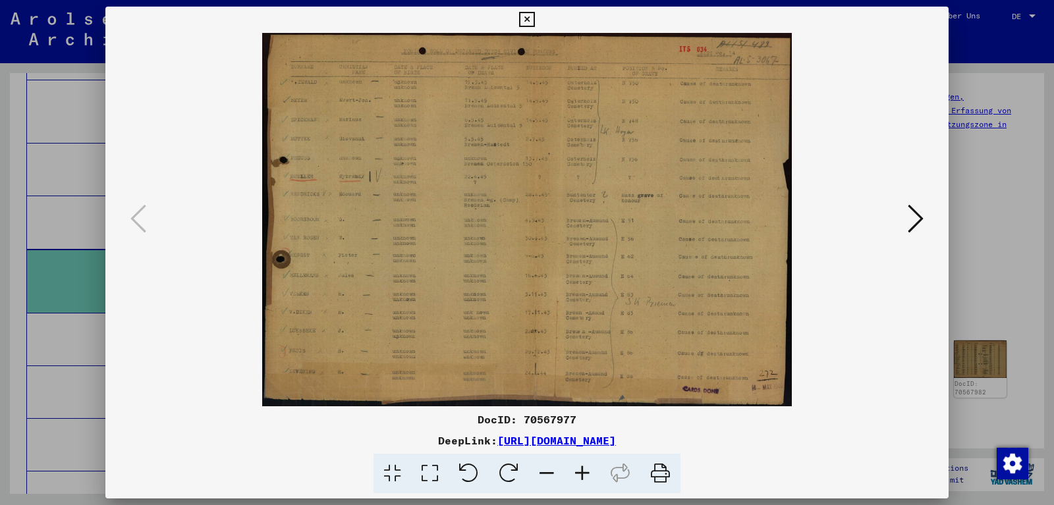
click at [913, 219] on icon at bounding box center [916, 219] width 16 height 32
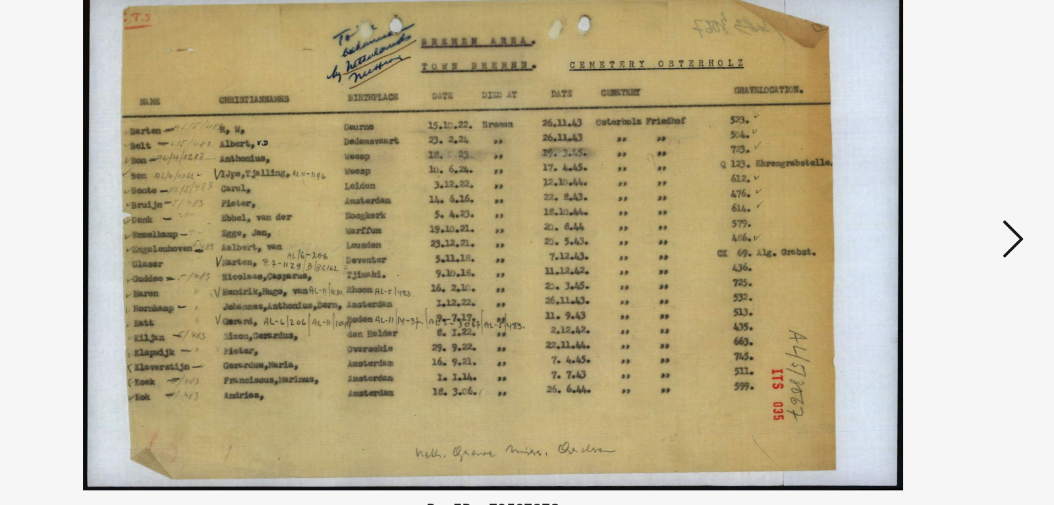
click at [924, 208] on icon at bounding box center [916, 219] width 16 height 32
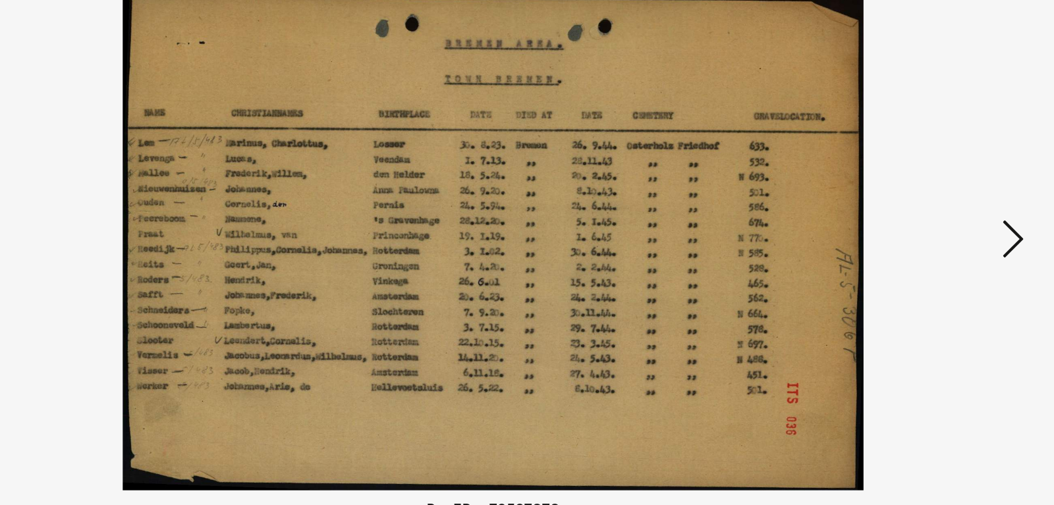
click at [924, 208] on icon at bounding box center [916, 219] width 16 height 32
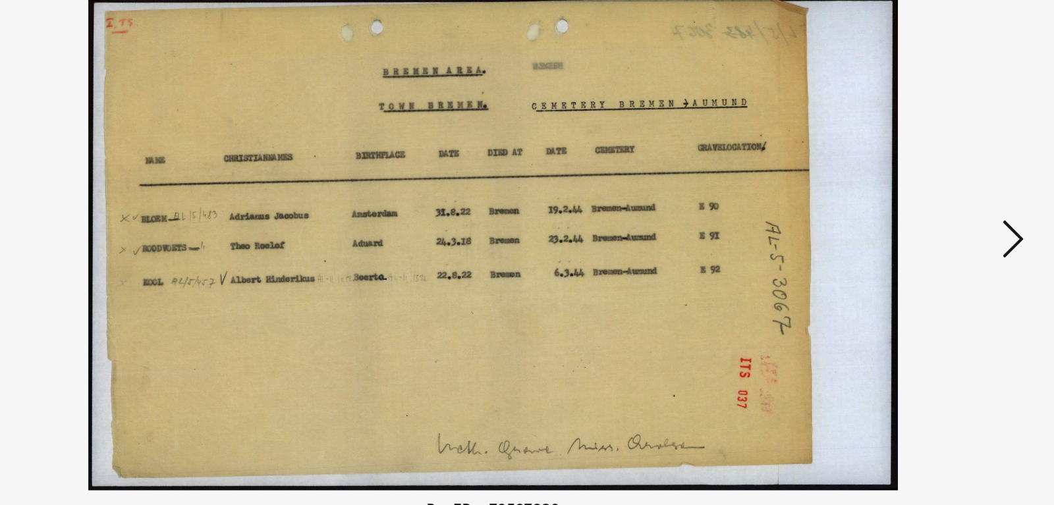
click at [924, 208] on icon at bounding box center [916, 219] width 16 height 32
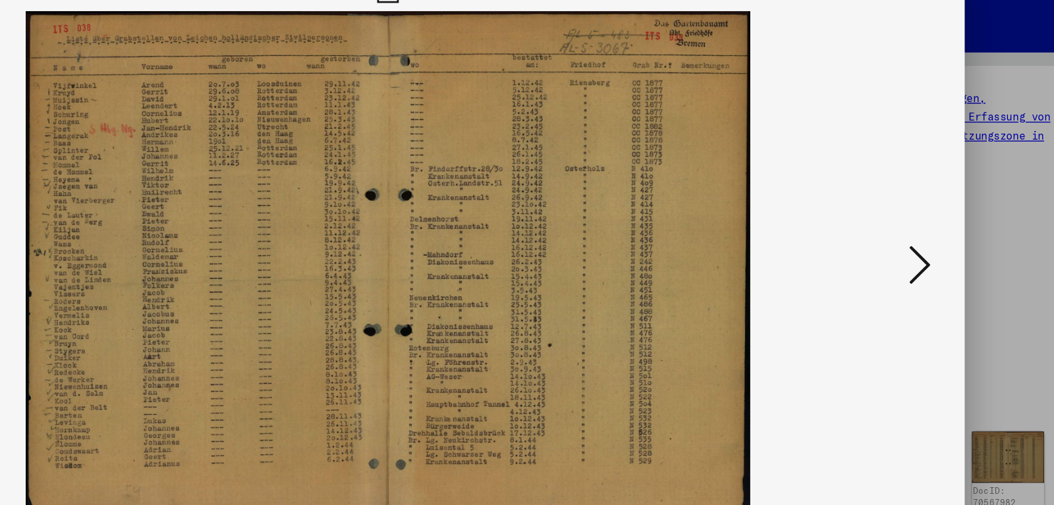
click at [920, 219] on icon at bounding box center [916, 219] width 16 height 32
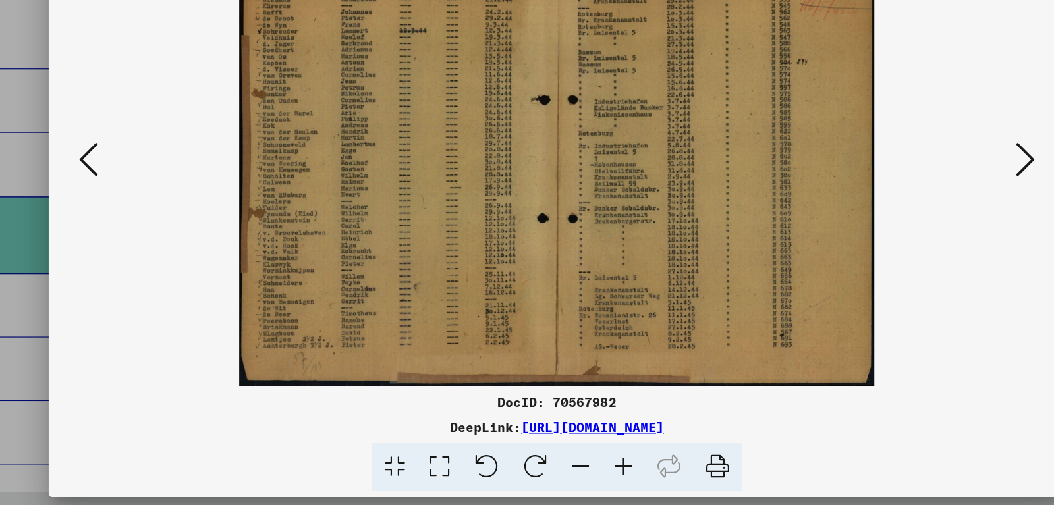
click at [921, 224] on icon at bounding box center [916, 219] width 16 height 32
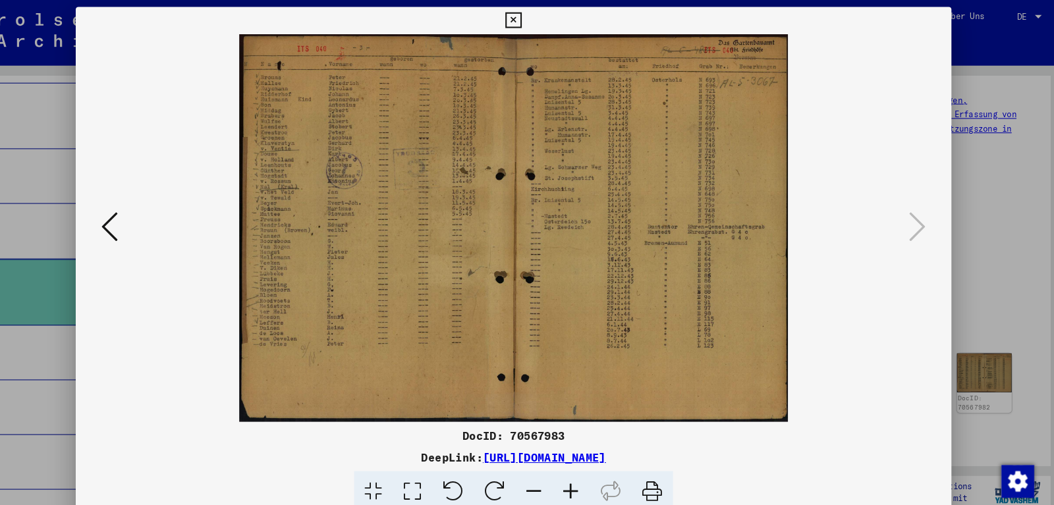
click at [971, 181] on div at bounding box center [527, 252] width 1054 height 505
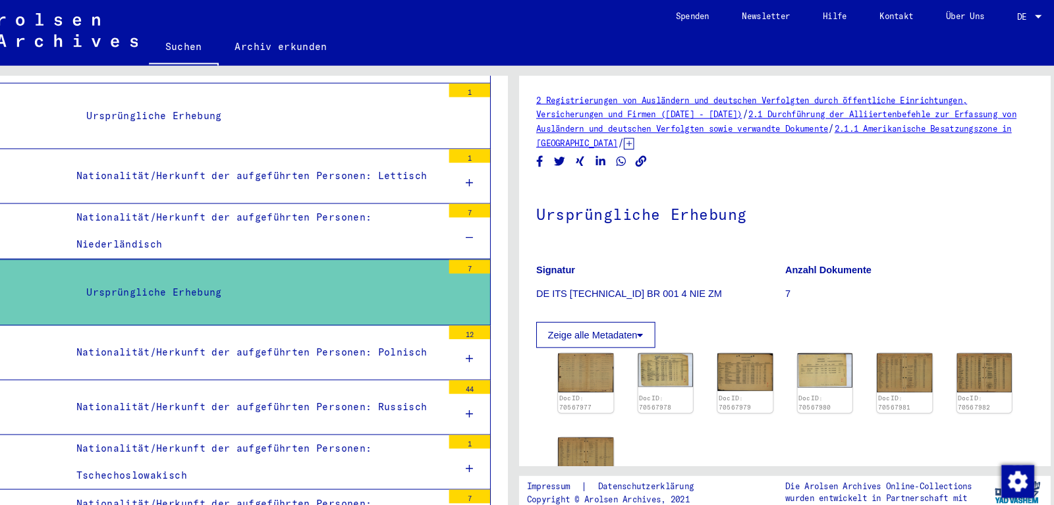
click at [466, 327] on div at bounding box center [485, 346] width 40 height 39
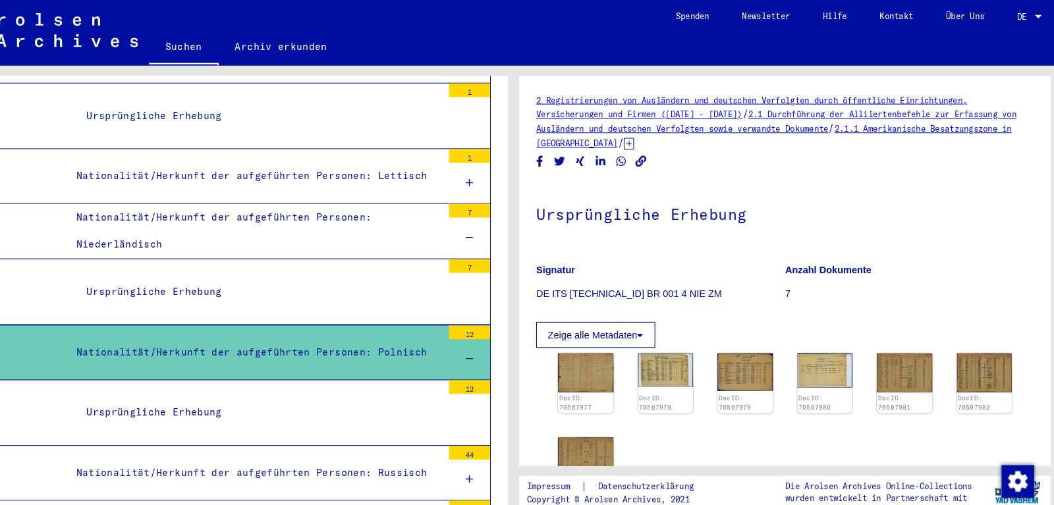
click at [357, 385] on div "Ursprüngliche Erhebung" at bounding box center [282, 398] width 353 height 26
